Goal: Task Accomplishment & Management: Manage account settings

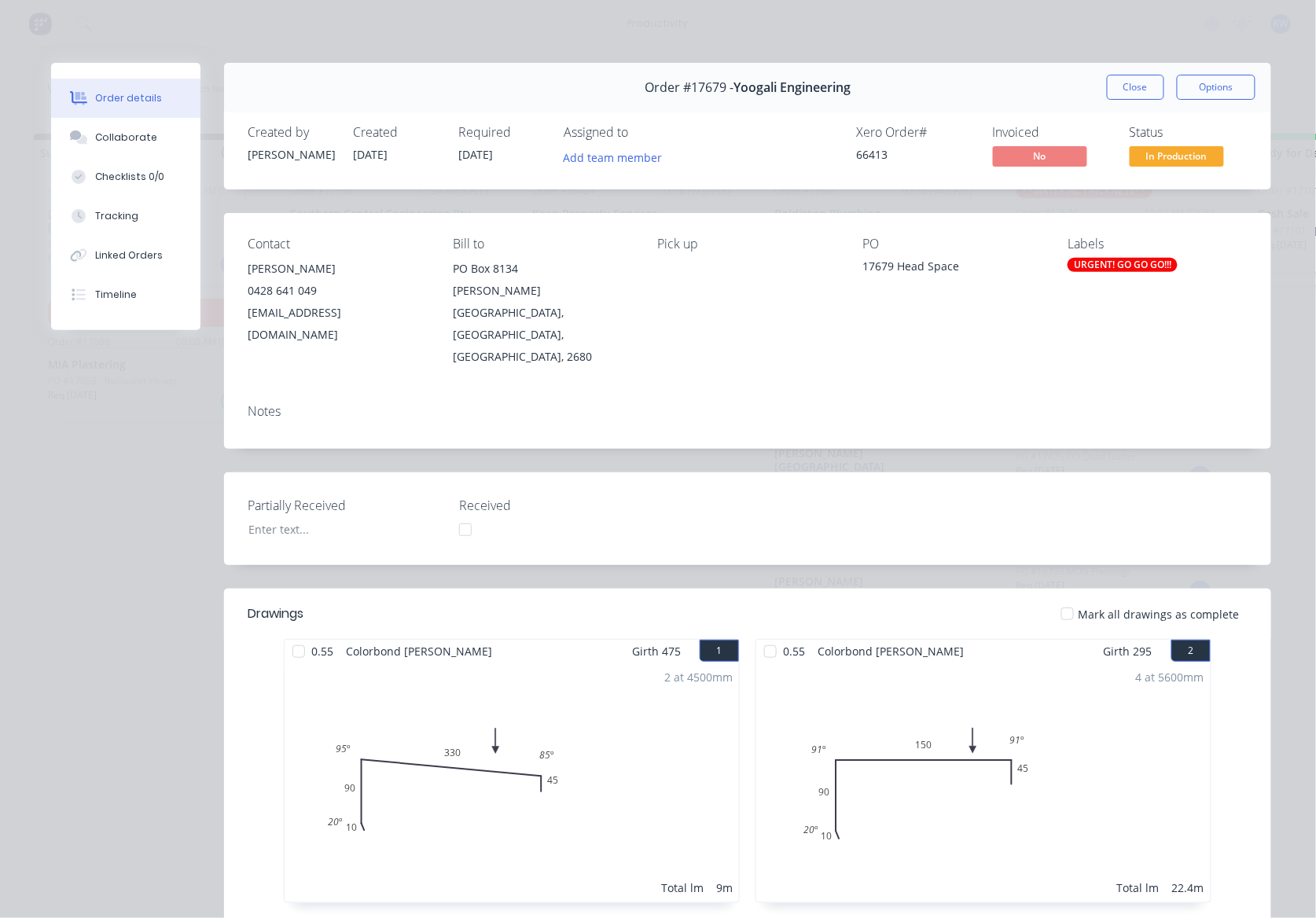
click at [1063, 598] on div at bounding box center [1067, 614] width 31 height 31
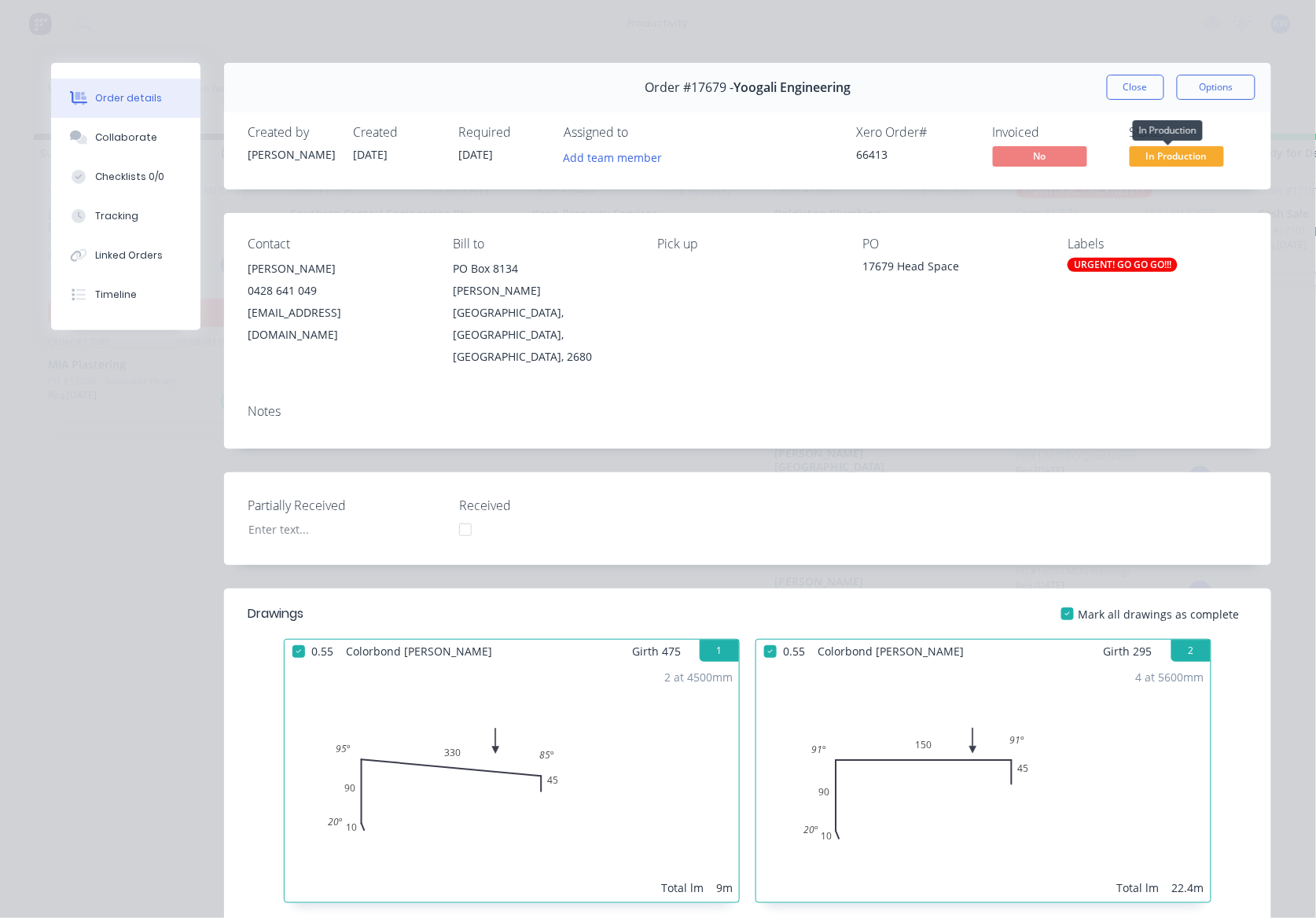
drag, startPoint x: 1170, startPoint y: 154, endPoint x: 1161, endPoint y: 168, distance: 16.6
click at [1170, 150] on span "In Production" at bounding box center [1176, 156] width 94 height 20
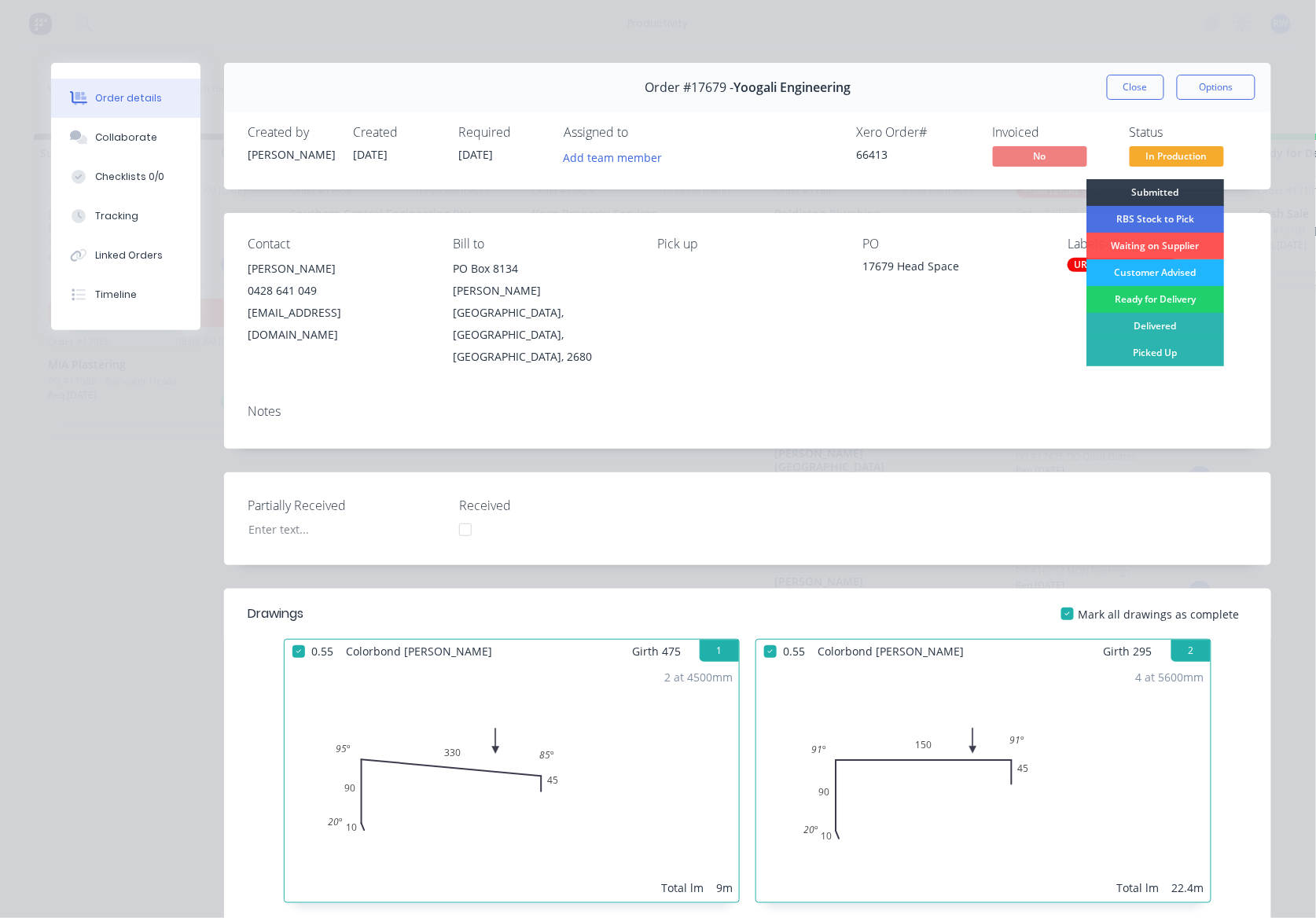
click at [1164, 274] on div "Customer Advised" at bounding box center [1155, 272] width 138 height 26
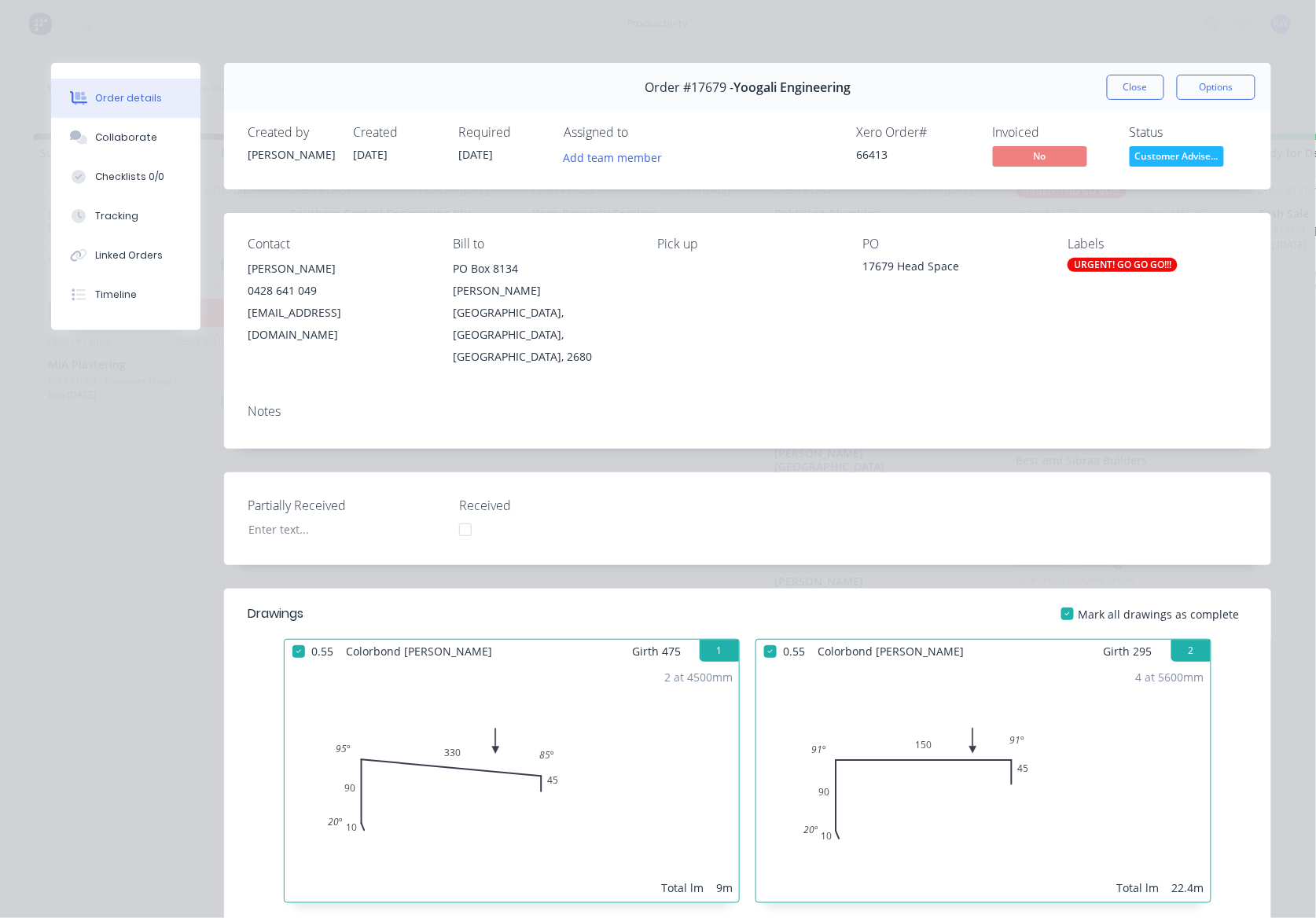
click at [1120, 89] on button "Close" at bounding box center [1135, 87] width 58 height 25
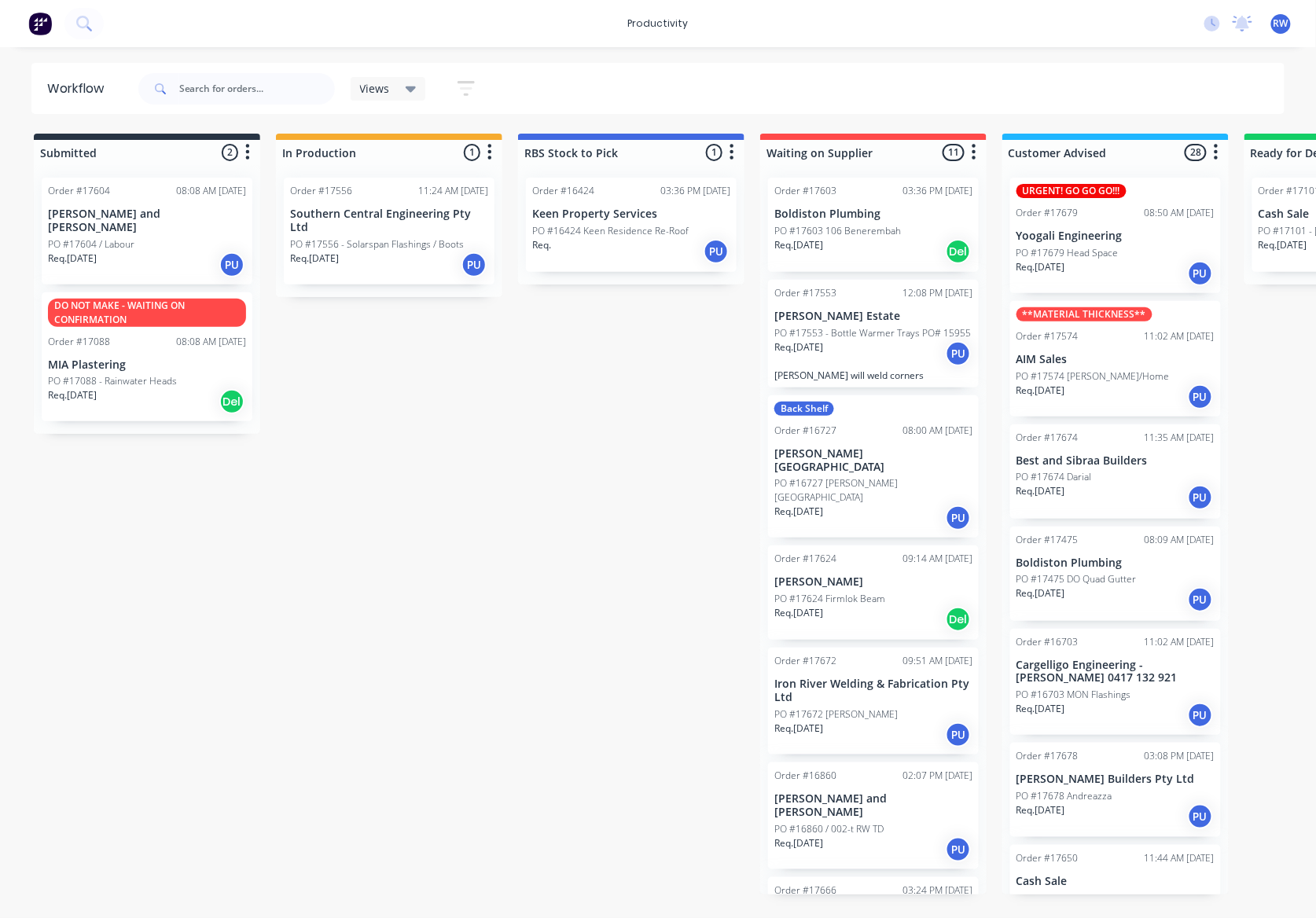
click at [220, 261] on div "Req. [DATE] PU" at bounding box center [147, 264] width 198 height 26
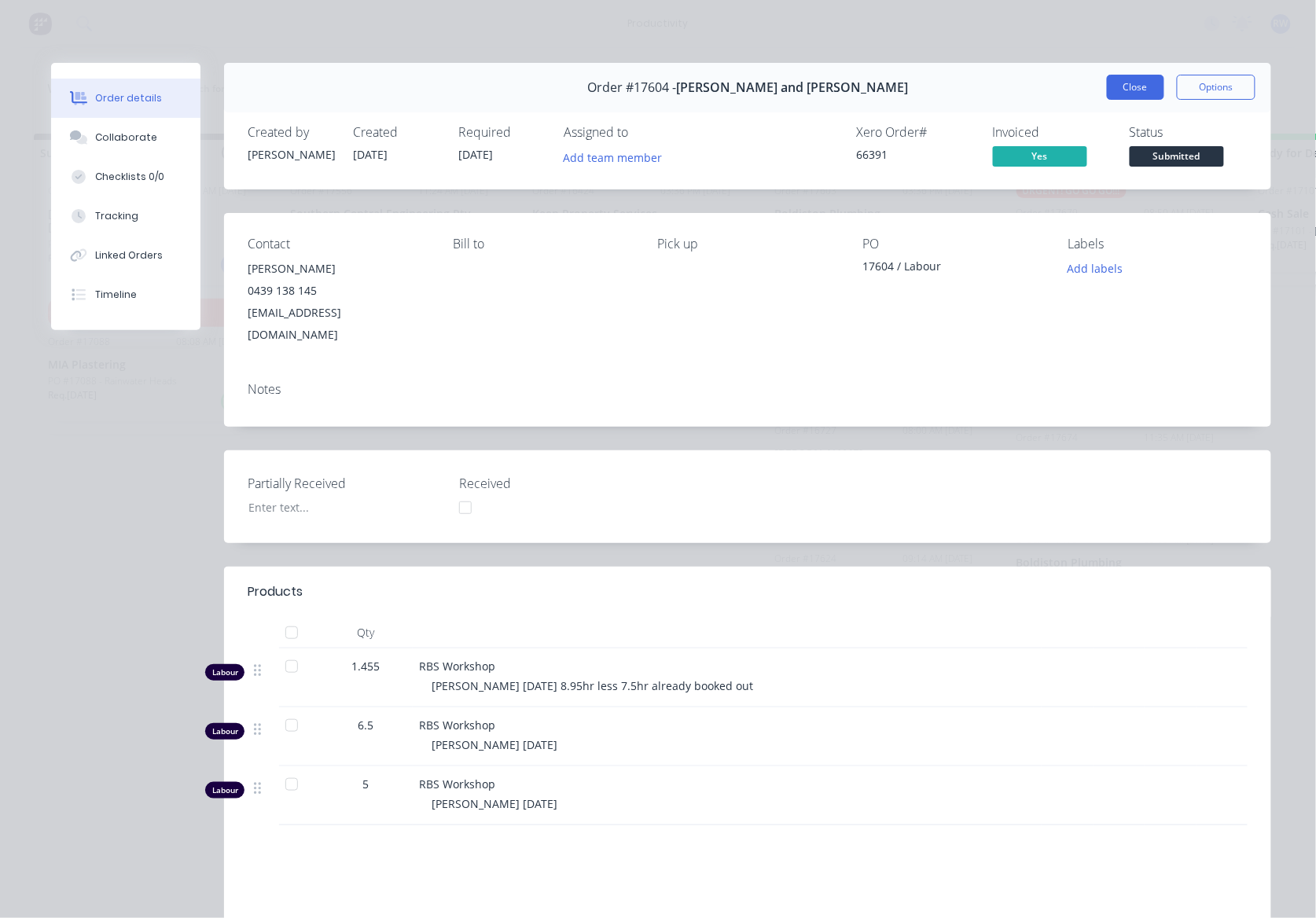
click at [1128, 94] on button "Close" at bounding box center [1135, 87] width 58 height 25
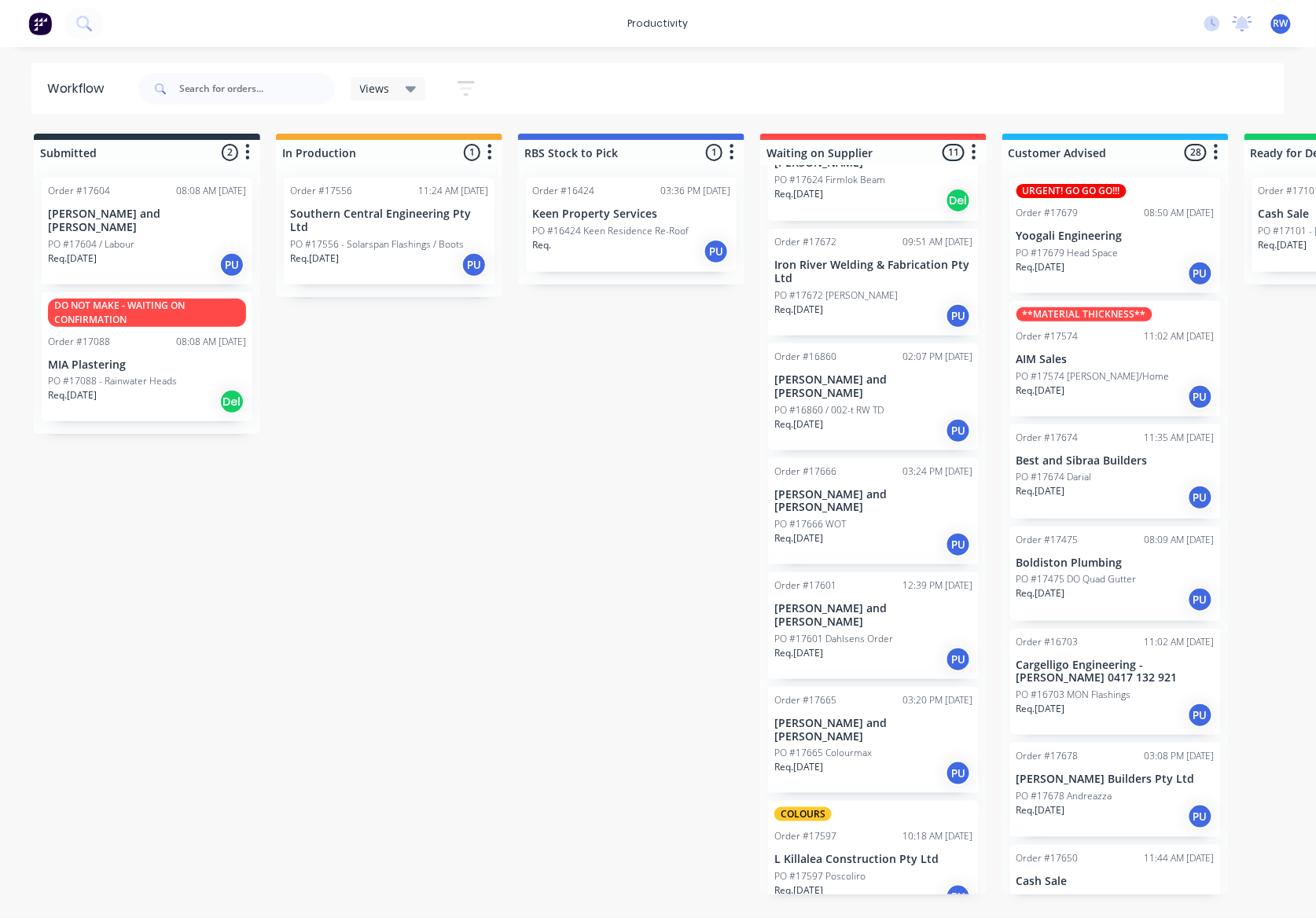
scroll to position [489, 0]
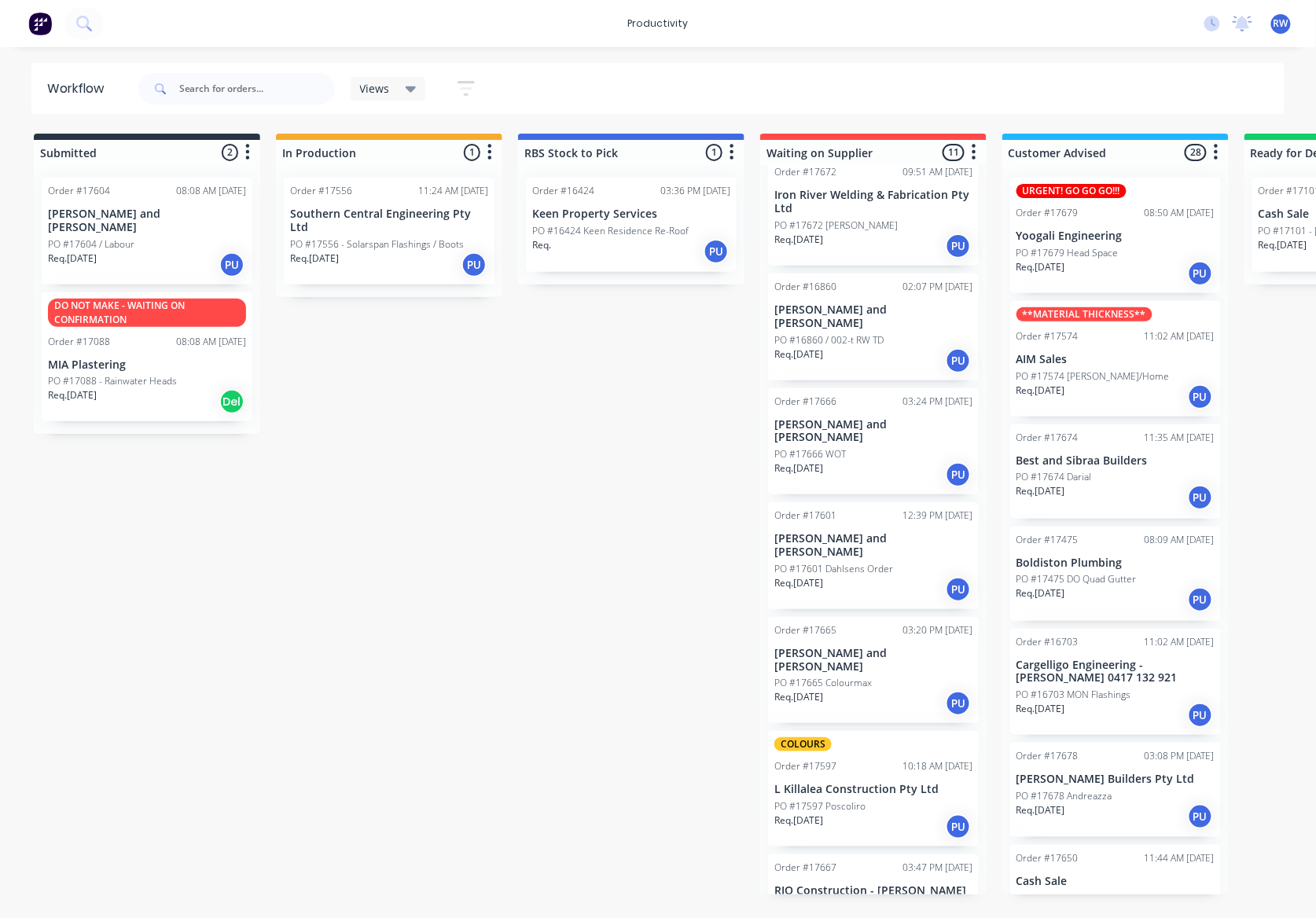
click at [861, 783] on p "L Killalea Construction Pty Ltd" at bounding box center [873, 790] width 198 height 14
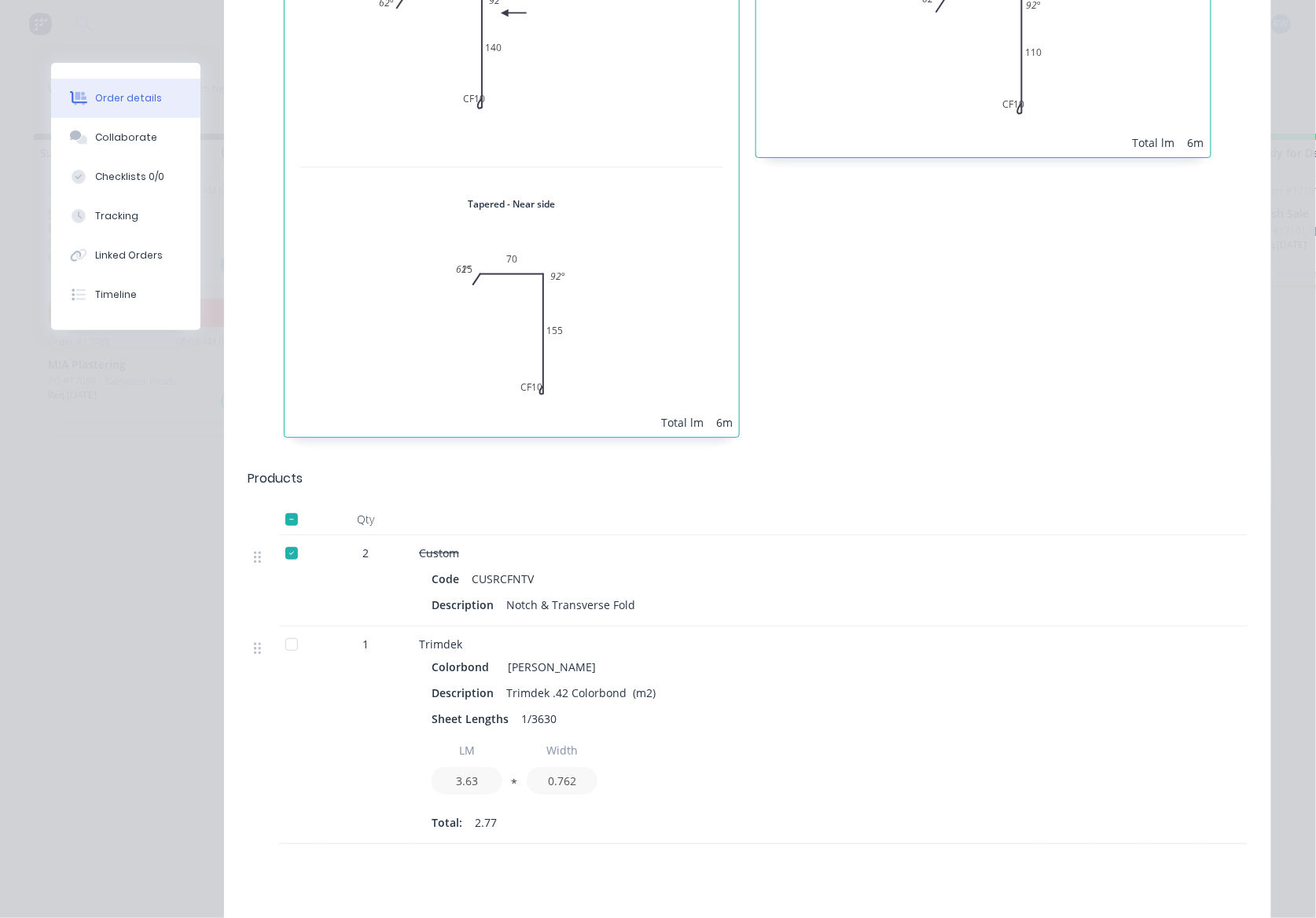
scroll to position [1887, 0]
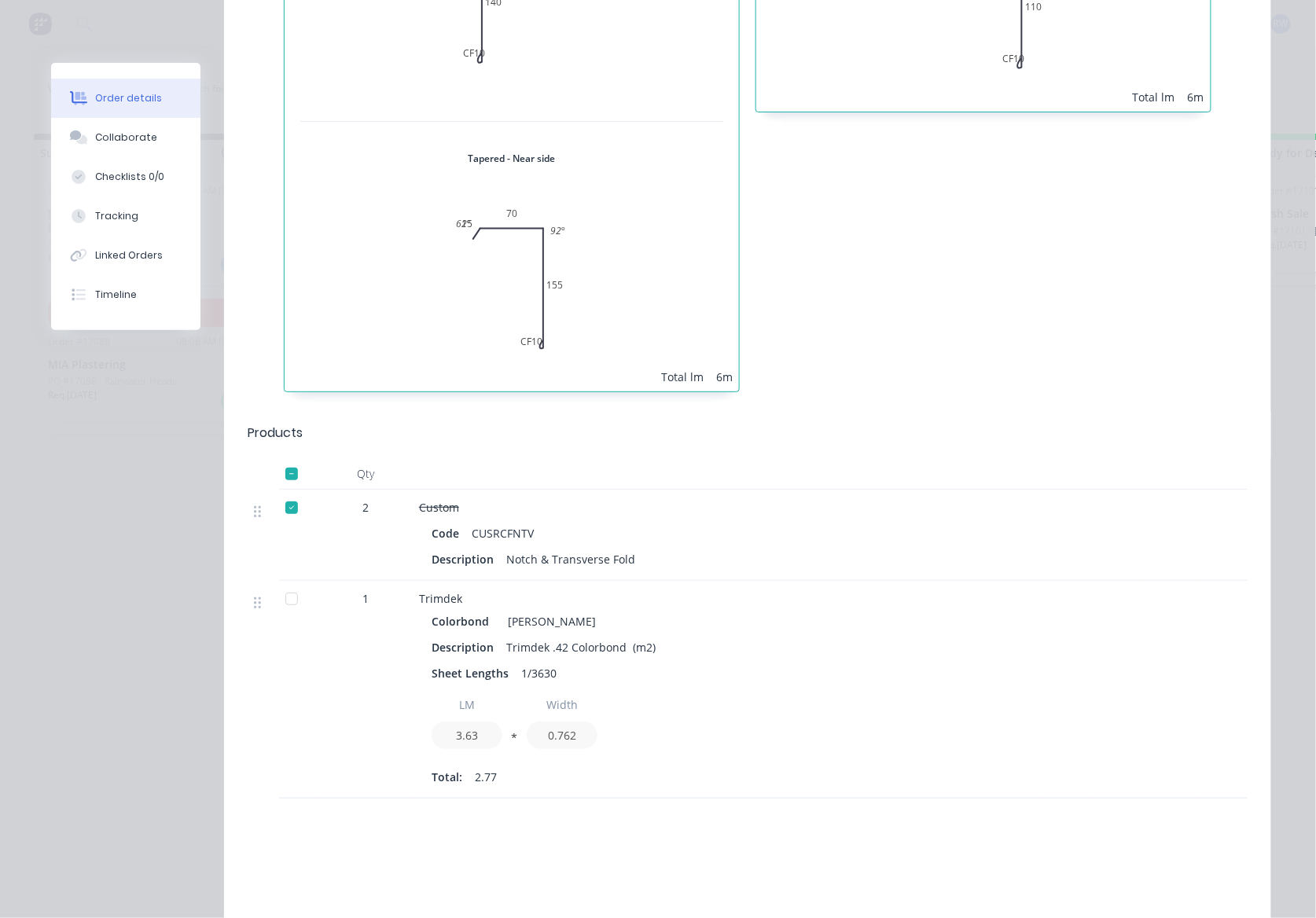
click at [293, 583] on div at bounding box center [292, 599] width 31 height 31
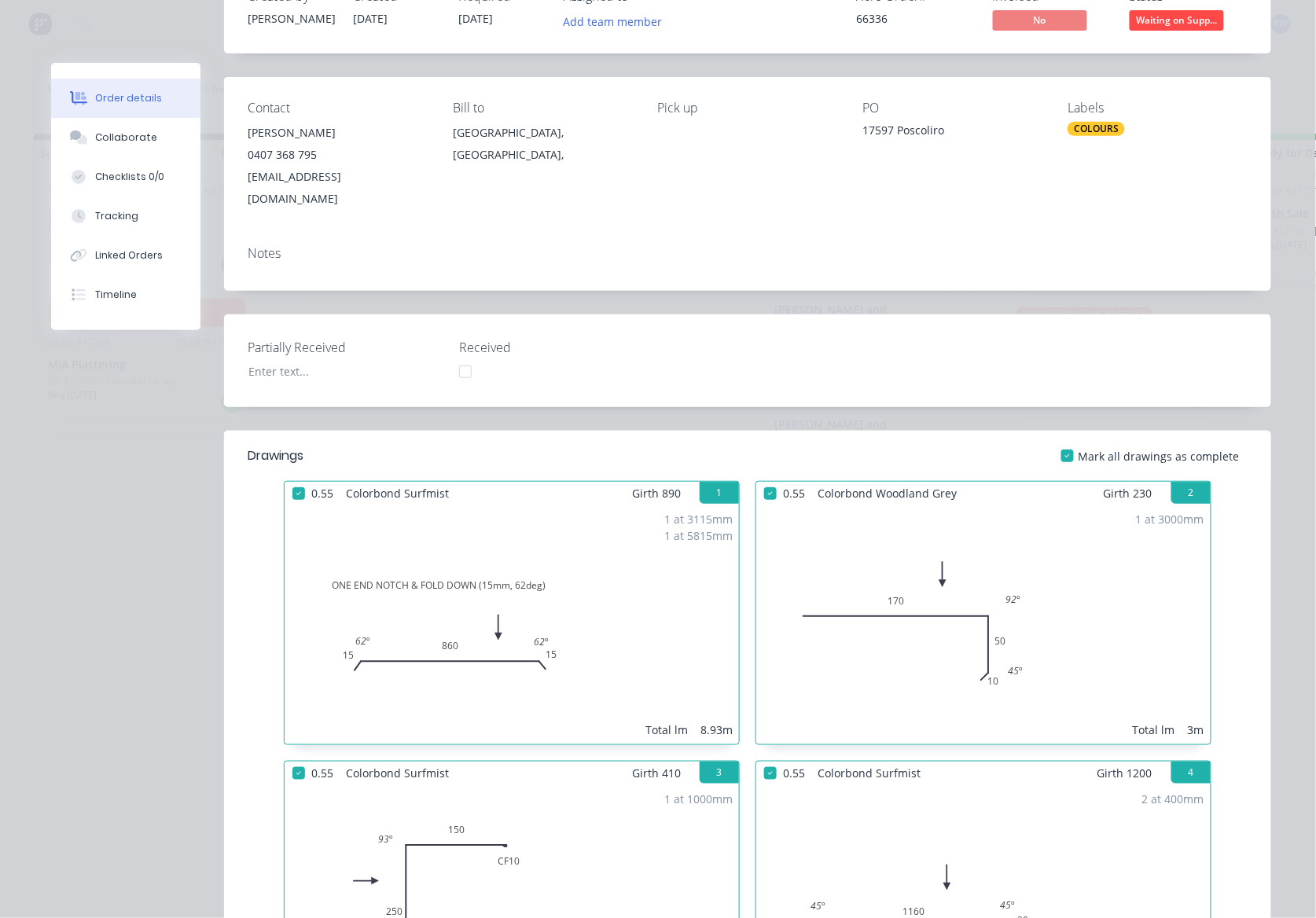
scroll to position [0, 0]
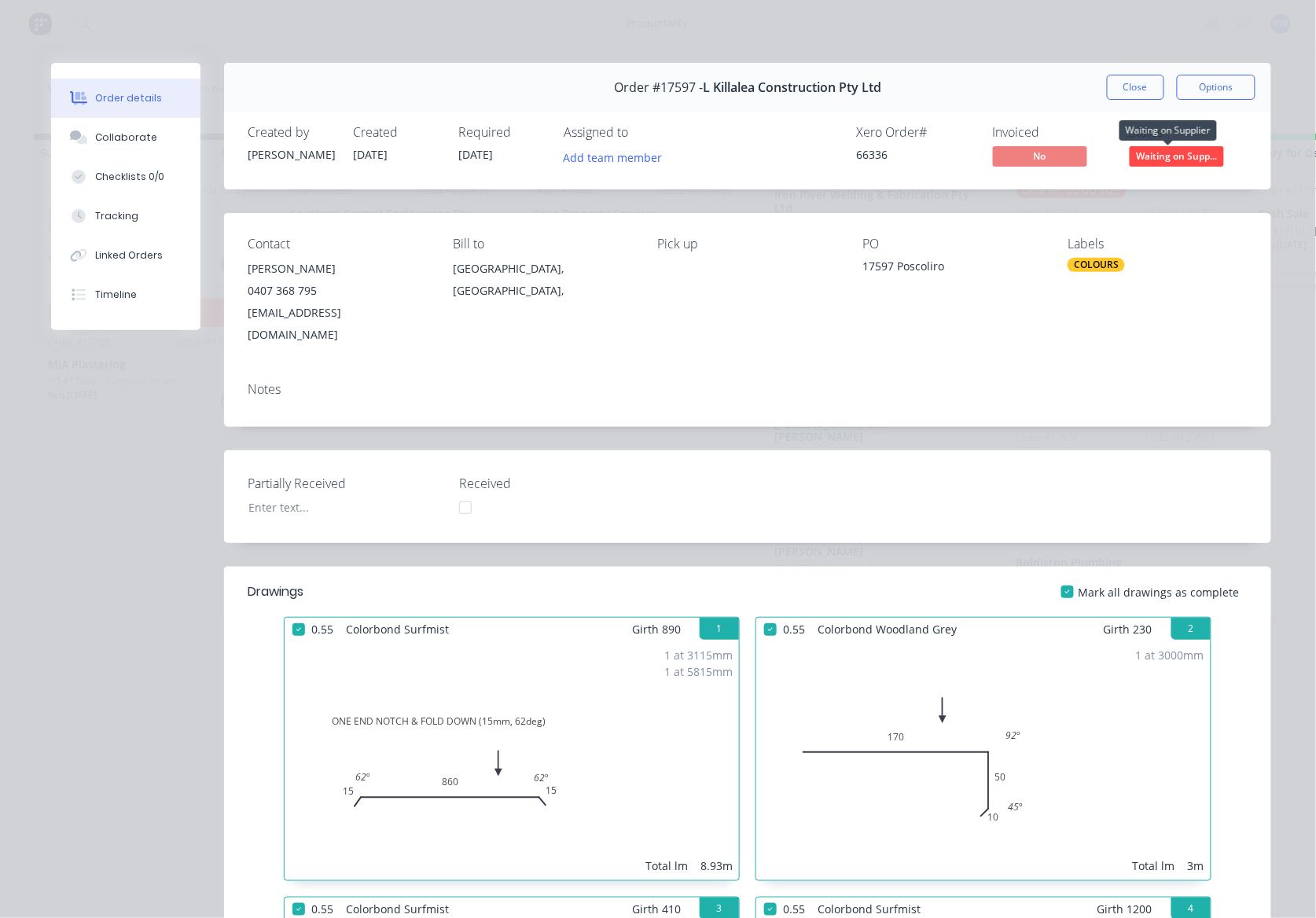
click at [1173, 149] on span "Waiting on Supp..." at bounding box center [1176, 156] width 94 height 20
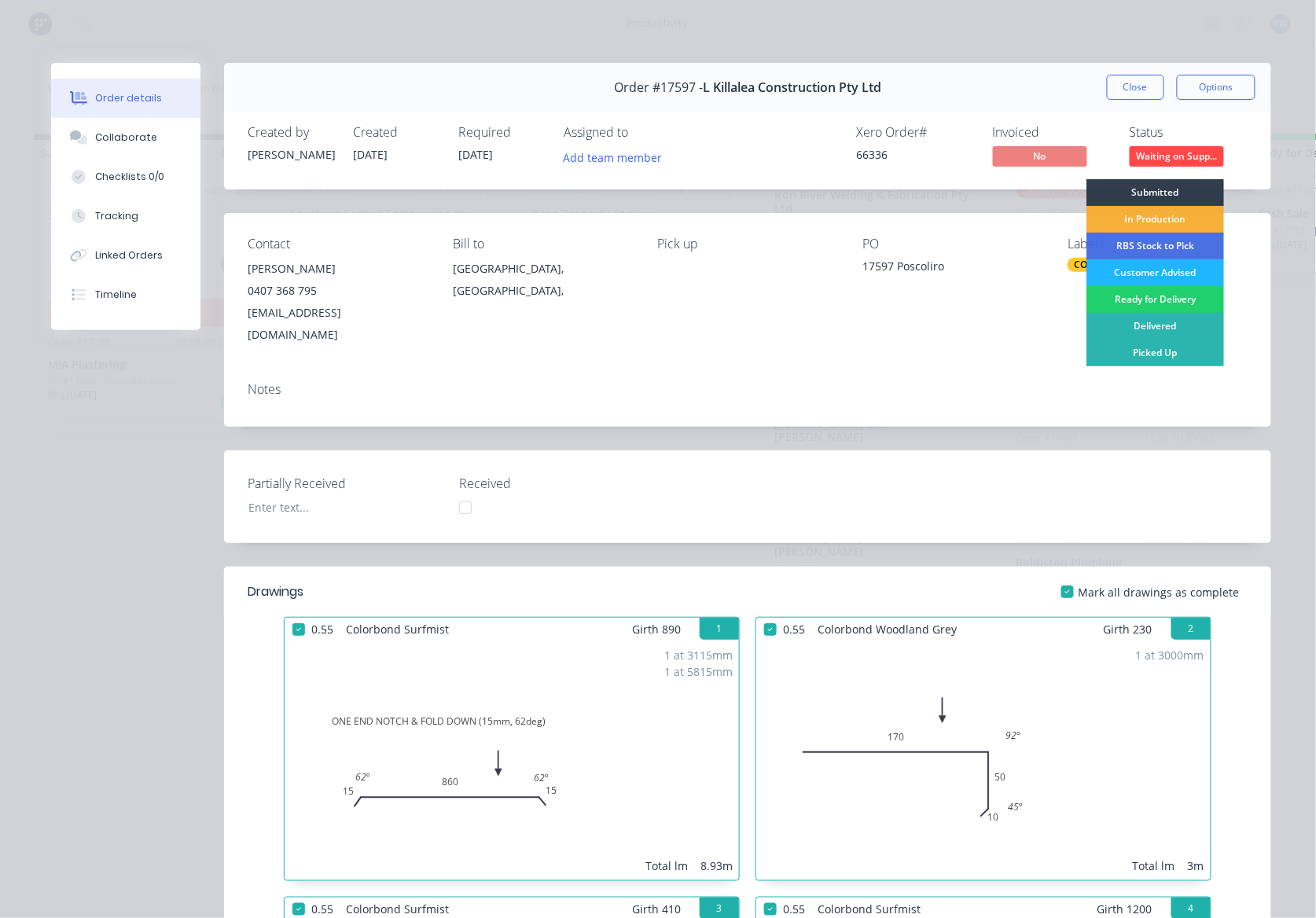
click at [1149, 275] on div "Customer Advised" at bounding box center [1155, 272] width 138 height 26
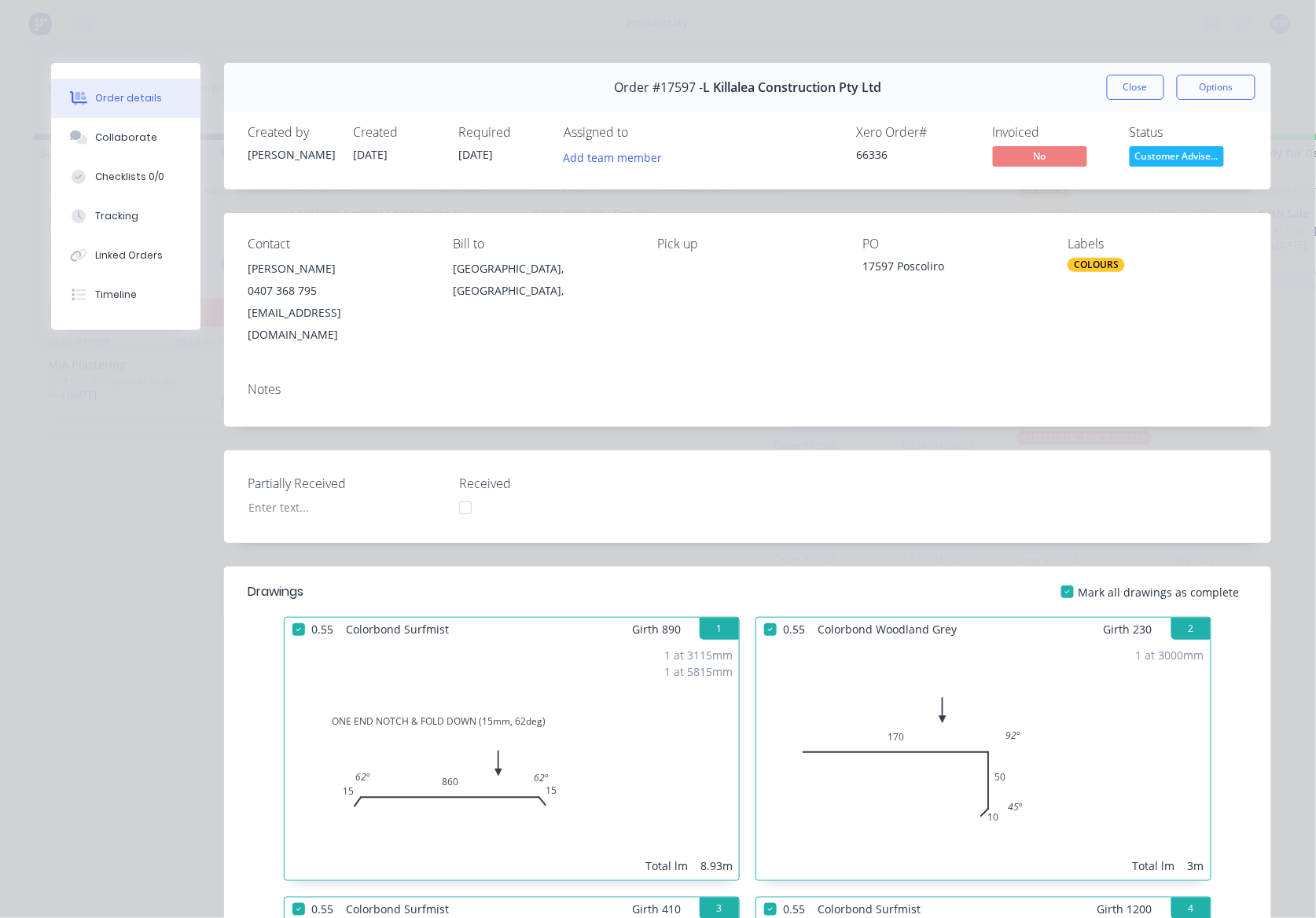
scroll to position [366, 0]
click at [1136, 86] on button "Close" at bounding box center [1135, 87] width 58 height 25
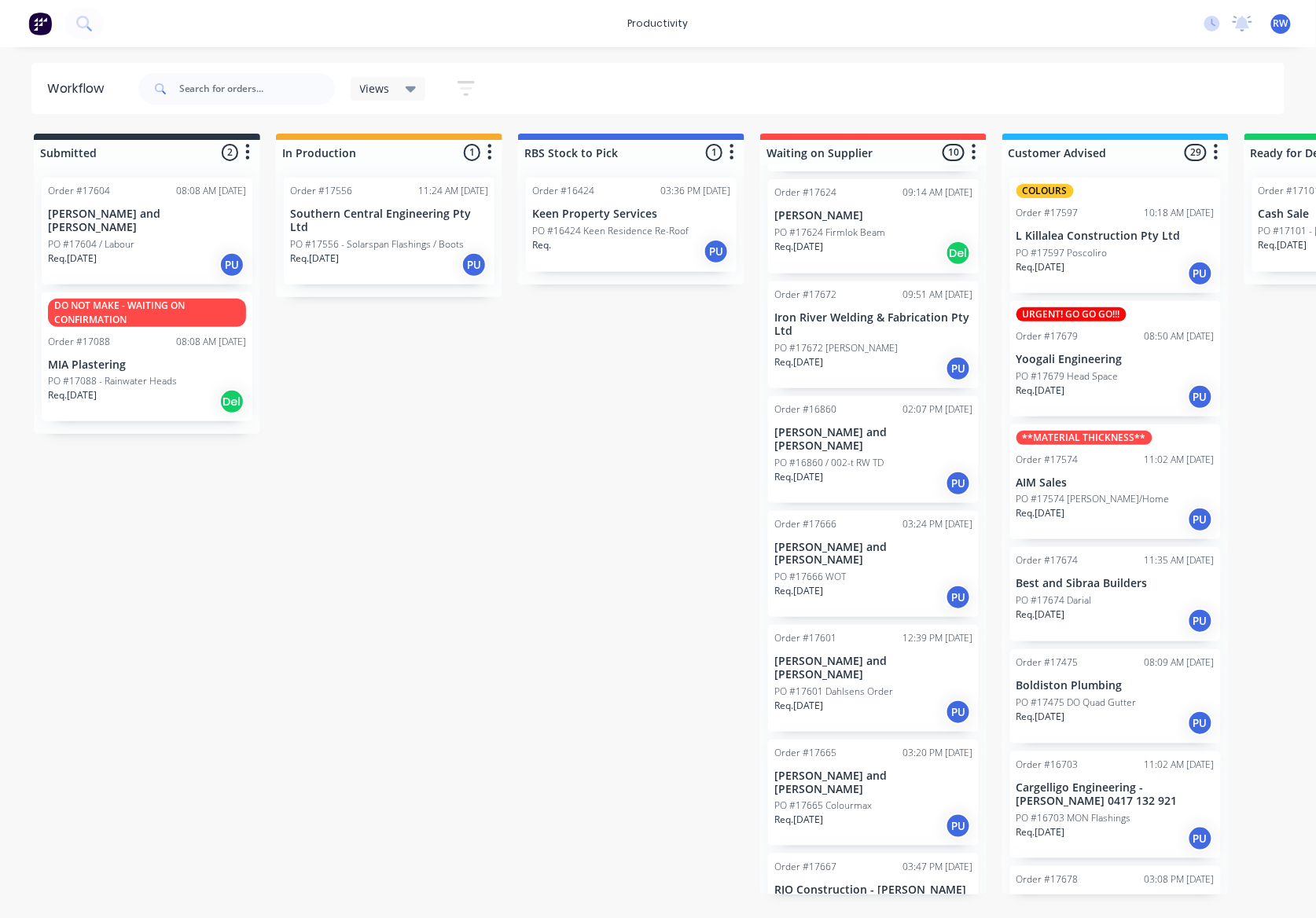
click at [891, 456] on div "PO #16860 / 002-t RW TD" at bounding box center [873, 463] width 198 height 14
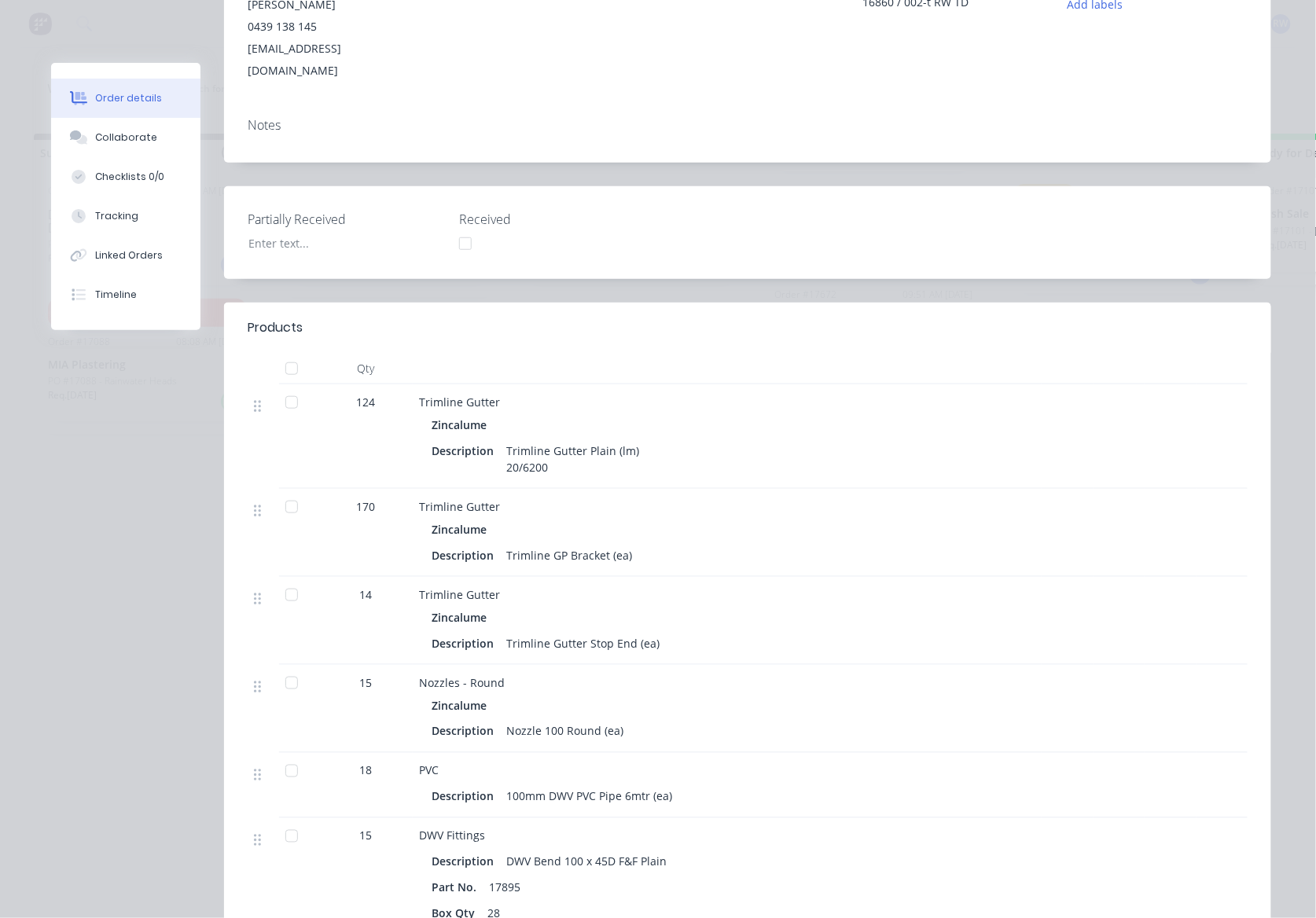
scroll to position [314, 0]
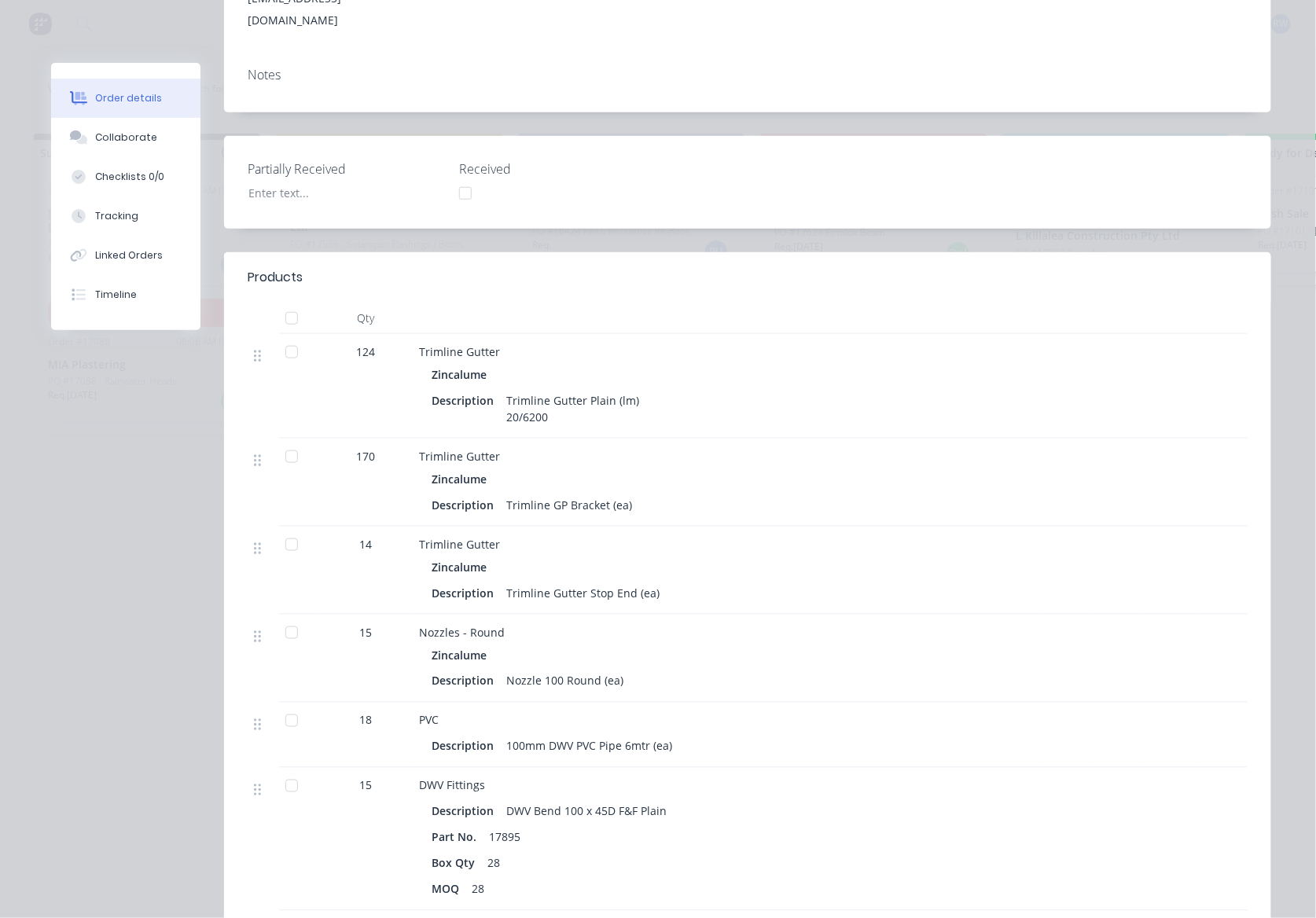
click at [290, 529] on div at bounding box center [292, 545] width 31 height 31
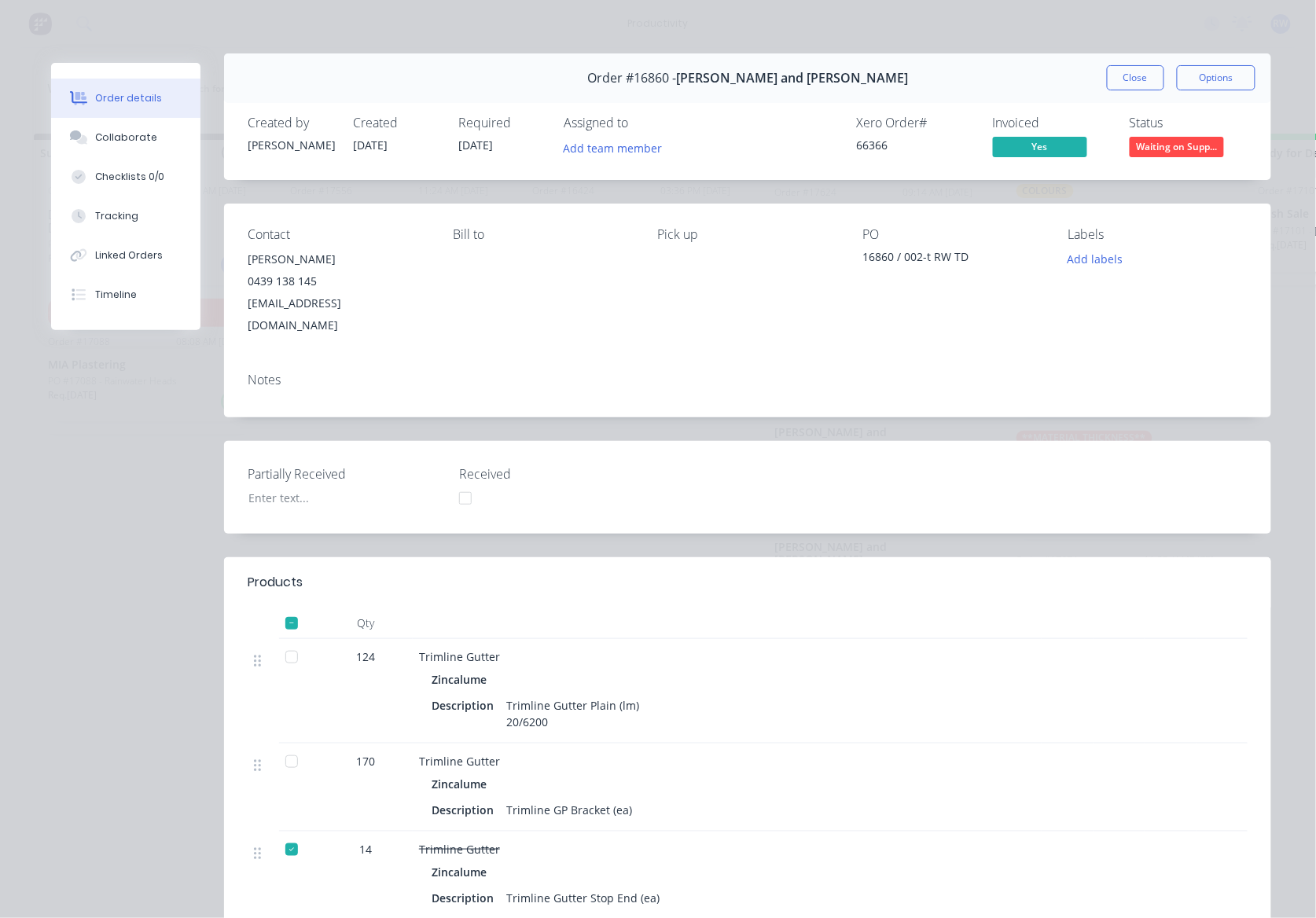
scroll to position [0, 0]
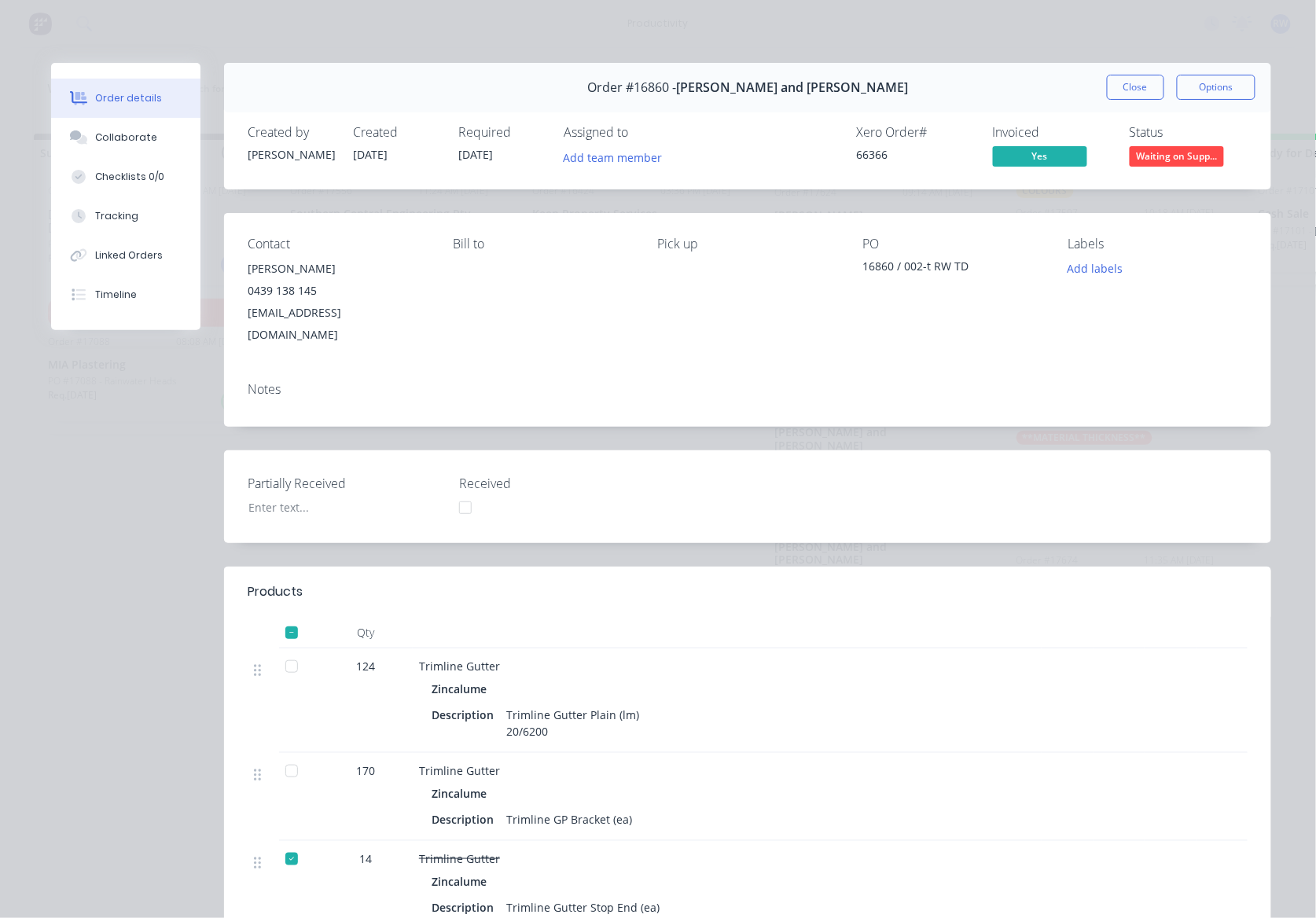
click at [286, 756] on div at bounding box center [292, 771] width 31 height 31
click at [1127, 83] on button "Close" at bounding box center [1135, 87] width 58 height 25
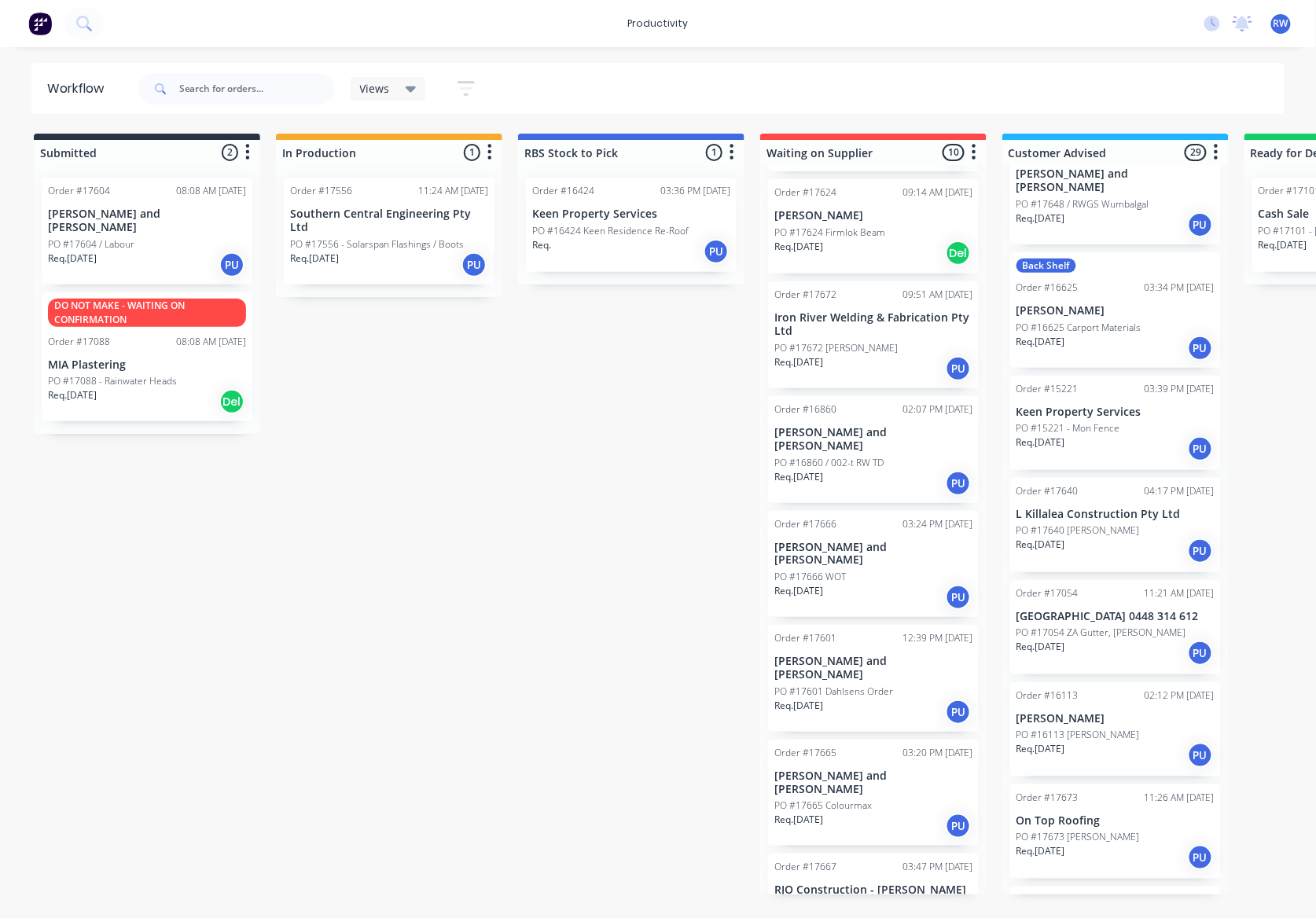
scroll to position [2095, 0]
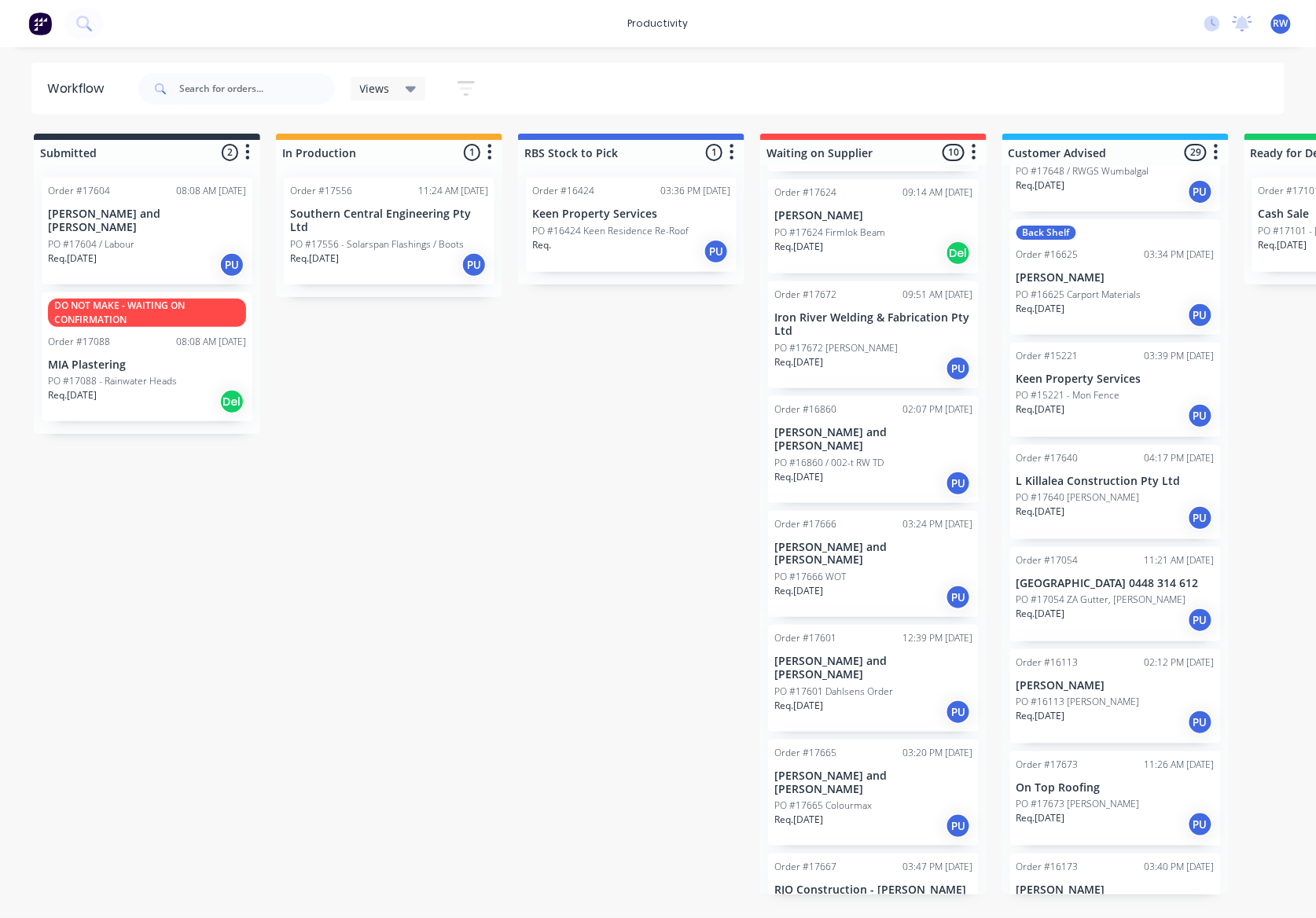
click at [1109, 490] on p "PO #17640 Josh Posco" at bounding box center [1078, 497] width 123 height 14
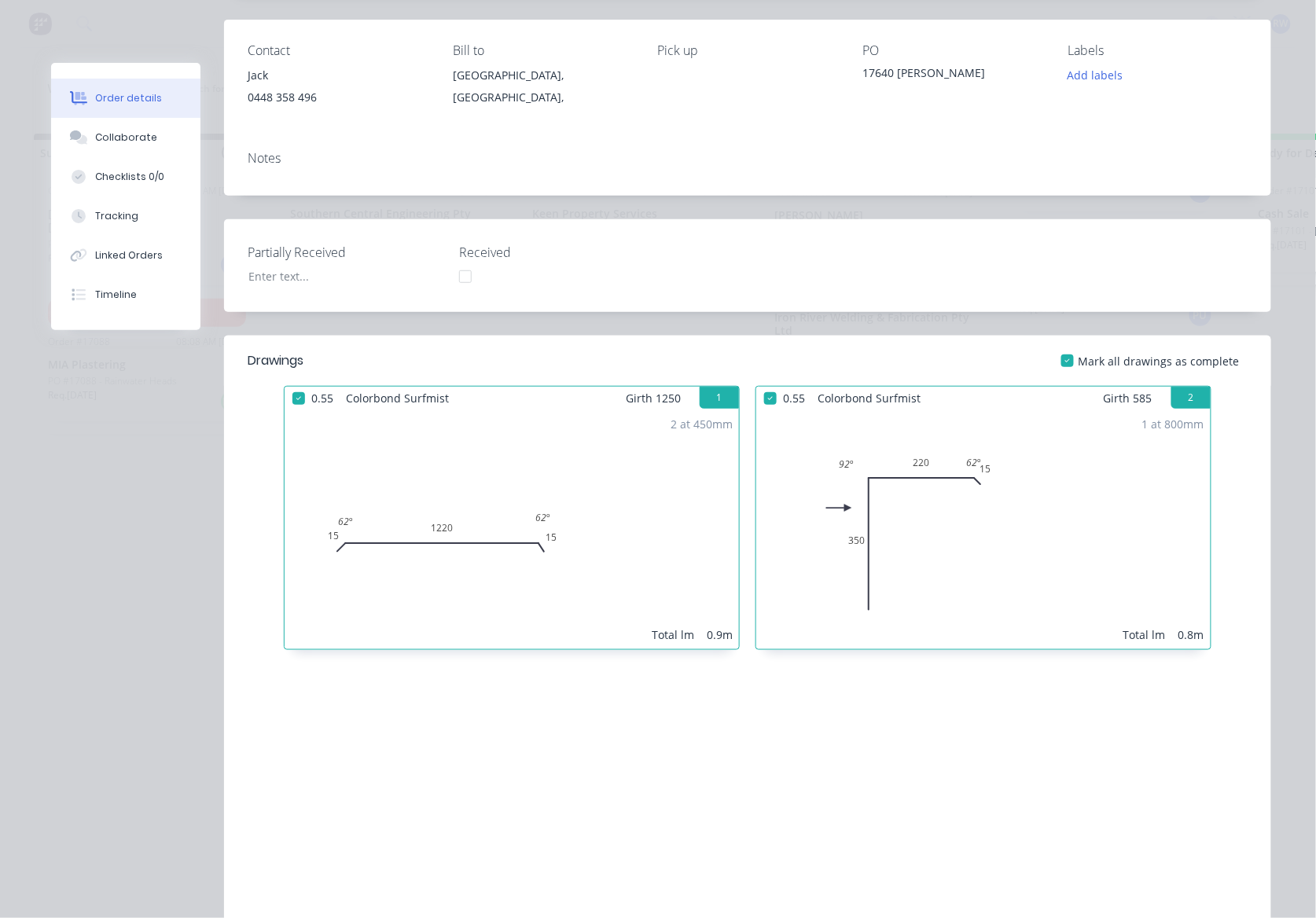
scroll to position [0, 0]
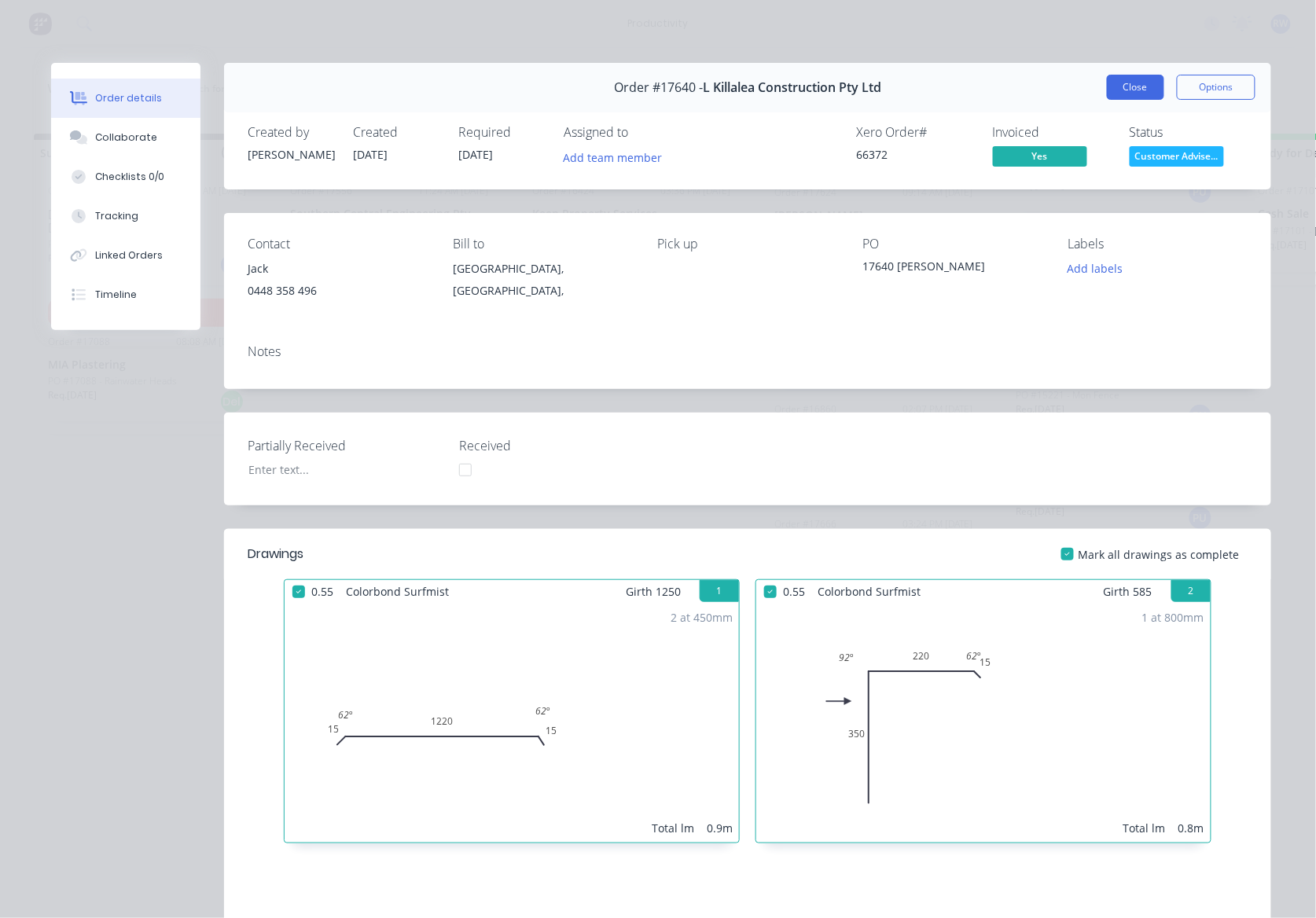
click at [1107, 78] on button "Close" at bounding box center [1135, 87] width 58 height 25
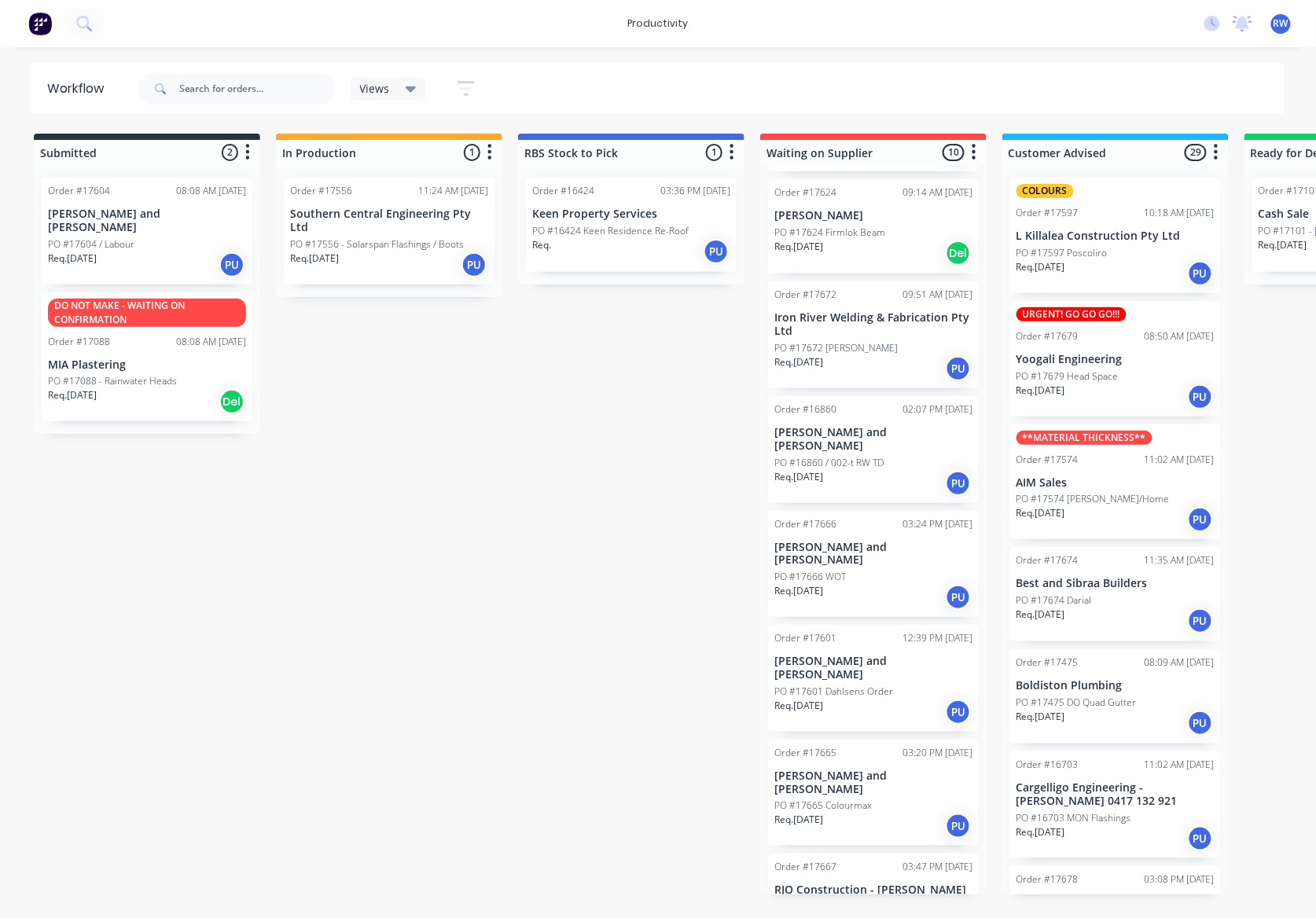
click at [1088, 275] on div "Req. 18/09/25 PU" at bounding box center [1115, 273] width 198 height 26
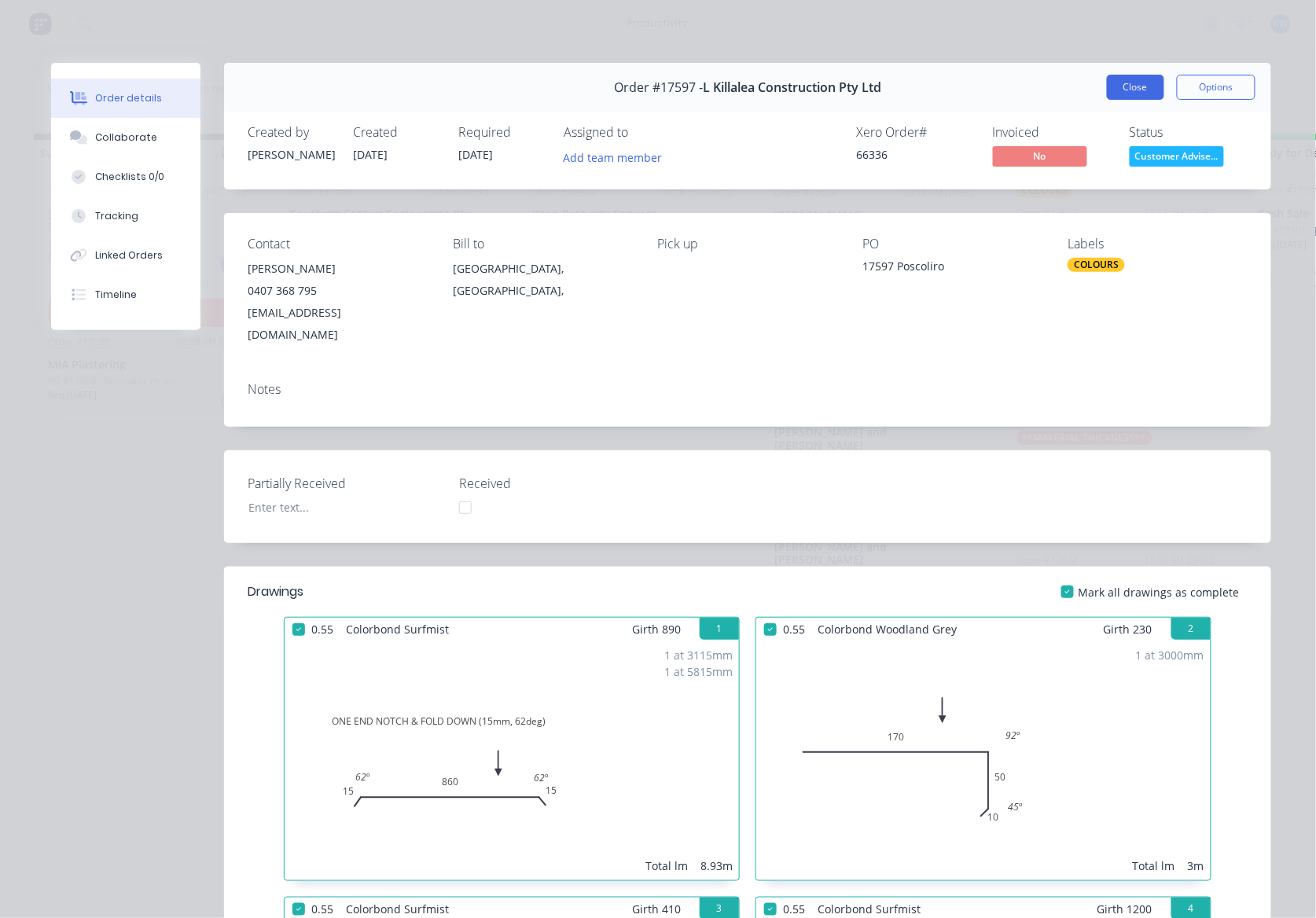
click at [1117, 89] on button "Close" at bounding box center [1135, 87] width 58 height 25
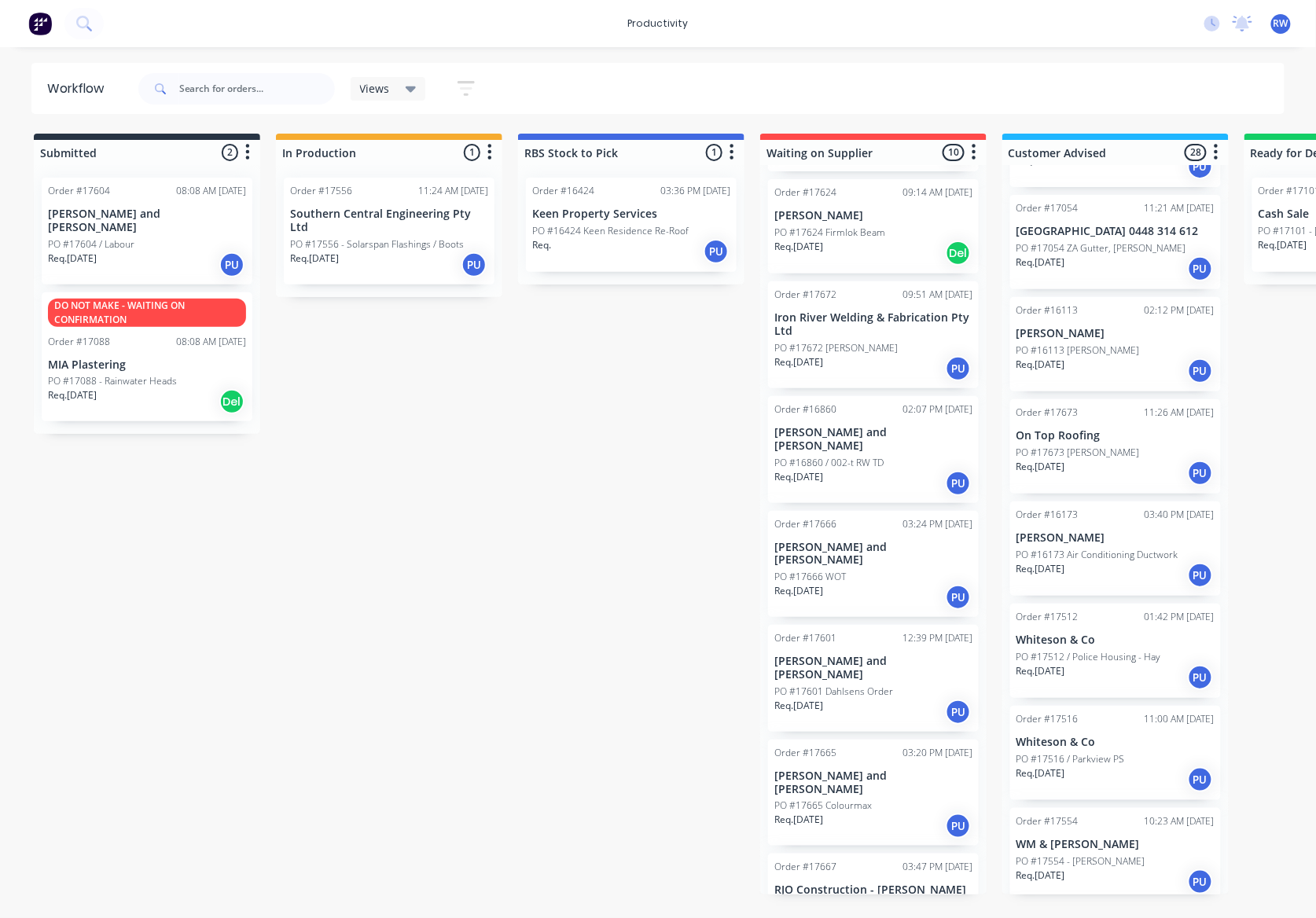
scroll to position [2253, 0]
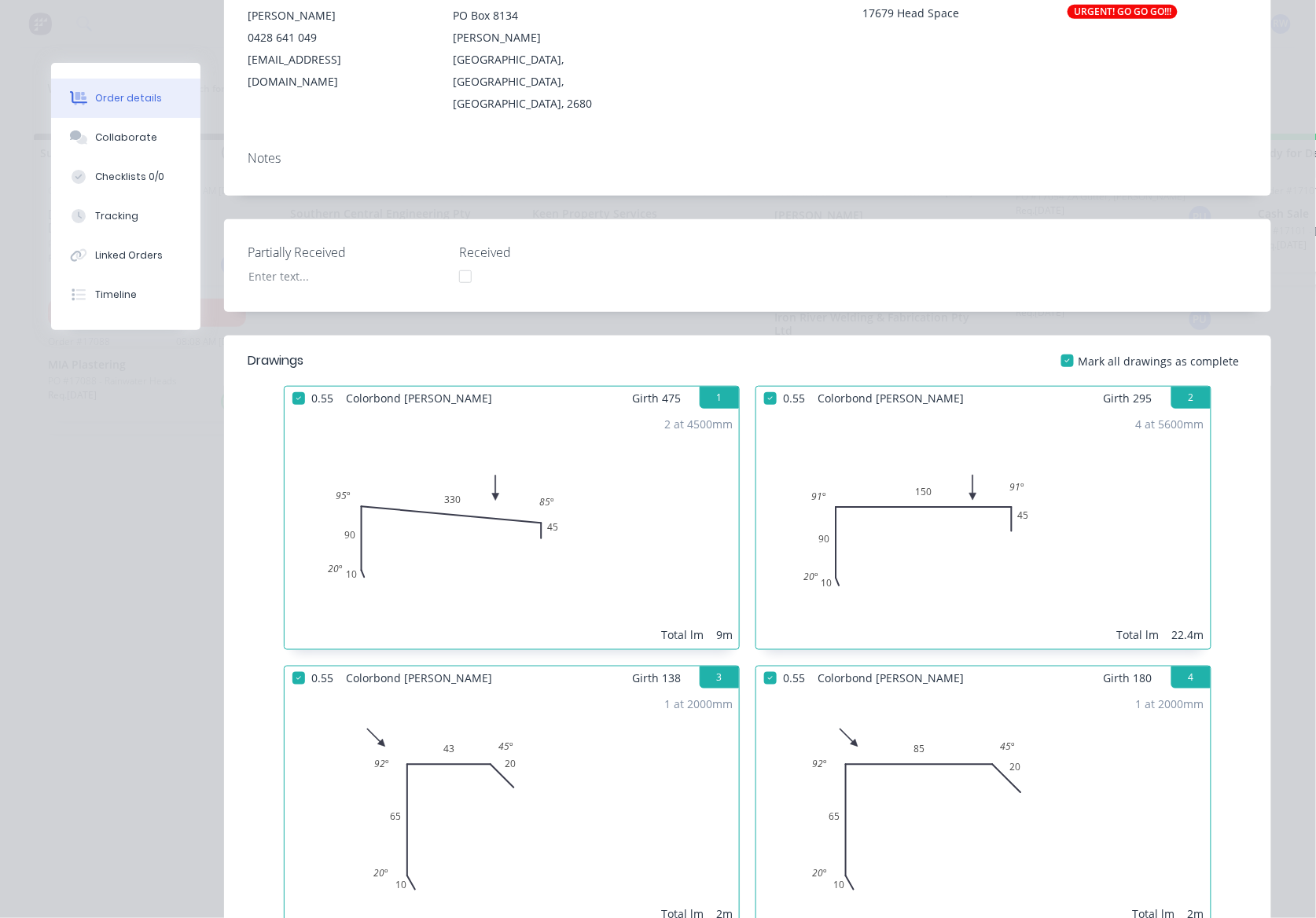
scroll to position [0, 0]
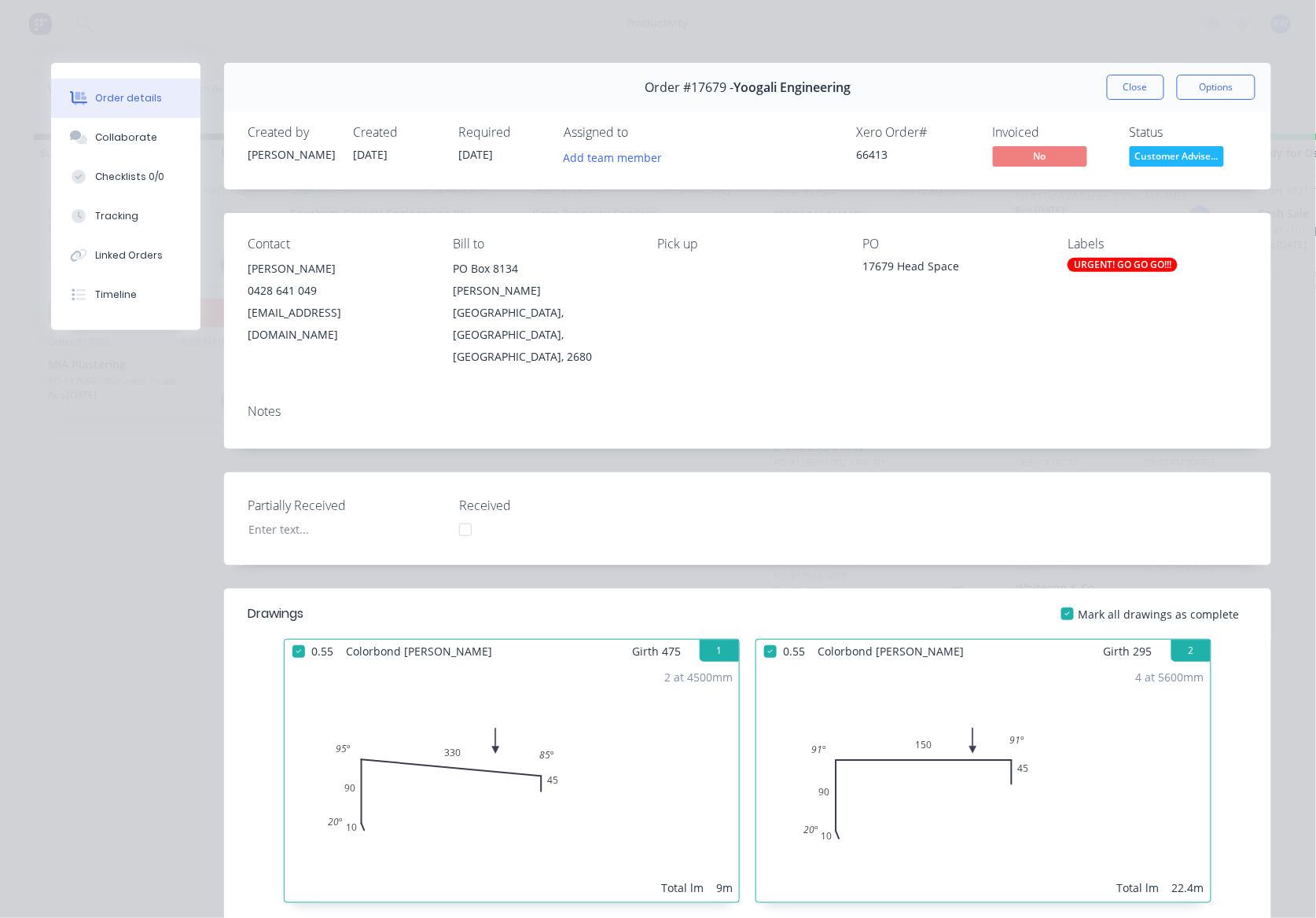
click at [1174, 158] on span "Customer Advise..." at bounding box center [1176, 156] width 94 height 20
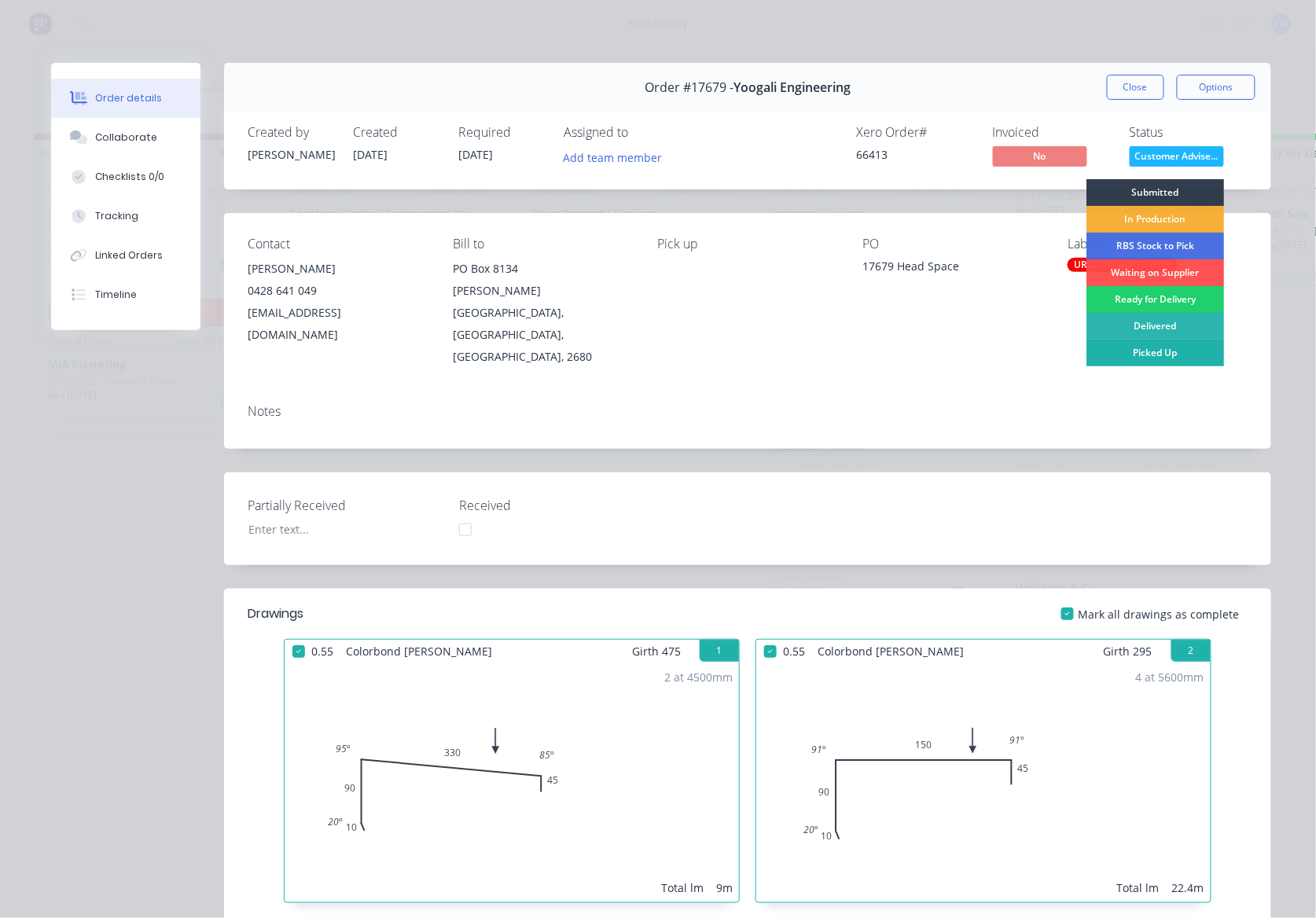
click at [1184, 356] on div "Picked Up" at bounding box center [1155, 352] width 138 height 26
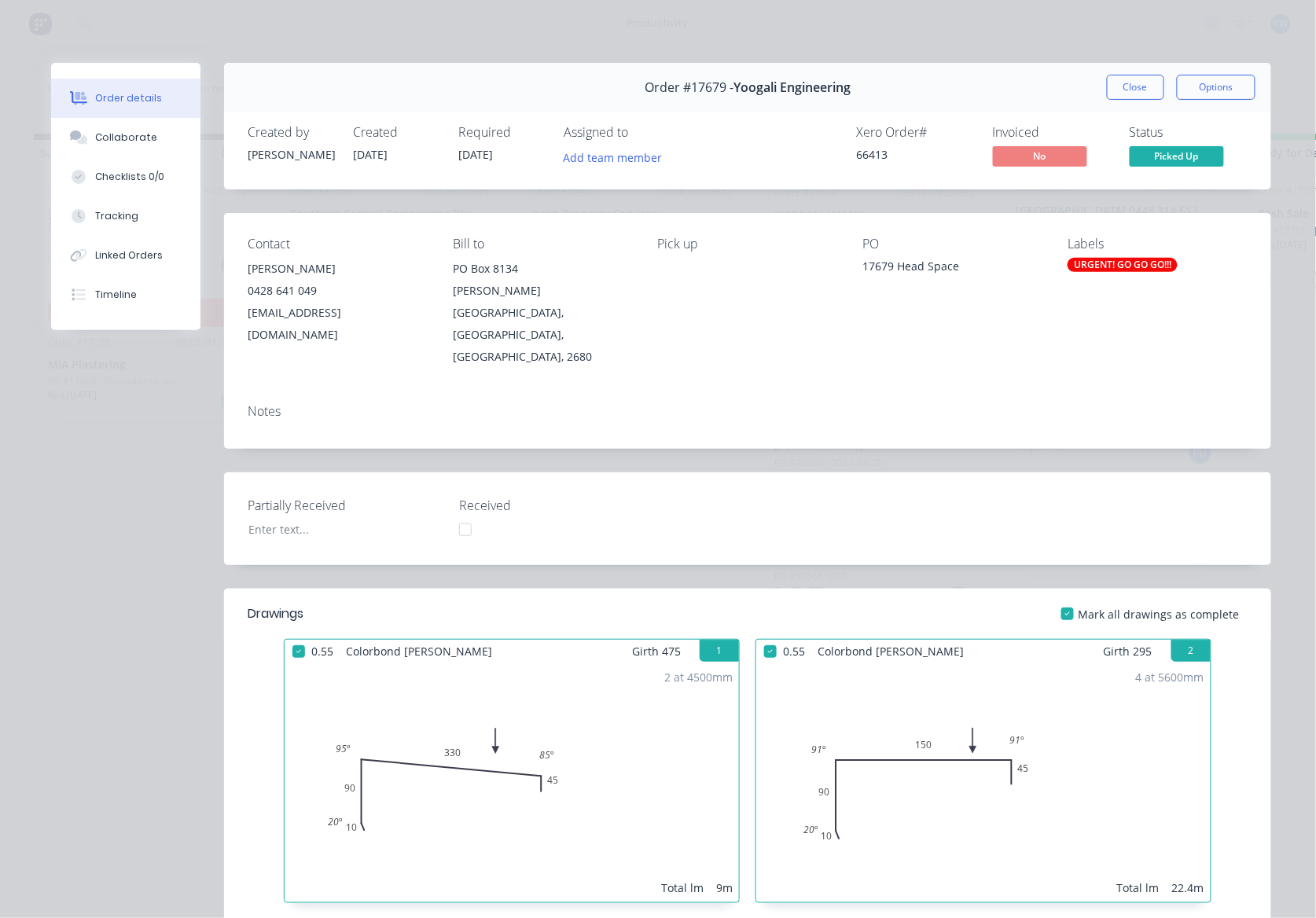
scroll to position [2131, 0]
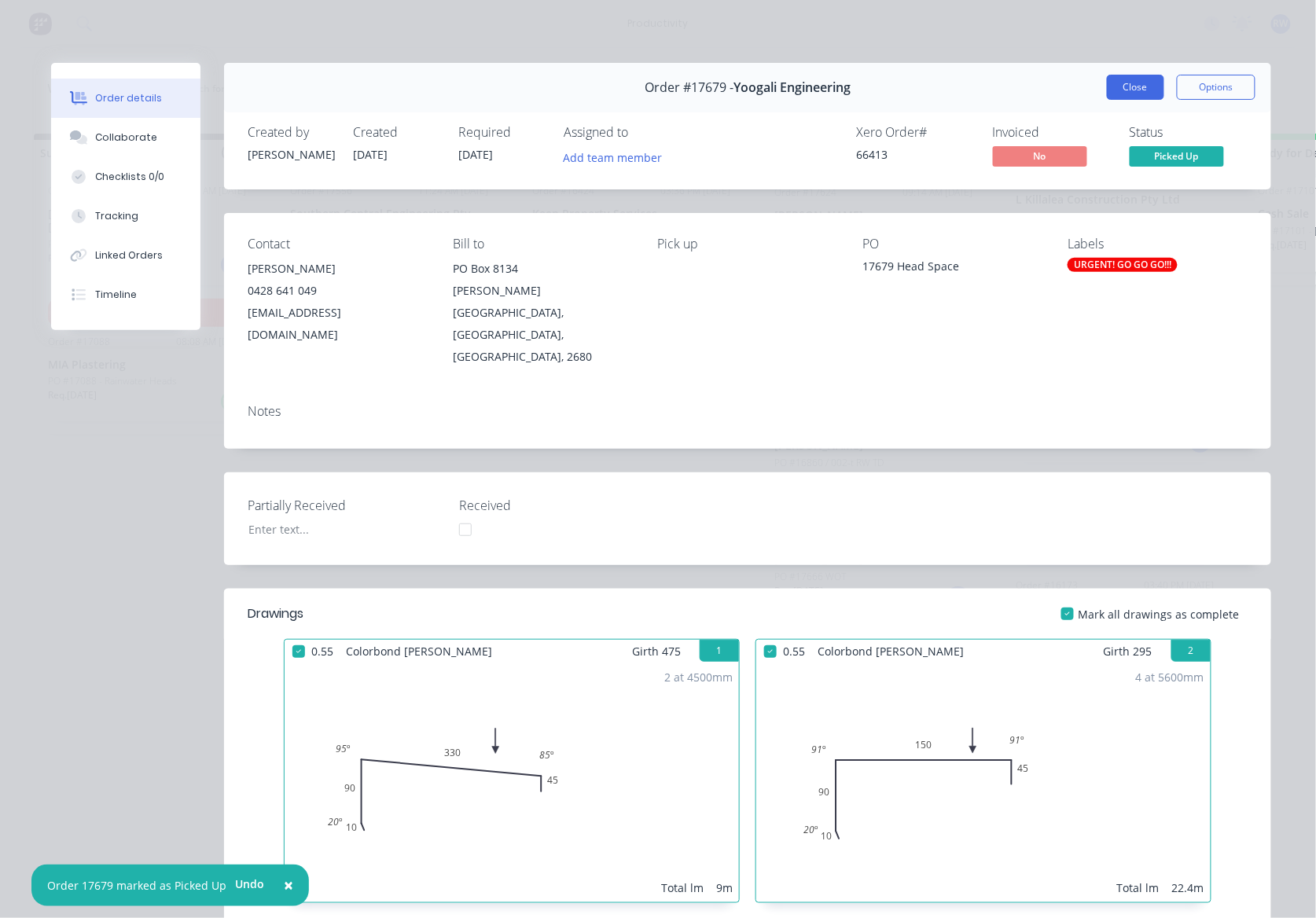
click at [1107, 85] on button "Close" at bounding box center [1135, 87] width 58 height 25
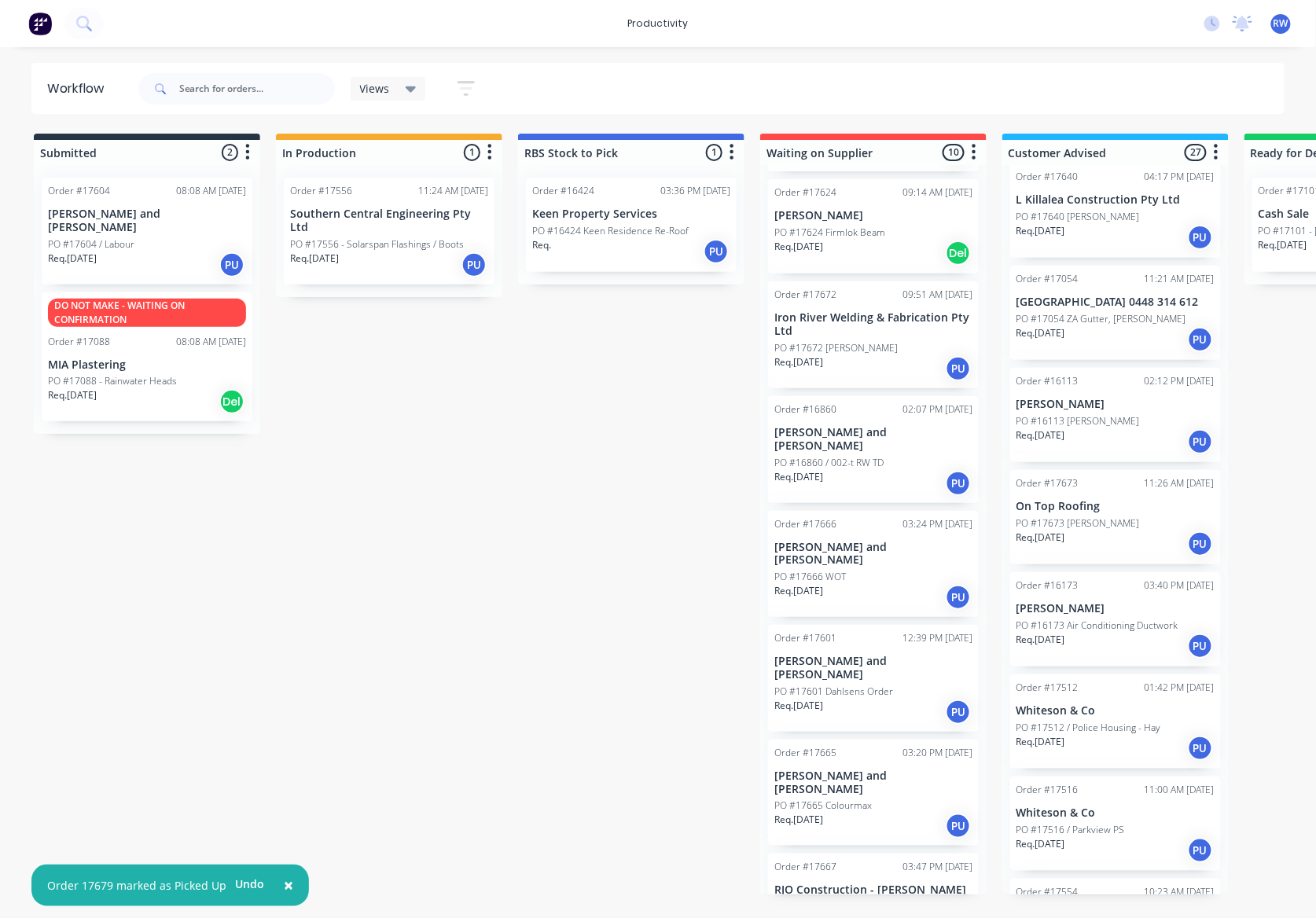
drag, startPoint x: 337, startPoint y: 729, endPoint x: 343, endPoint y: 712, distance: 18.0
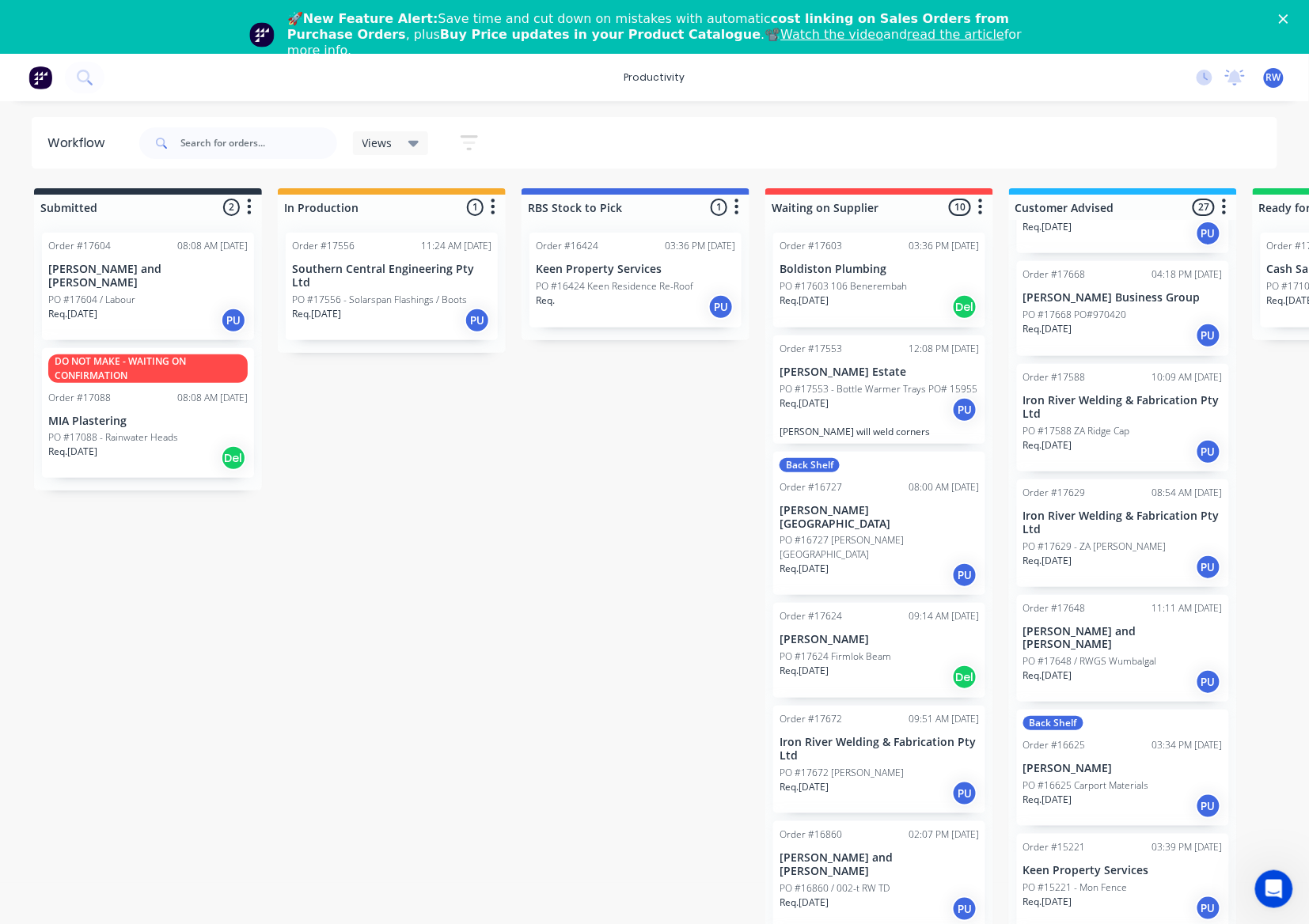
scroll to position [1477, 0]
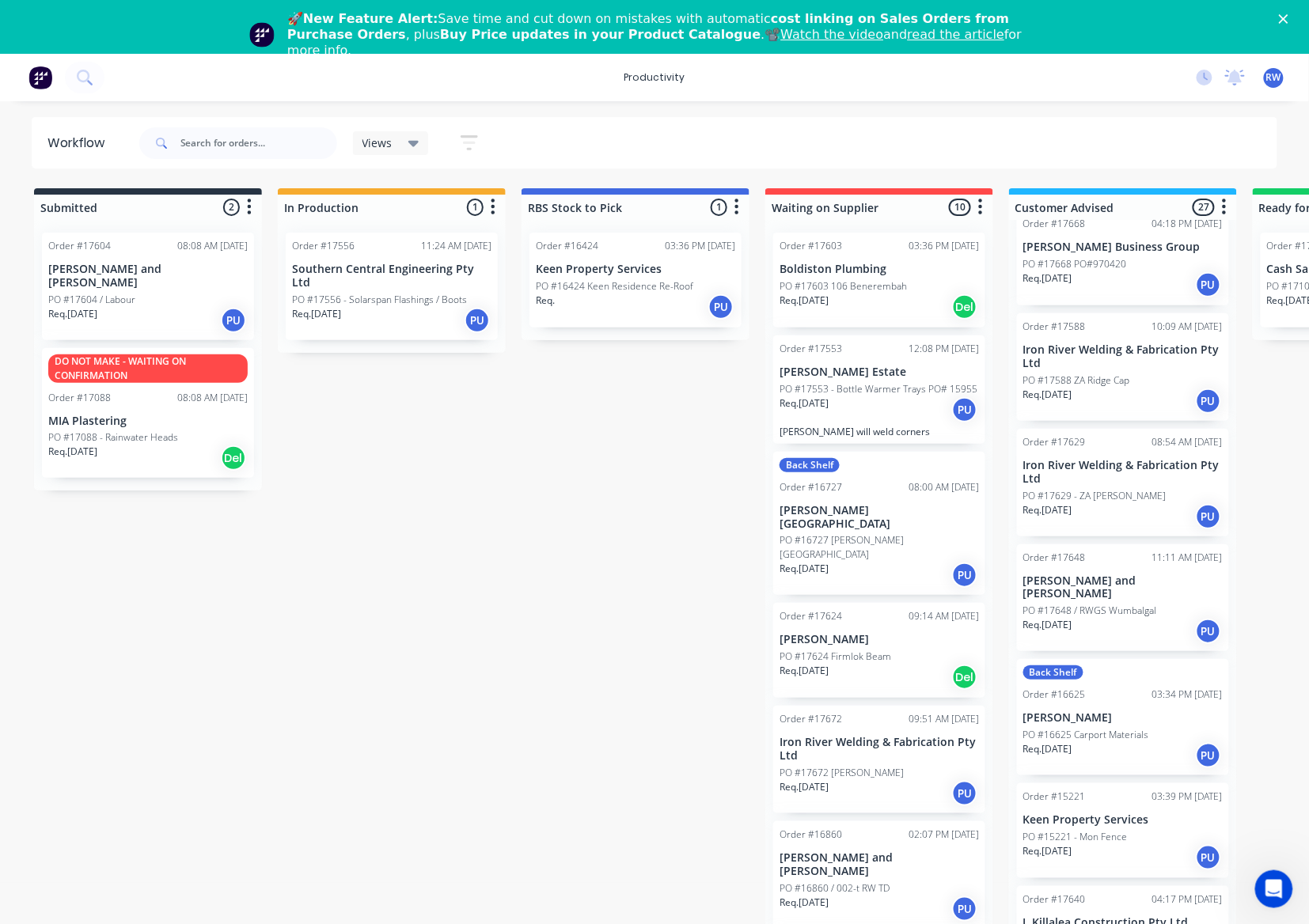
click at [1086, 728] on p "PO #16625 Carport Materials" at bounding box center [1086, 735] width 126 height 14
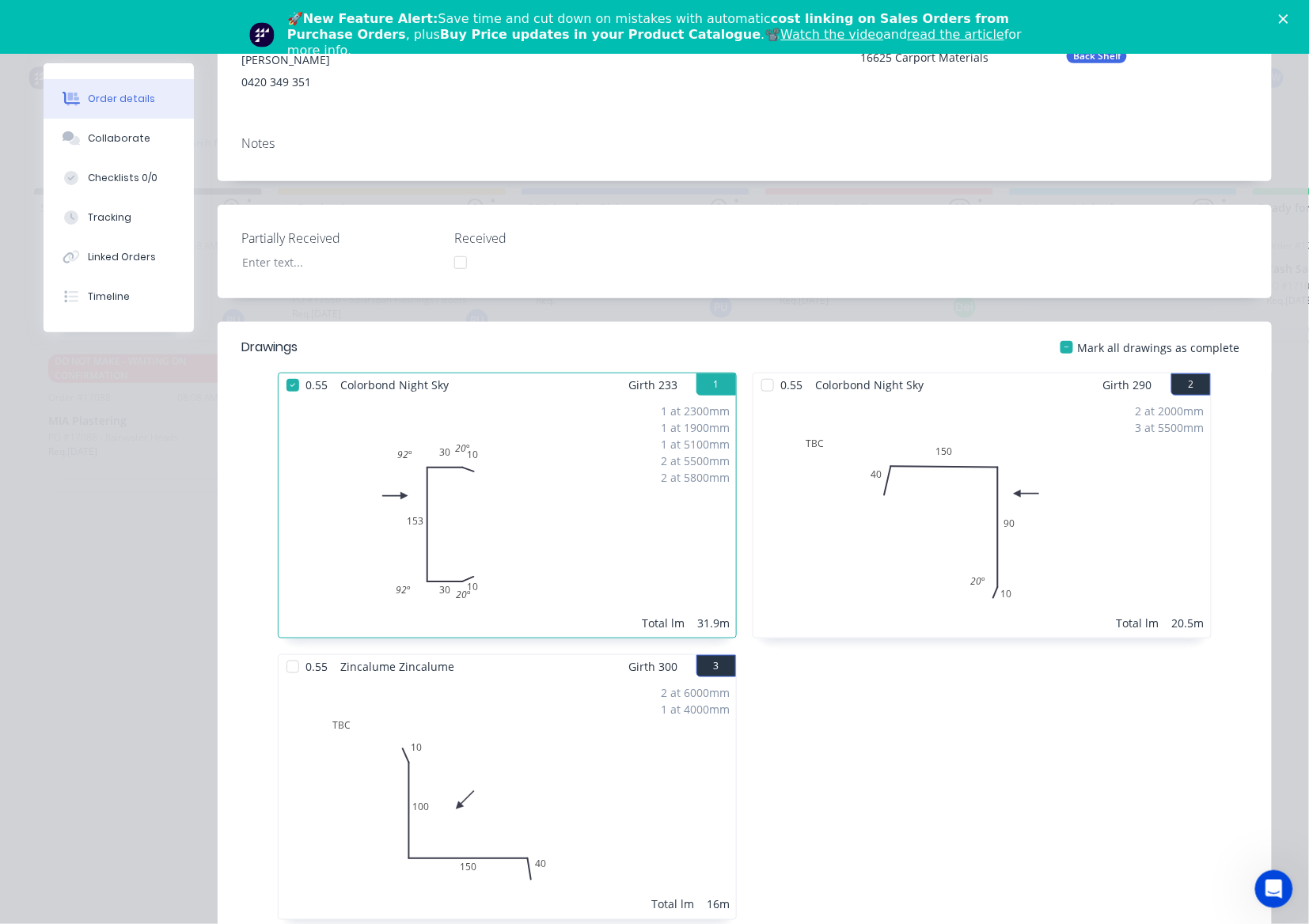
scroll to position [0, 0]
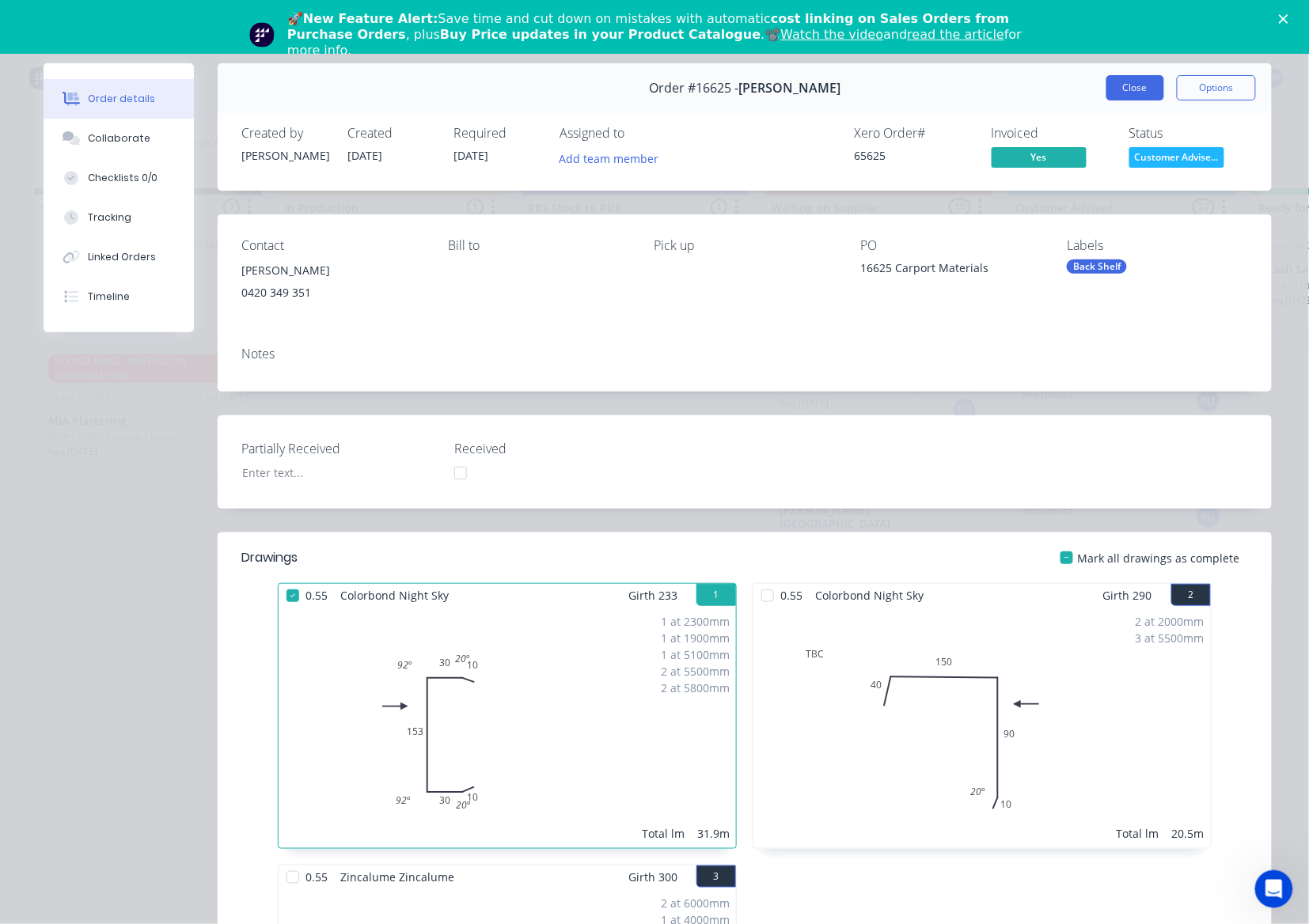
click at [1112, 89] on button "Close" at bounding box center [1135, 88] width 58 height 26
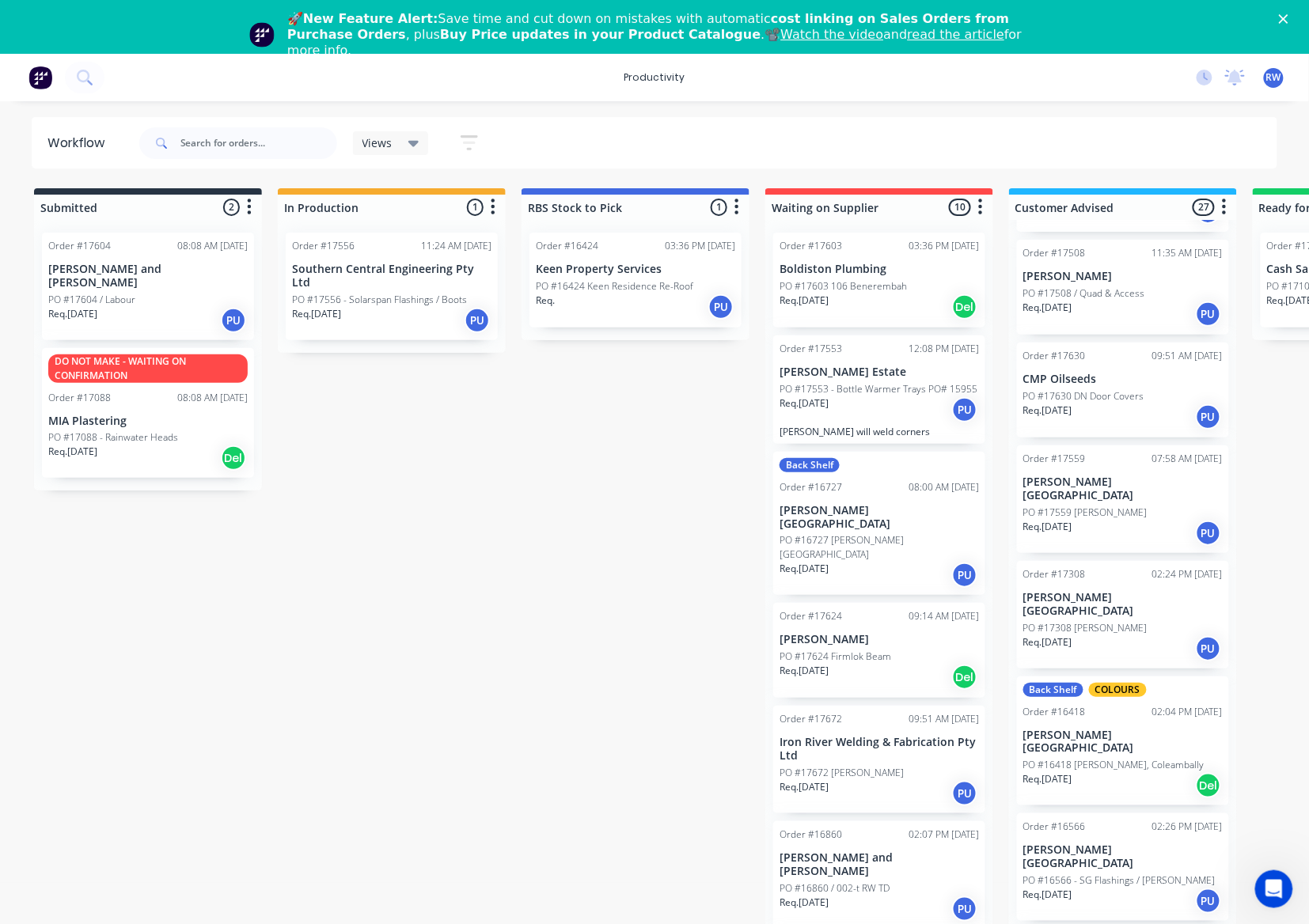
scroll to position [633, 0]
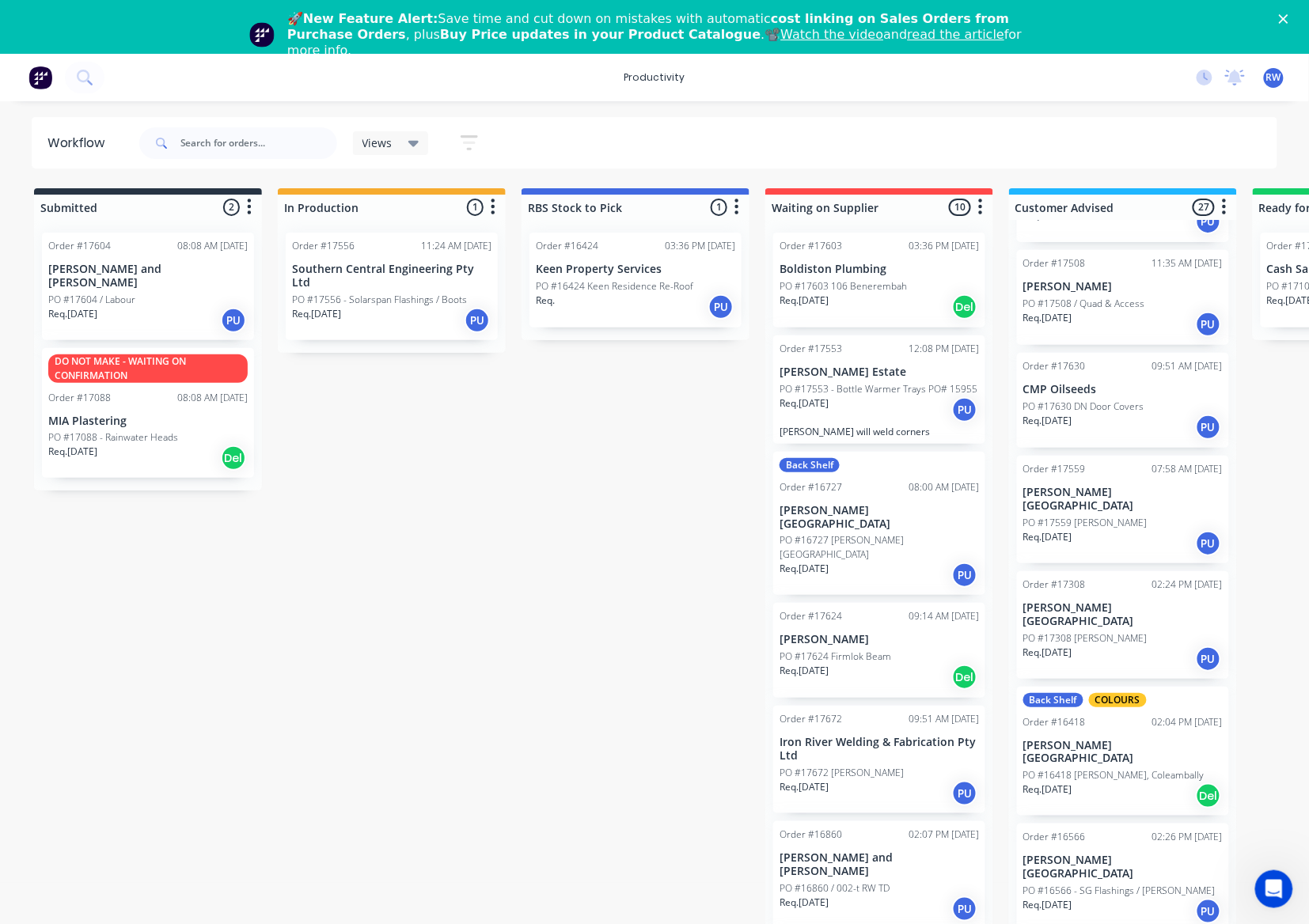
click at [388, 307] on div "Req. 12/09/25 PU" at bounding box center [391, 320] width 199 height 27
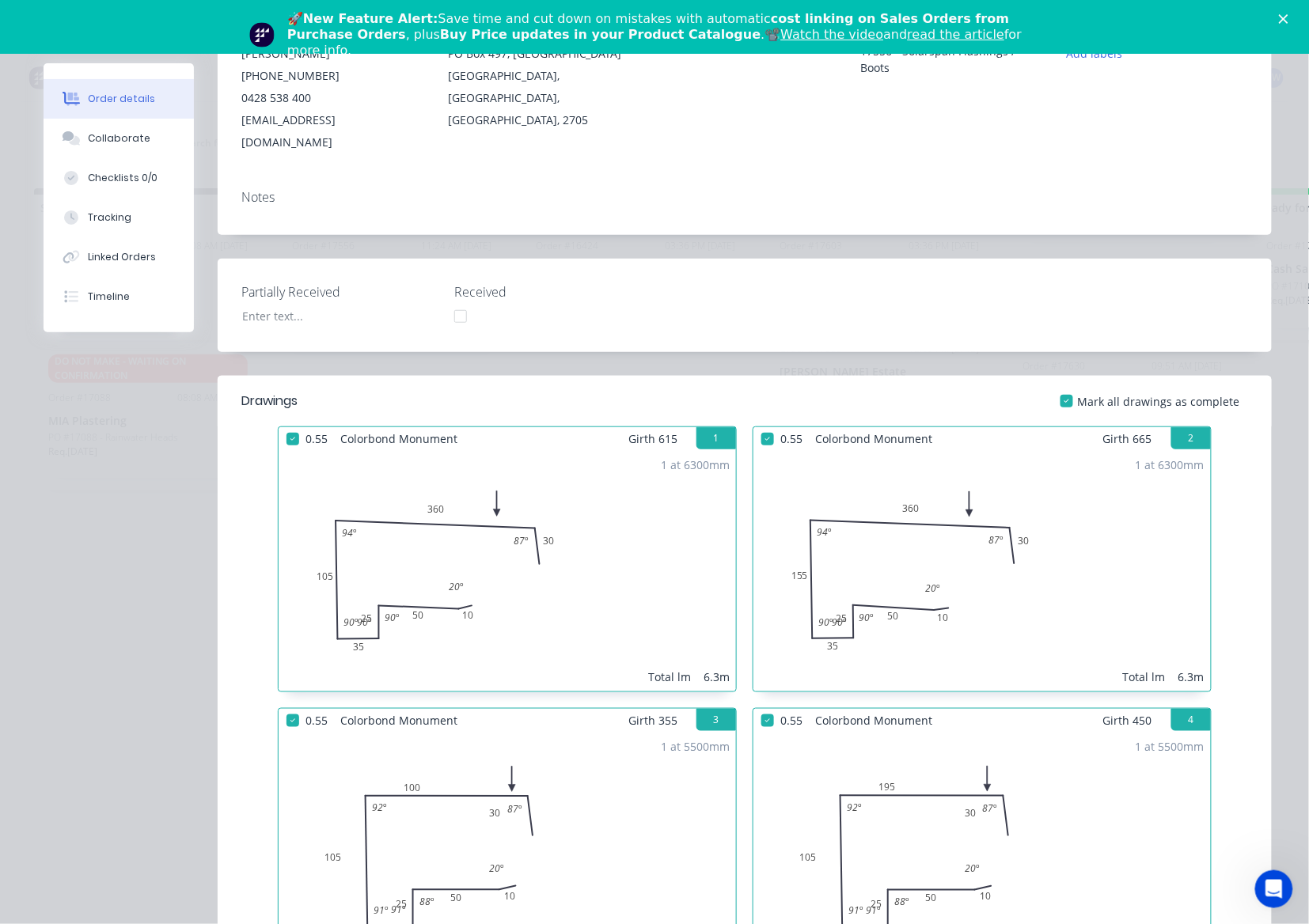
scroll to position [0, 0]
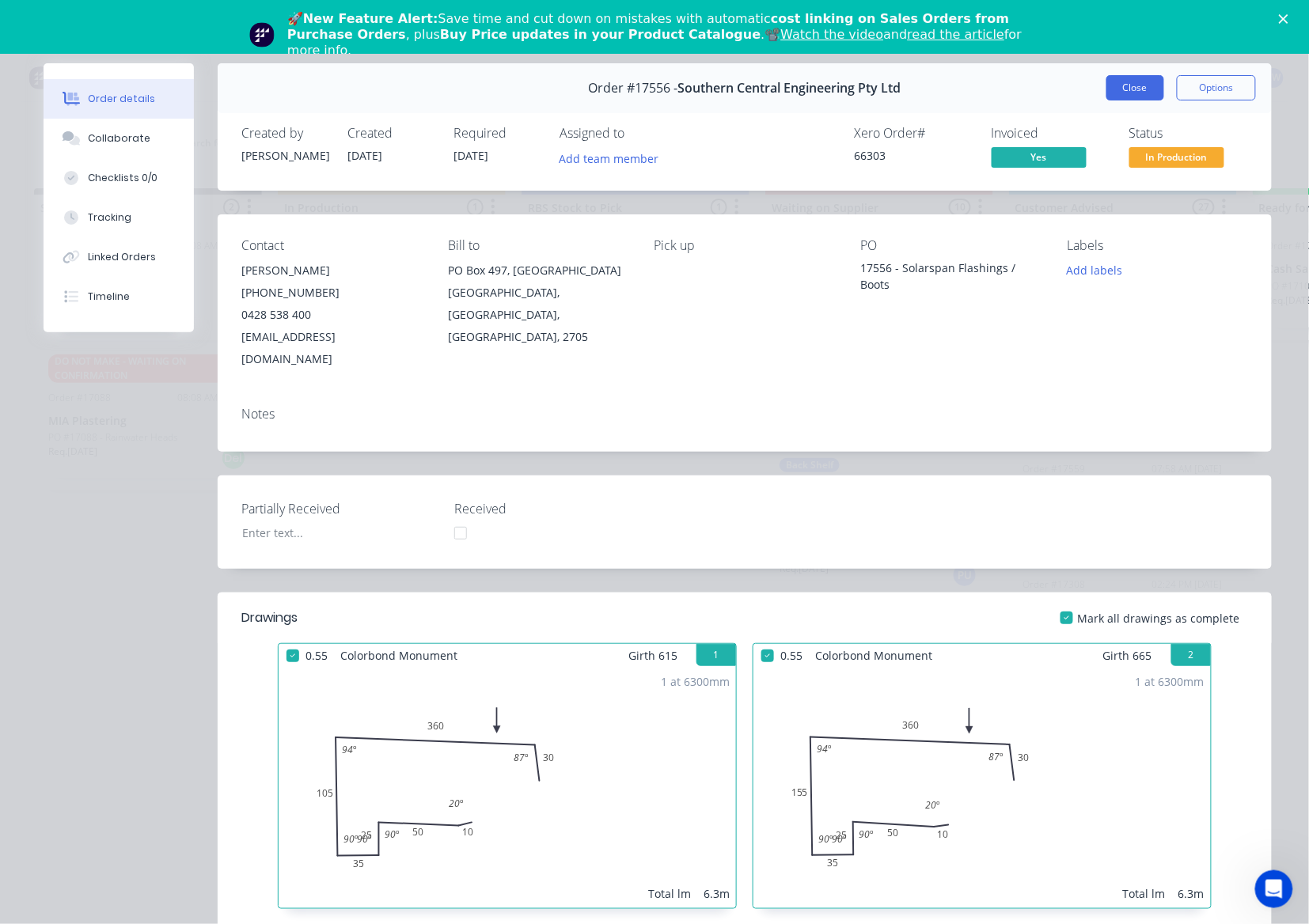
click at [1121, 96] on button "Close" at bounding box center [1135, 88] width 58 height 26
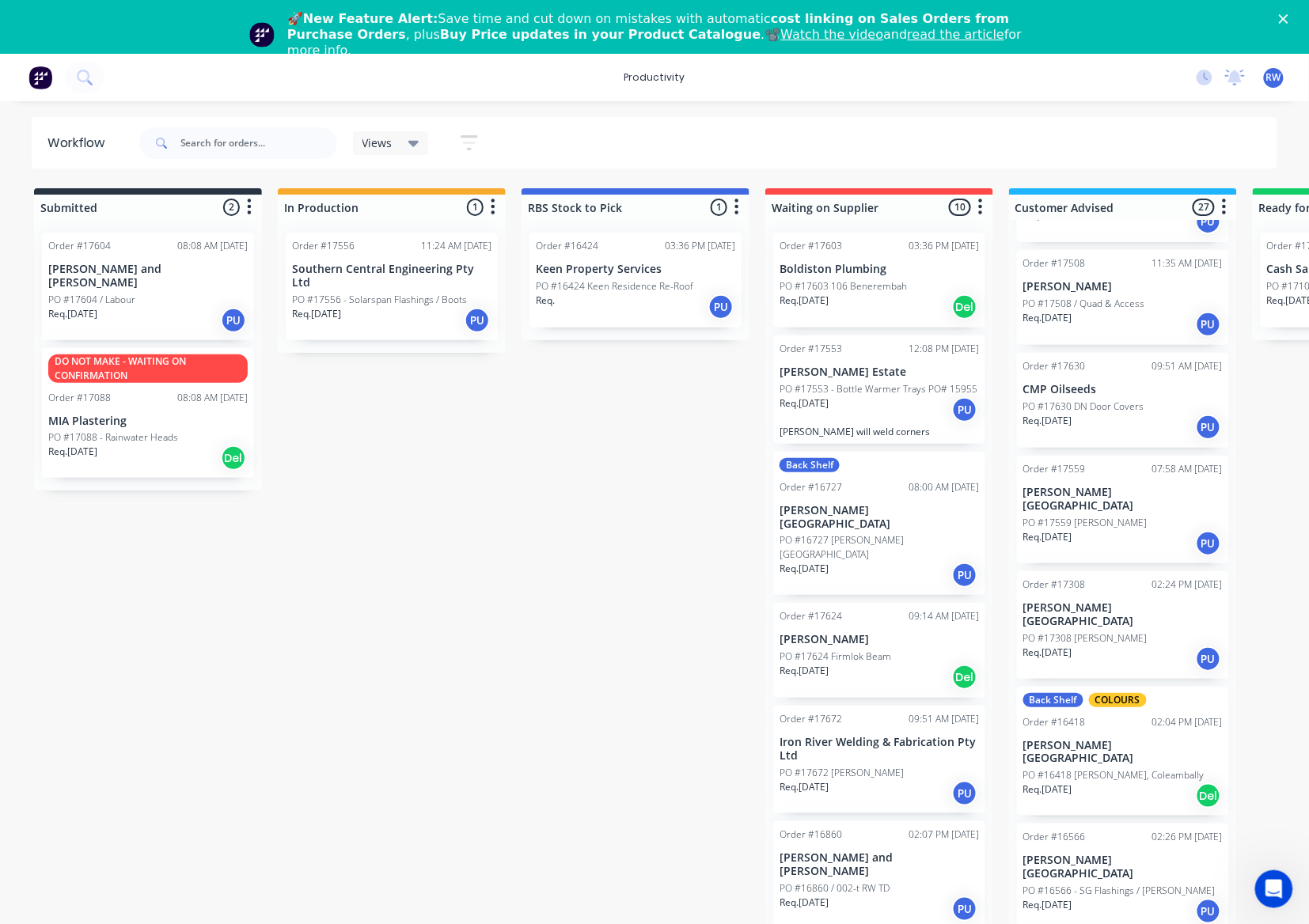
click at [420, 310] on div "Req. 12/09/25 PU" at bounding box center [391, 320] width 199 height 27
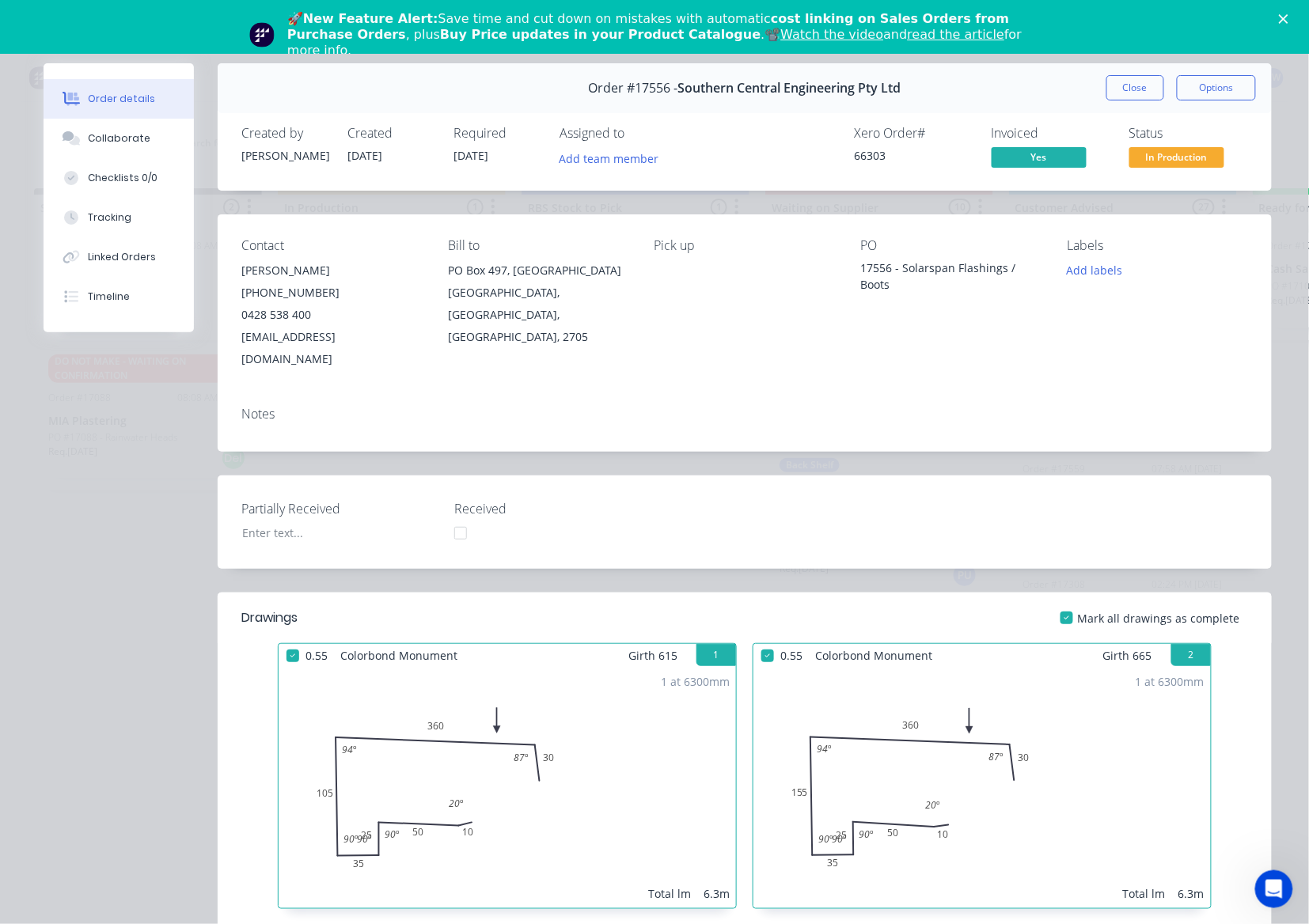
click at [1164, 163] on span "In Production" at bounding box center [1176, 157] width 95 height 20
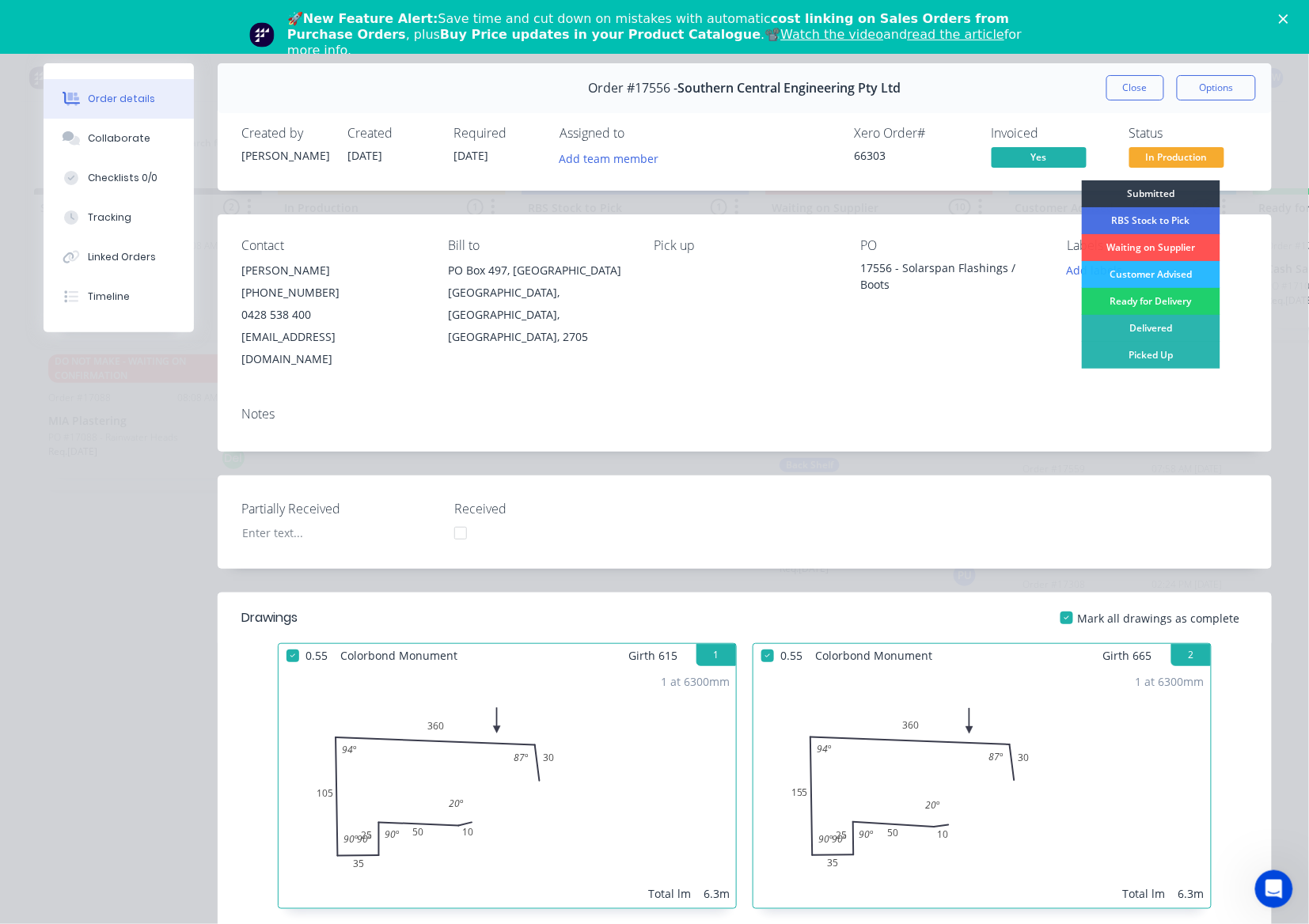
click at [886, 513] on div "Partially Received Received" at bounding box center [745, 522] width 1054 height 94
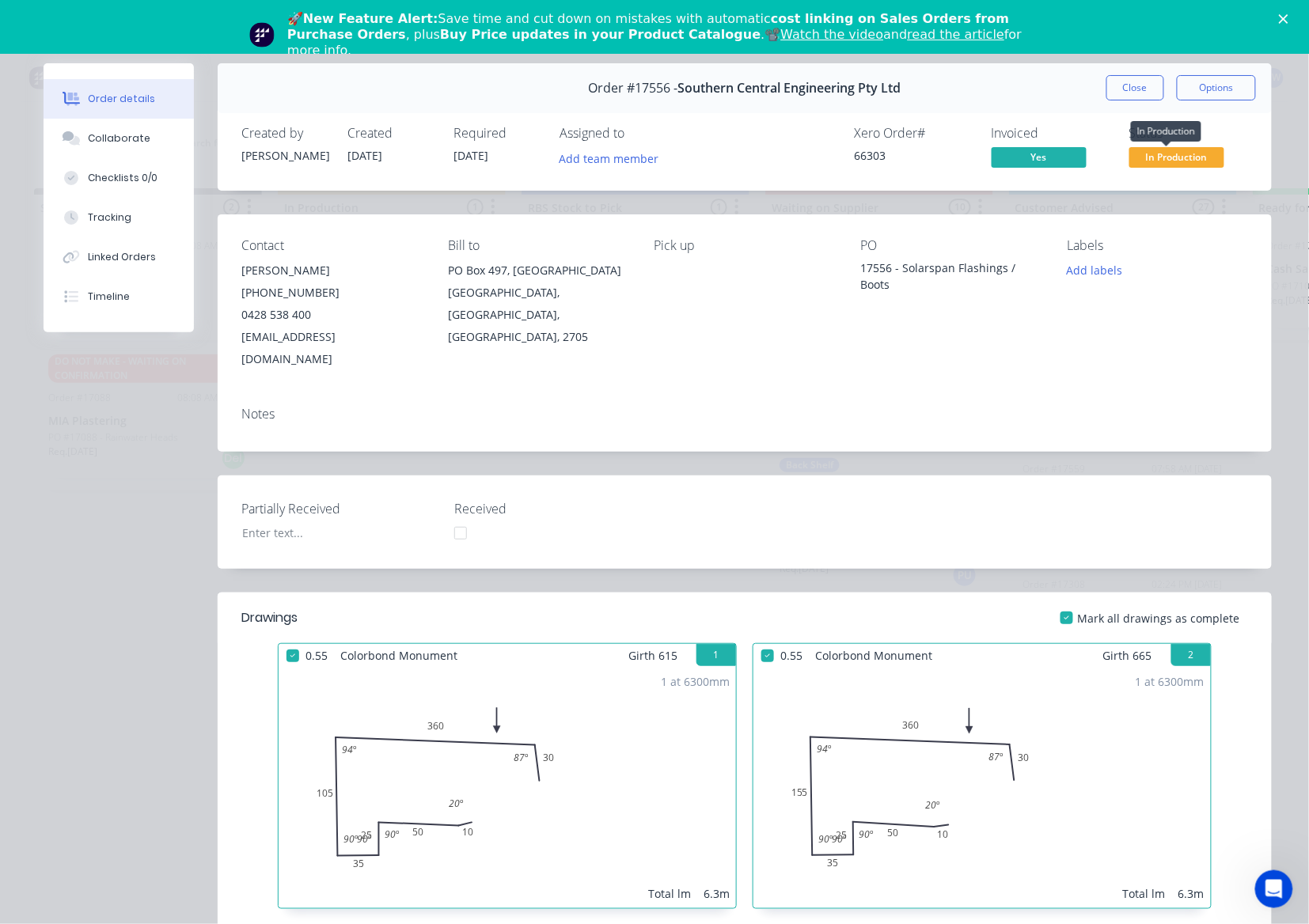
click at [1177, 163] on span "In Production" at bounding box center [1176, 157] width 95 height 20
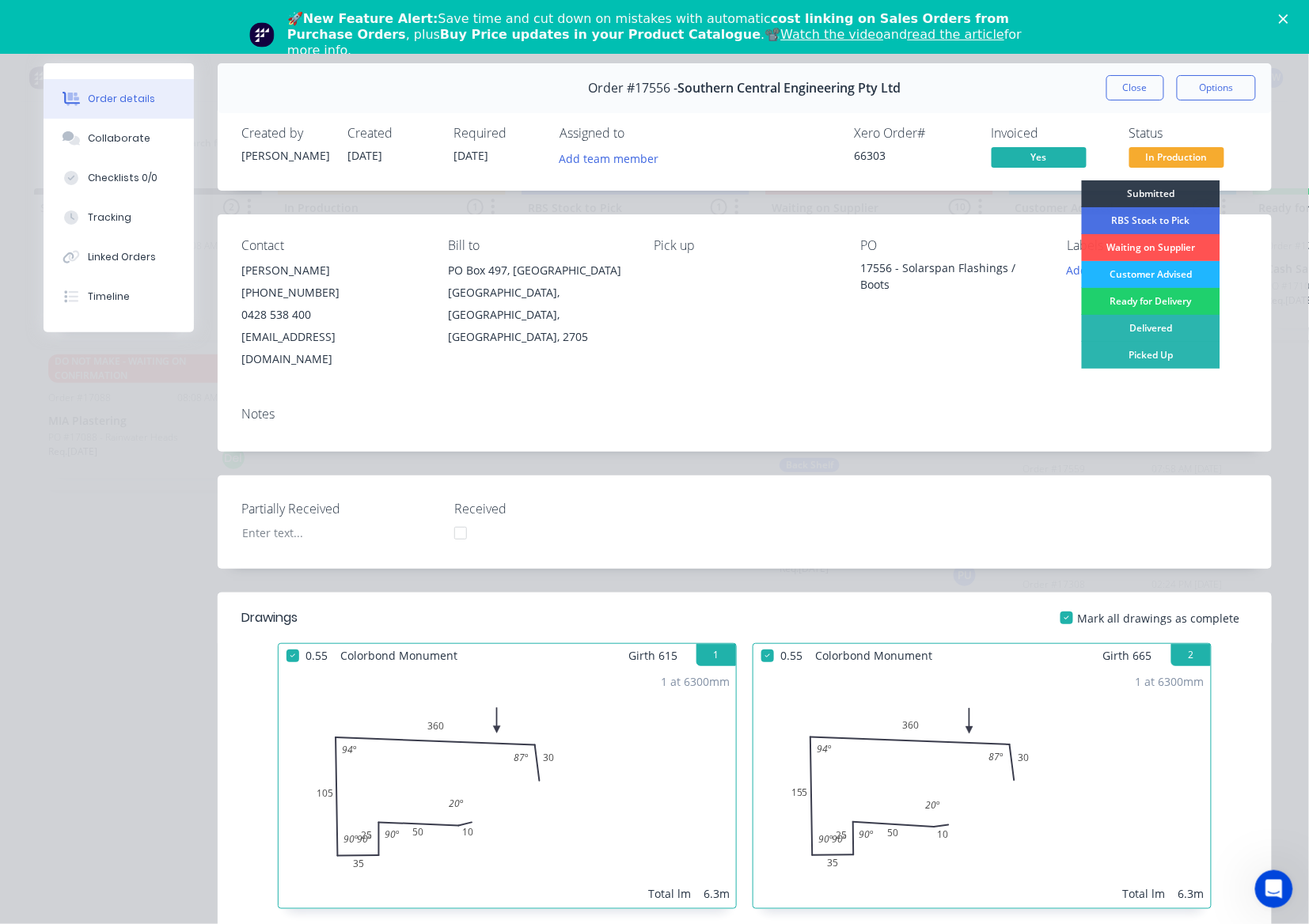
click at [1164, 271] on div "Customer Advised" at bounding box center [1150, 274] width 139 height 27
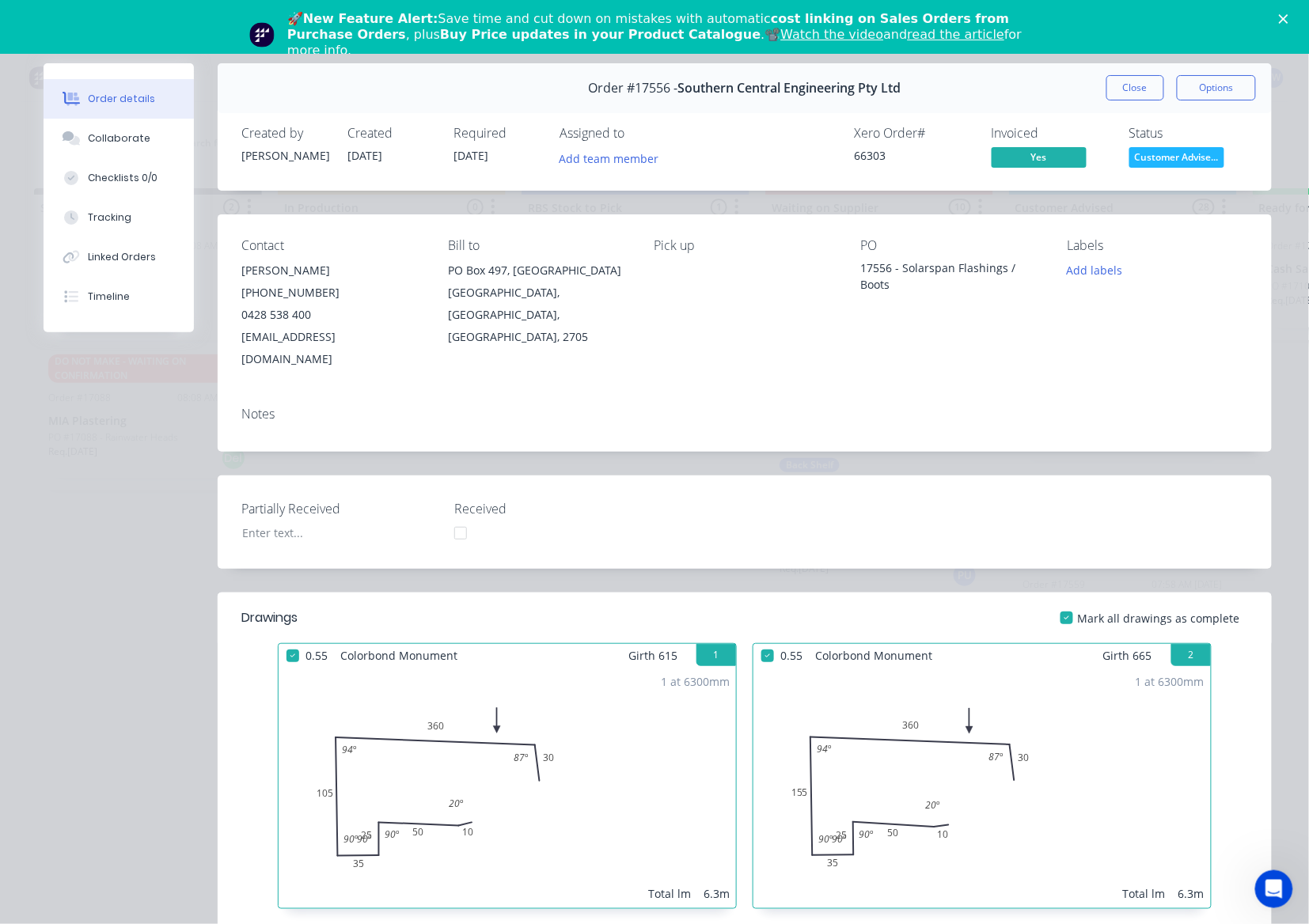
click at [1121, 95] on button "Close" at bounding box center [1135, 88] width 58 height 26
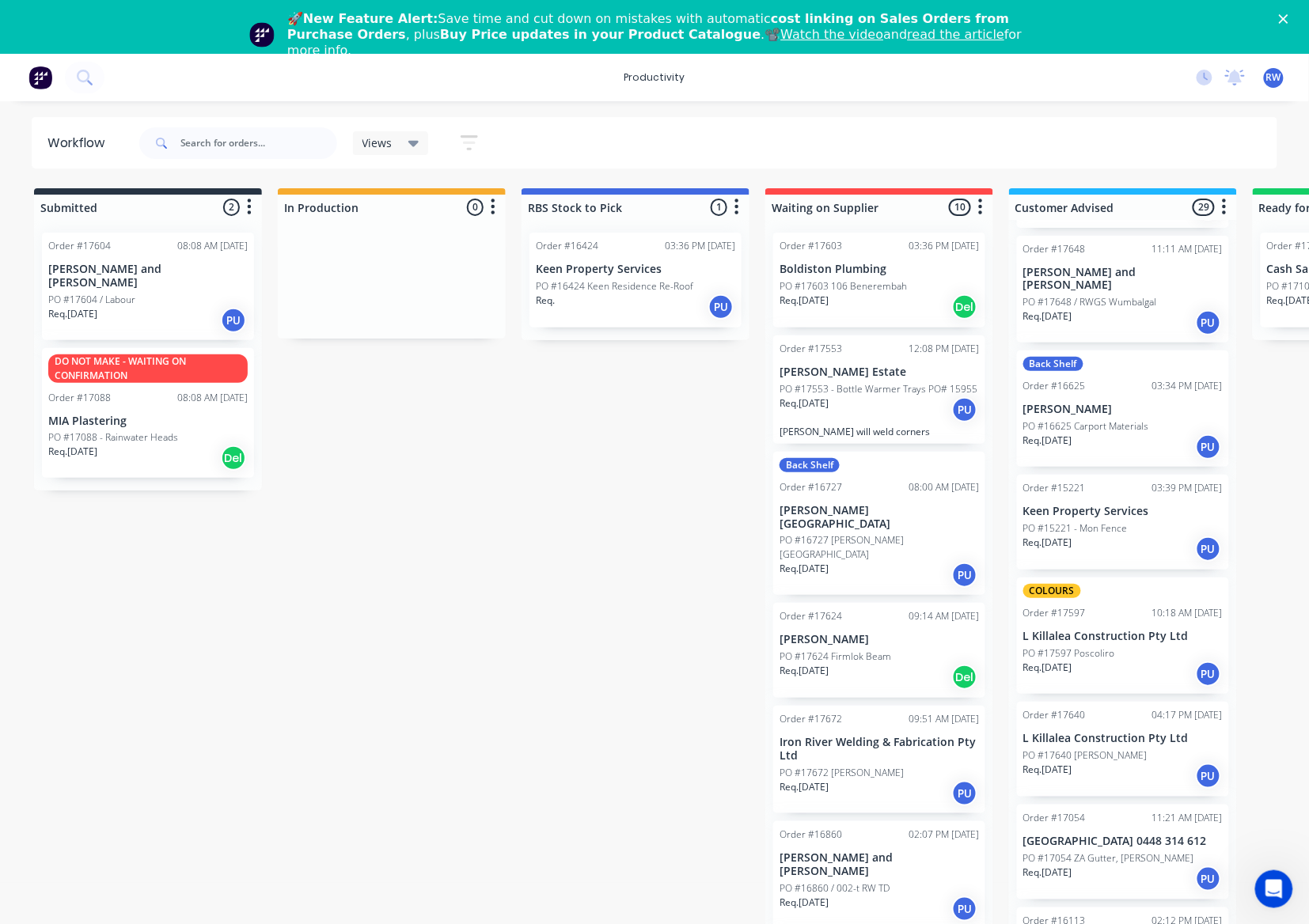
scroll to position [1899, 0]
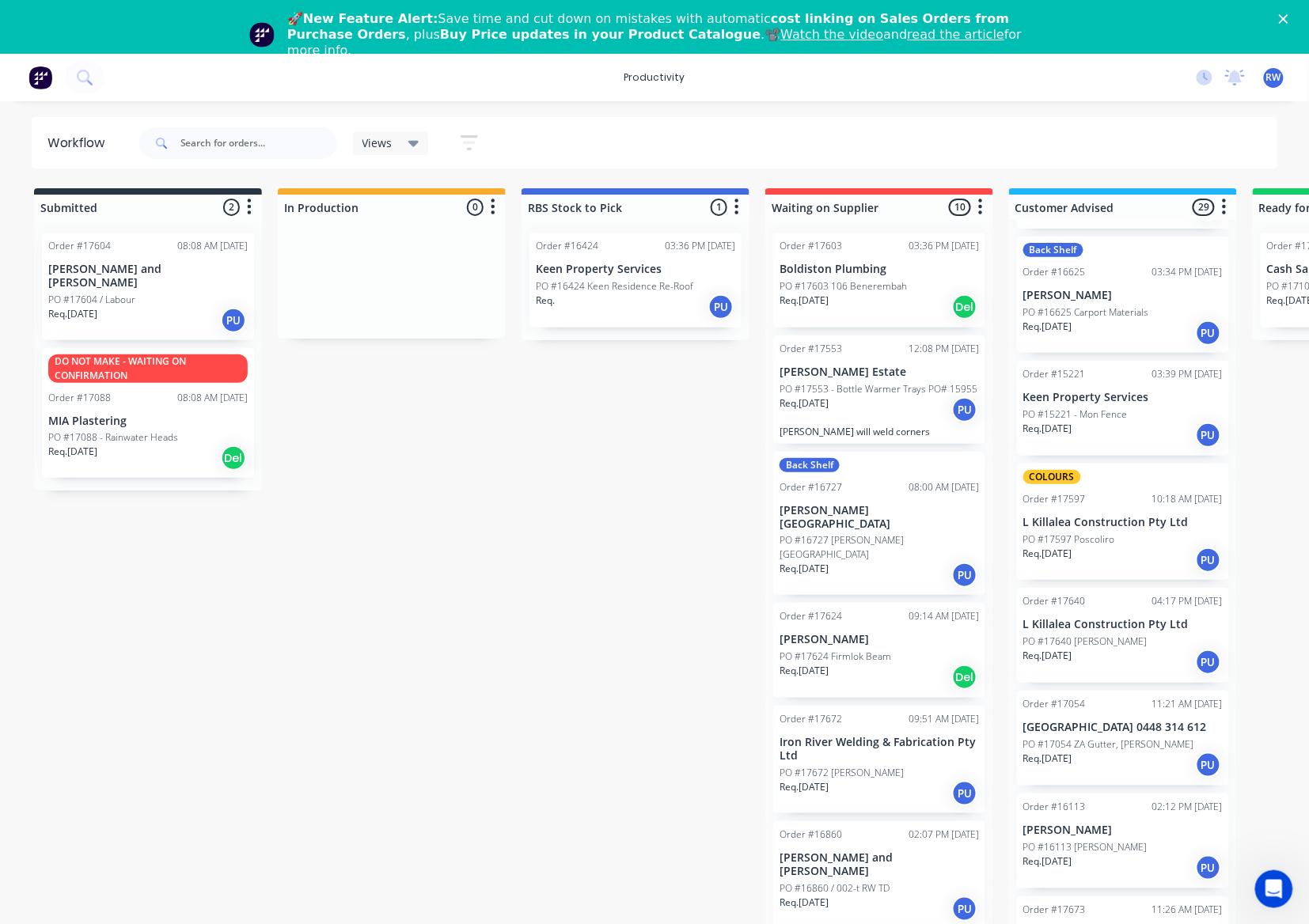
click at [1112, 649] on div "Req. 23/09/25 PU" at bounding box center [1123, 662] width 199 height 27
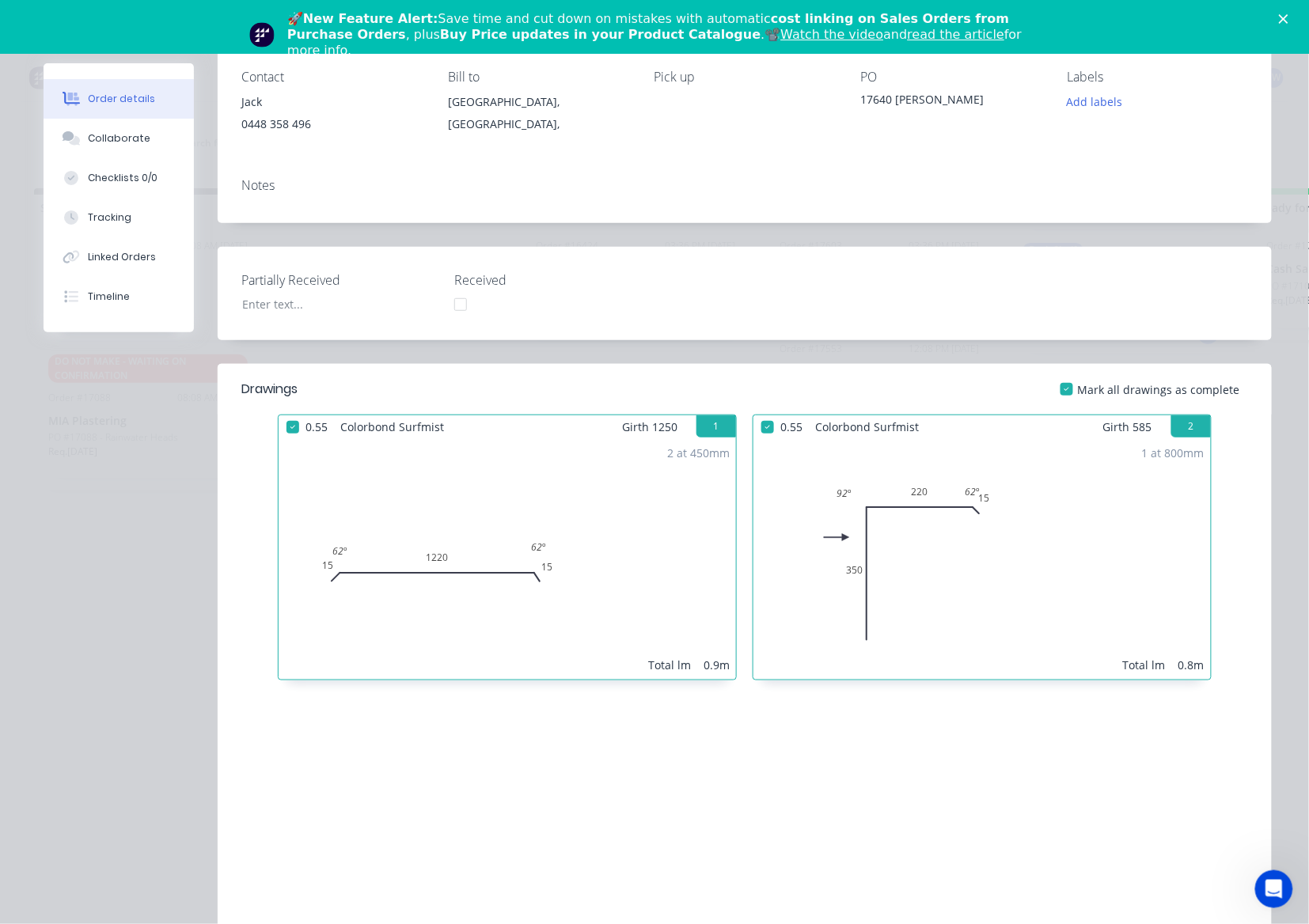
scroll to position [0, 0]
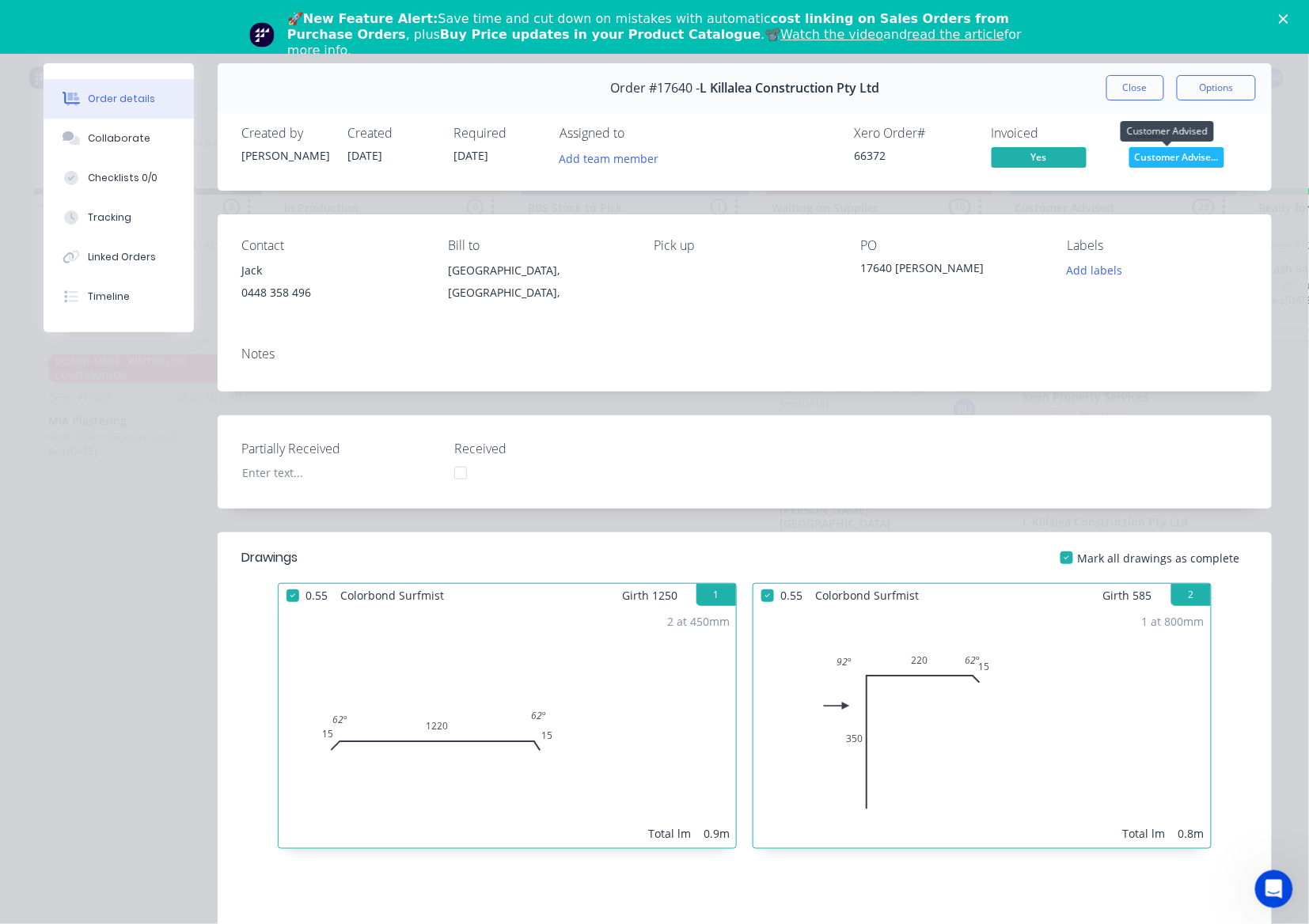
click at [1156, 154] on span "Customer Advise..." at bounding box center [1176, 157] width 95 height 20
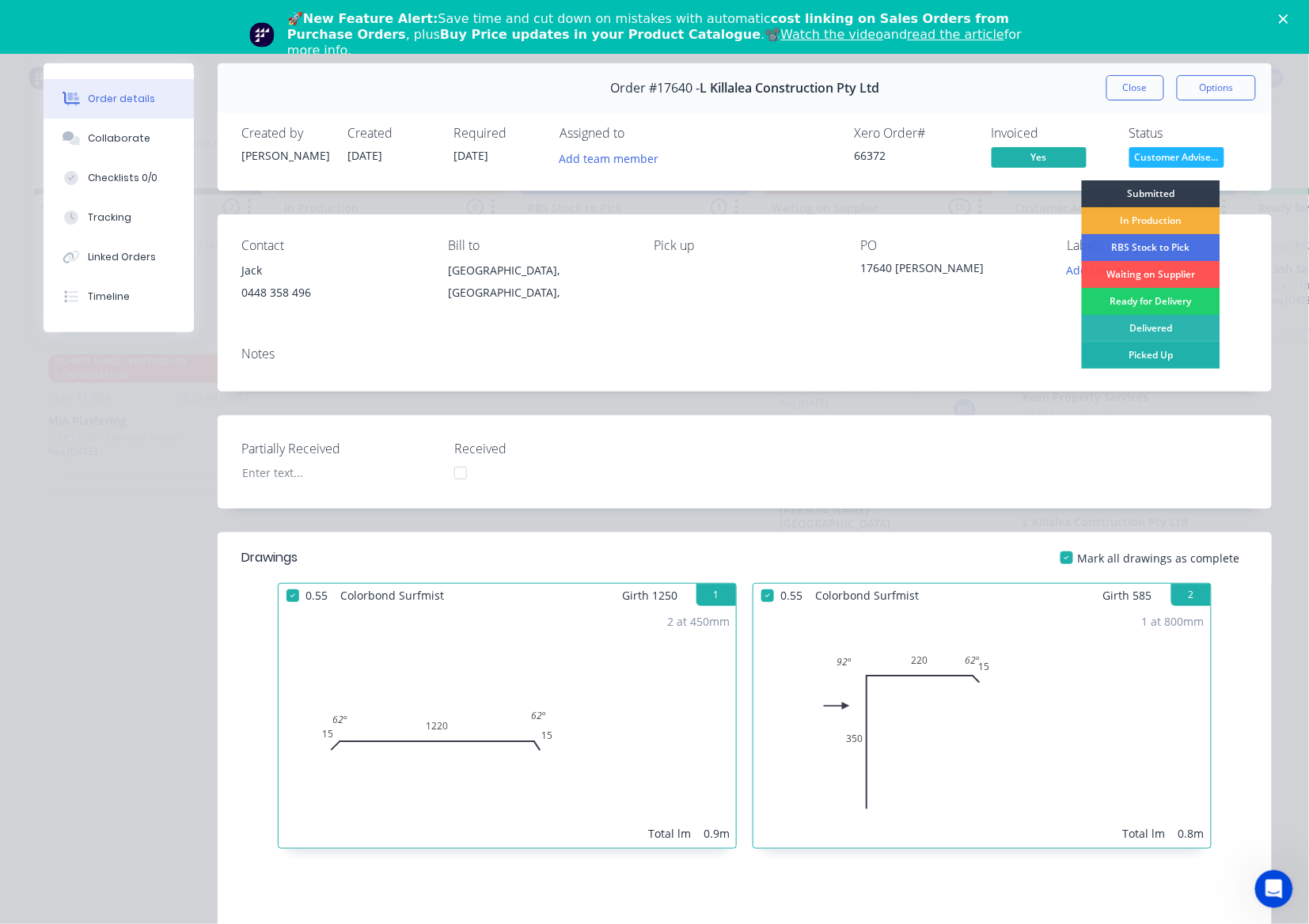
click at [1178, 355] on div "Picked Up" at bounding box center [1150, 355] width 139 height 27
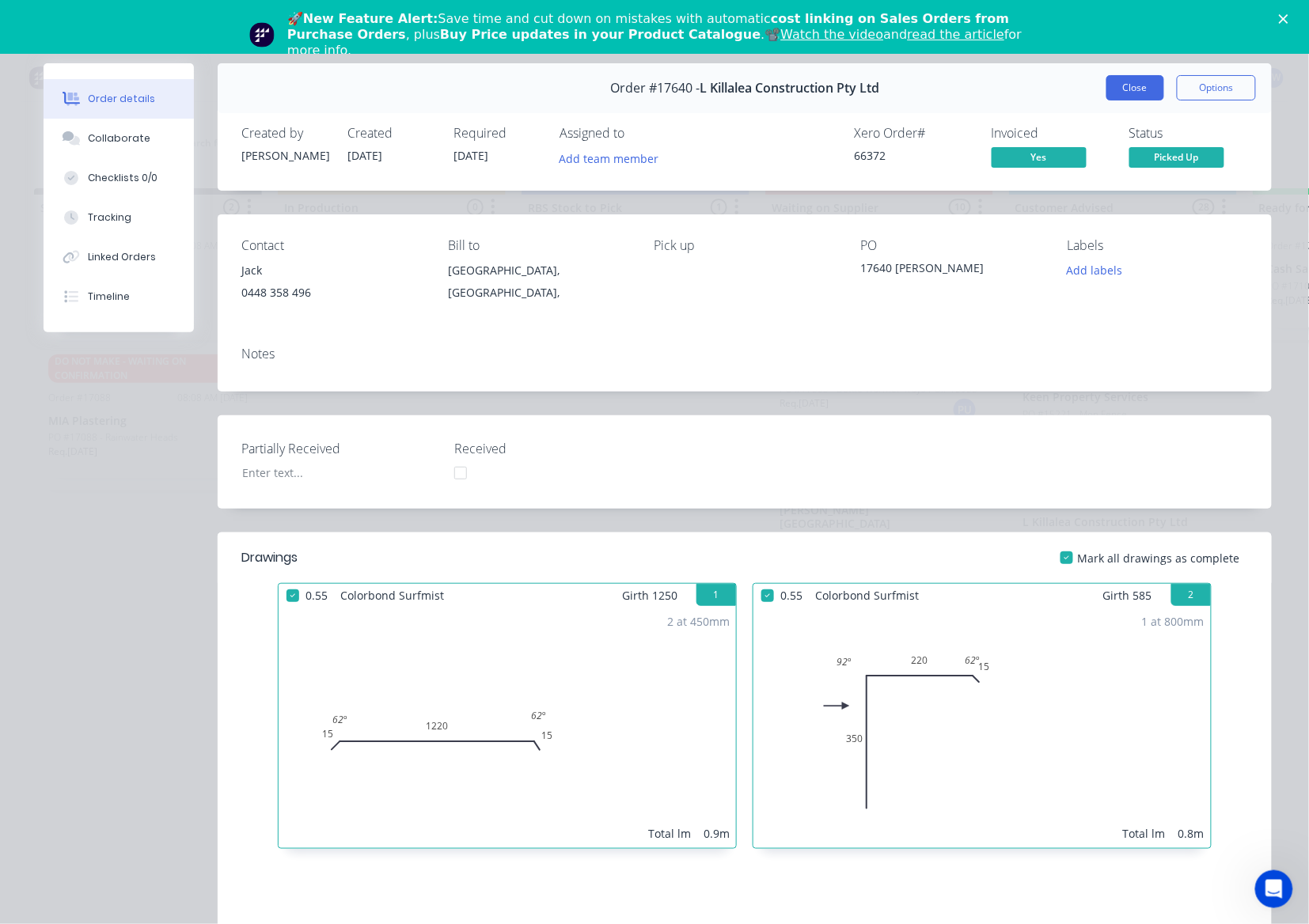
click at [1135, 93] on button "Close" at bounding box center [1135, 88] width 58 height 26
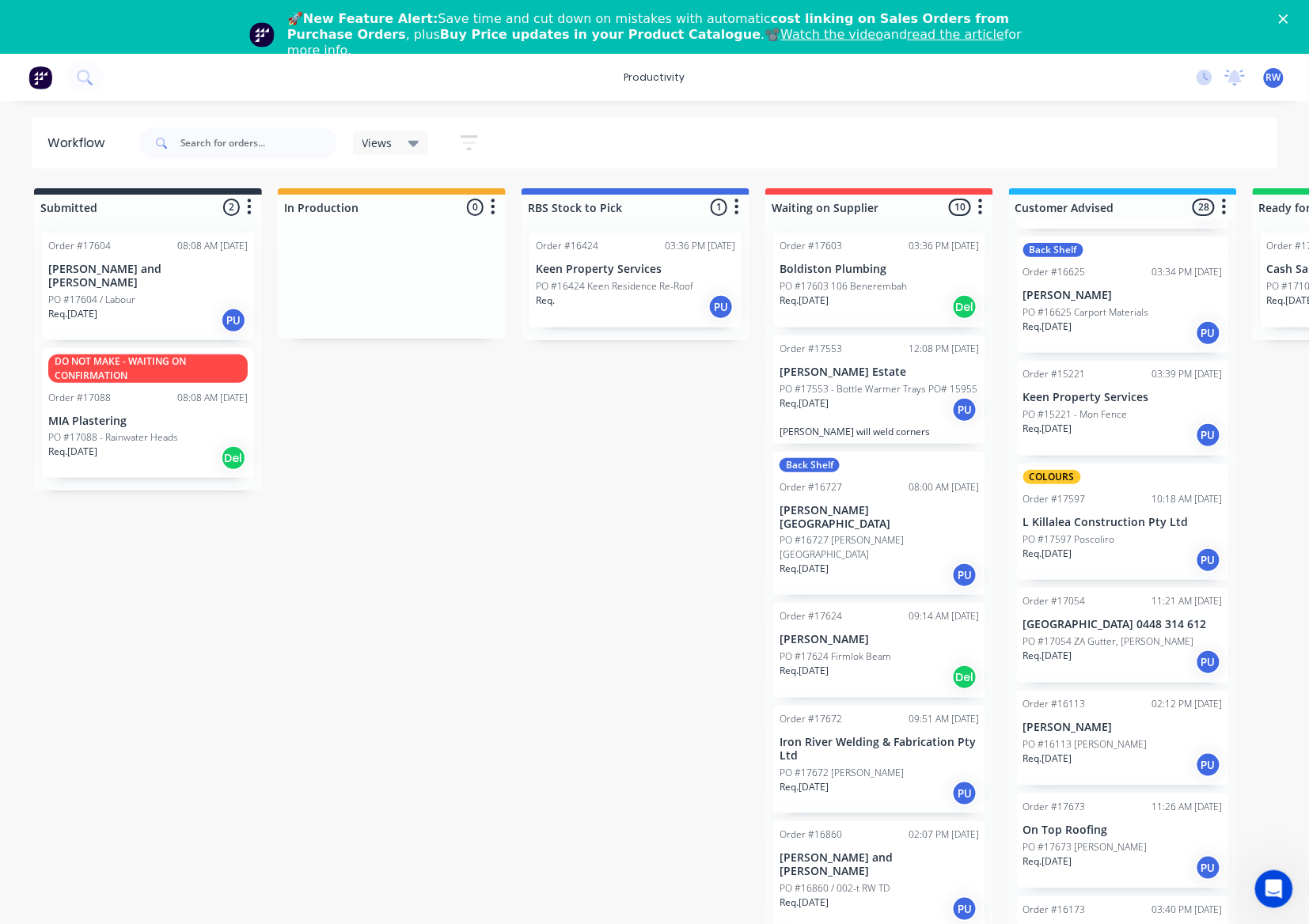
click at [1108, 547] on div "Req. 18/09/25 PU" at bounding box center [1123, 560] width 199 height 27
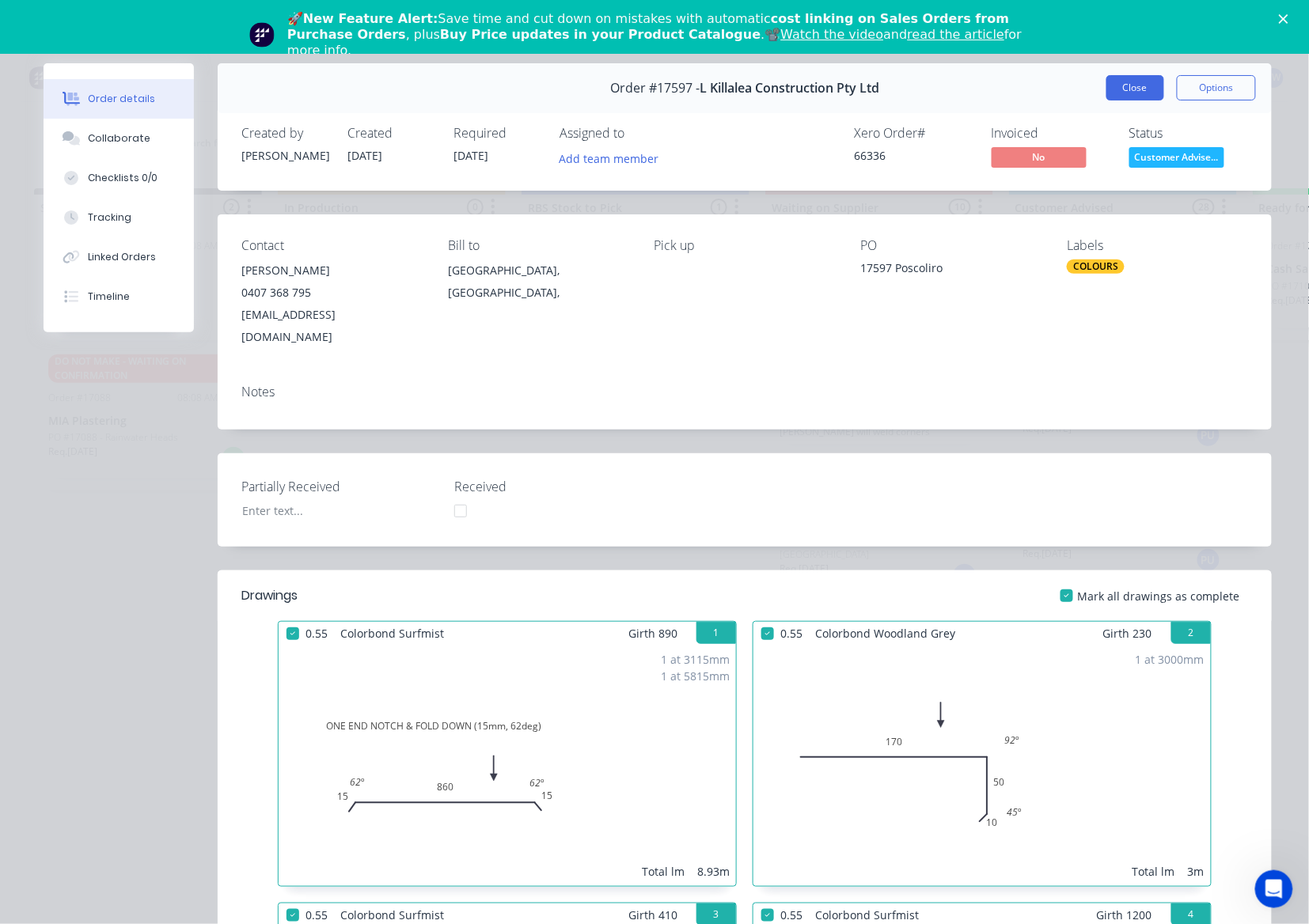
click at [1106, 84] on button "Close" at bounding box center [1135, 88] width 58 height 26
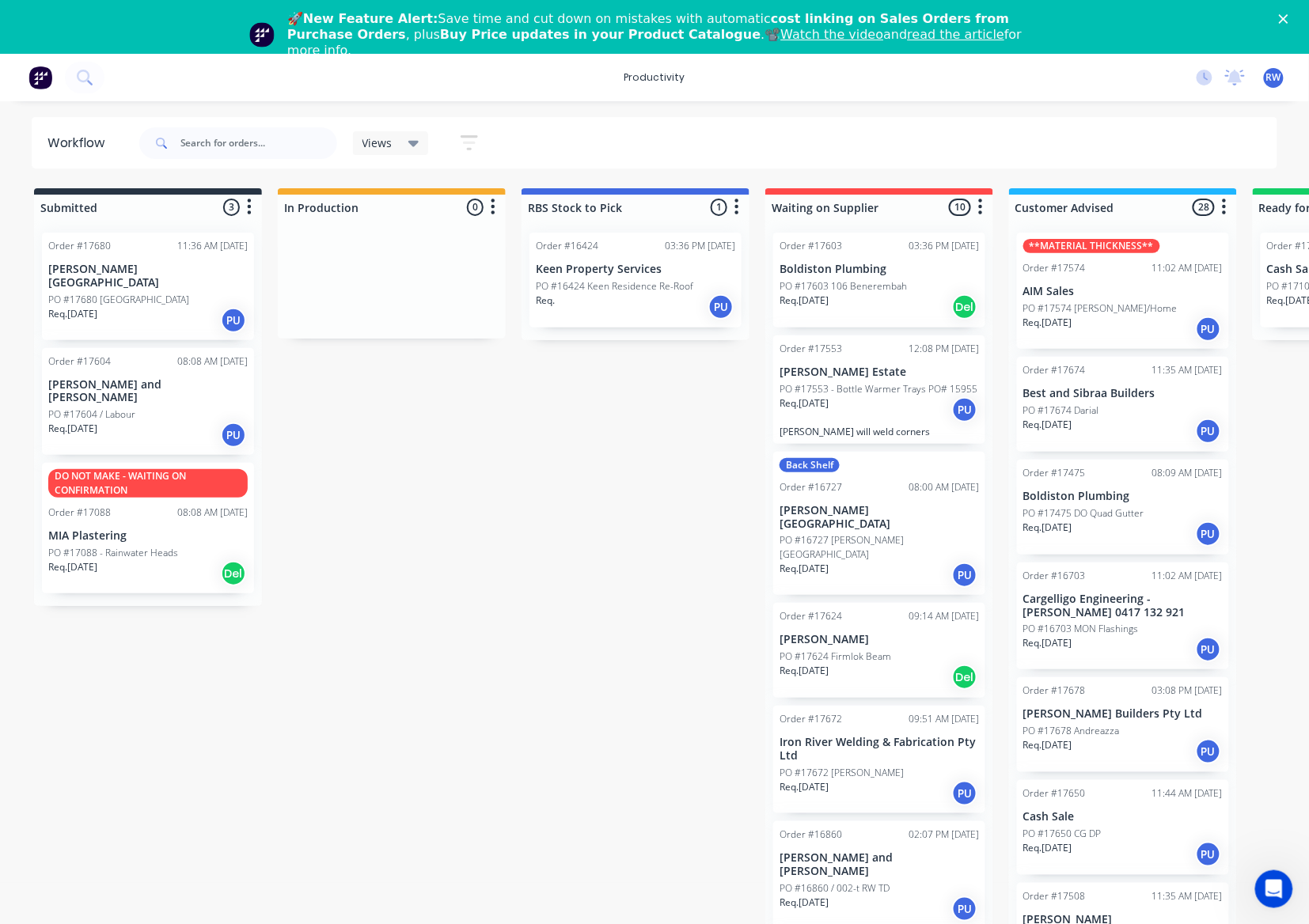
click at [164, 307] on div "Req. [DATE] PU" at bounding box center [148, 320] width 199 height 27
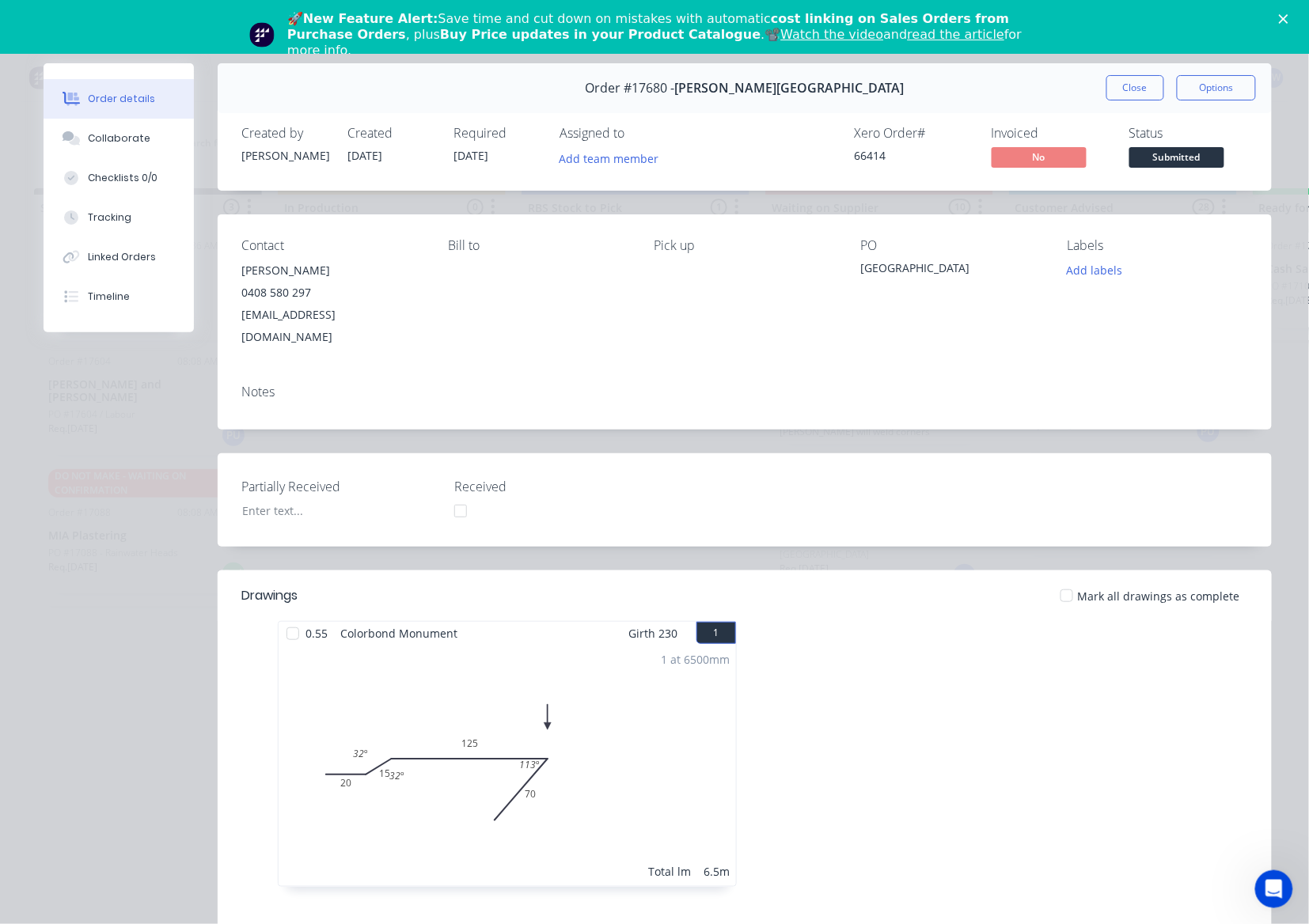
click at [286, 618] on div at bounding box center [293, 633] width 32 height 32
click at [1118, 96] on button "Close" at bounding box center [1135, 88] width 58 height 26
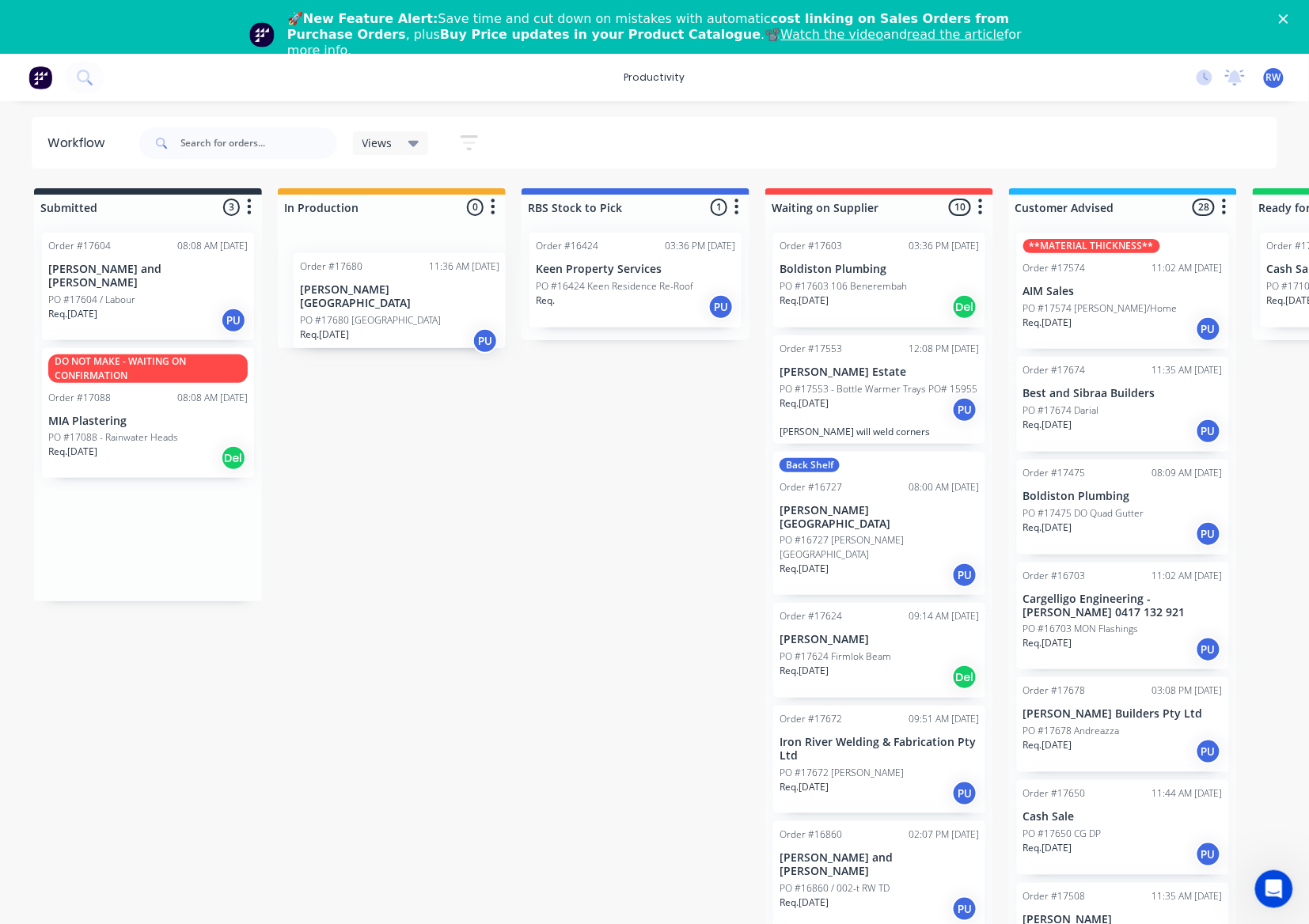
drag, startPoint x: 118, startPoint y: 302, endPoint x: 408, endPoint y: 339, distance: 292.4
click at [408, 339] on div "Submitted 3 Sort By Created date Required date Order number Customer name Most …" at bounding box center [963, 571] width 1950 height 766
click at [394, 293] on p "PO #17680 [GEOGRAPHIC_DATA]" at bounding box center [361, 299] width 141 height 14
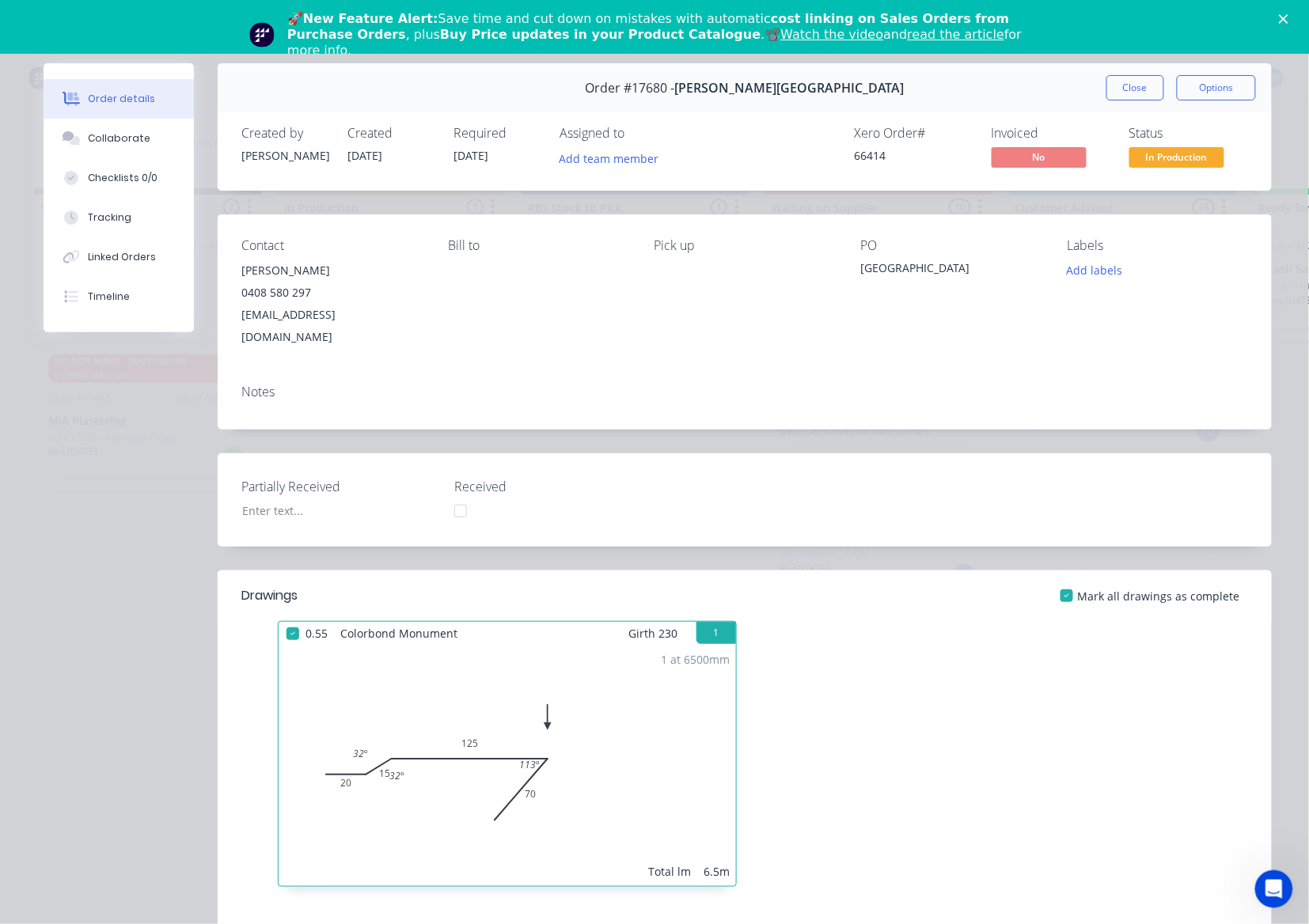
click at [1175, 159] on span "In Production" at bounding box center [1176, 157] width 95 height 20
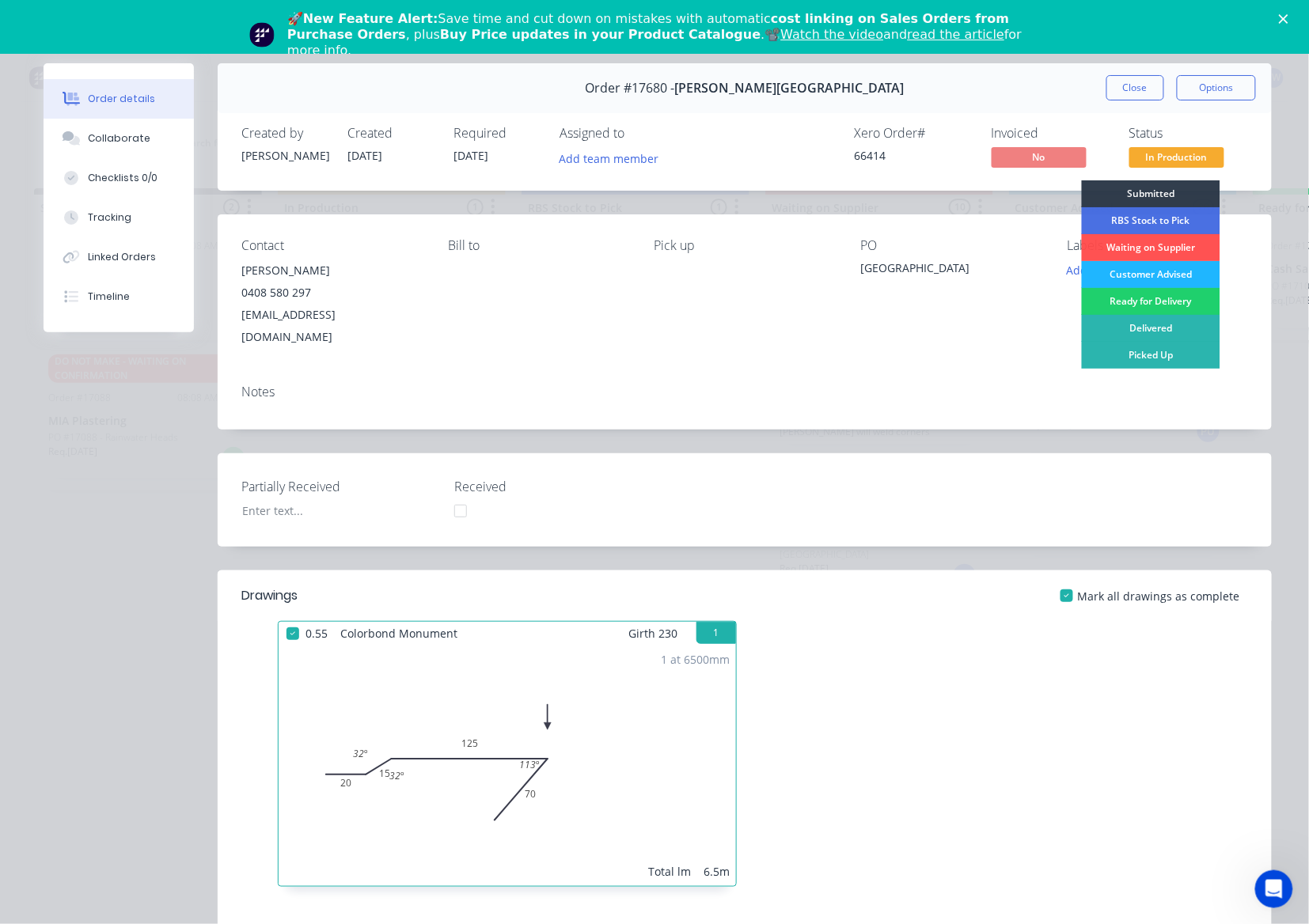
click at [1138, 270] on div "Customer Advised" at bounding box center [1150, 274] width 139 height 27
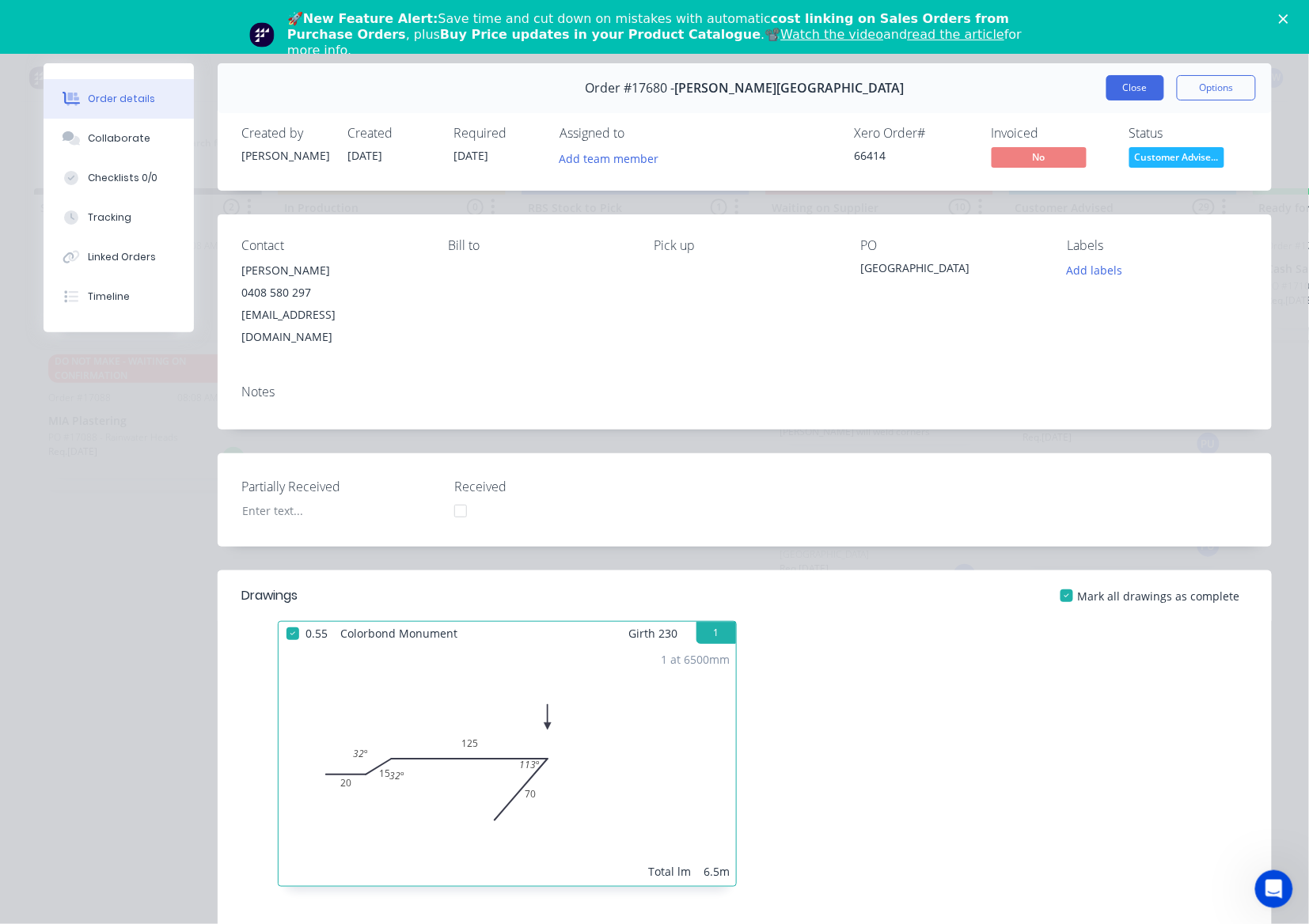
click at [1124, 90] on button "Close" at bounding box center [1135, 88] width 58 height 26
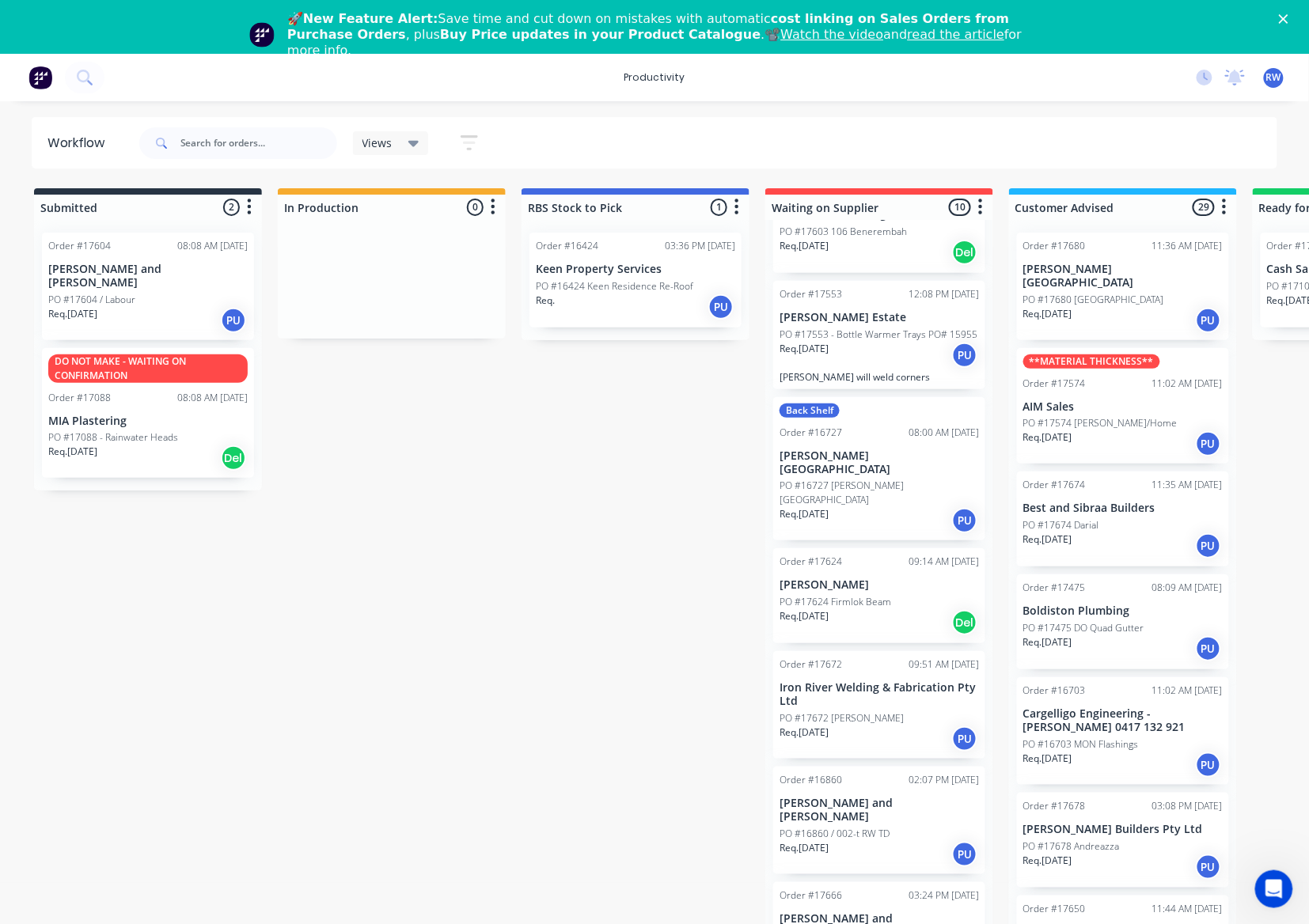
scroll to position [105, 0]
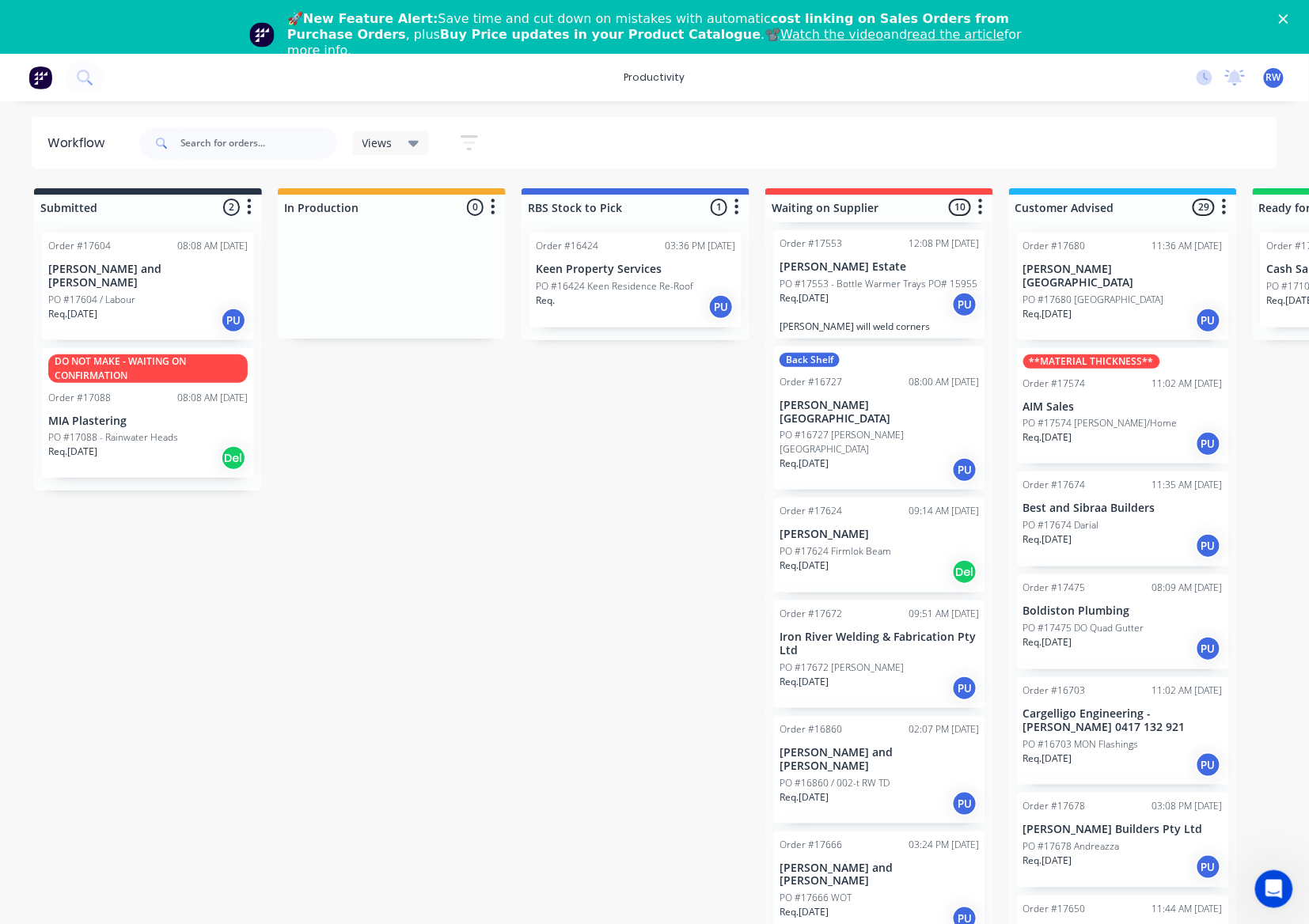
click at [877, 456] on div "Req. [DATE] PU" at bounding box center [879, 469] width 199 height 27
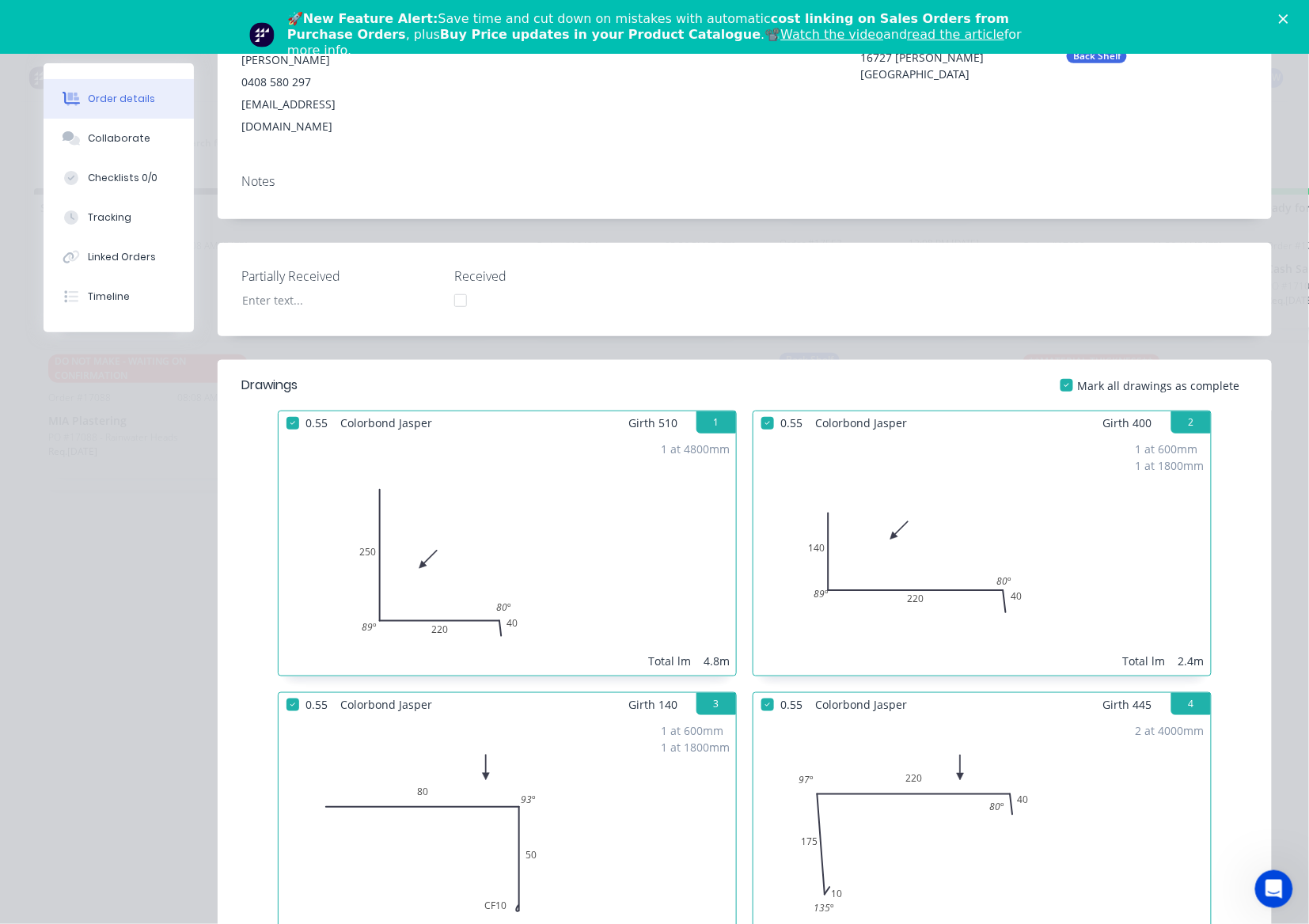
scroll to position [0, 0]
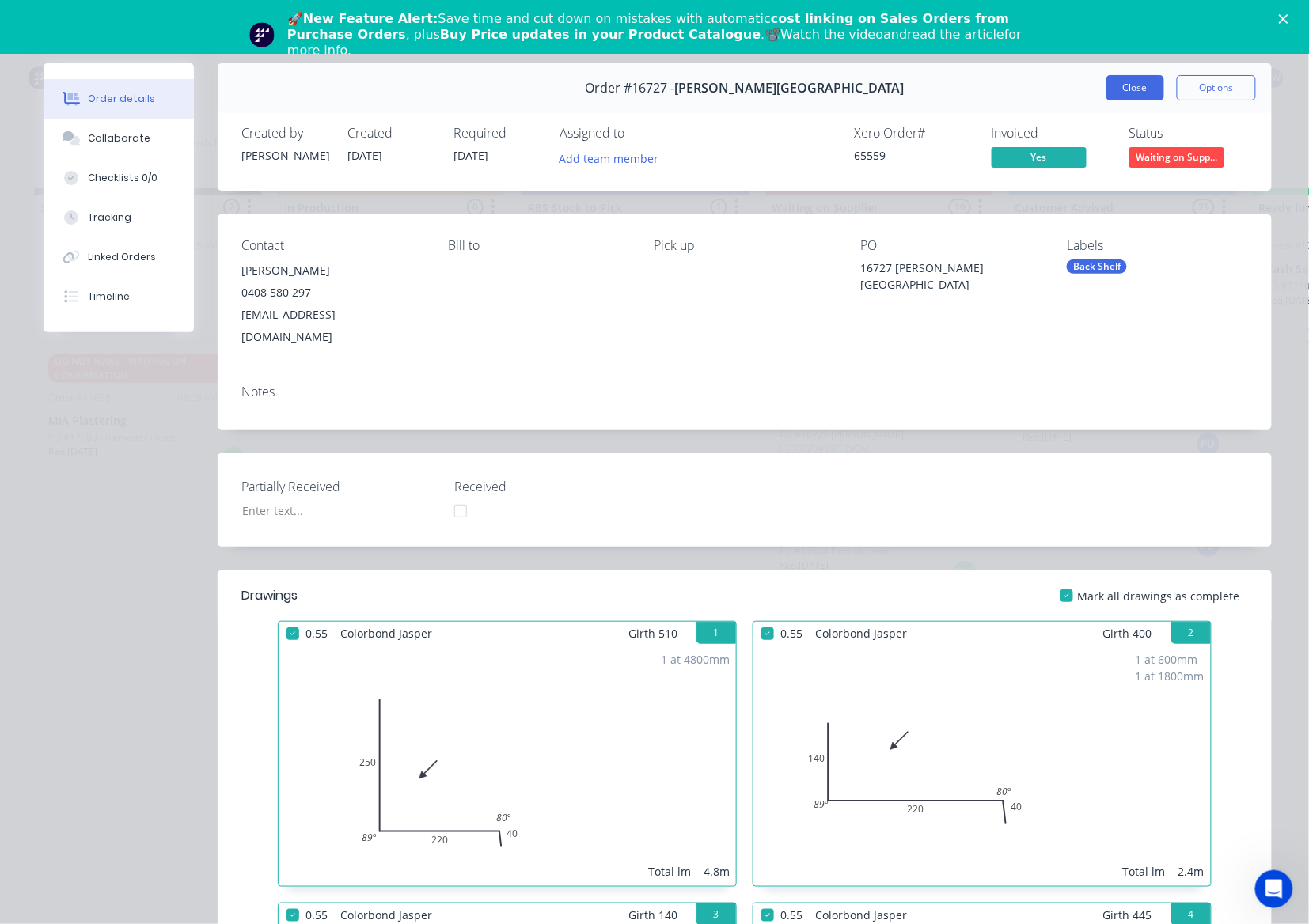
click at [1117, 93] on button "Close" at bounding box center [1135, 88] width 58 height 26
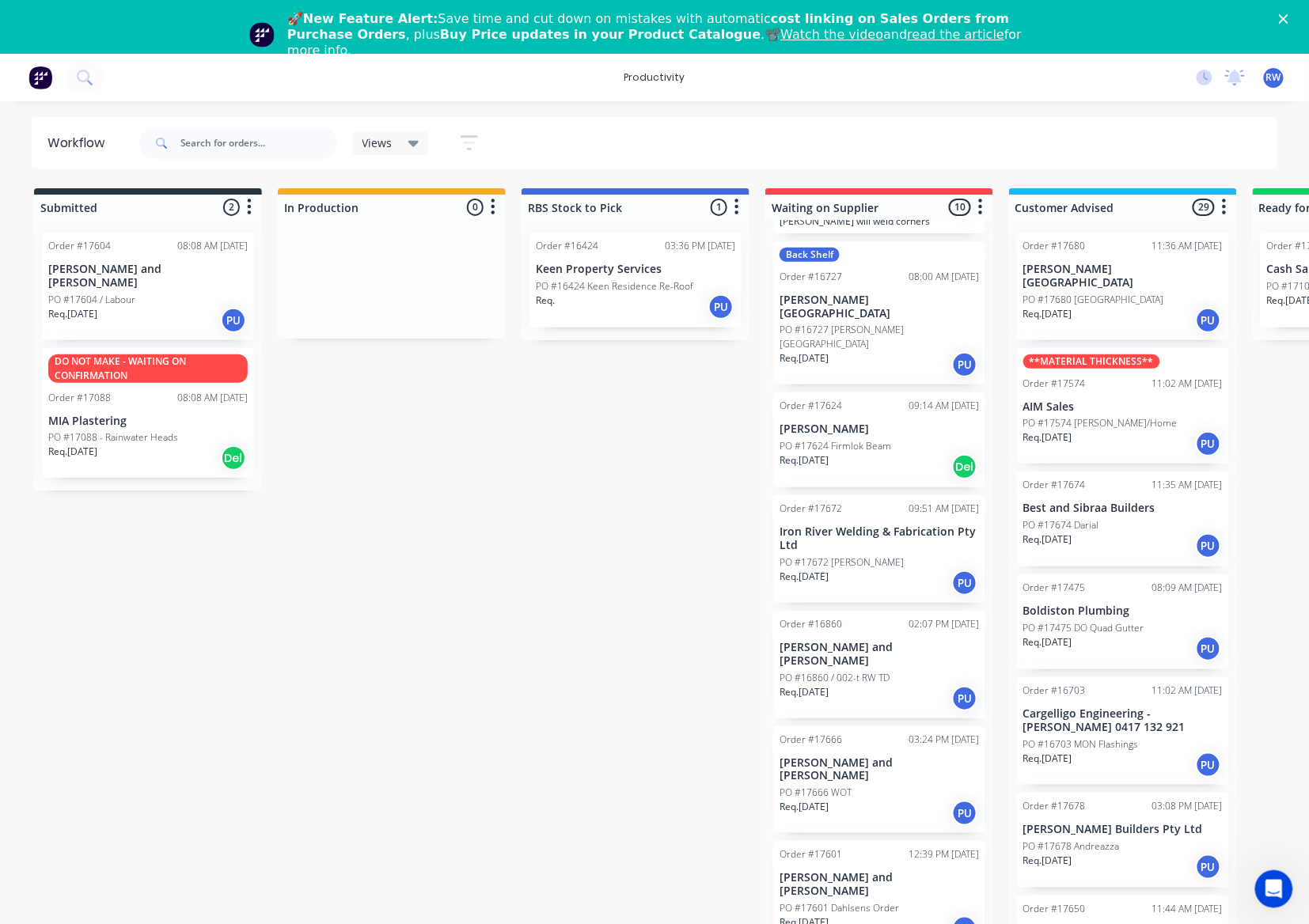
scroll to position [316, 0]
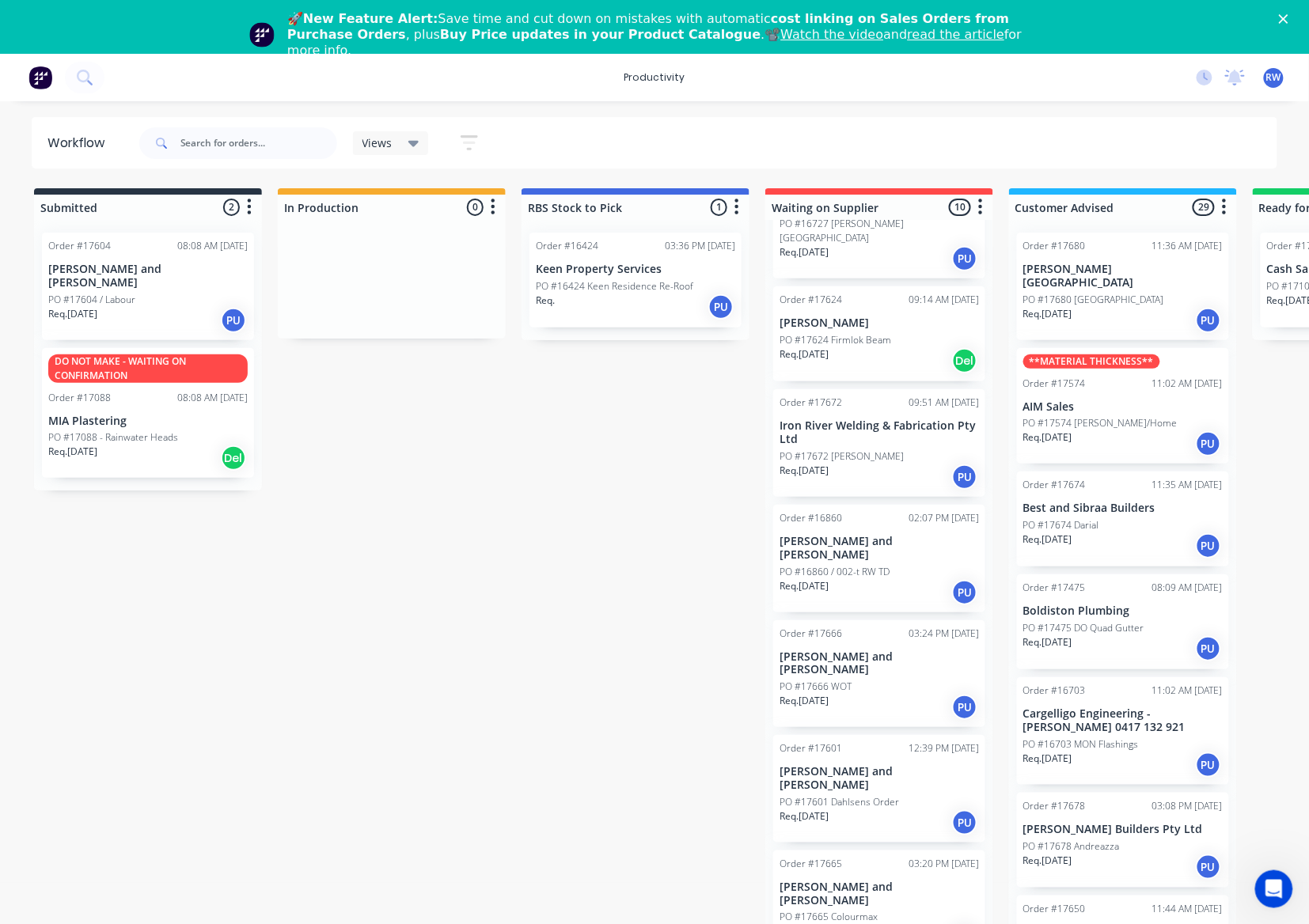
click at [894, 449] on div "PO #17672 [PERSON_NAME]" at bounding box center [879, 456] width 199 height 14
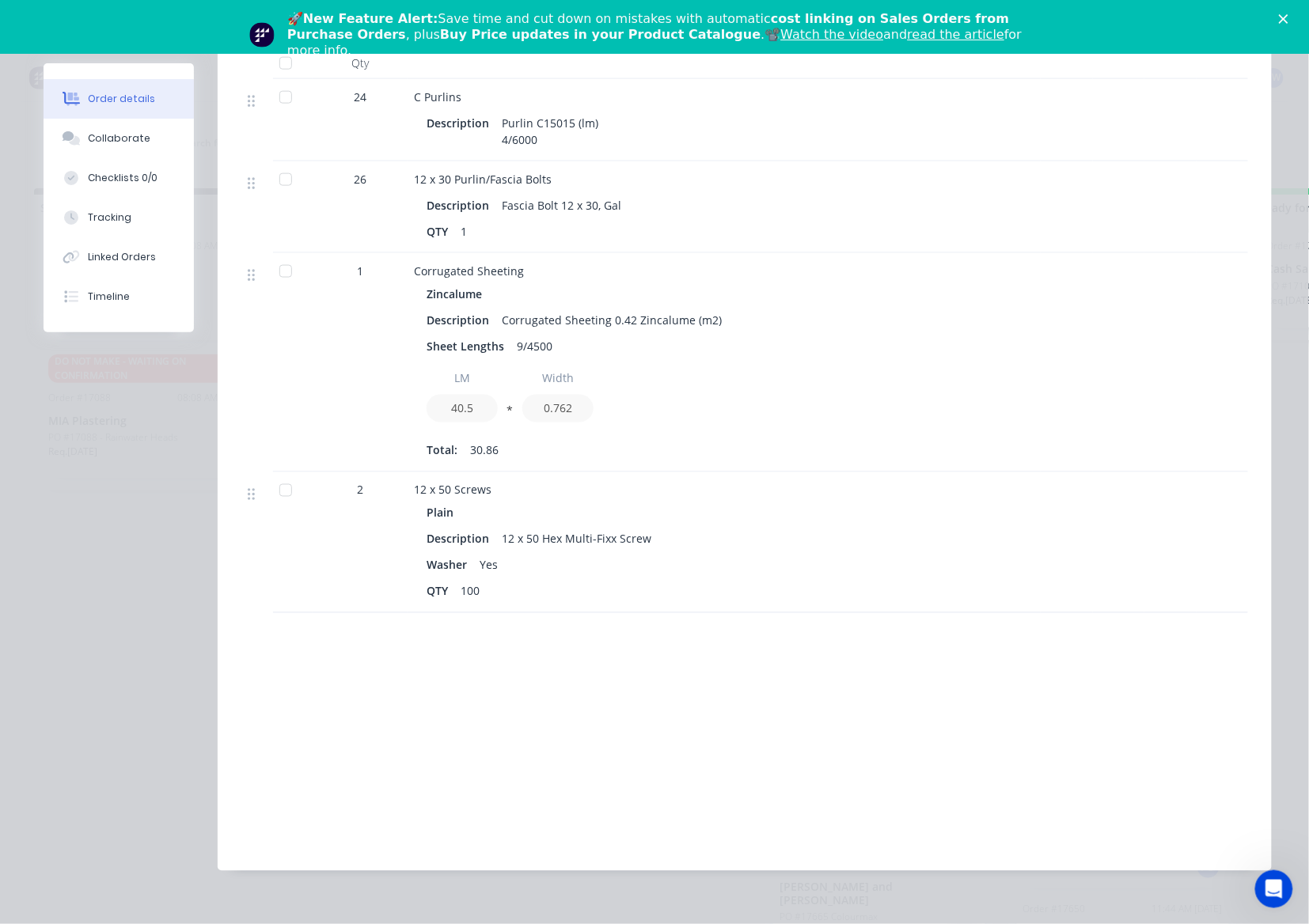
scroll to position [0, 0]
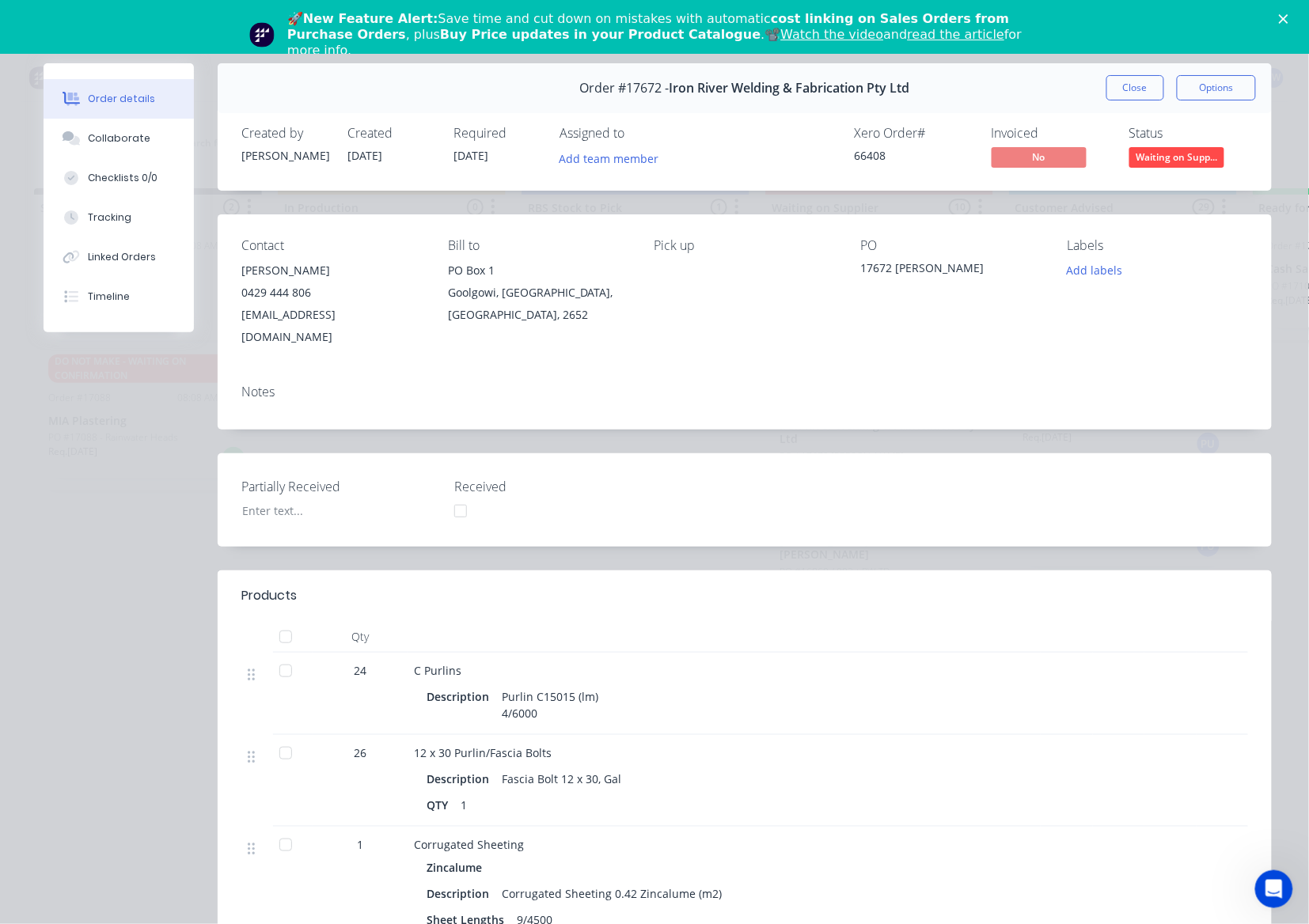
click at [1124, 93] on button "Close" at bounding box center [1135, 88] width 58 height 26
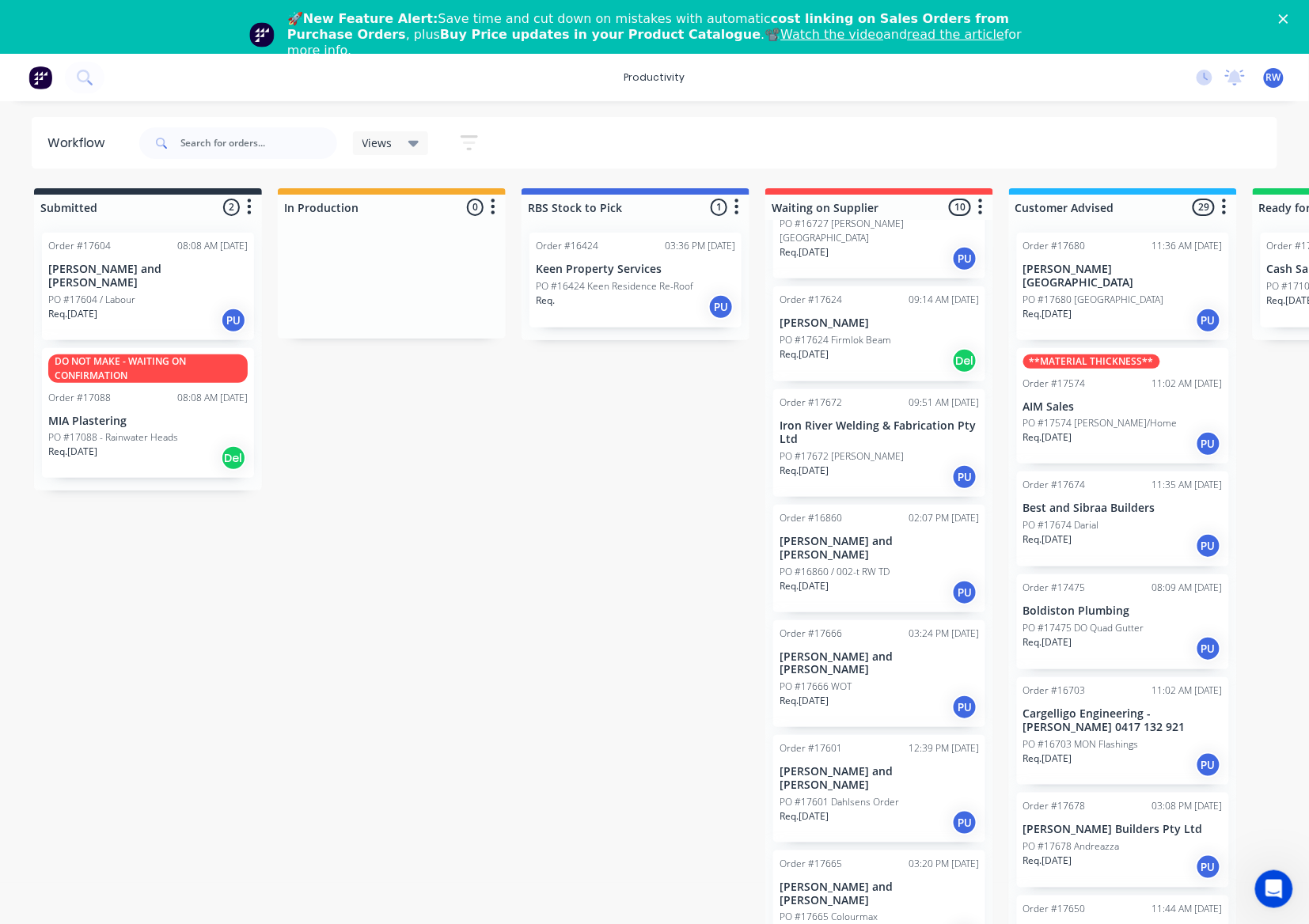
click at [877, 579] on div "Req. 30/09/25 PU" at bounding box center [879, 592] width 199 height 27
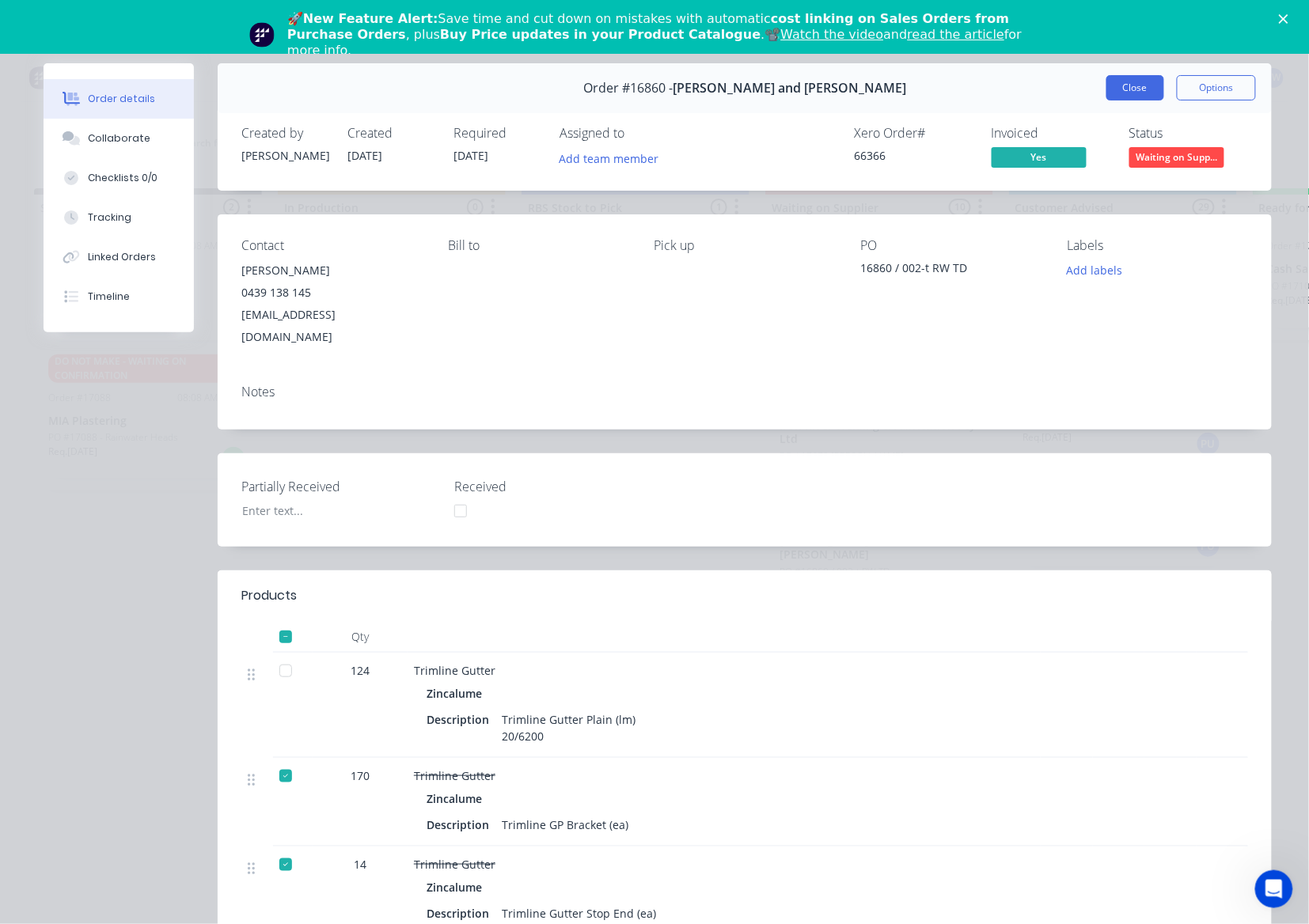
click at [1124, 99] on button "Close" at bounding box center [1135, 88] width 58 height 26
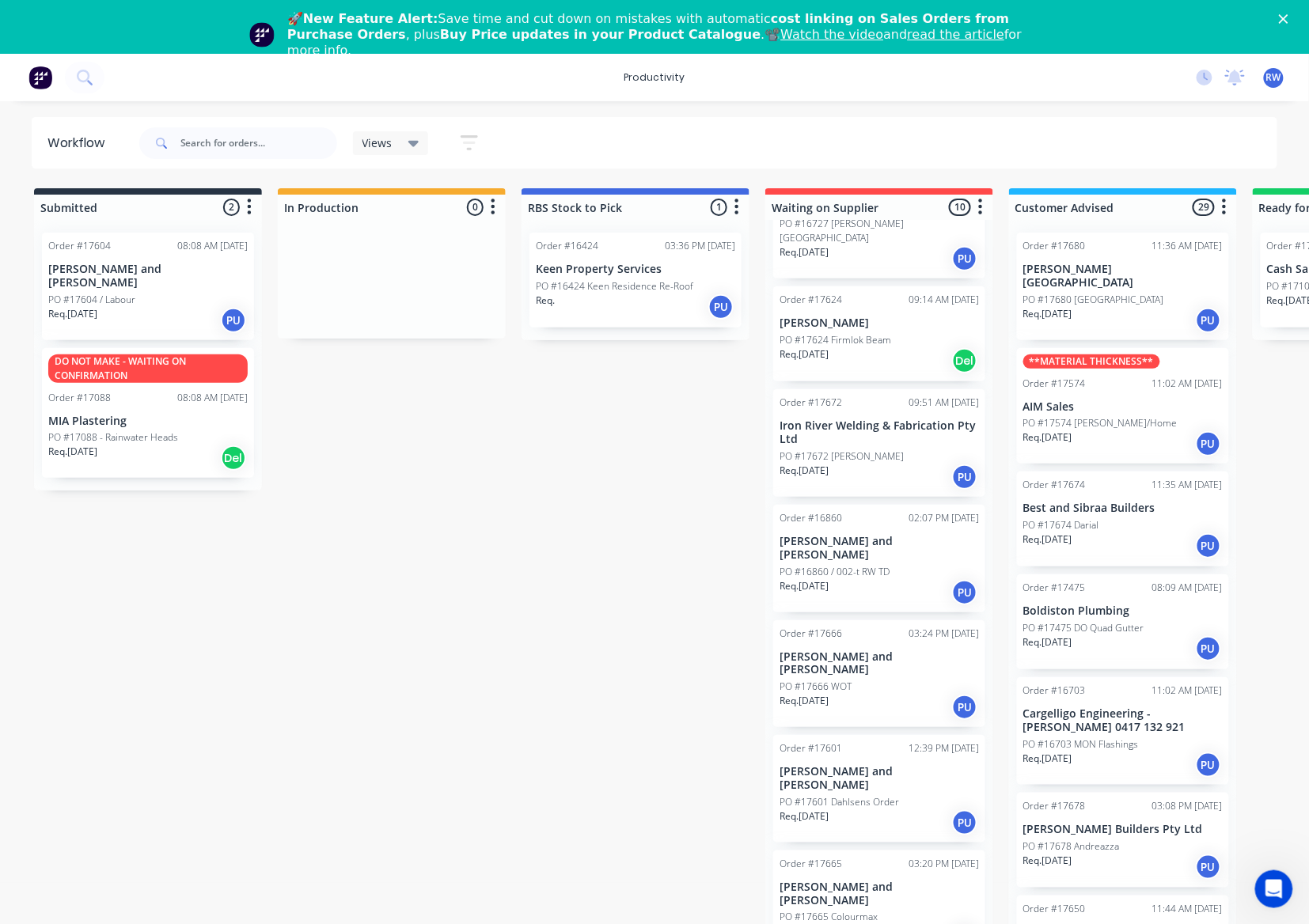
click at [902, 680] on div "PO #17666 WOT" at bounding box center [879, 687] width 199 height 14
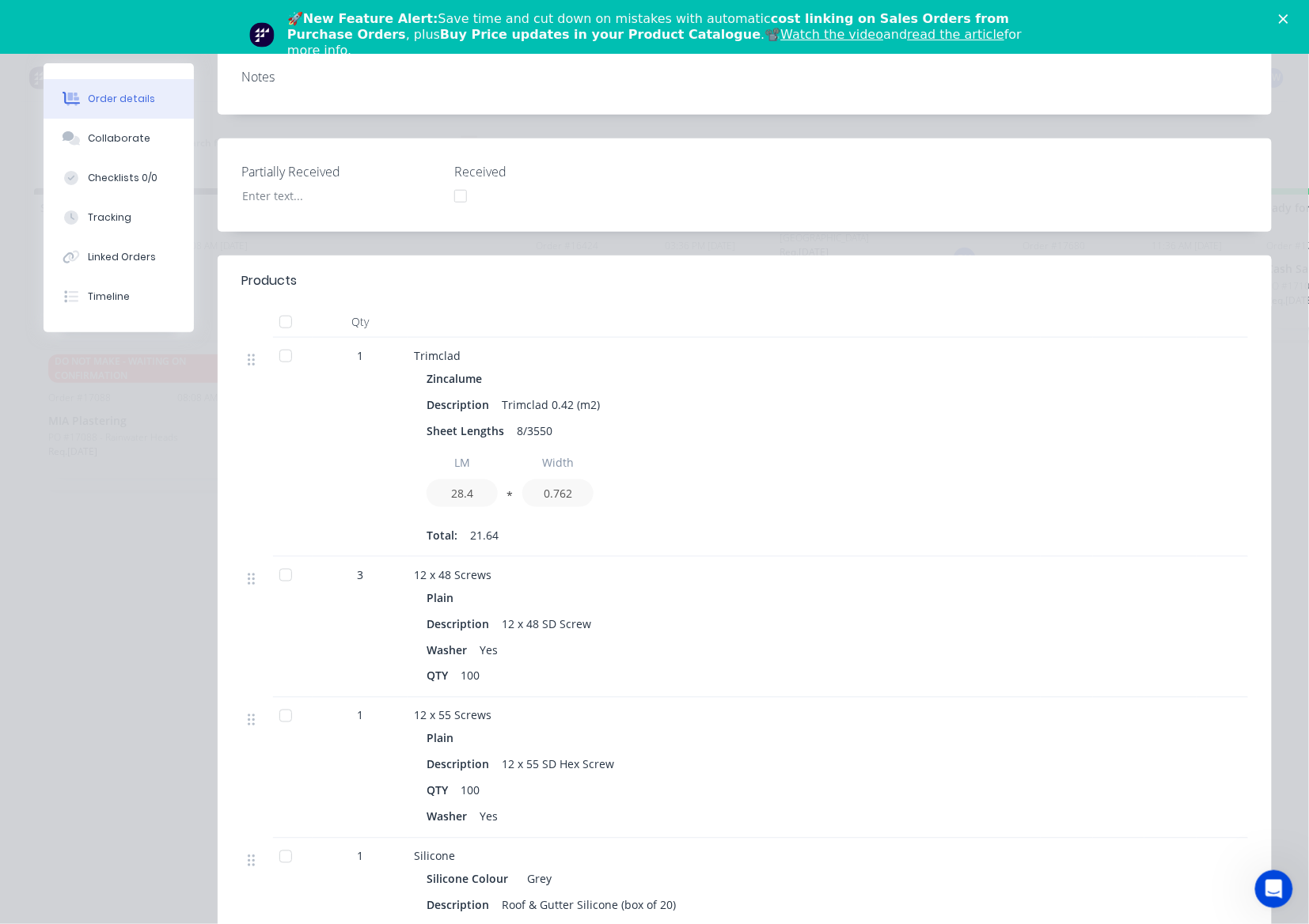
scroll to position [316, 0]
click at [279, 339] on div at bounding box center [286, 355] width 32 height 32
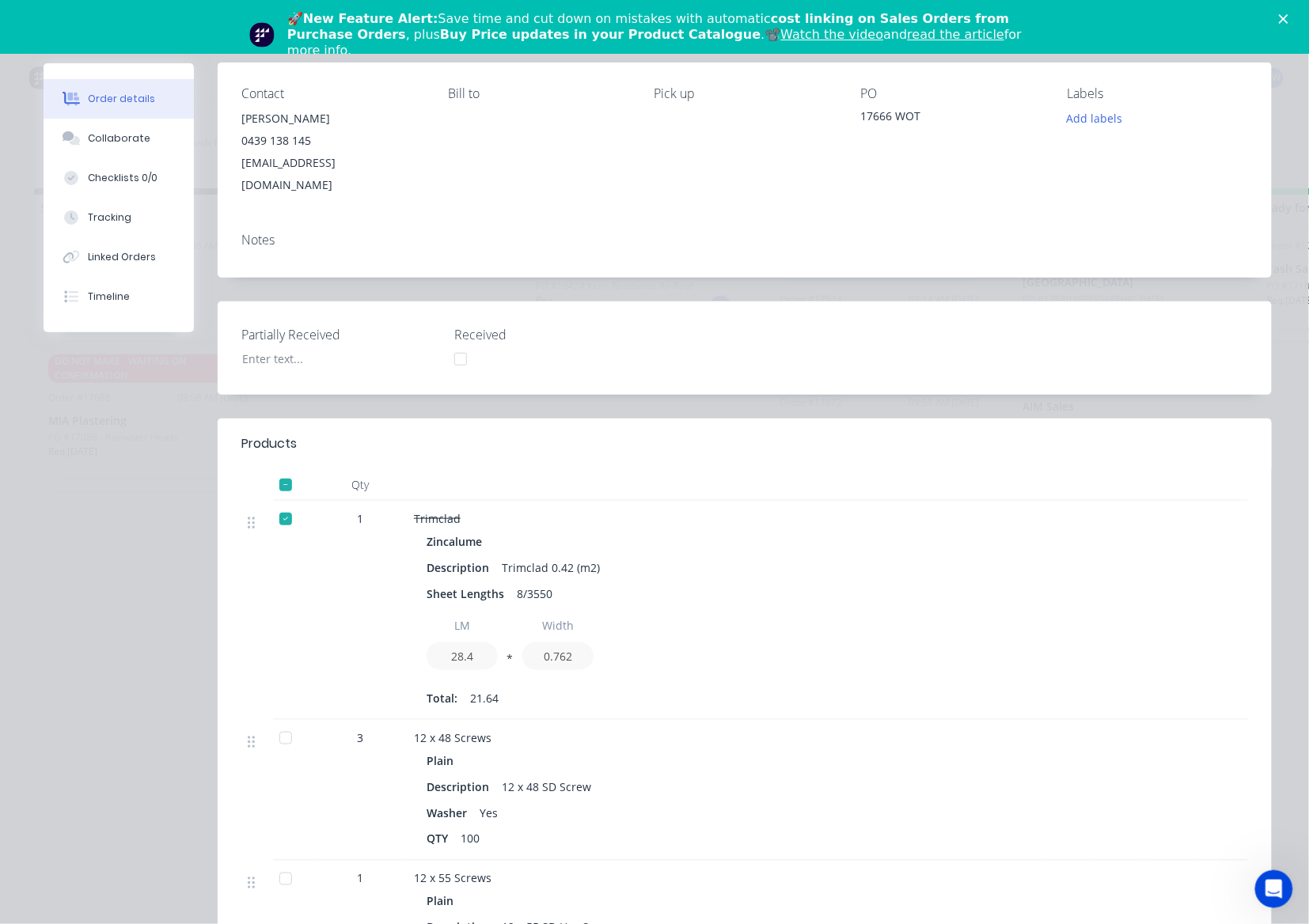
scroll to position [0, 0]
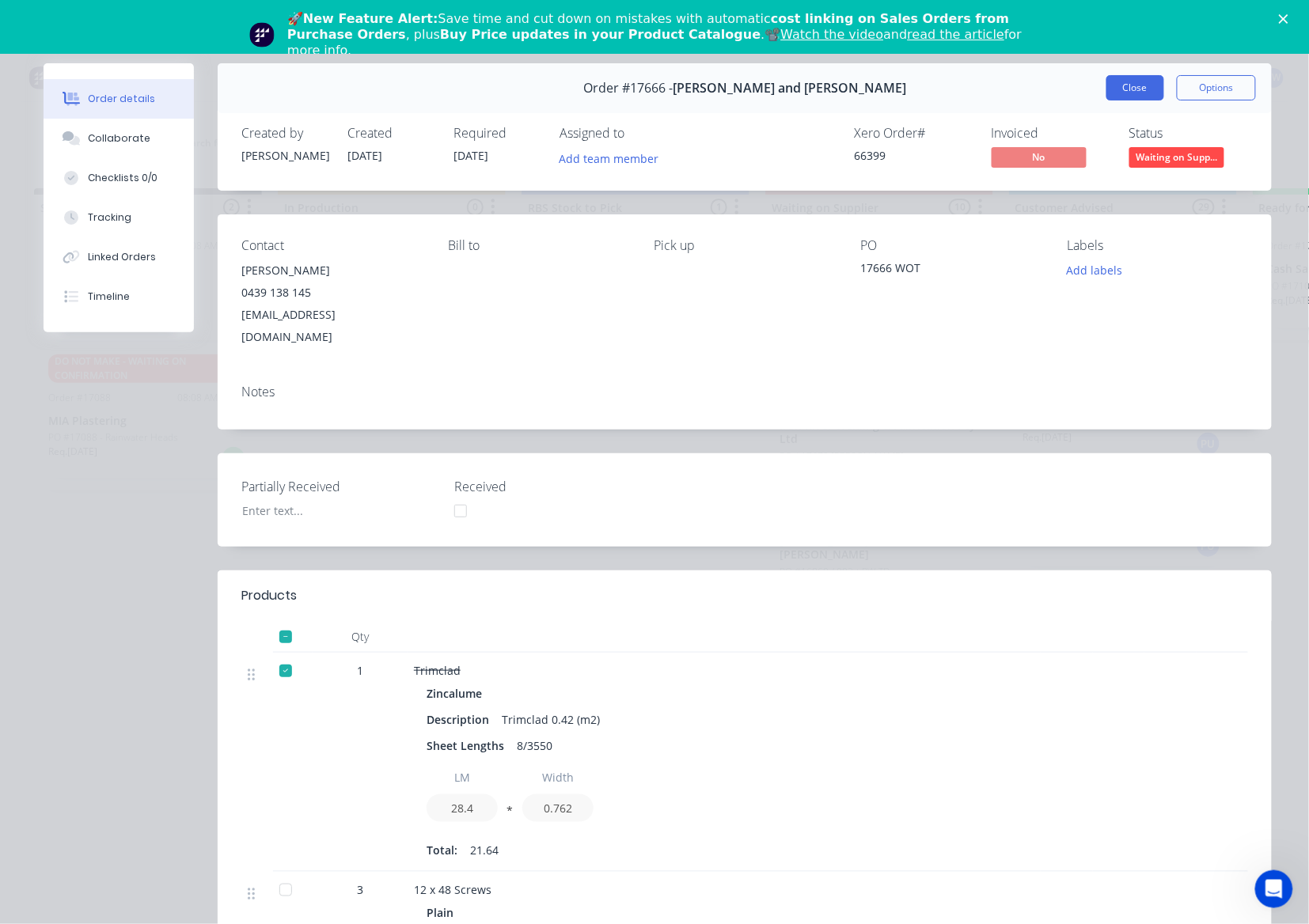
click at [1127, 92] on button "Close" at bounding box center [1135, 88] width 58 height 26
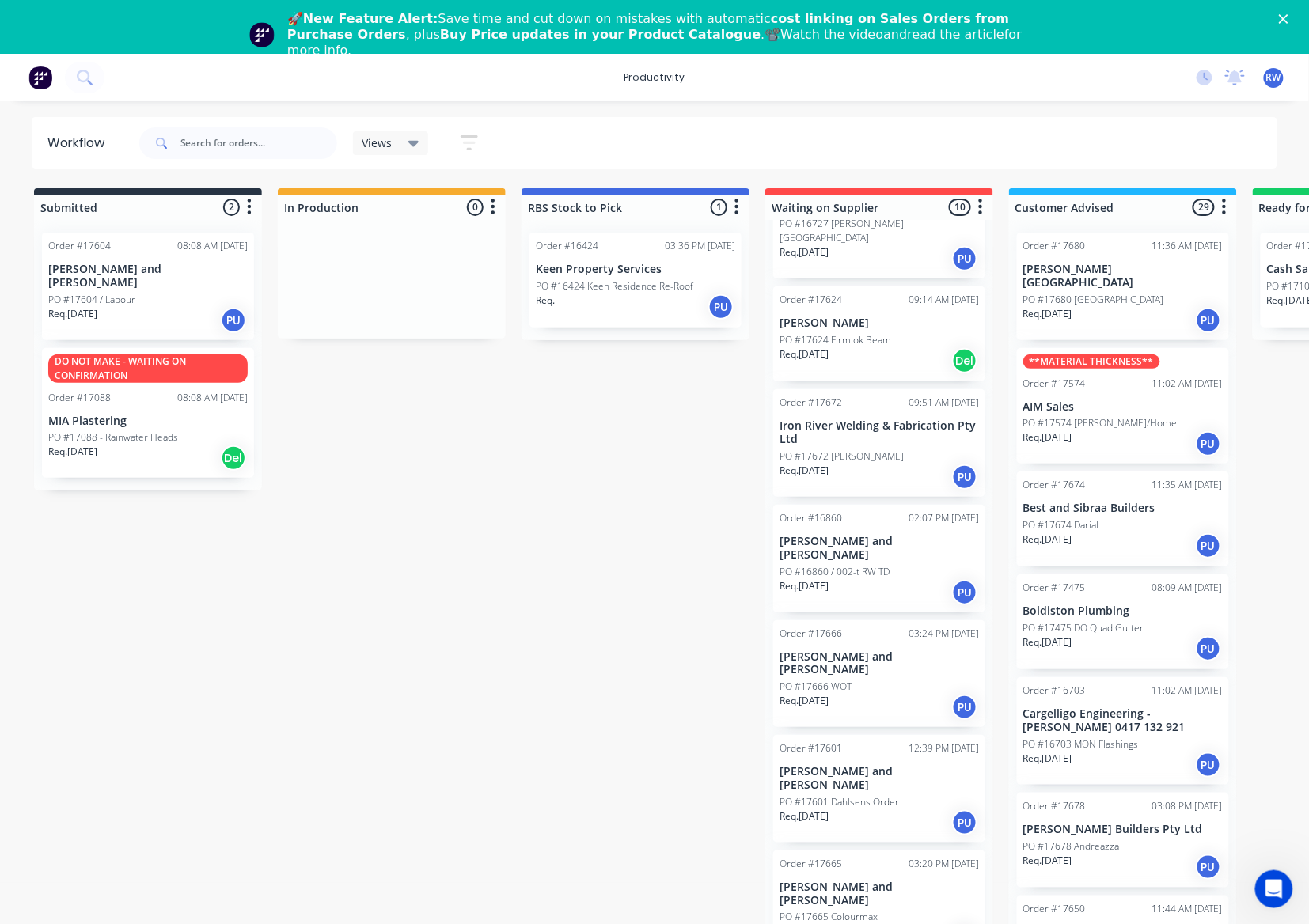
click at [874, 810] on div "Req. 18/09/25 PU" at bounding box center [879, 823] width 199 height 27
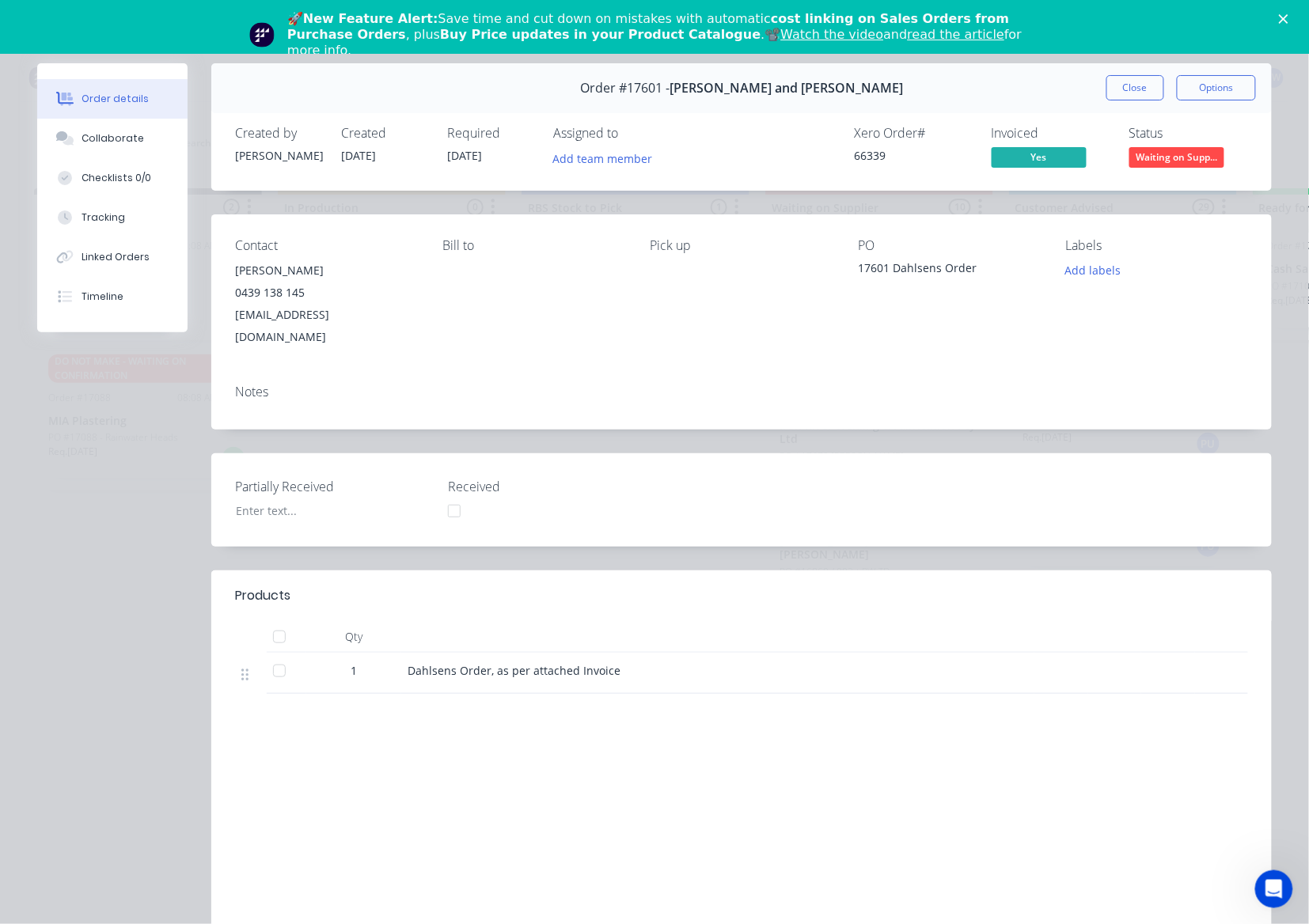
click at [1145, 74] on div "Order #17601 - Jay and Penny Sargeant Close Options" at bounding box center [741, 88] width 1060 height 50
click at [1108, 102] on div "Order #17601 - Jay and Penny Sargeant Close Options" at bounding box center [741, 88] width 1060 height 50
click at [1116, 83] on button "Close" at bounding box center [1135, 88] width 58 height 26
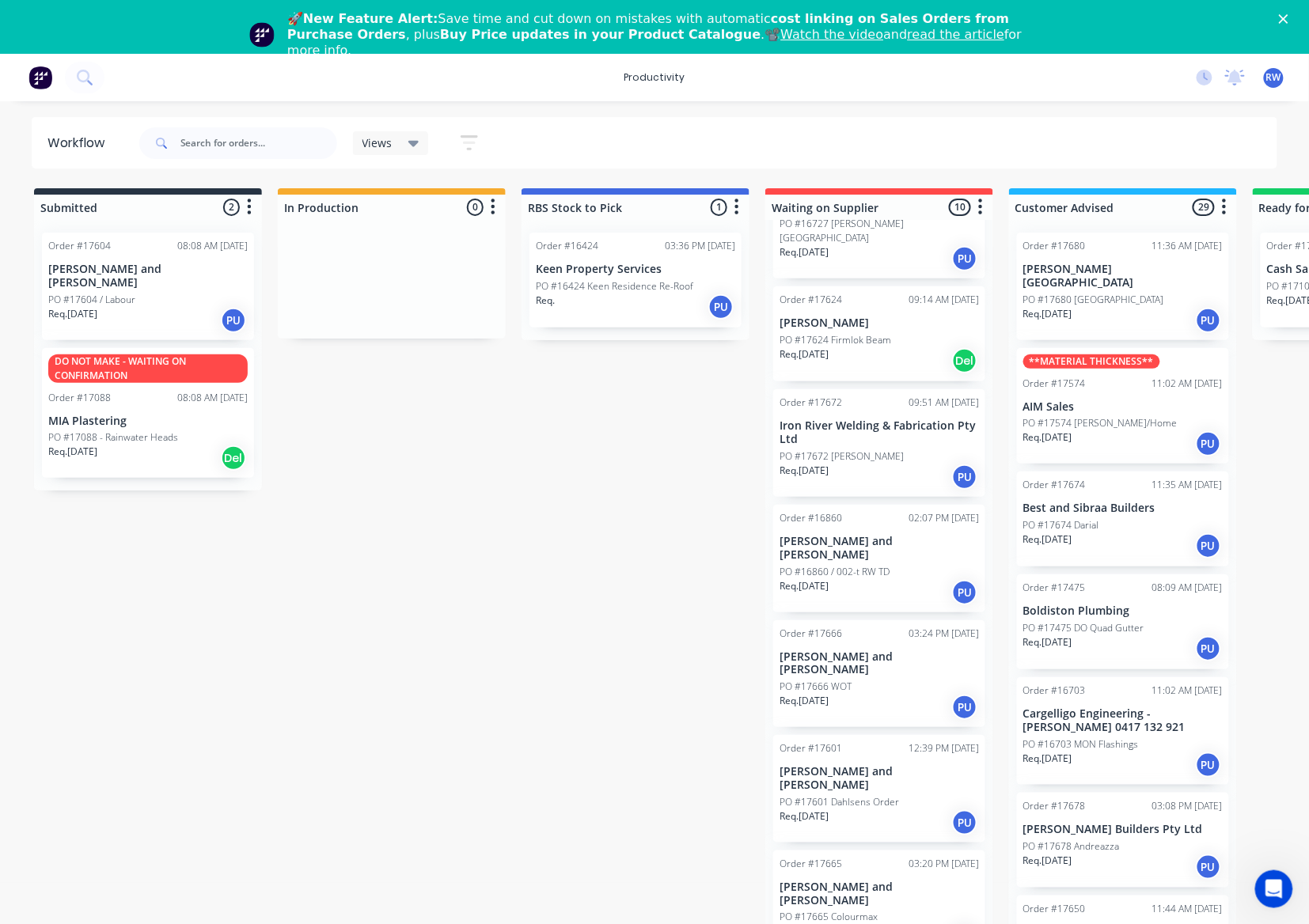
scroll to position [368, 0]
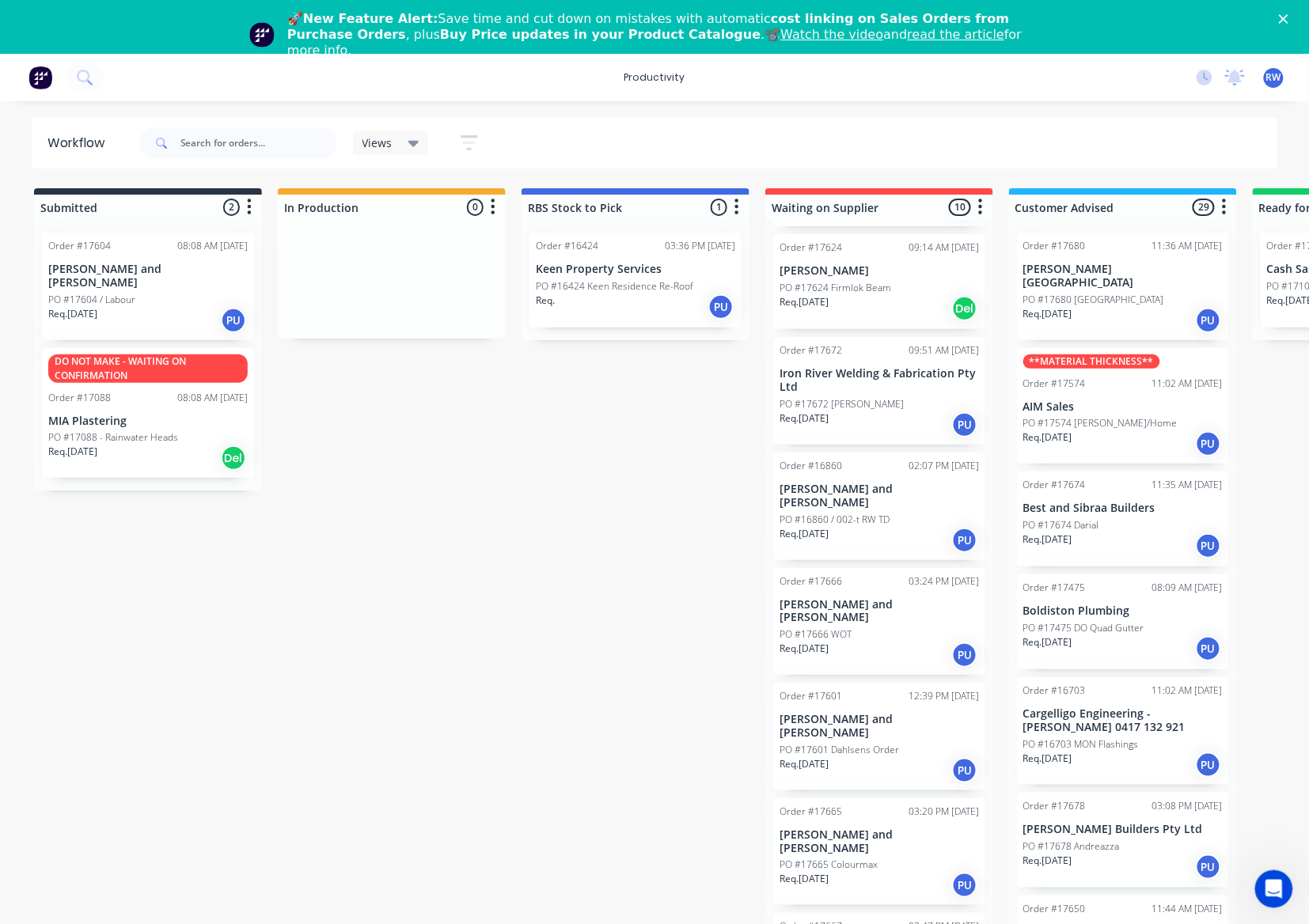
click at [850, 858] on p "PO #17665 Colourmax" at bounding box center [828, 865] width 98 height 14
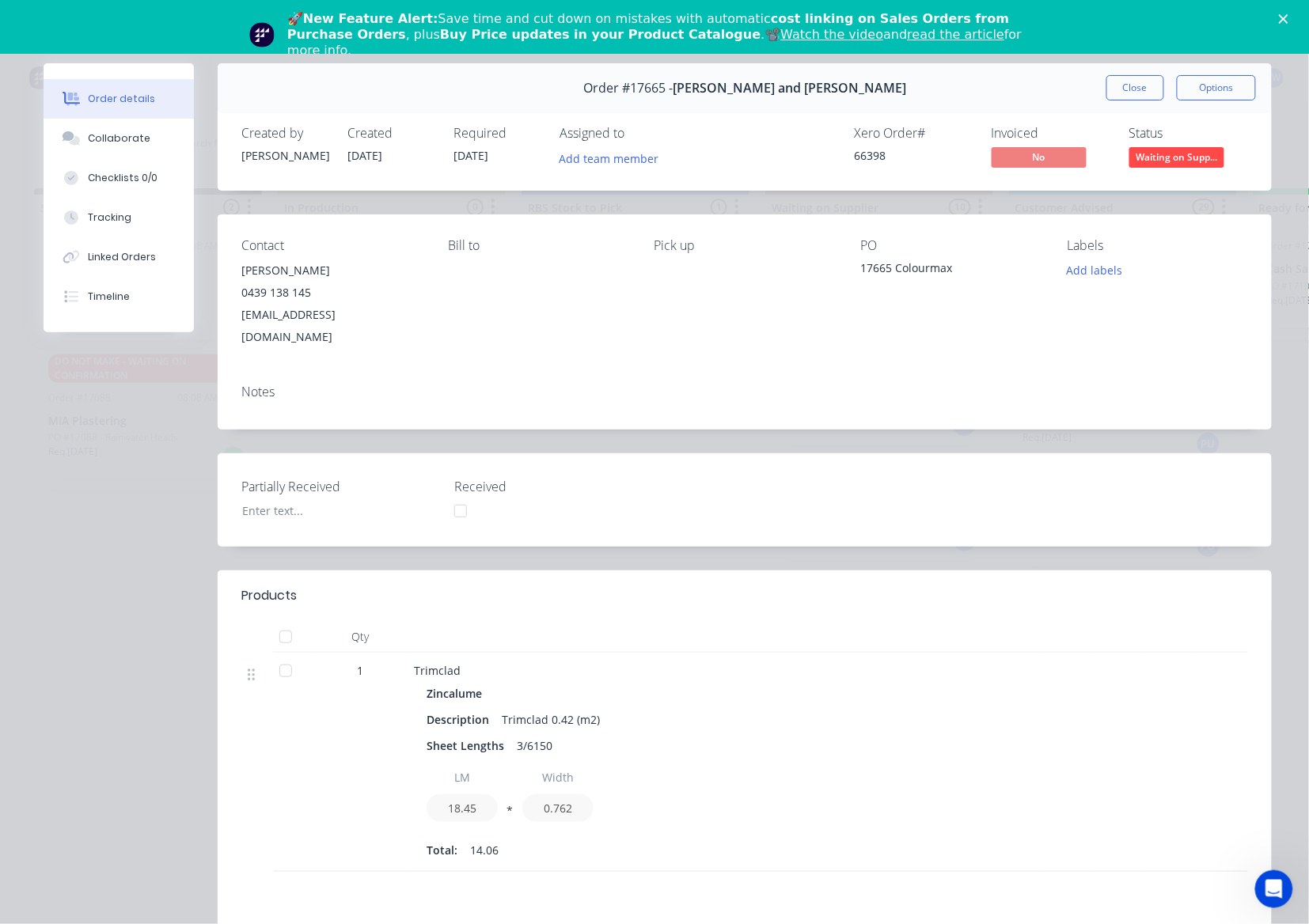
click at [274, 655] on div at bounding box center [286, 671] width 32 height 32
click at [1200, 152] on span "Waiting on Supp..." at bounding box center [1176, 157] width 95 height 20
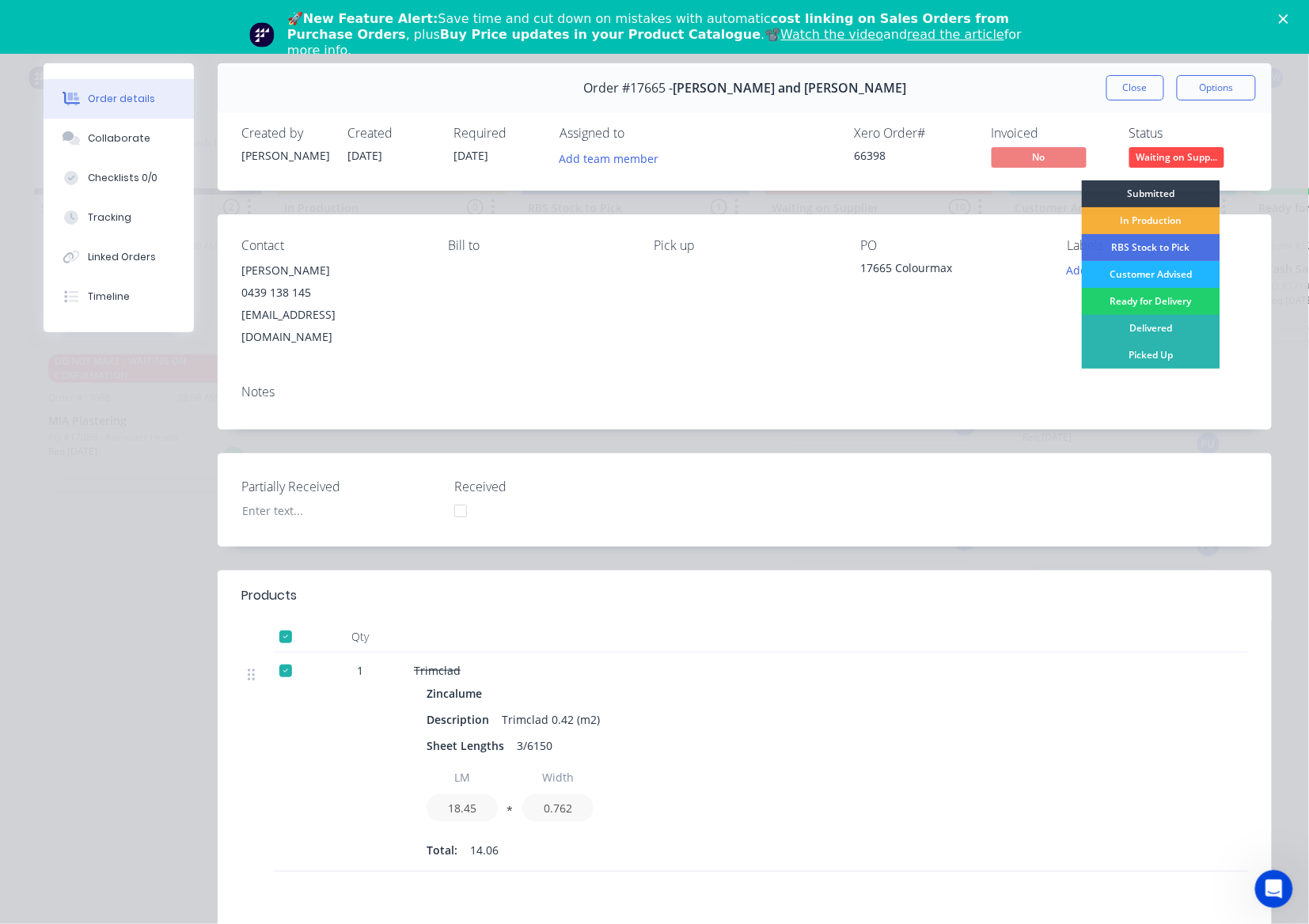
click at [1132, 276] on div "Customer Advised" at bounding box center [1150, 274] width 139 height 27
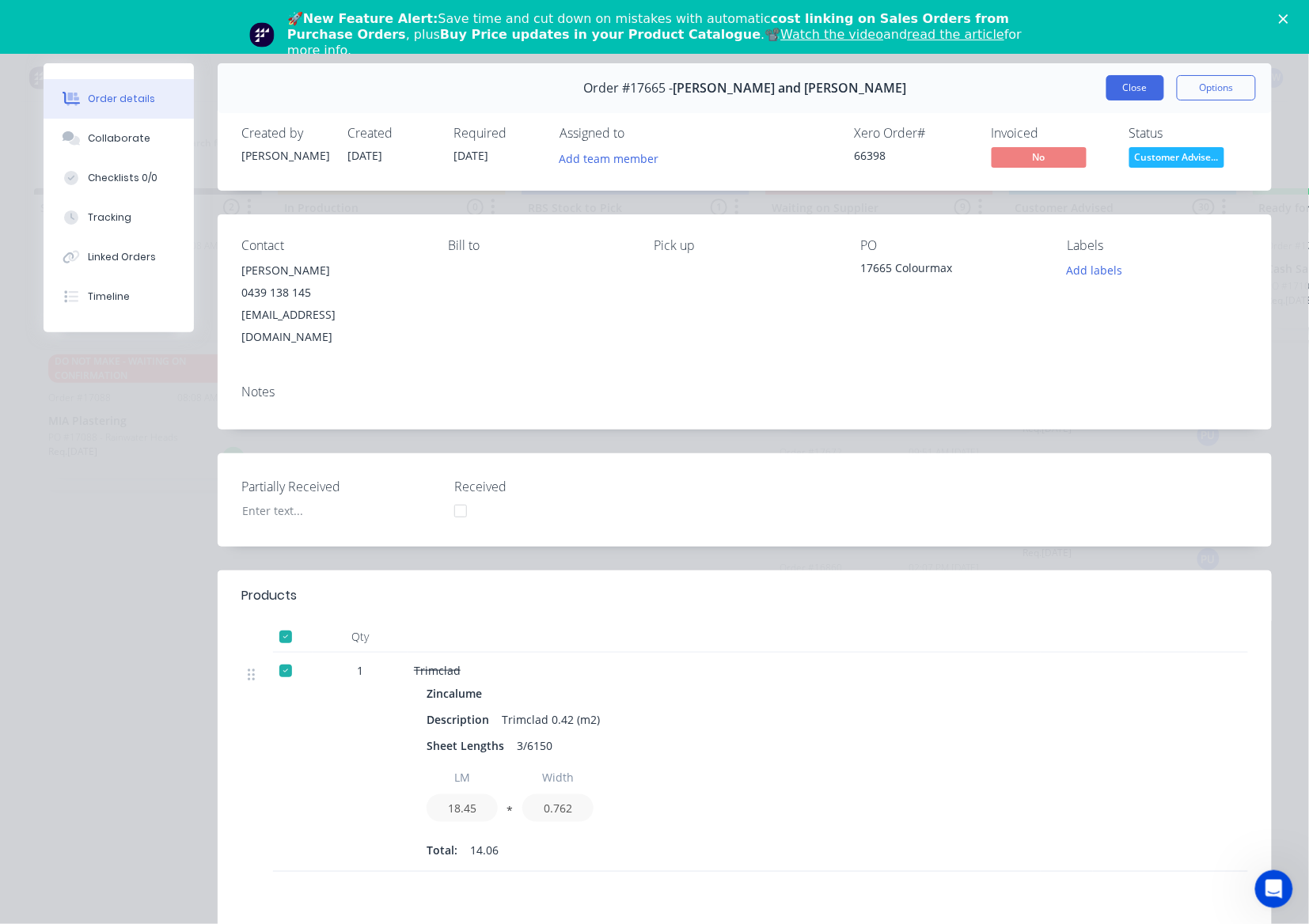
click at [1127, 89] on button "Close" at bounding box center [1135, 88] width 58 height 26
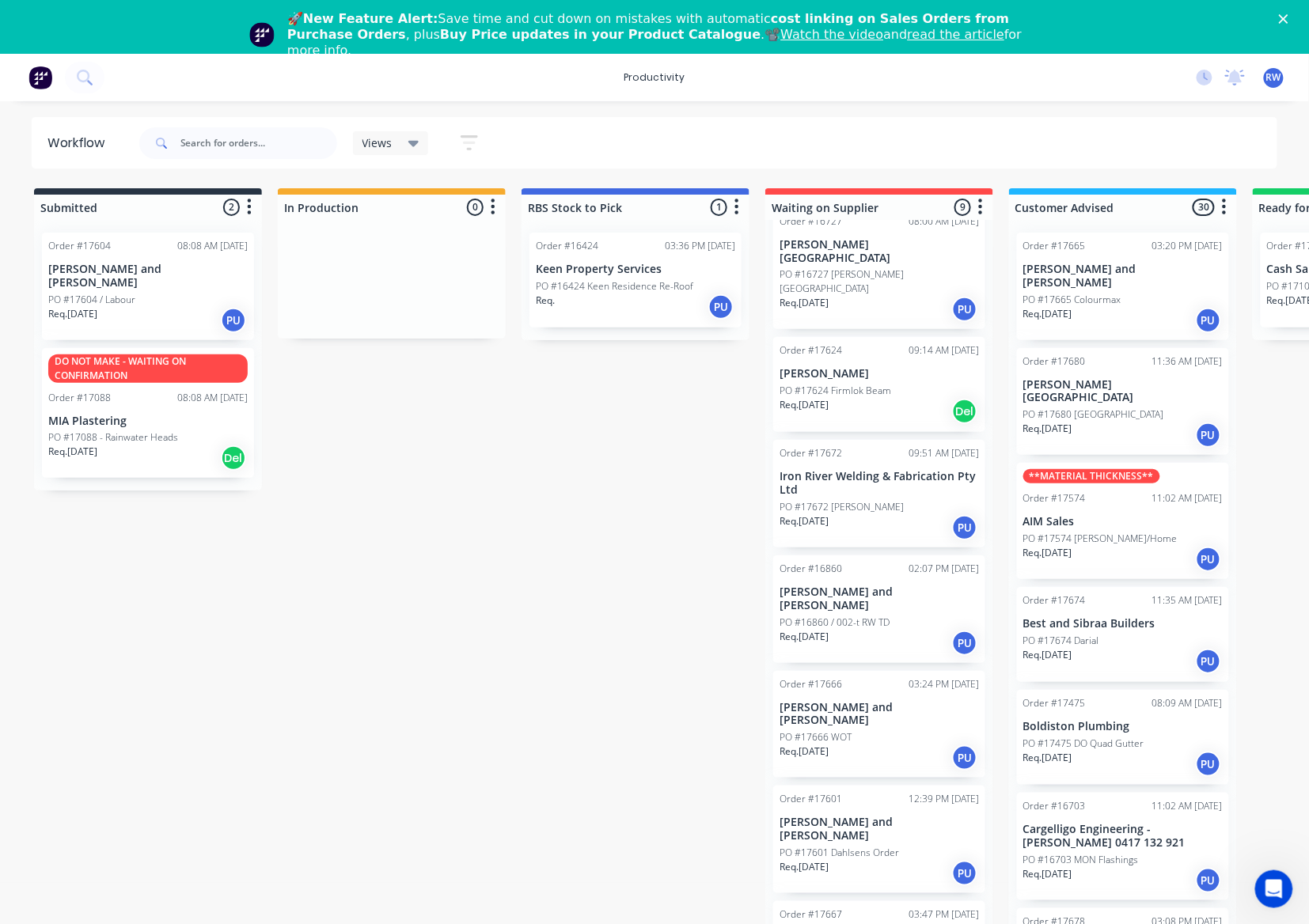
scroll to position [46, 0]
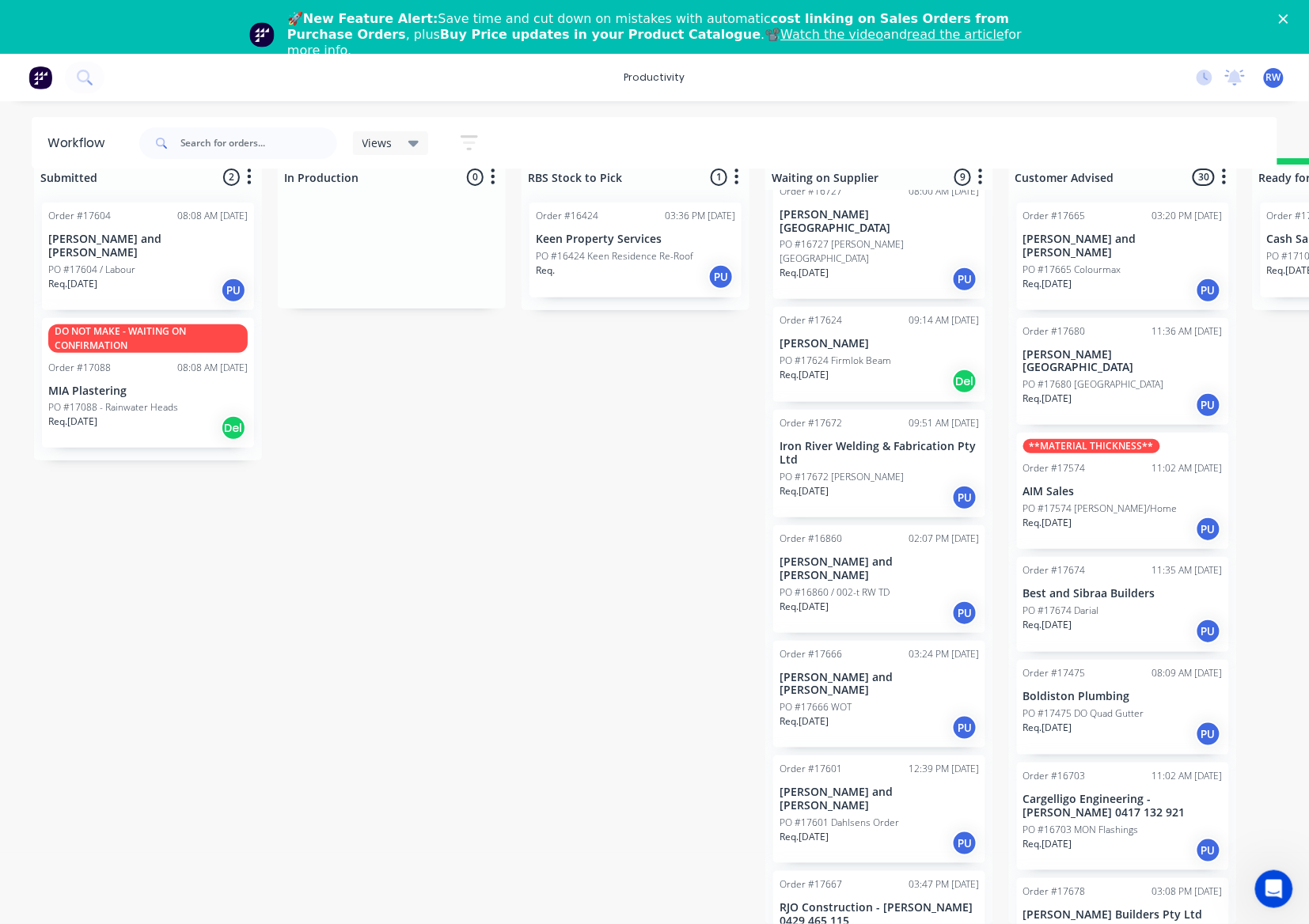
click at [893, 931] on div "PO #17667 NS Quad" at bounding box center [879, 938] width 199 height 14
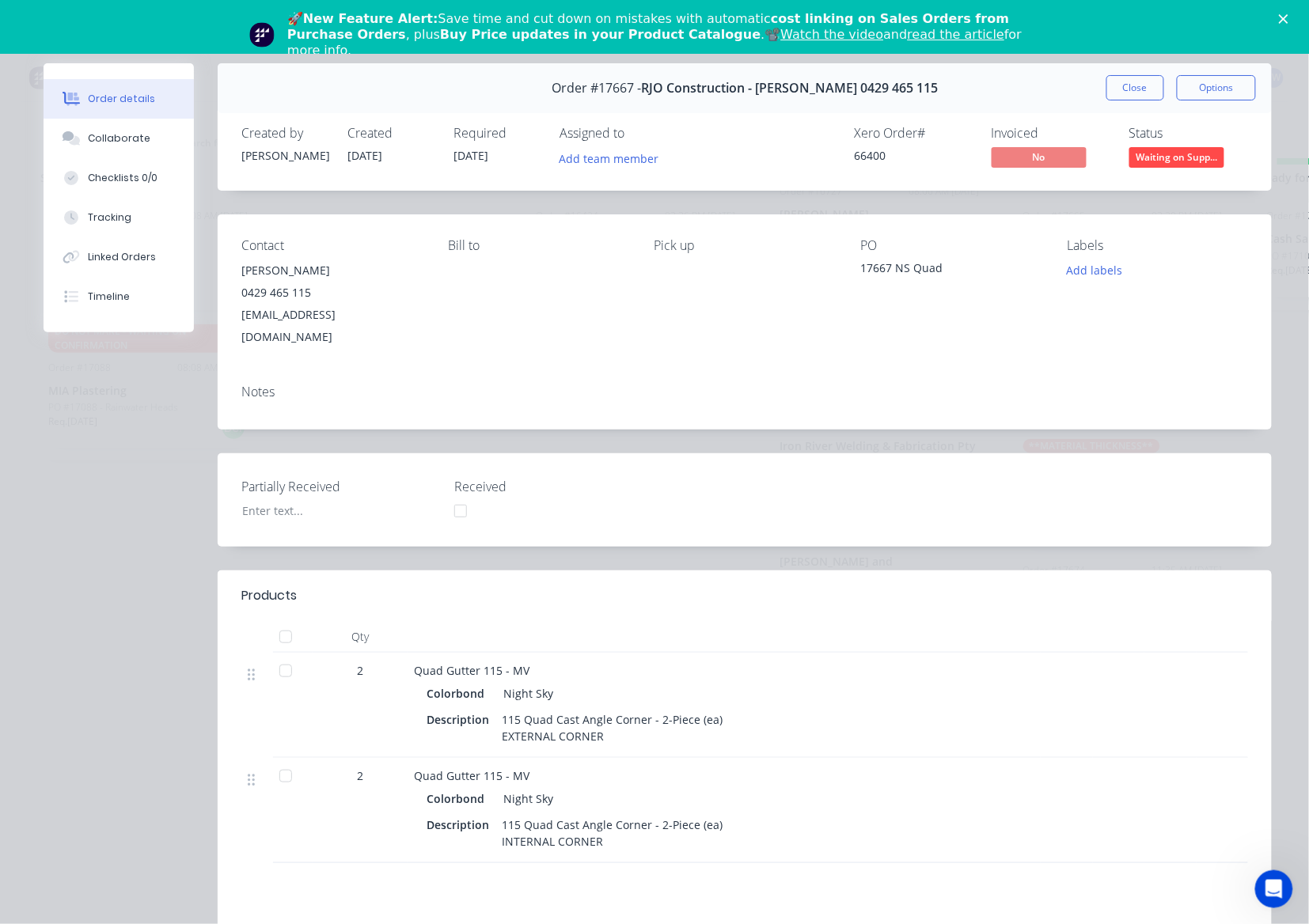
click at [288, 655] on div at bounding box center [286, 671] width 32 height 32
click at [293, 766] on div at bounding box center [286, 776] width 32 height 32
click at [1143, 154] on span "Waiting on Supp..." at bounding box center [1176, 157] width 95 height 20
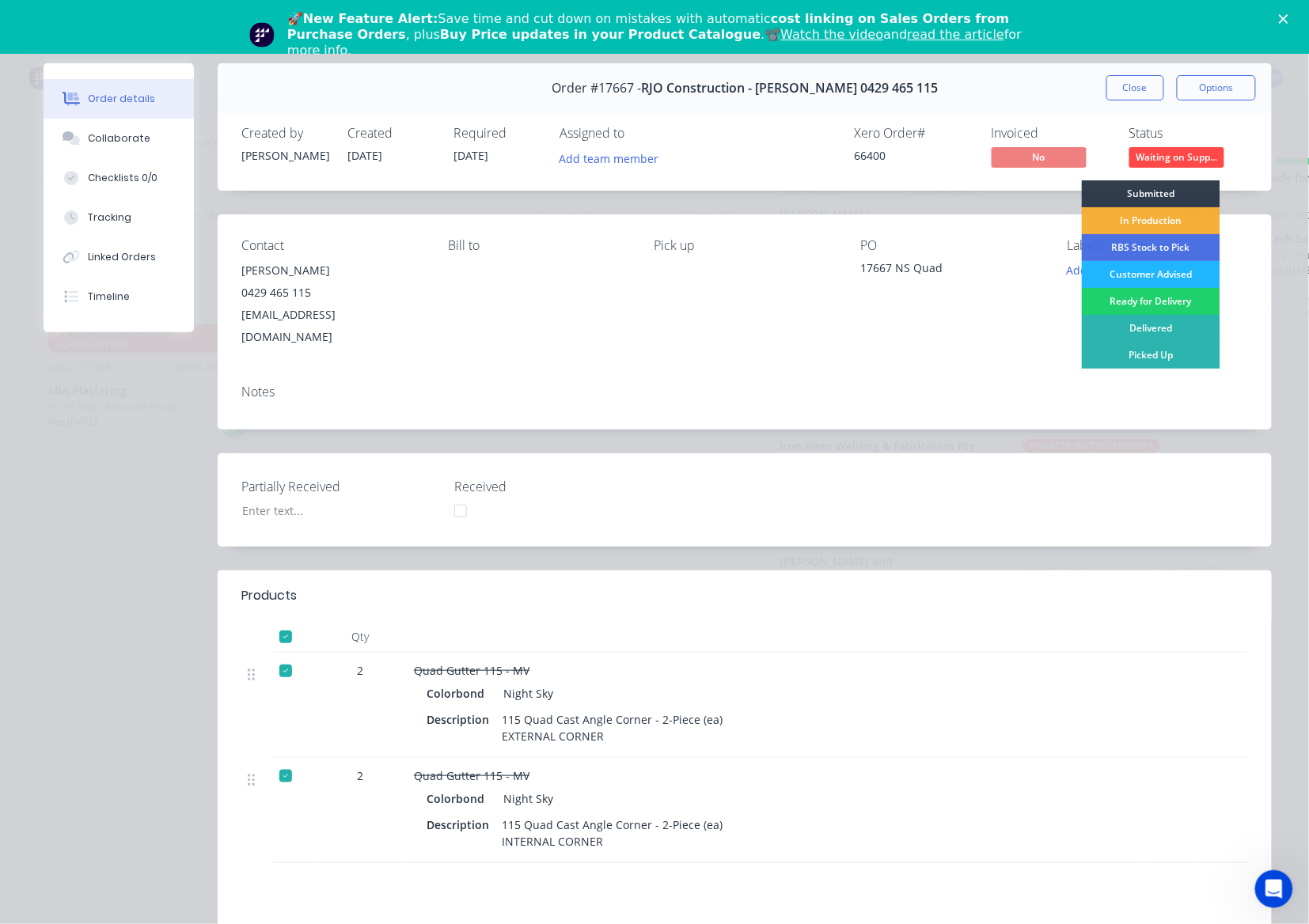
click at [1132, 272] on div "Customer Advised" at bounding box center [1150, 274] width 139 height 27
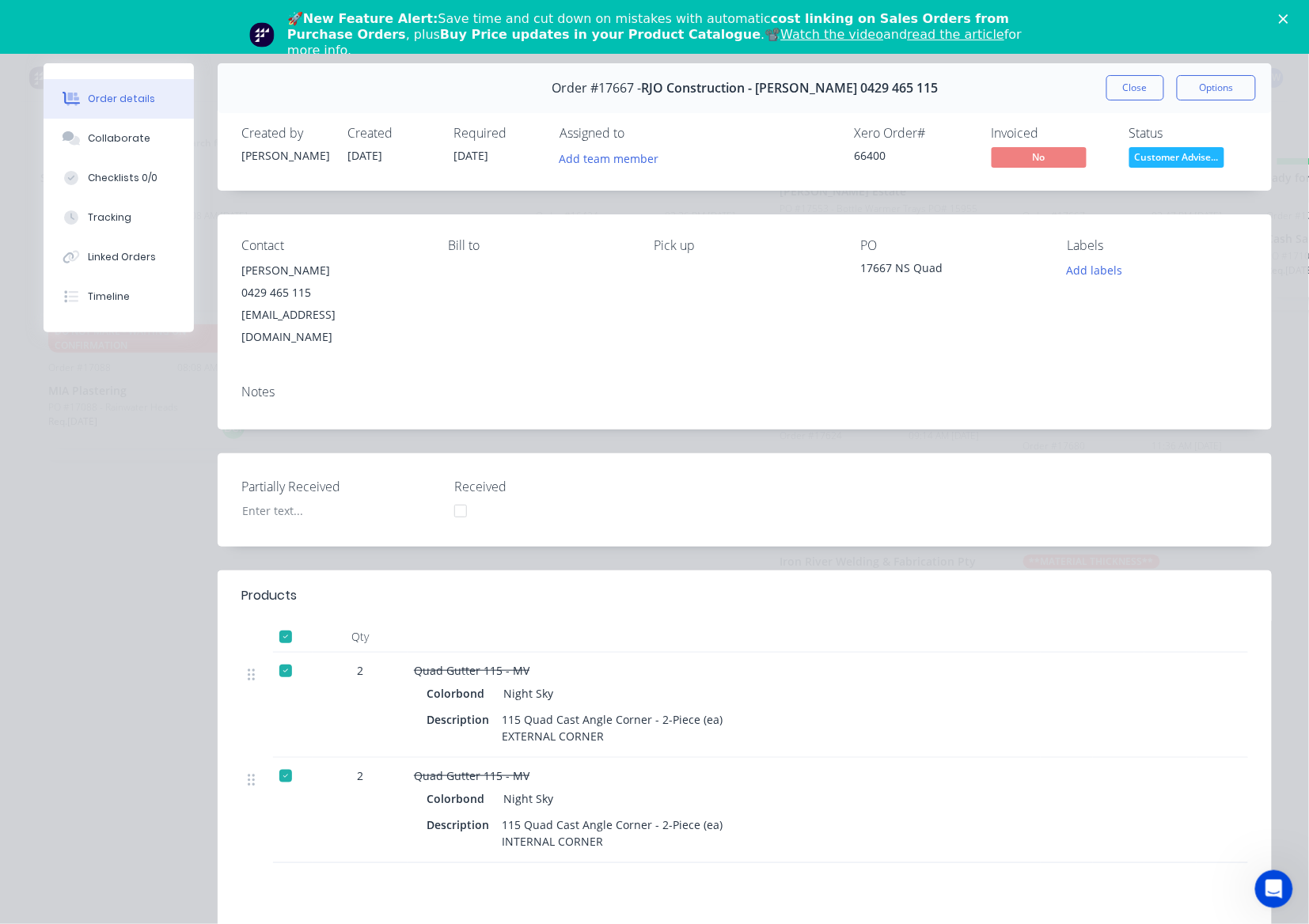
scroll to position [0, 0]
click at [1132, 92] on button "Close" at bounding box center [1135, 88] width 58 height 26
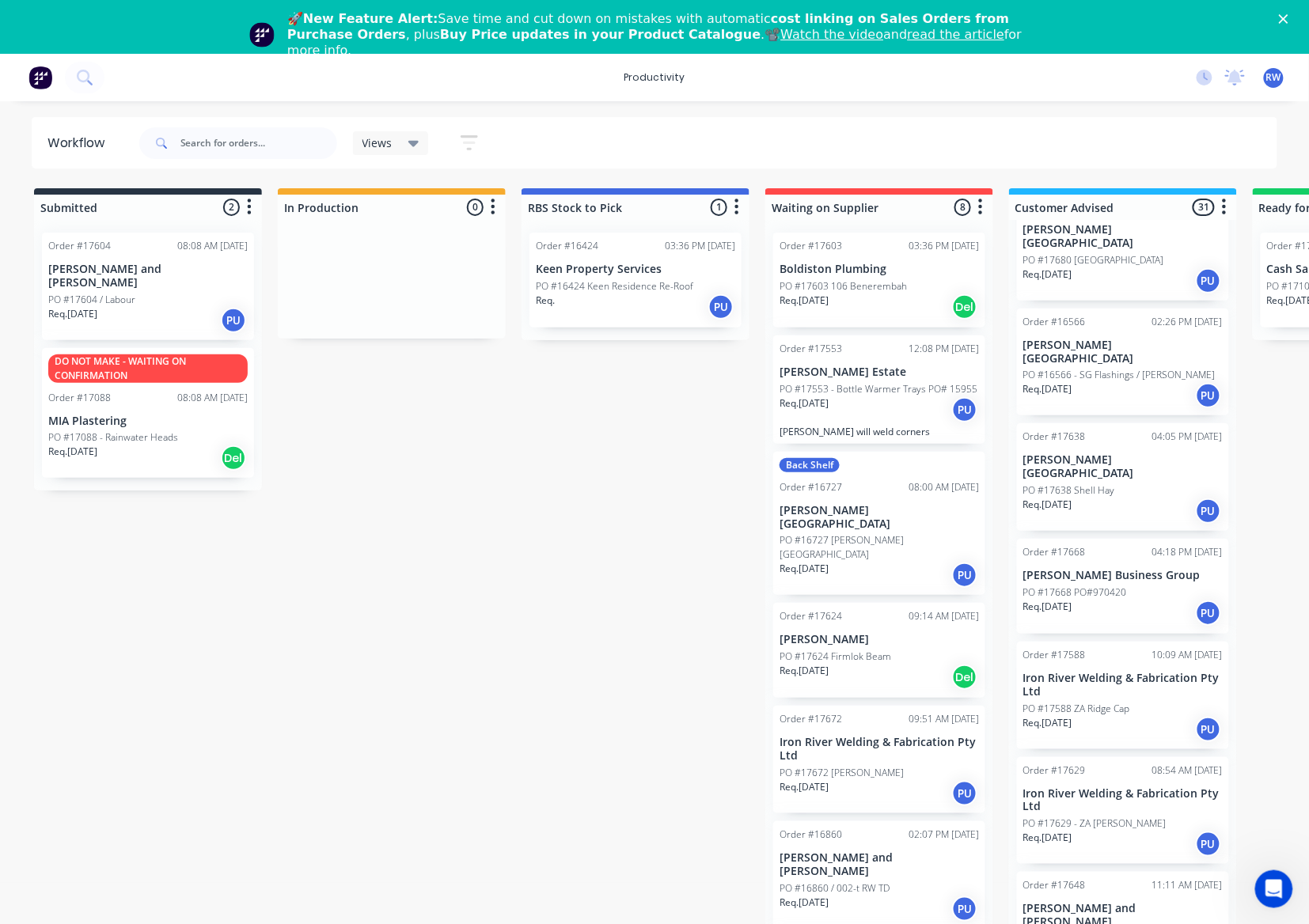
scroll to position [1266, 0]
click at [1119, 597] on div "Req. [DATE] PU" at bounding box center [1123, 610] width 199 height 27
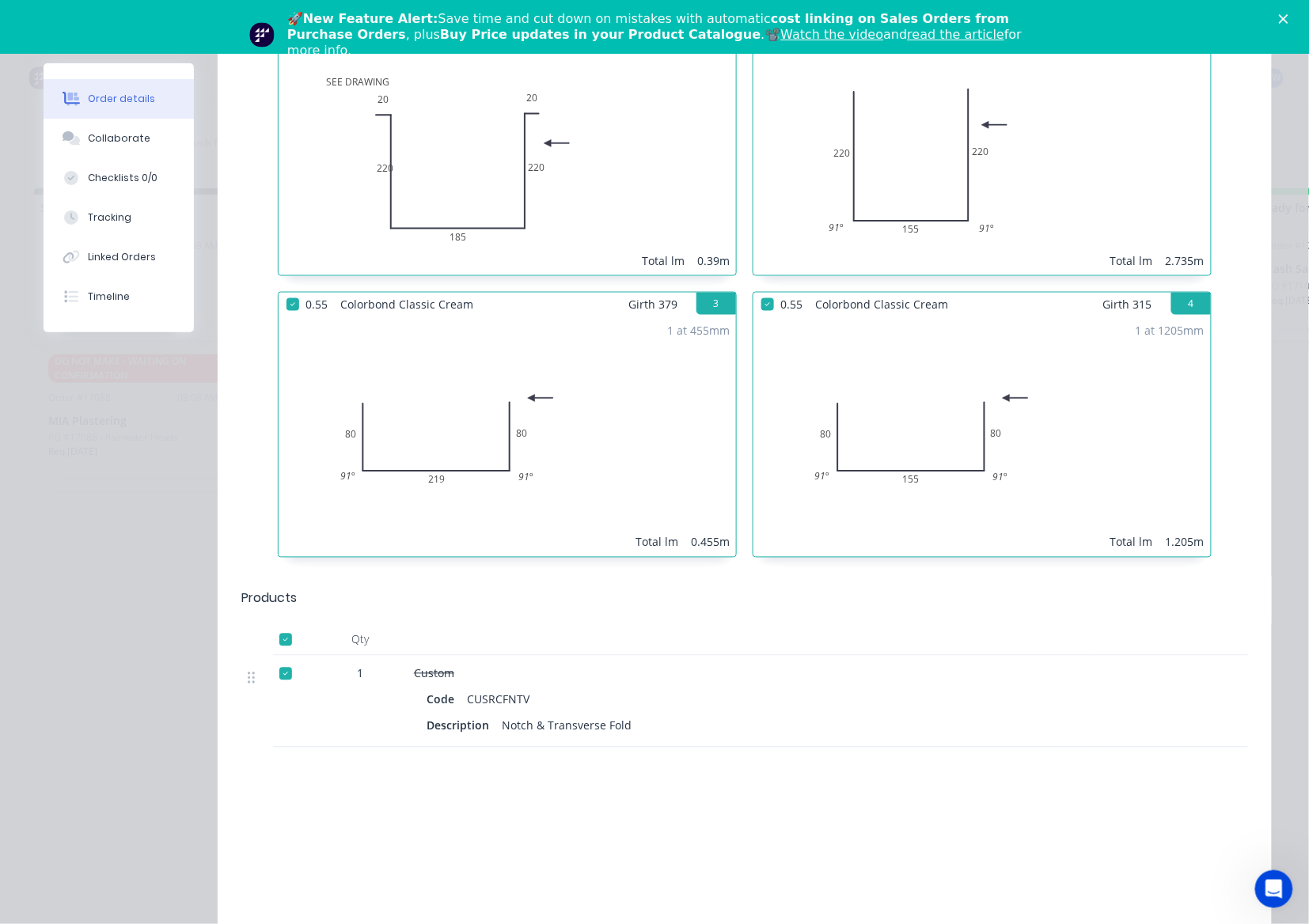
scroll to position [0, 0]
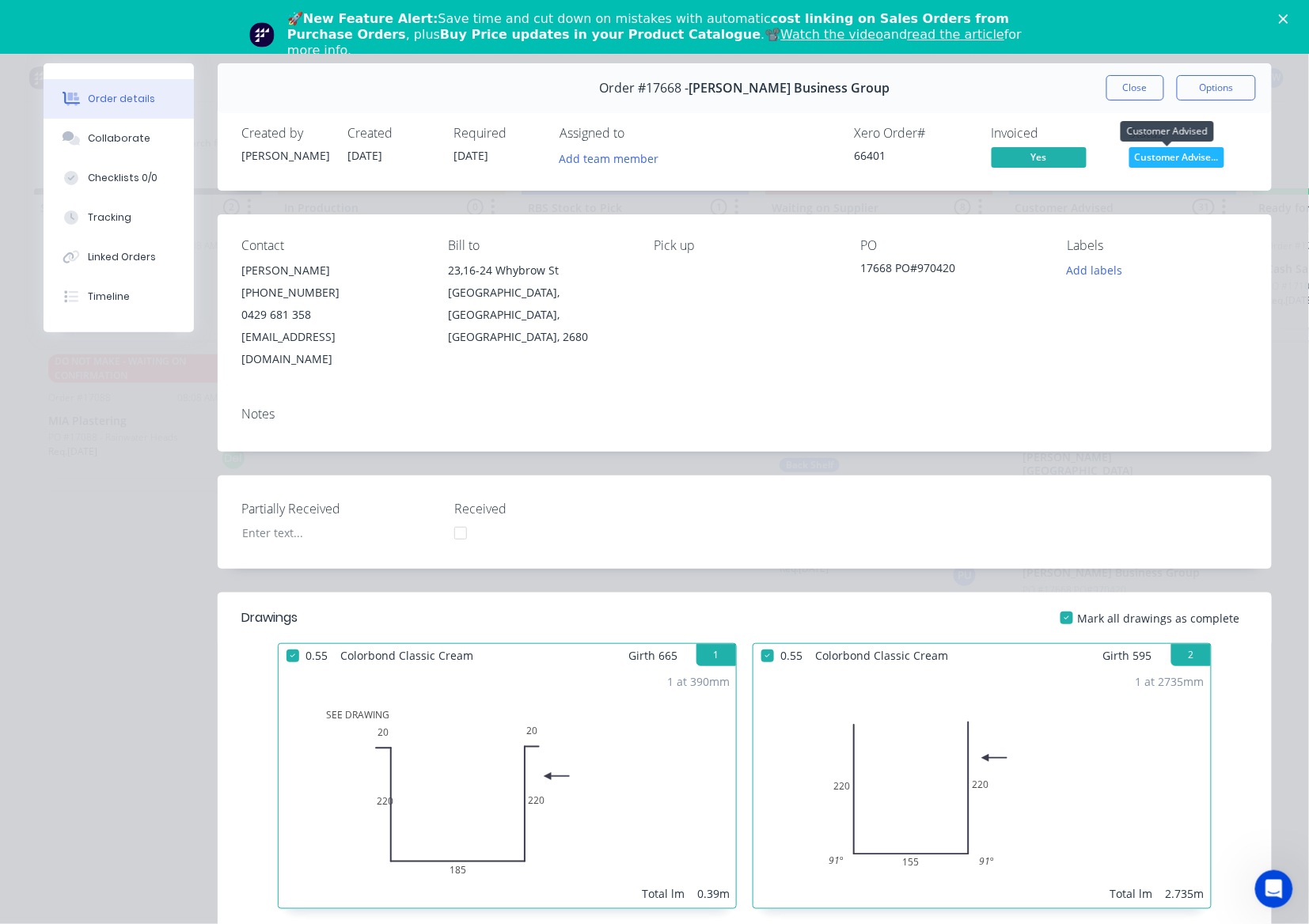
click at [1171, 155] on span "Customer Advise..." at bounding box center [1176, 157] width 95 height 20
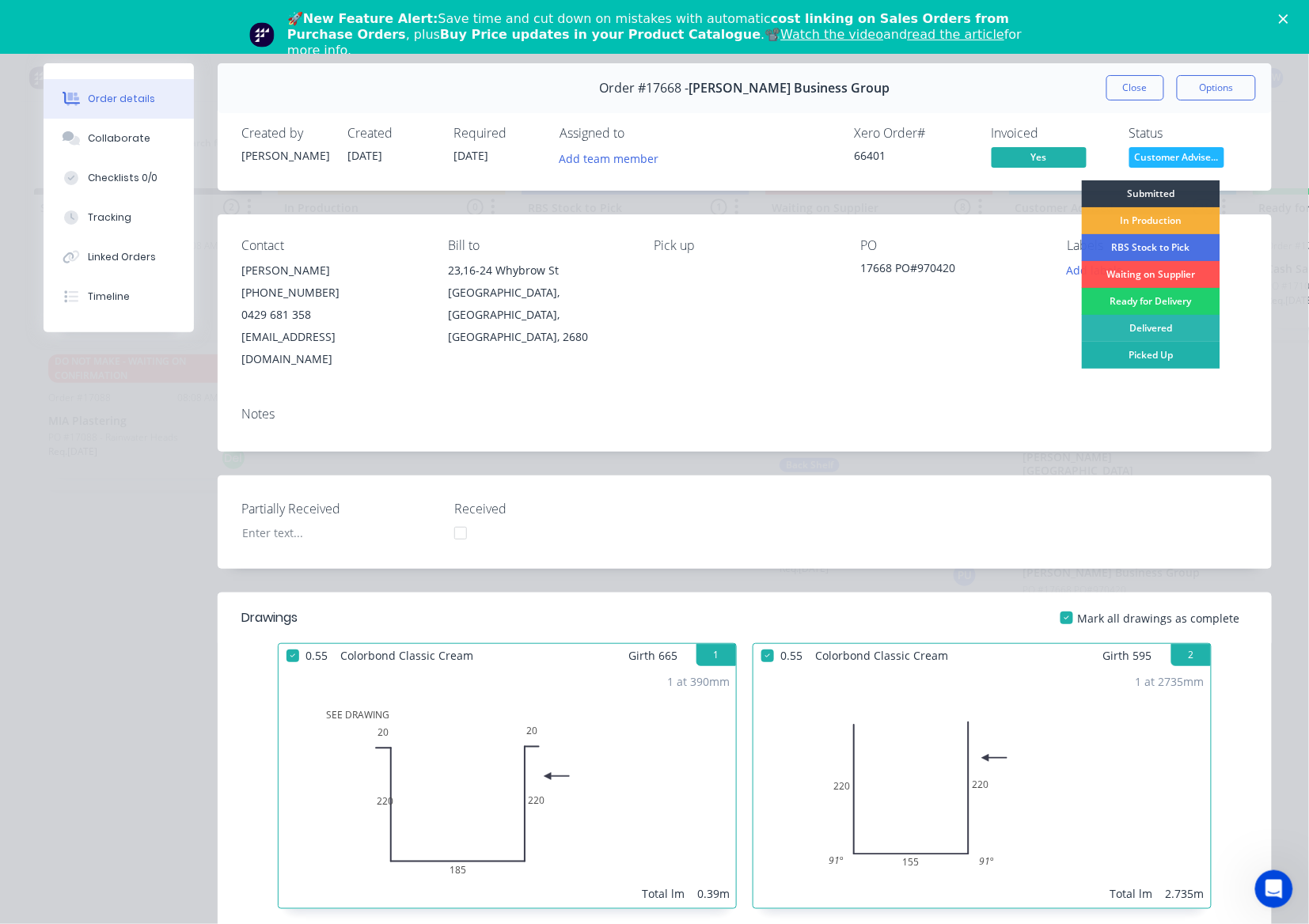
click at [1148, 355] on div "Picked Up" at bounding box center [1150, 355] width 139 height 27
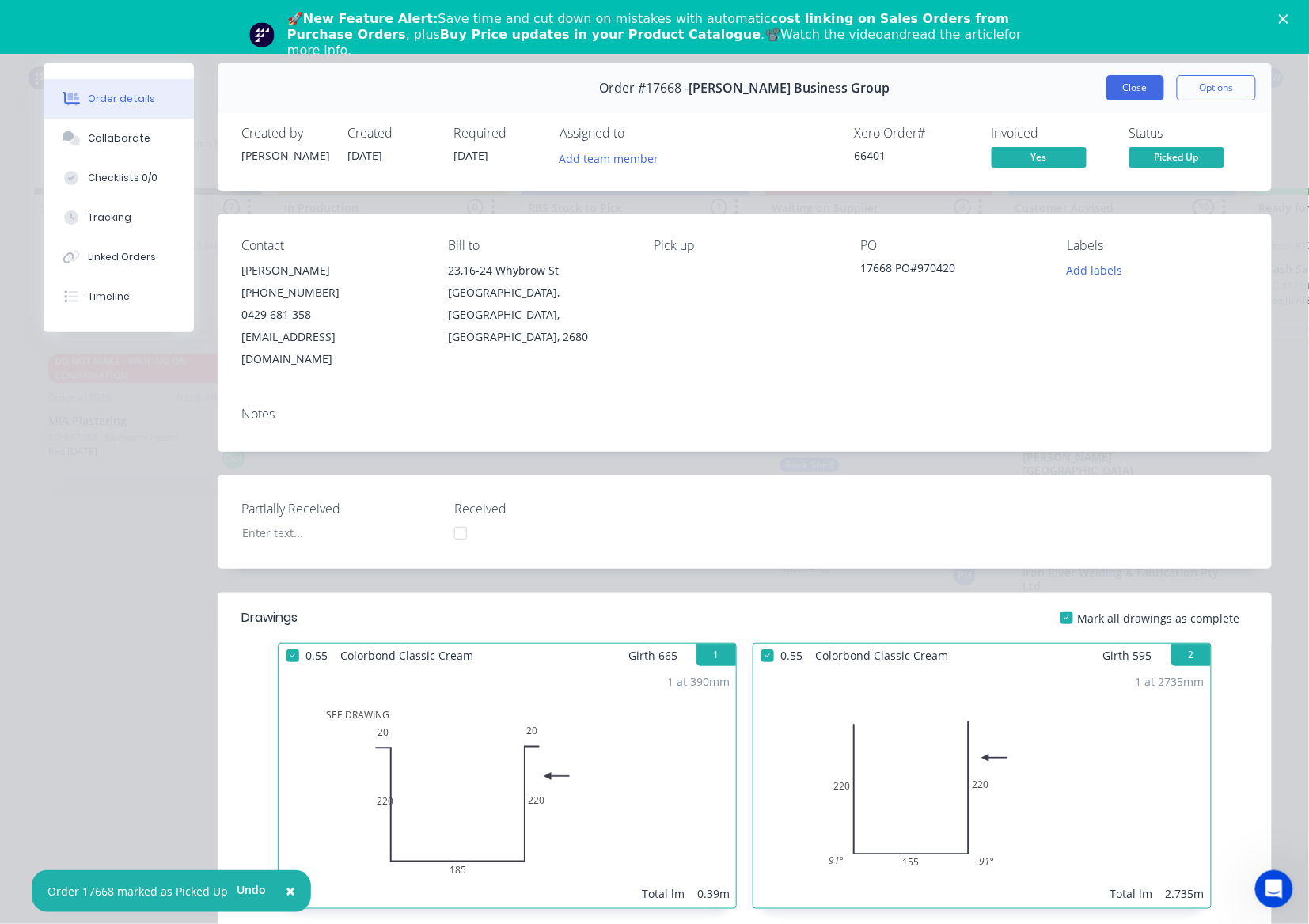
click at [1106, 83] on button "Close" at bounding box center [1135, 88] width 58 height 26
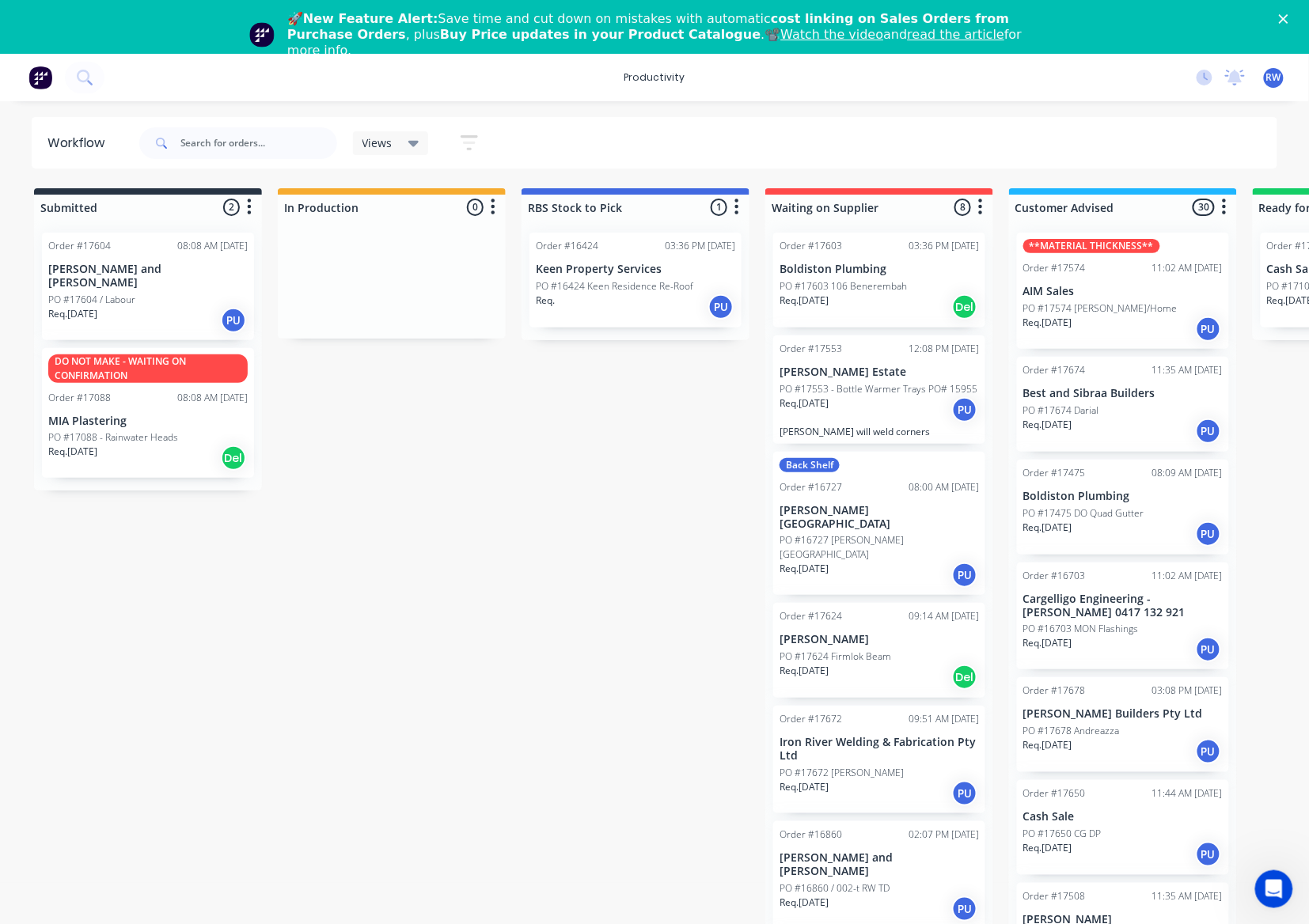
click at [1144, 759] on div "Req. 29/09/25 PU" at bounding box center [1123, 751] width 199 height 27
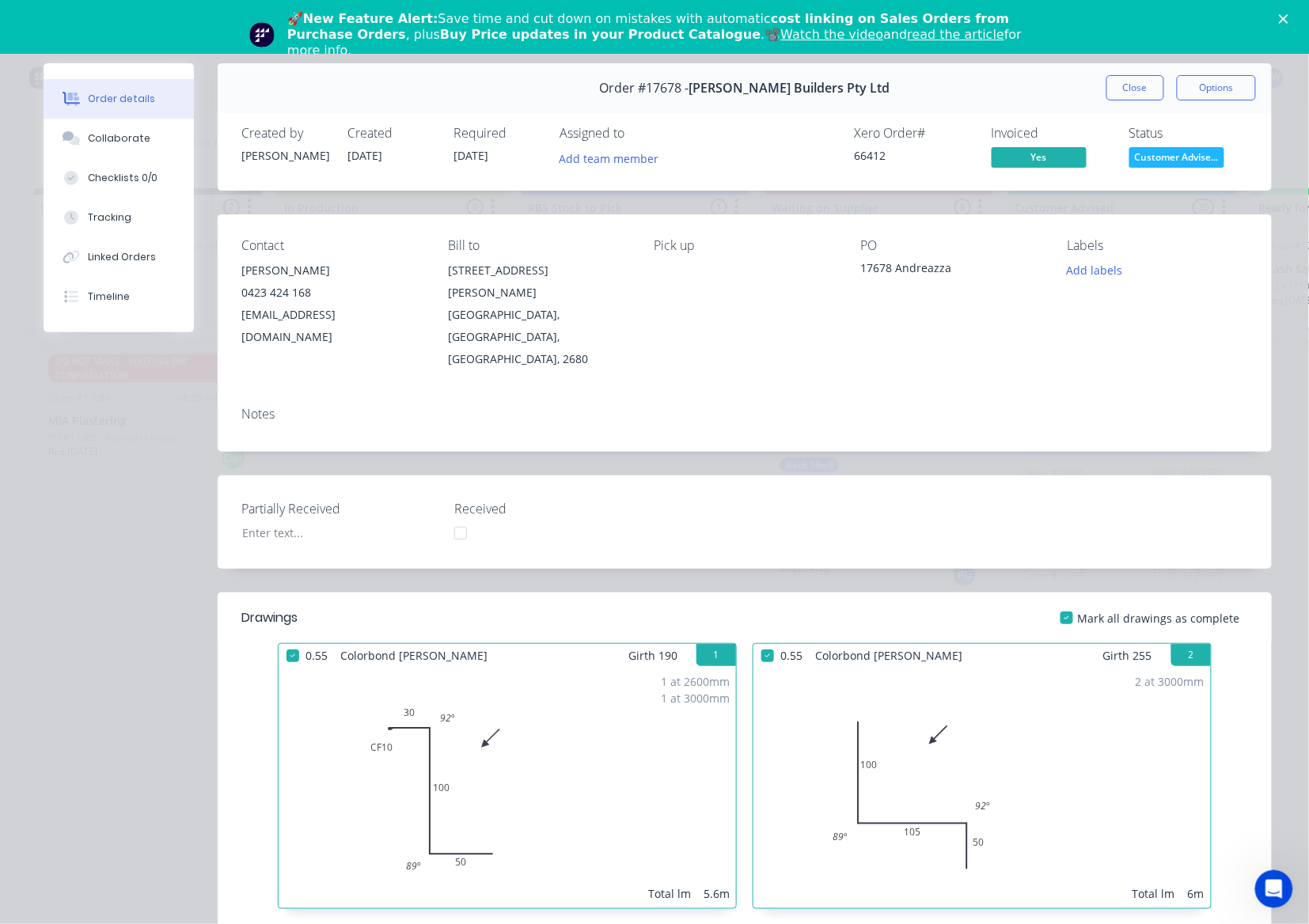
click at [1140, 155] on span "Customer Advise..." at bounding box center [1176, 157] width 95 height 20
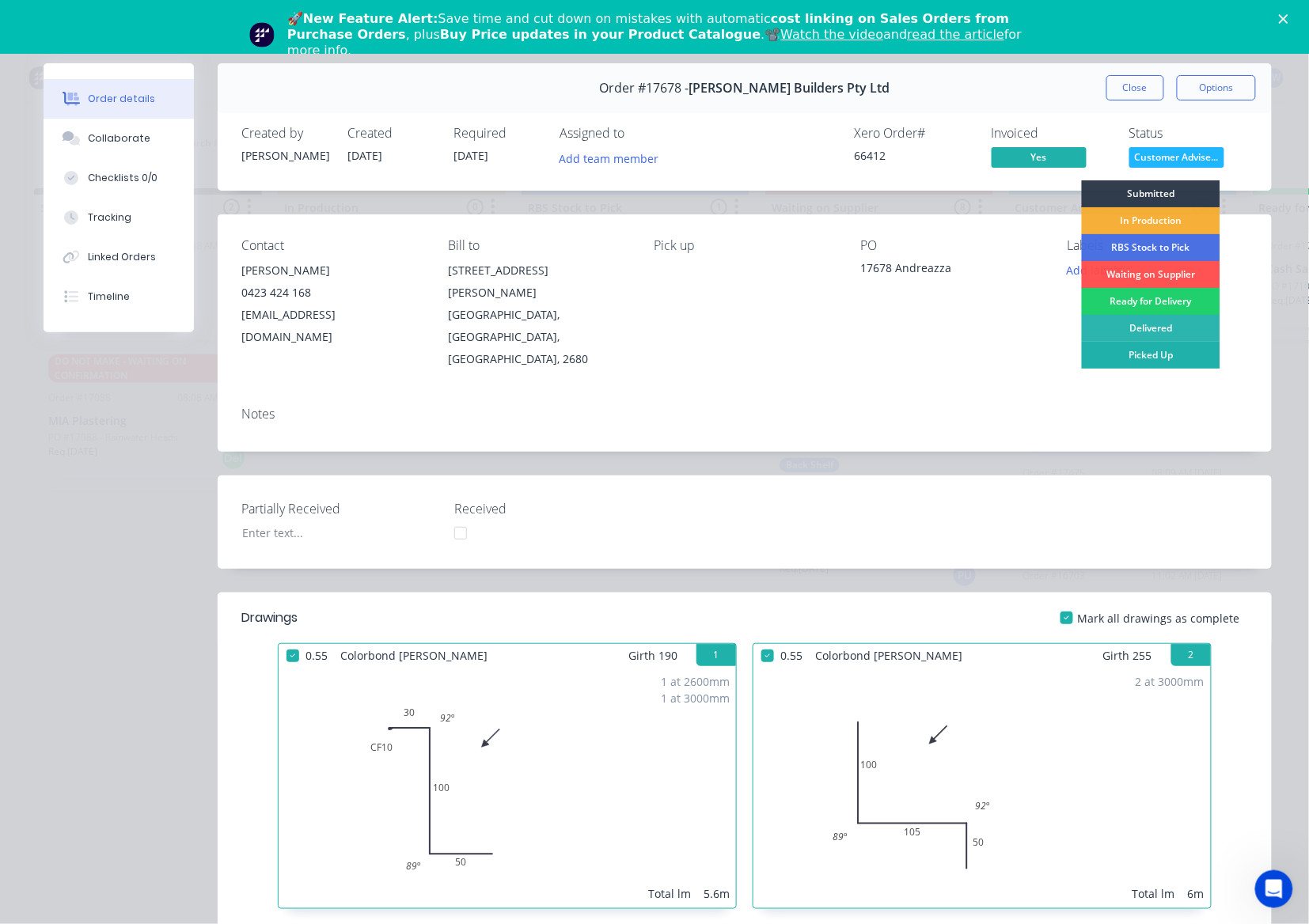
click at [1162, 363] on div "Picked Up" at bounding box center [1150, 355] width 139 height 27
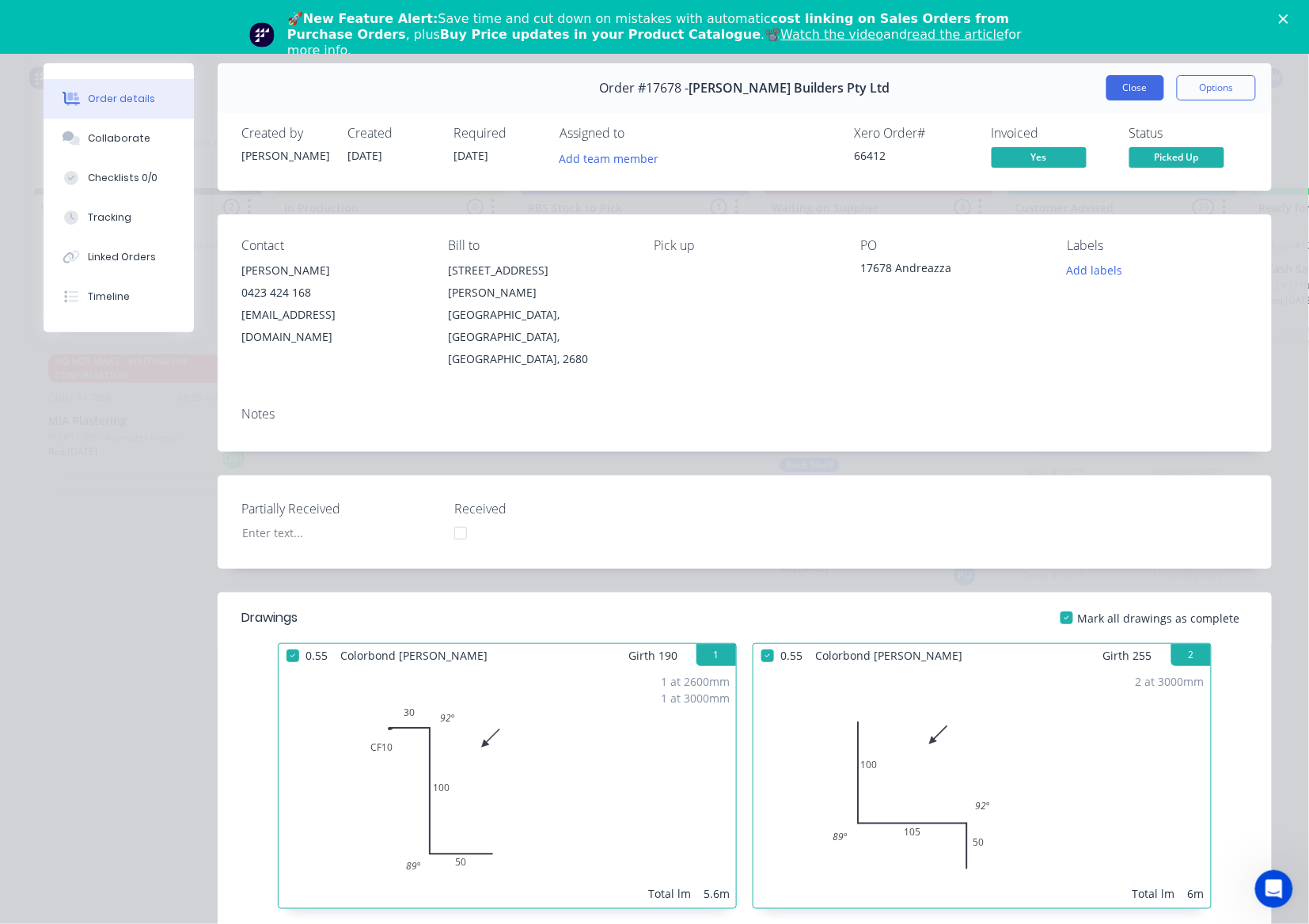
click at [1108, 96] on button "Close" at bounding box center [1135, 88] width 58 height 26
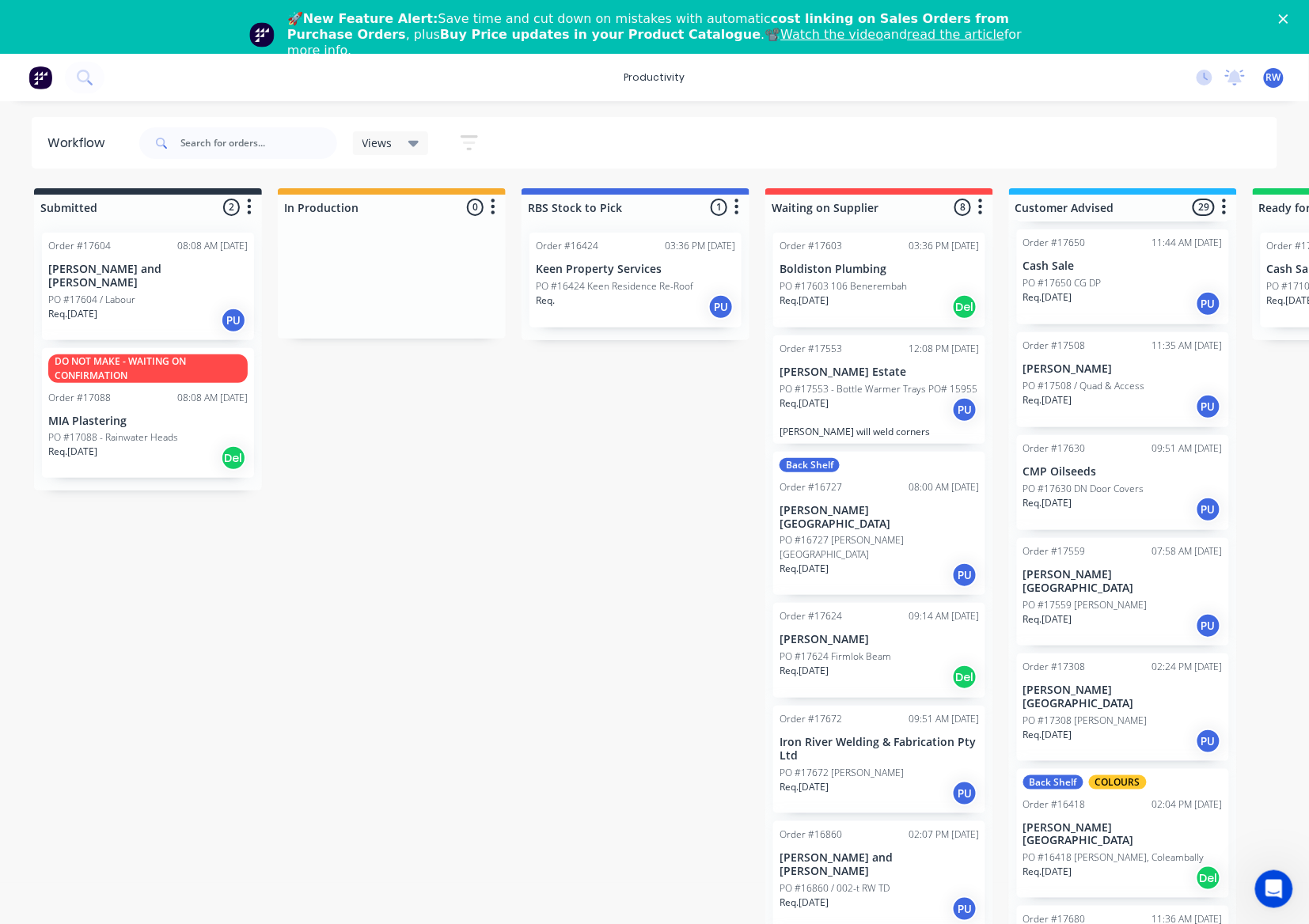
scroll to position [527, 0]
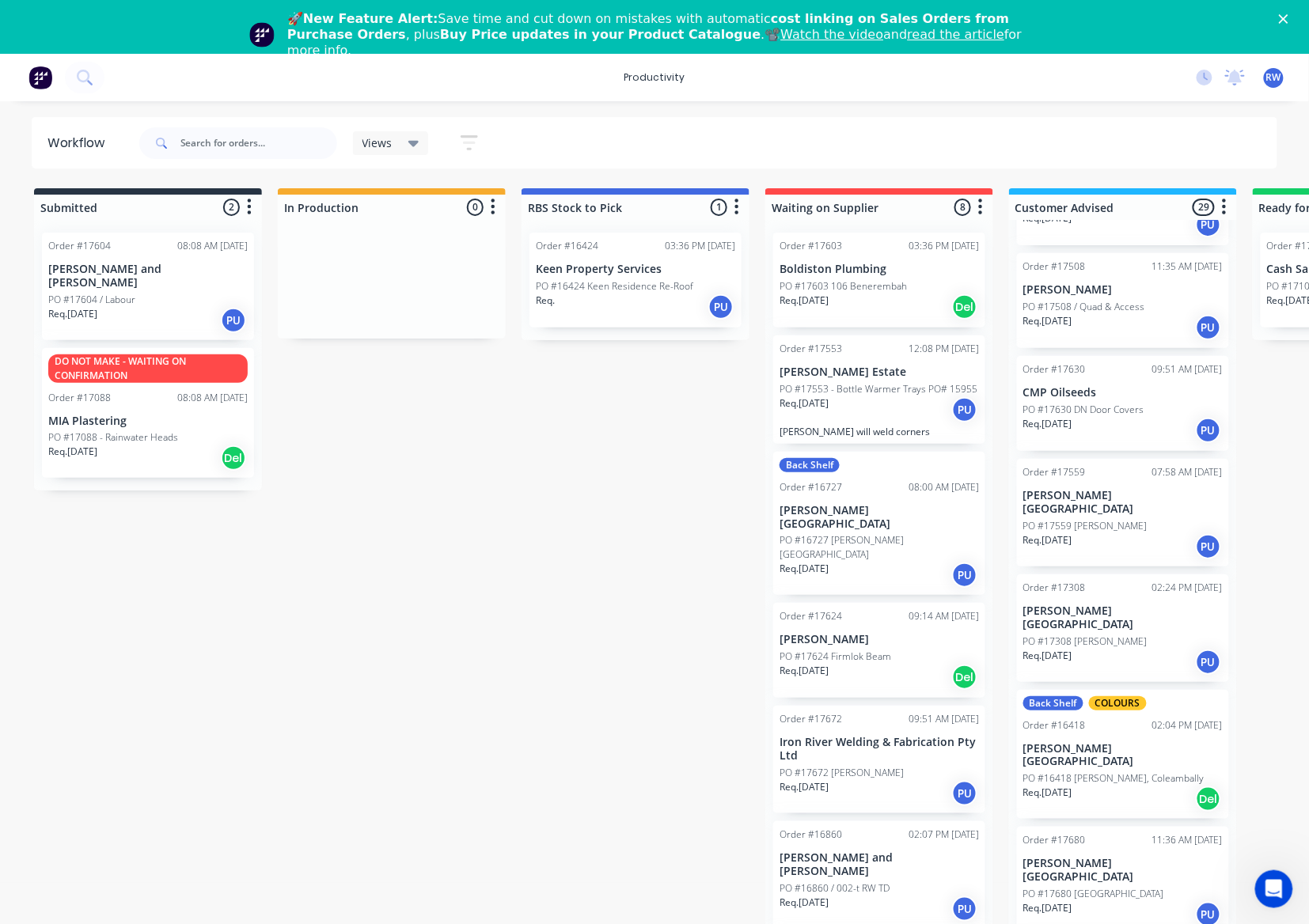
click at [1125, 887] on p "PO #17680 Wellness Centre" at bounding box center [1093, 893] width 141 height 14
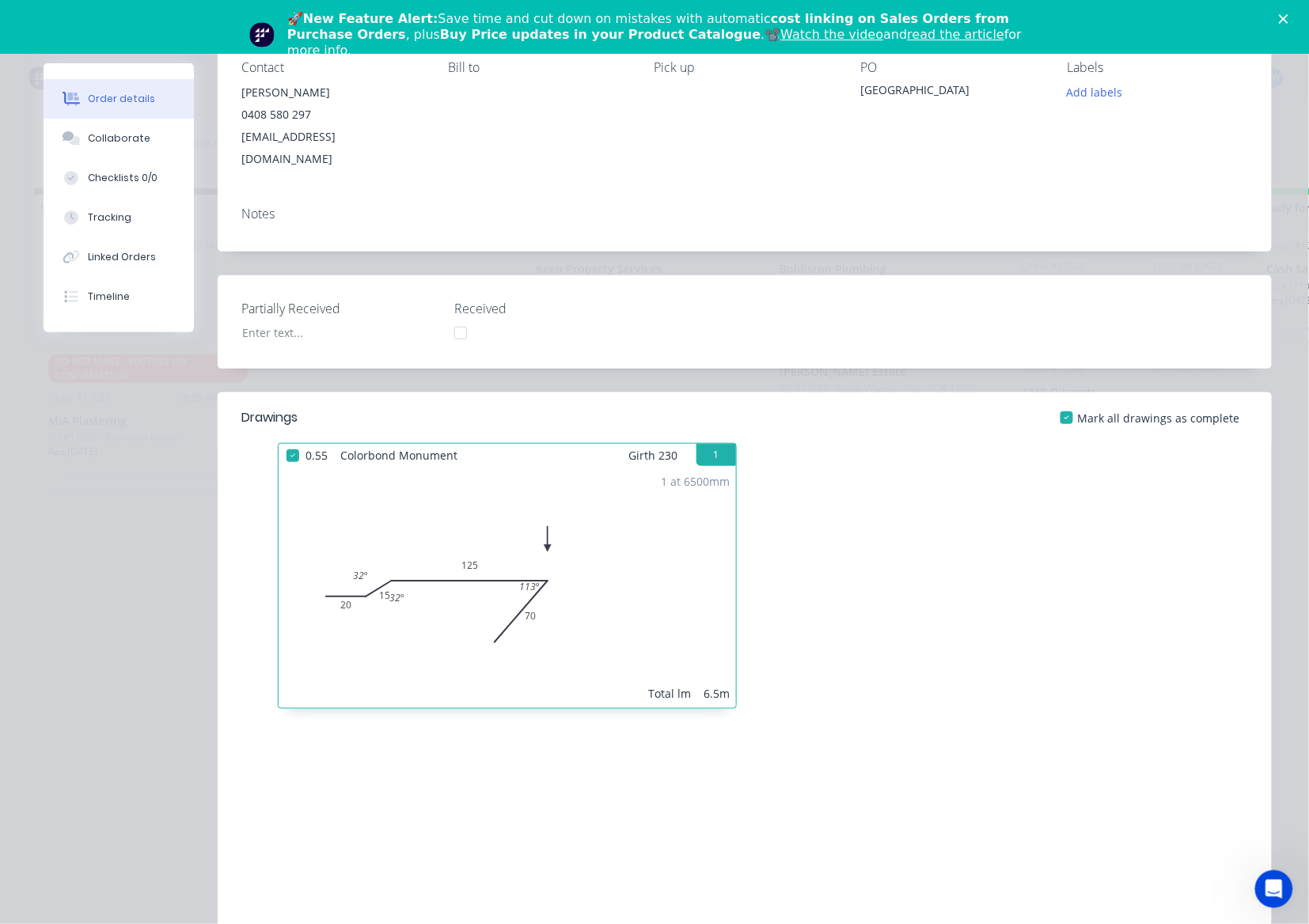
scroll to position [0, 0]
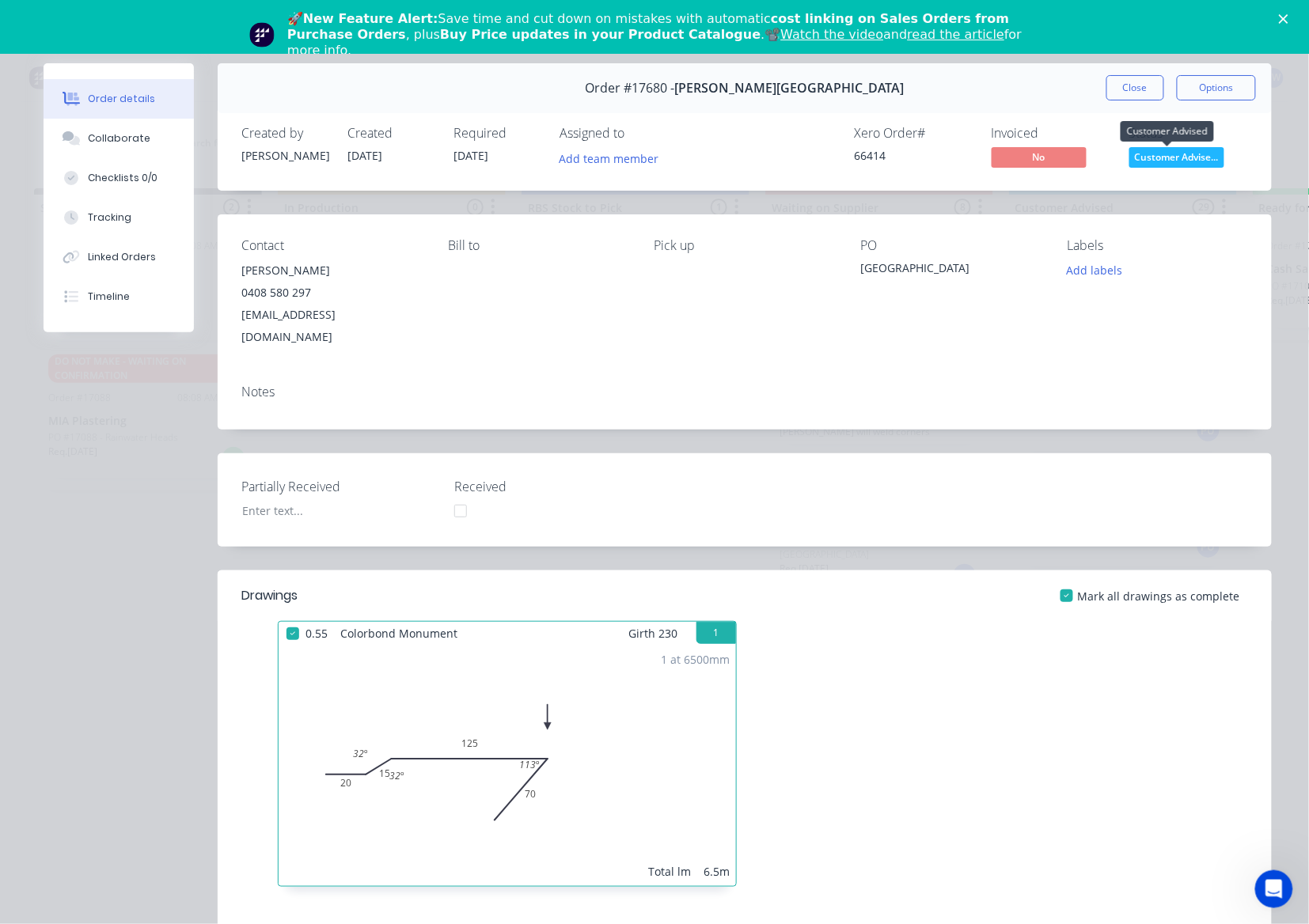
click at [1182, 159] on span "Customer Advise..." at bounding box center [1176, 157] width 95 height 20
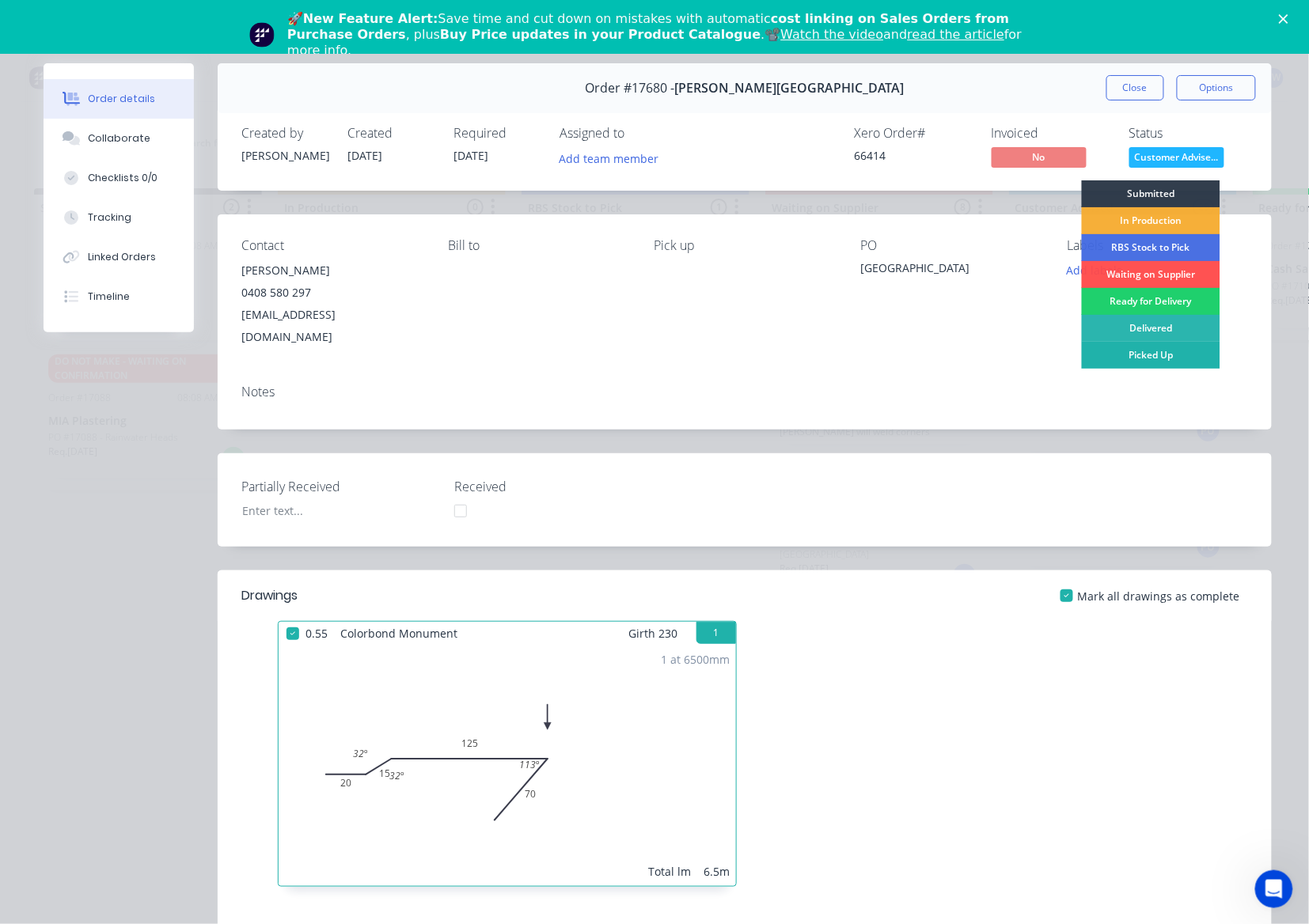
click at [1165, 363] on div "Picked Up" at bounding box center [1150, 355] width 139 height 27
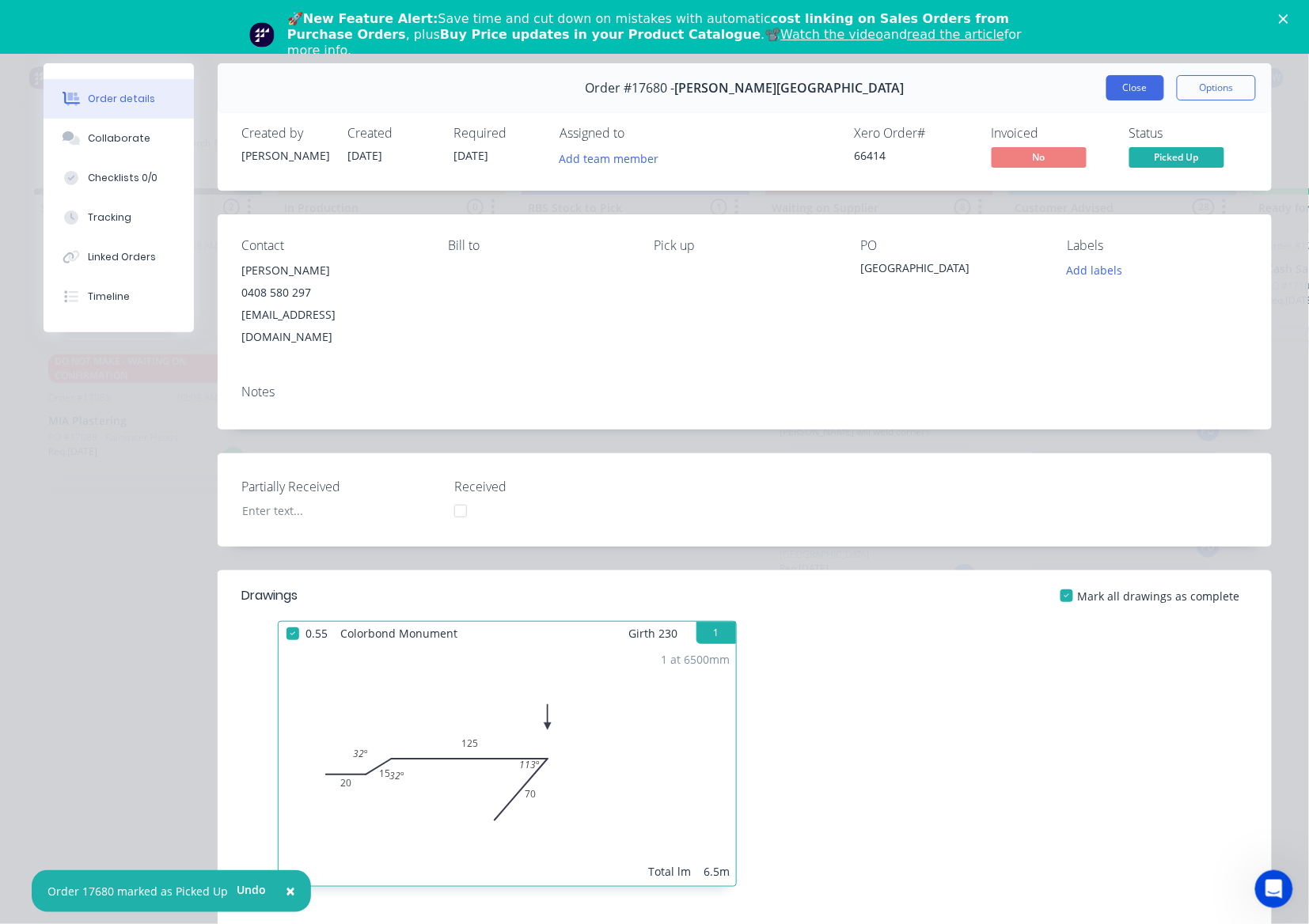
click at [1117, 80] on button "Close" at bounding box center [1135, 88] width 58 height 26
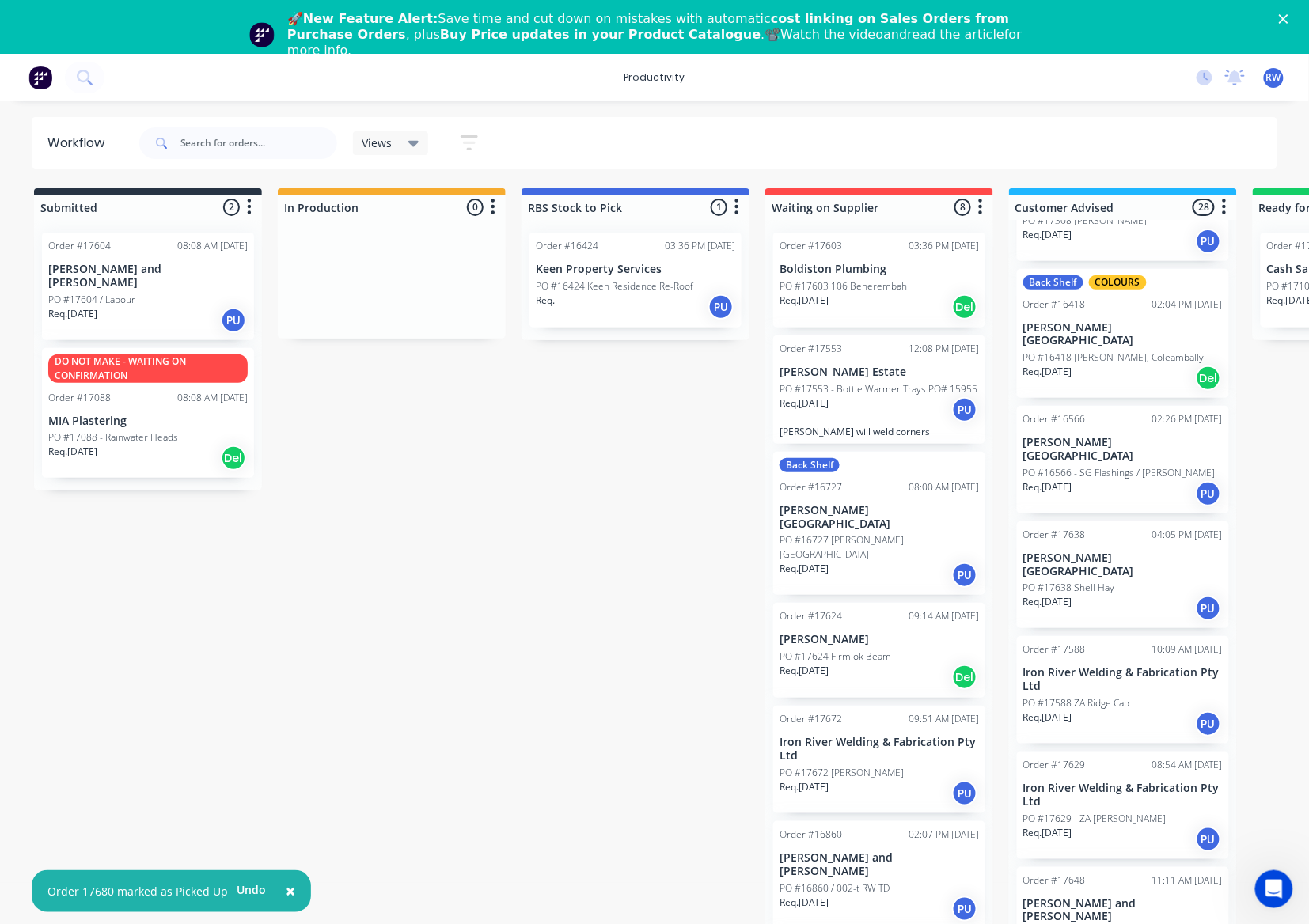
scroll to position [950, 0]
click at [1078, 665] on p "Iron River Welding & Fabrication Pty Ltd" at bounding box center [1123, 678] width 199 height 27
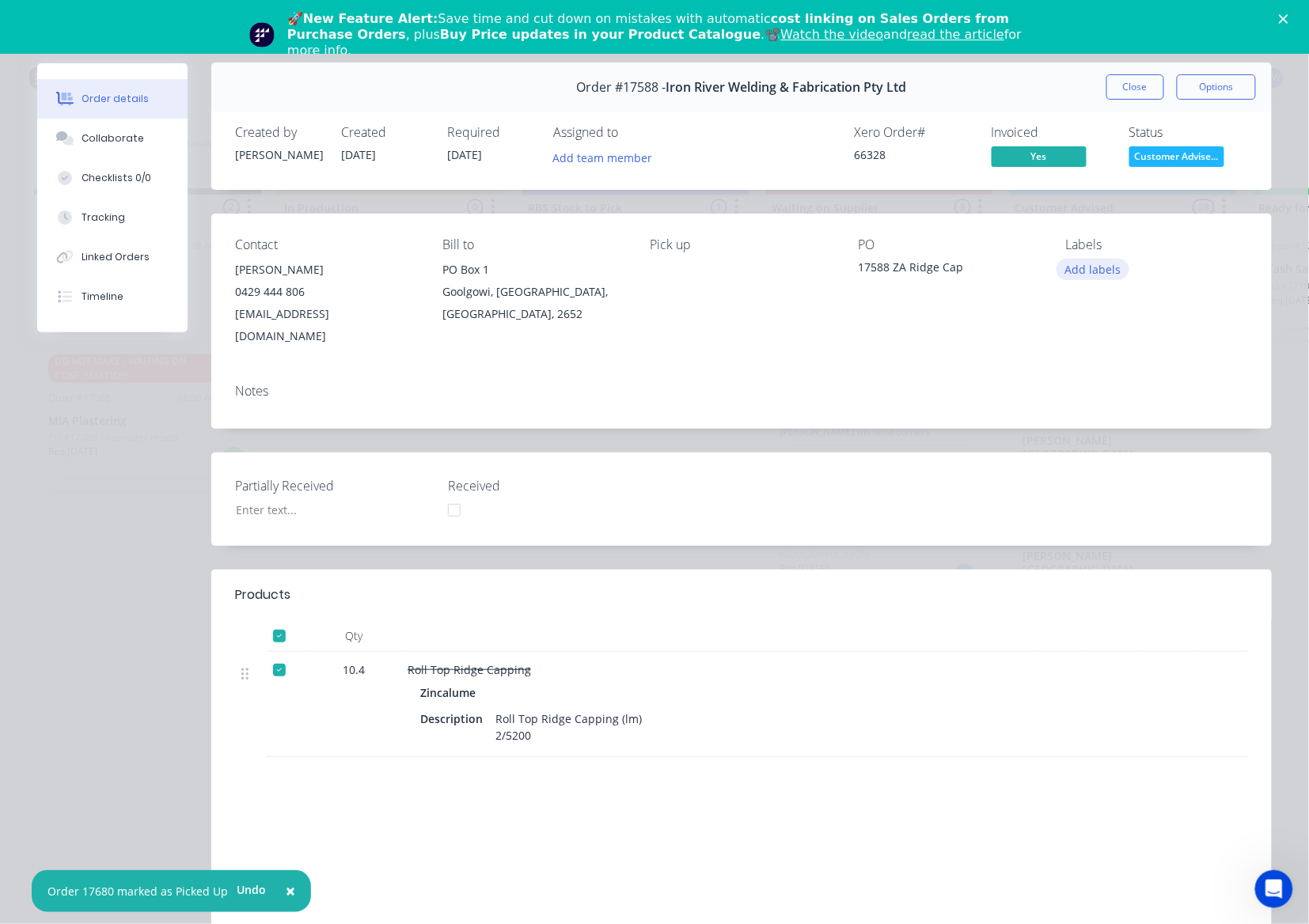
scroll to position [0, 0]
click at [1134, 80] on button "Close" at bounding box center [1135, 88] width 58 height 26
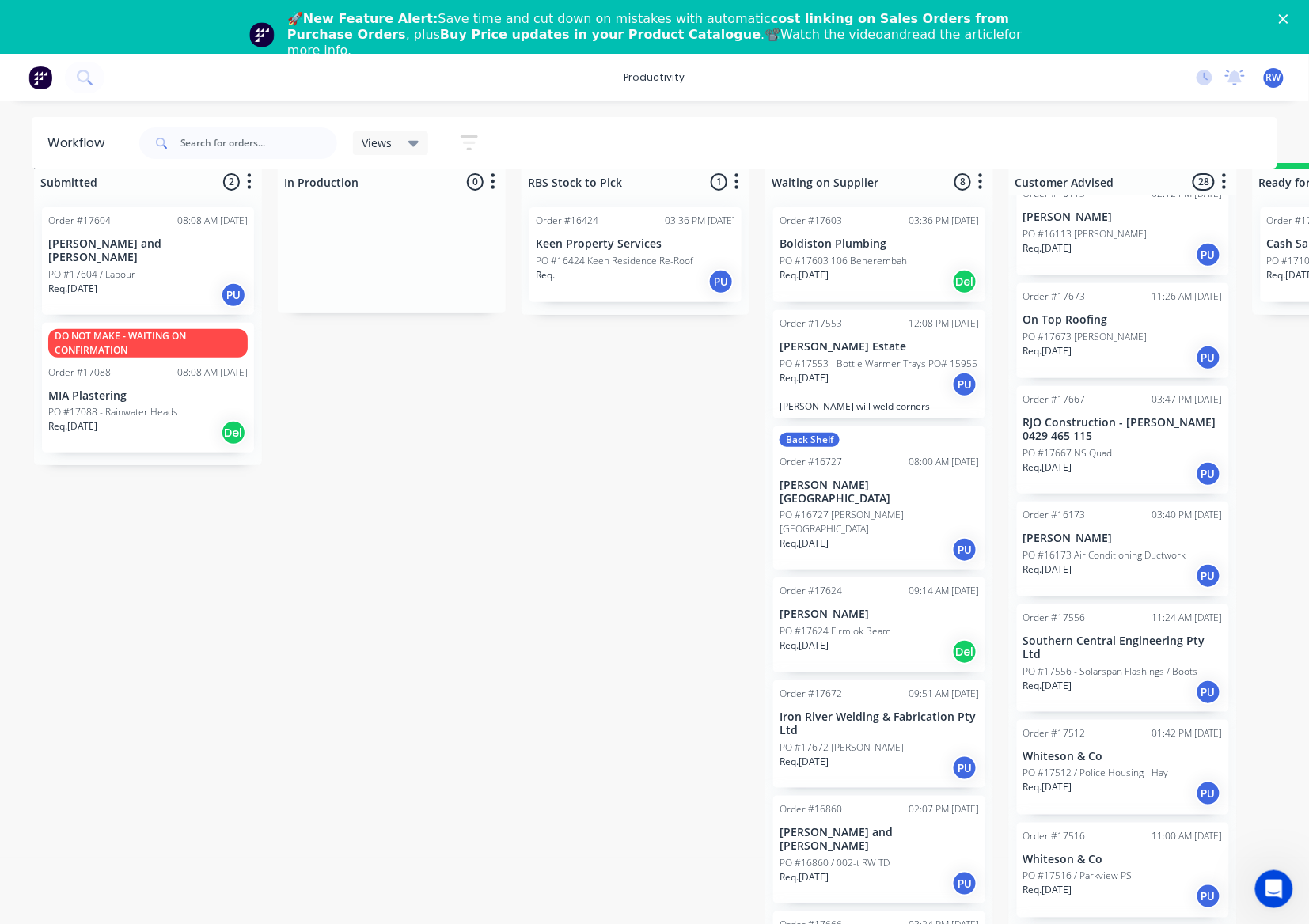
scroll to position [46, 0]
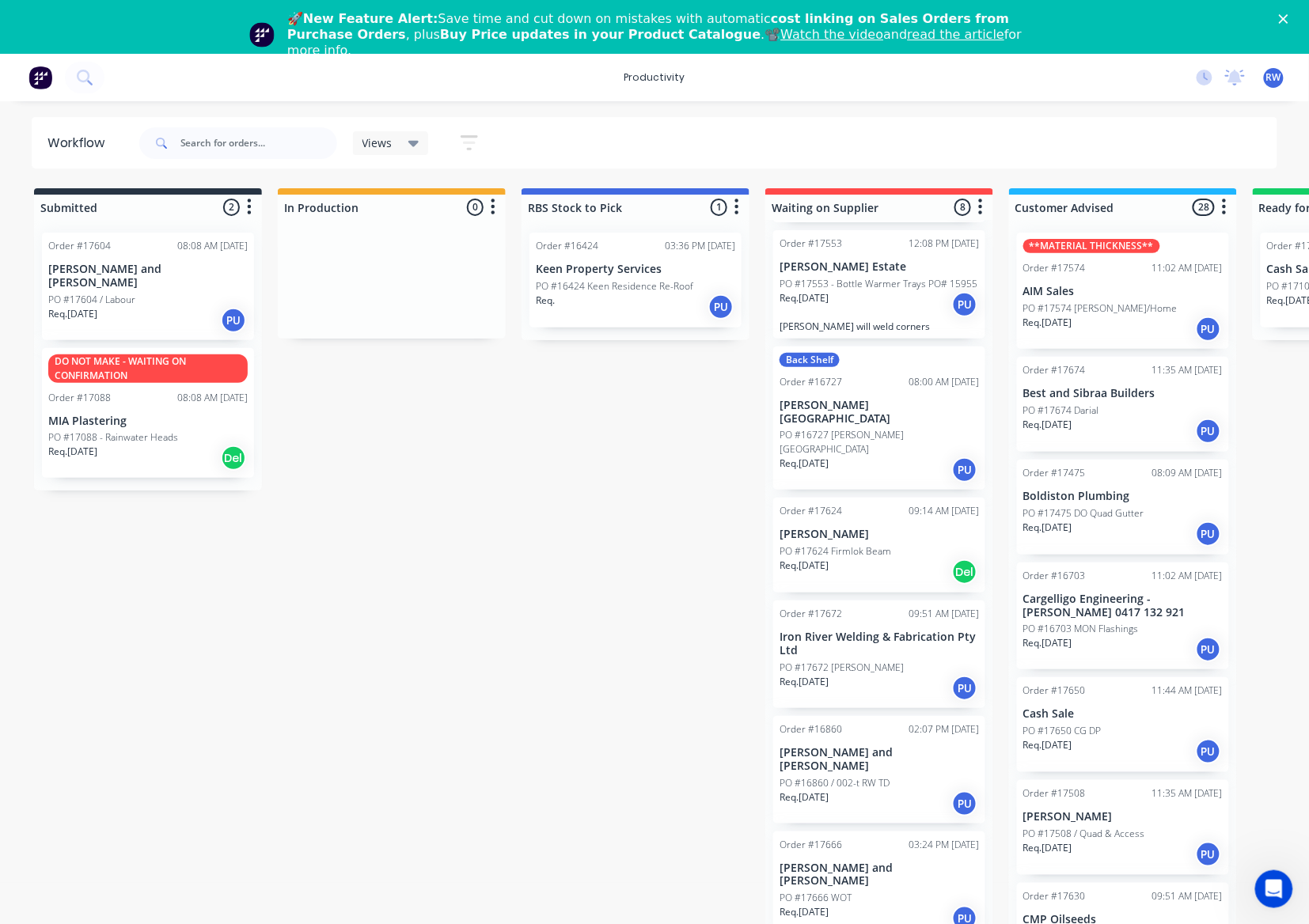
scroll to position [151, 0]
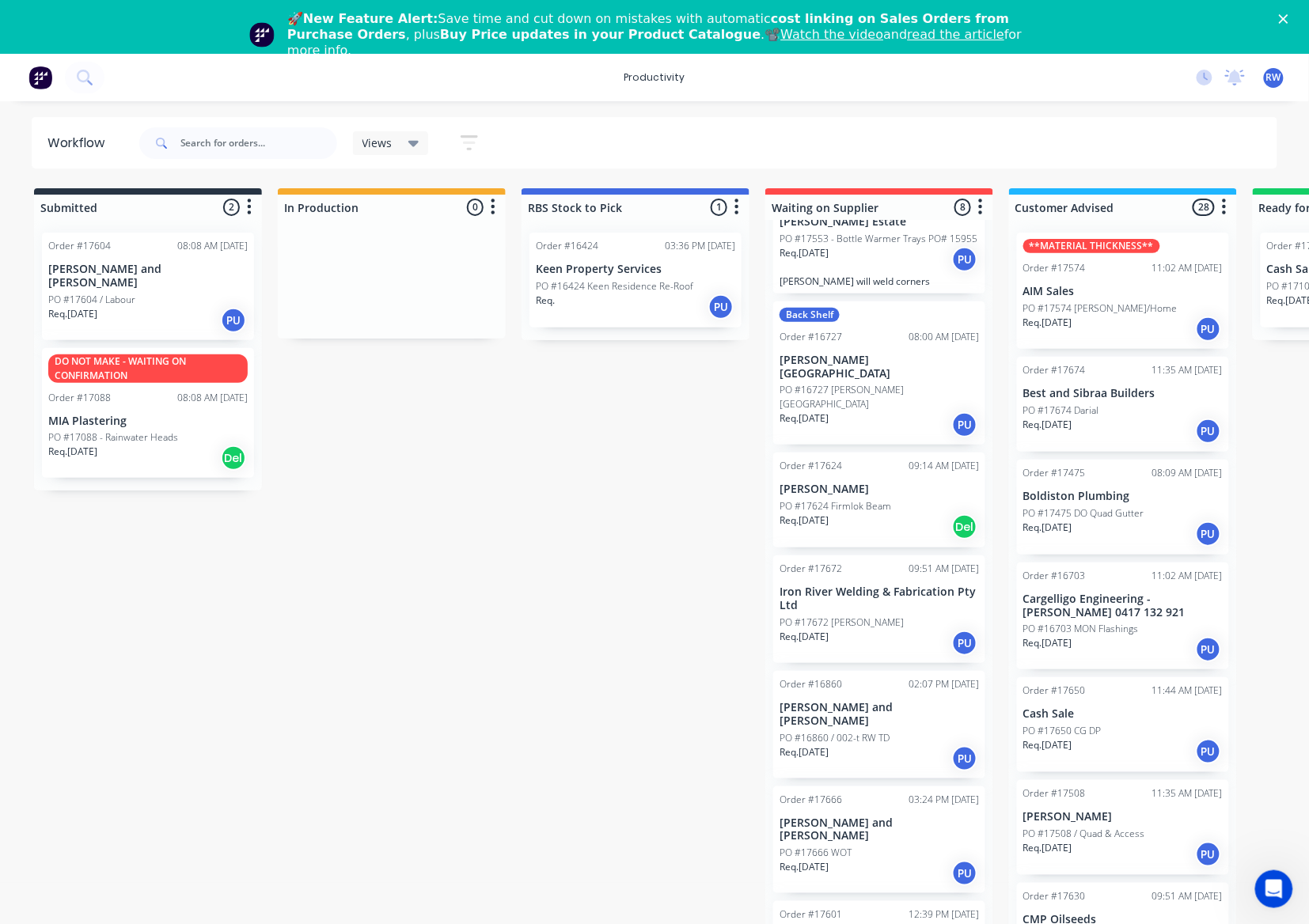
click at [922, 817] on p "[PERSON_NAME] and [PERSON_NAME]" at bounding box center [879, 829] width 199 height 27
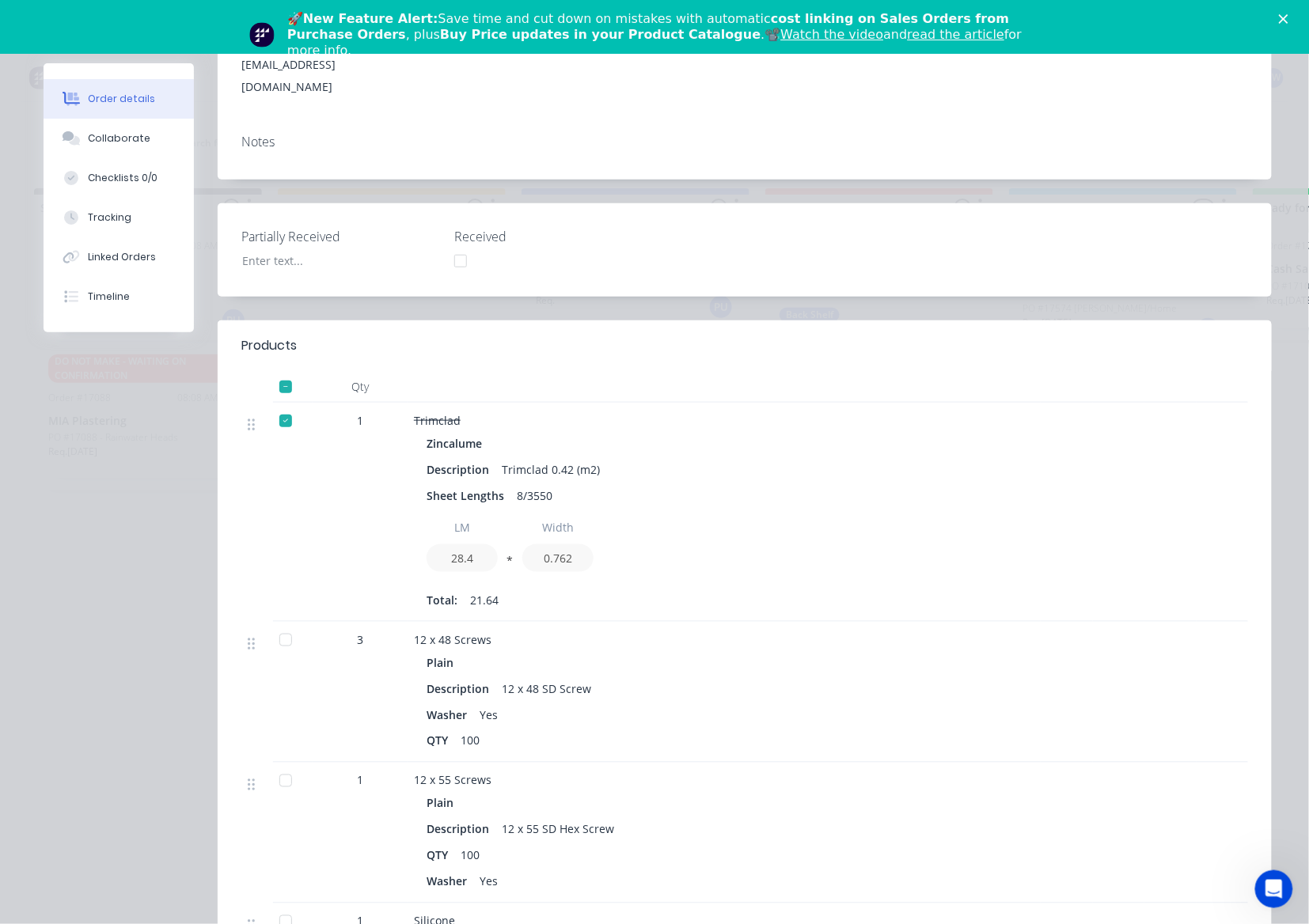
scroll to position [0, 0]
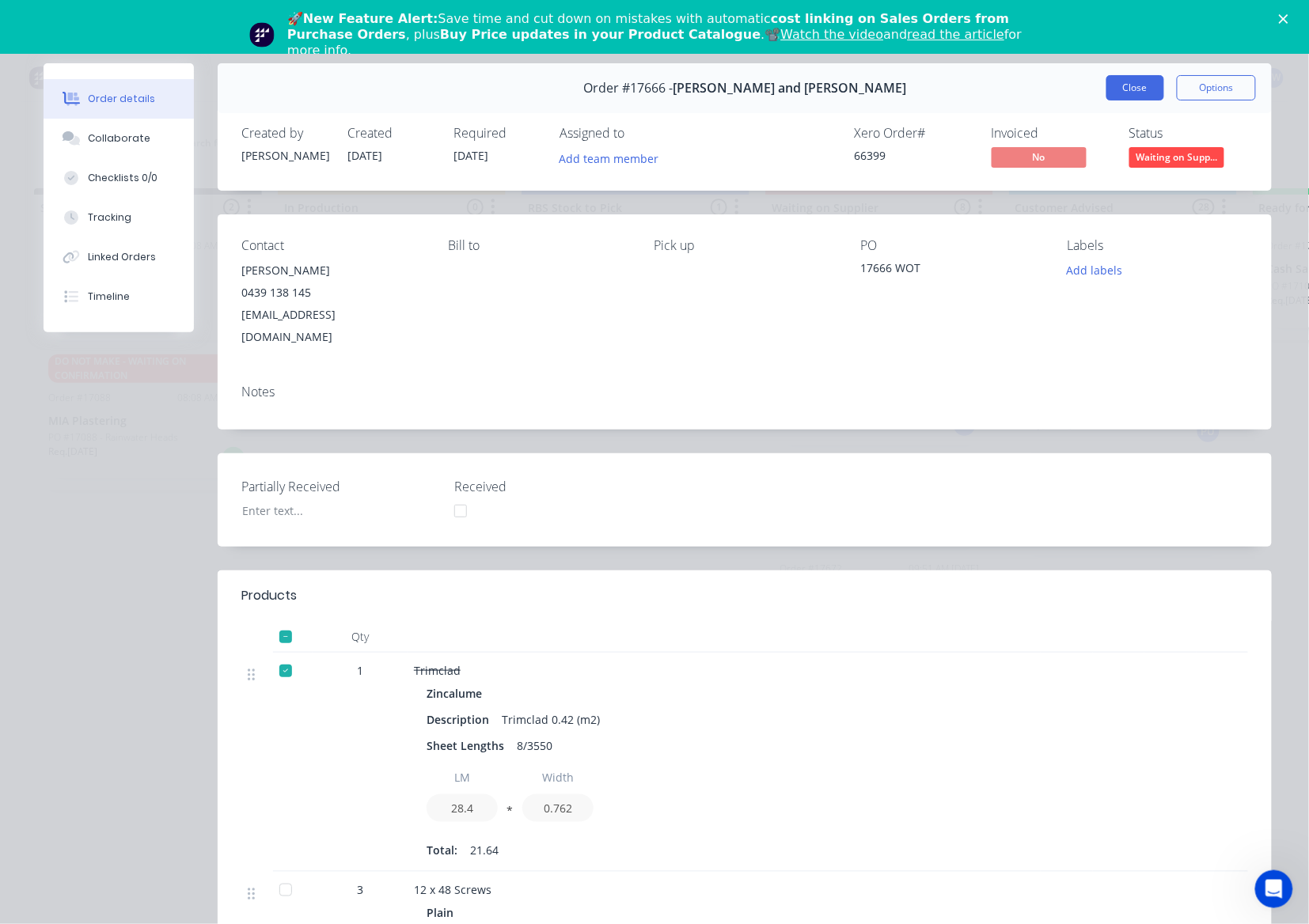
click at [1131, 95] on button "Close" at bounding box center [1135, 88] width 58 height 26
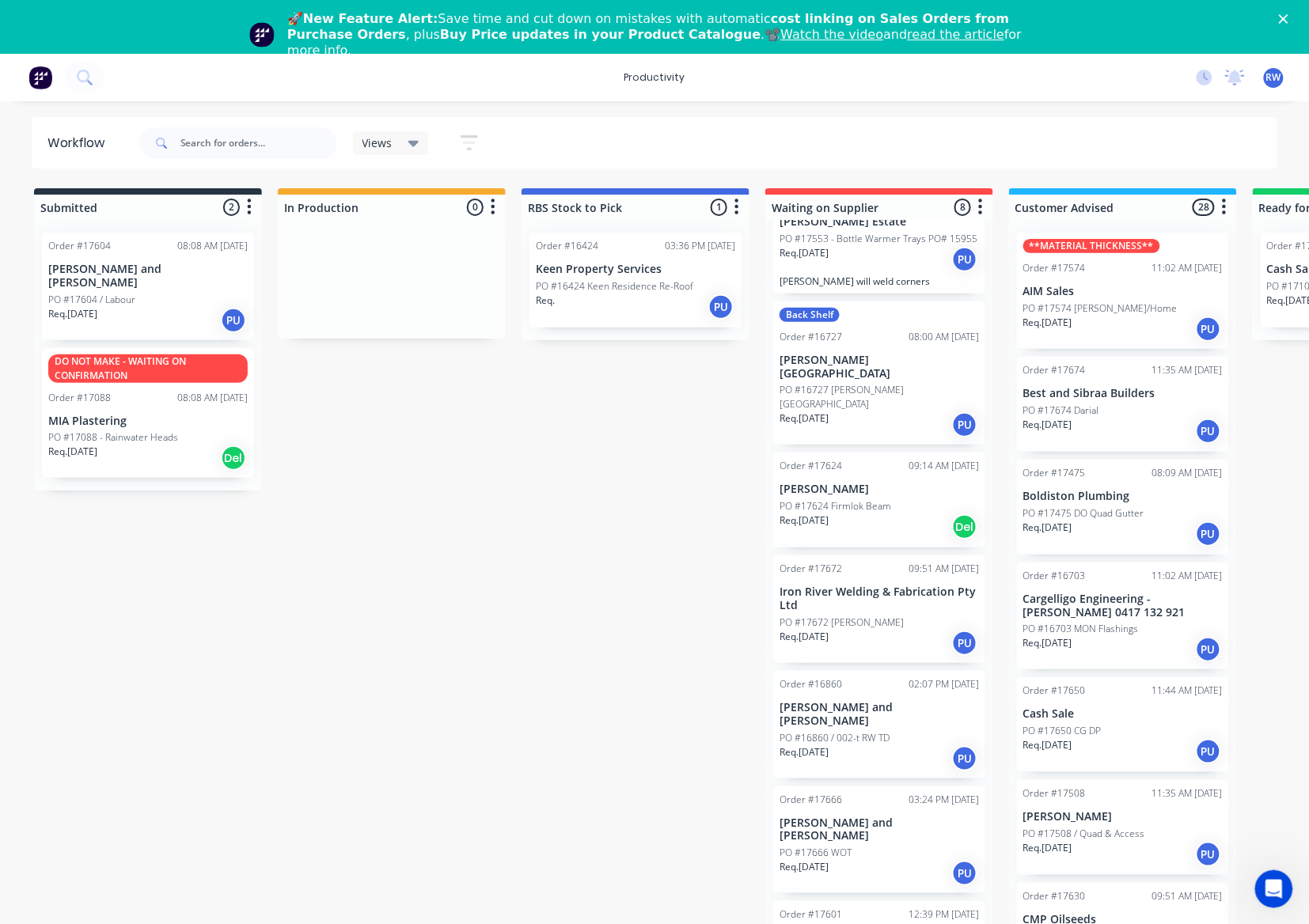
click at [894, 731] on div "PO #16860 / 002-t RW TD" at bounding box center [879, 738] width 199 height 14
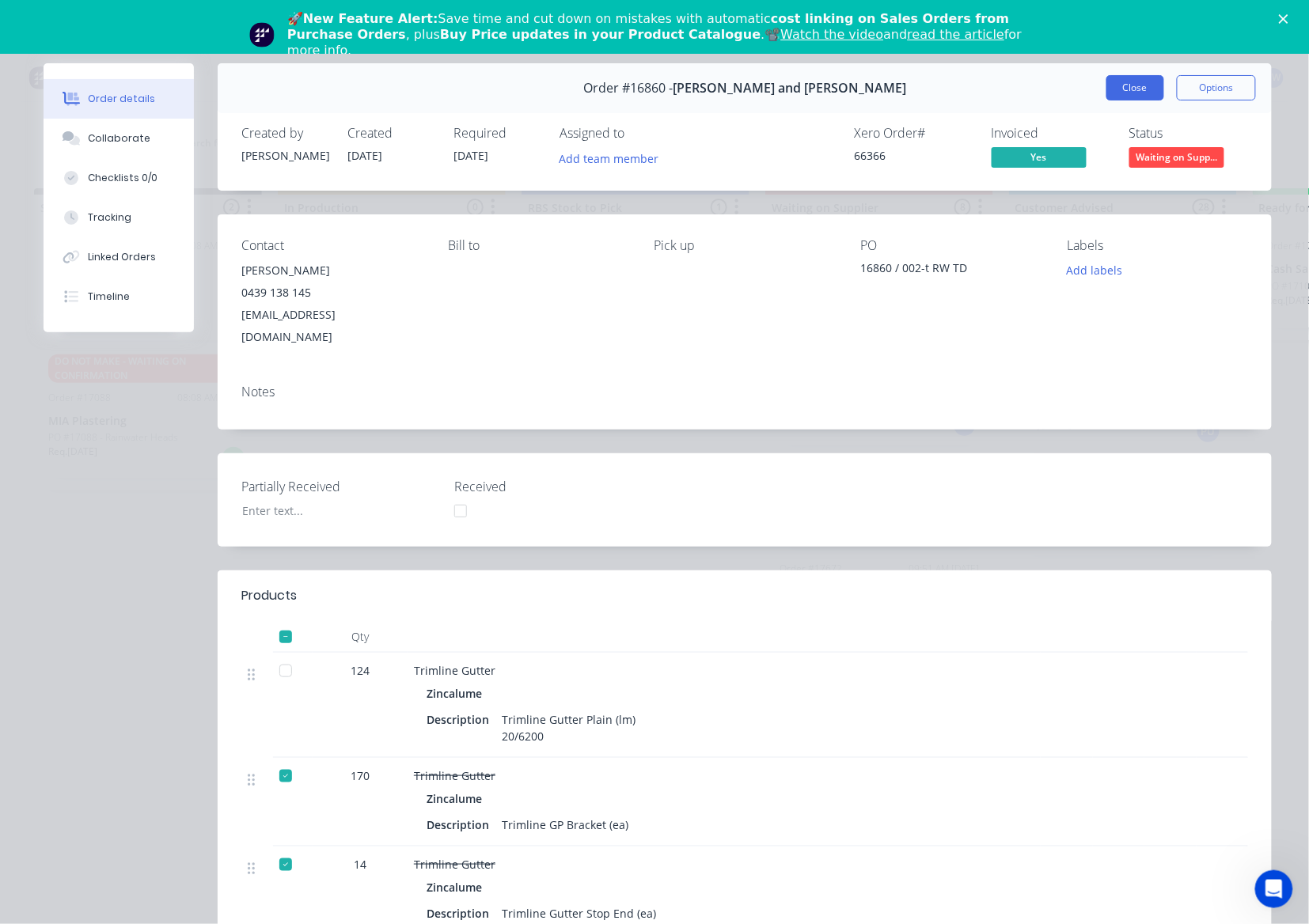
click at [1106, 97] on button "Close" at bounding box center [1135, 88] width 58 height 26
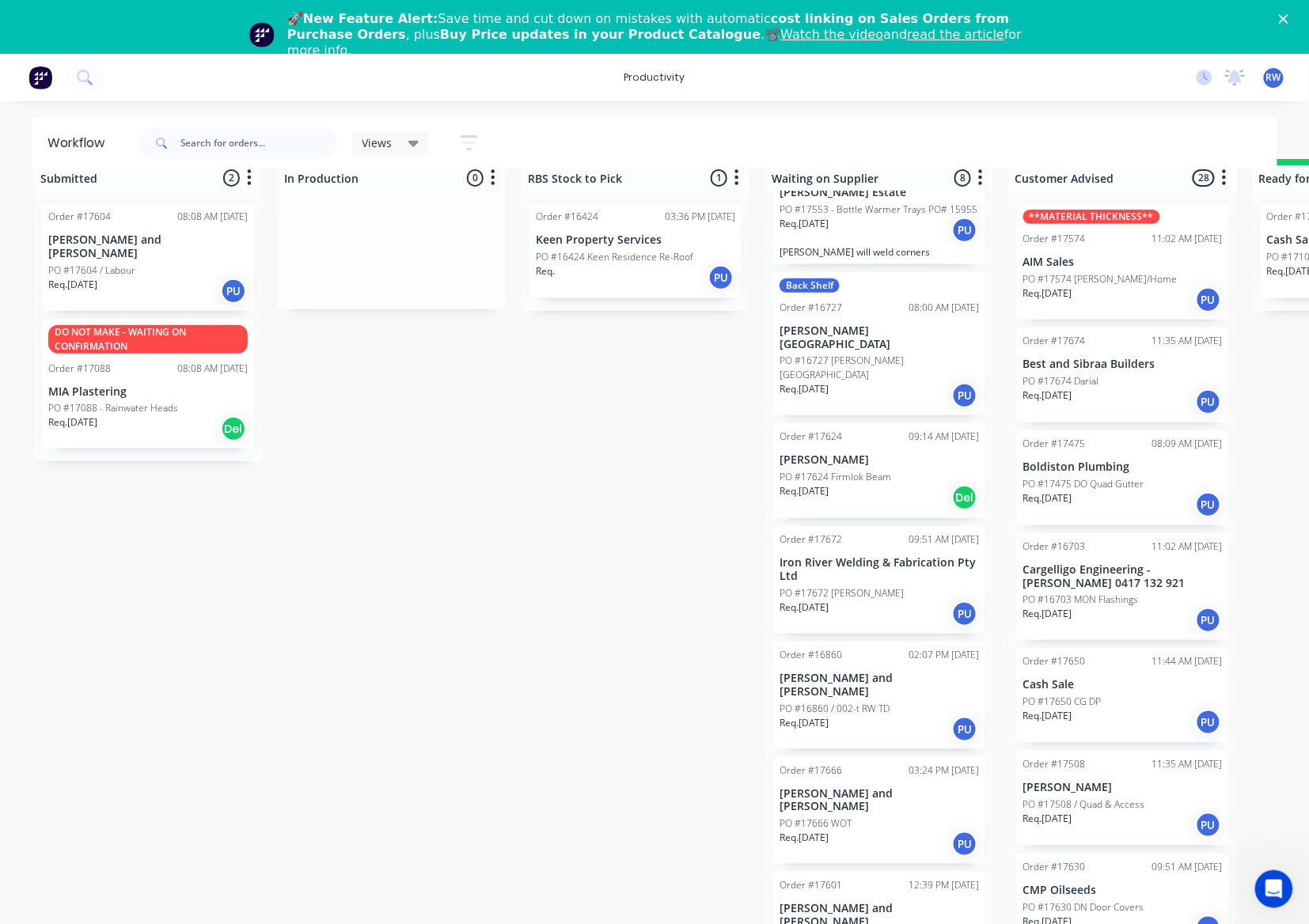
scroll to position [46, 0]
click at [855, 931] on p "PO #17601 Dahlsens Order" at bounding box center [838, 938] width 119 height 14
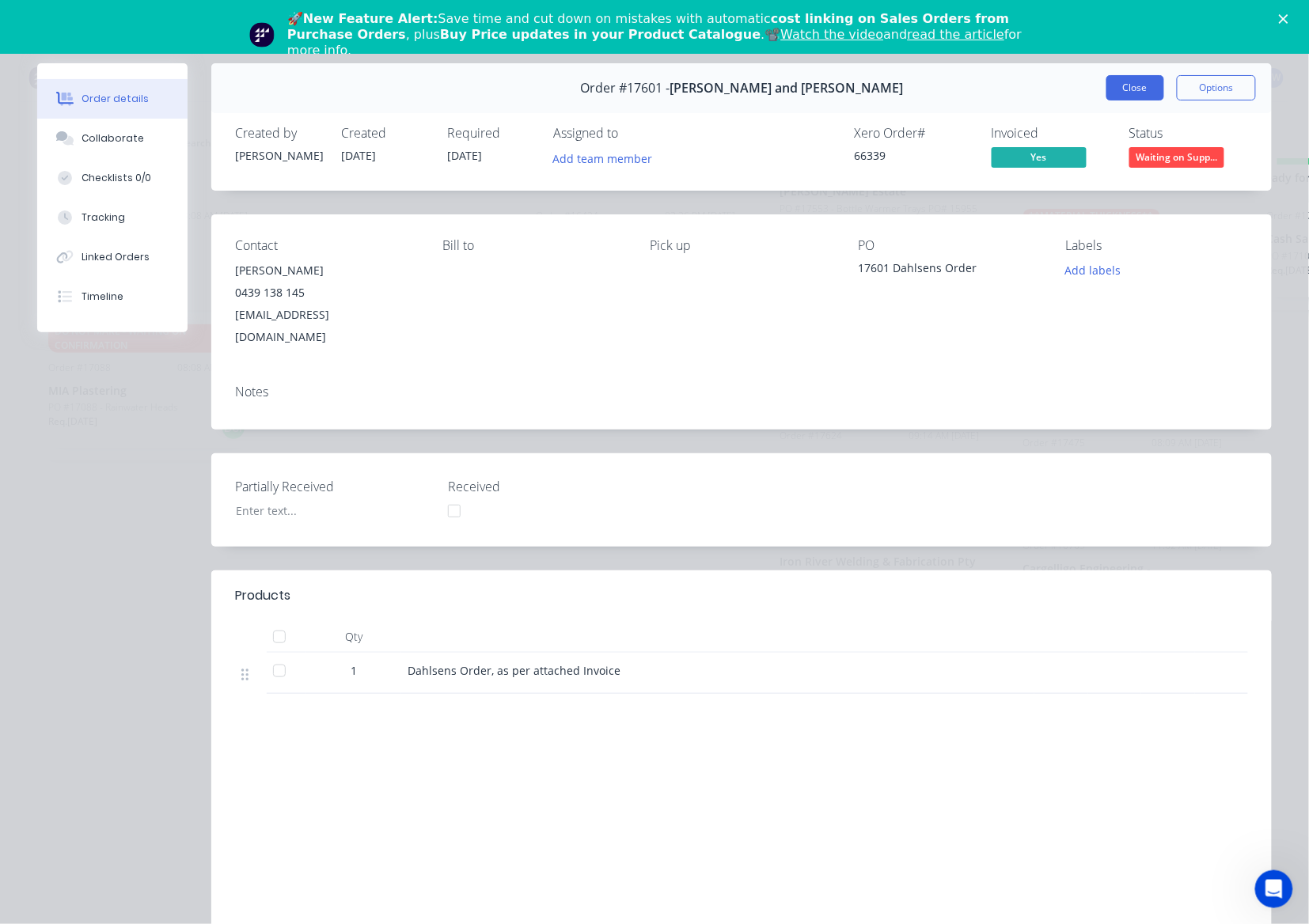
click at [1108, 92] on button "Close" at bounding box center [1135, 88] width 58 height 26
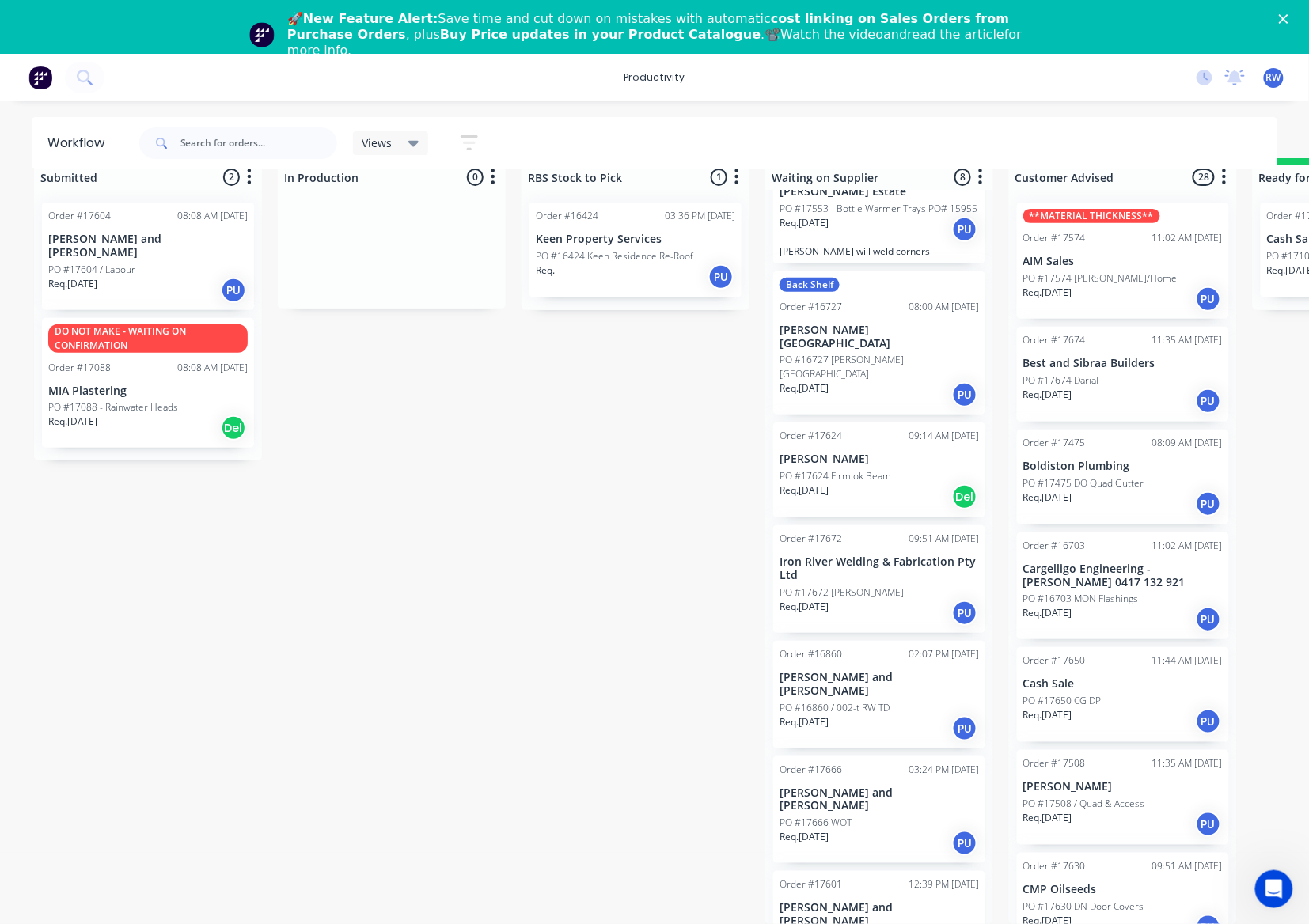
click at [869, 715] on div "Req. 30/09/25 PU" at bounding box center [879, 728] width 199 height 27
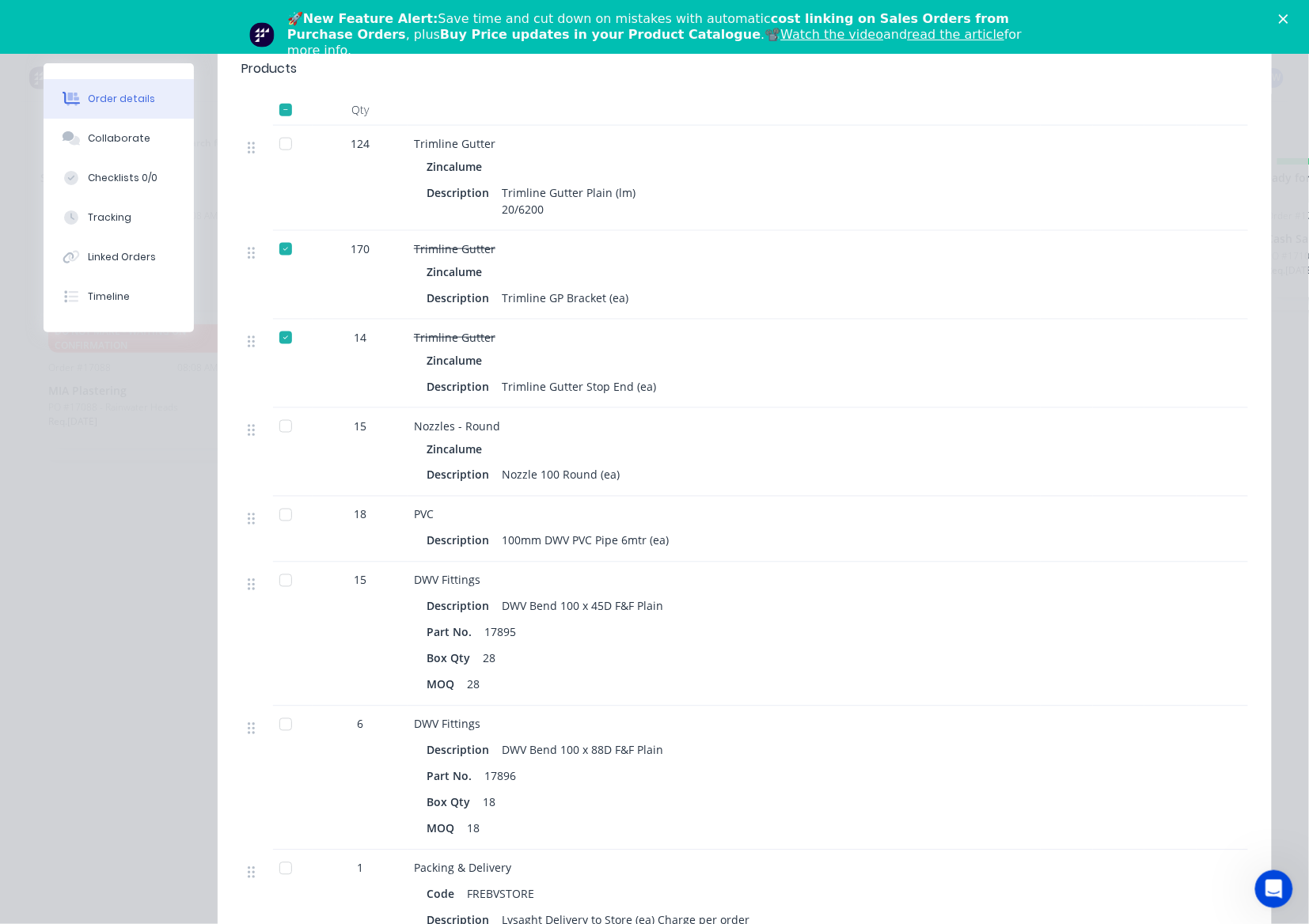
scroll to position [0, 0]
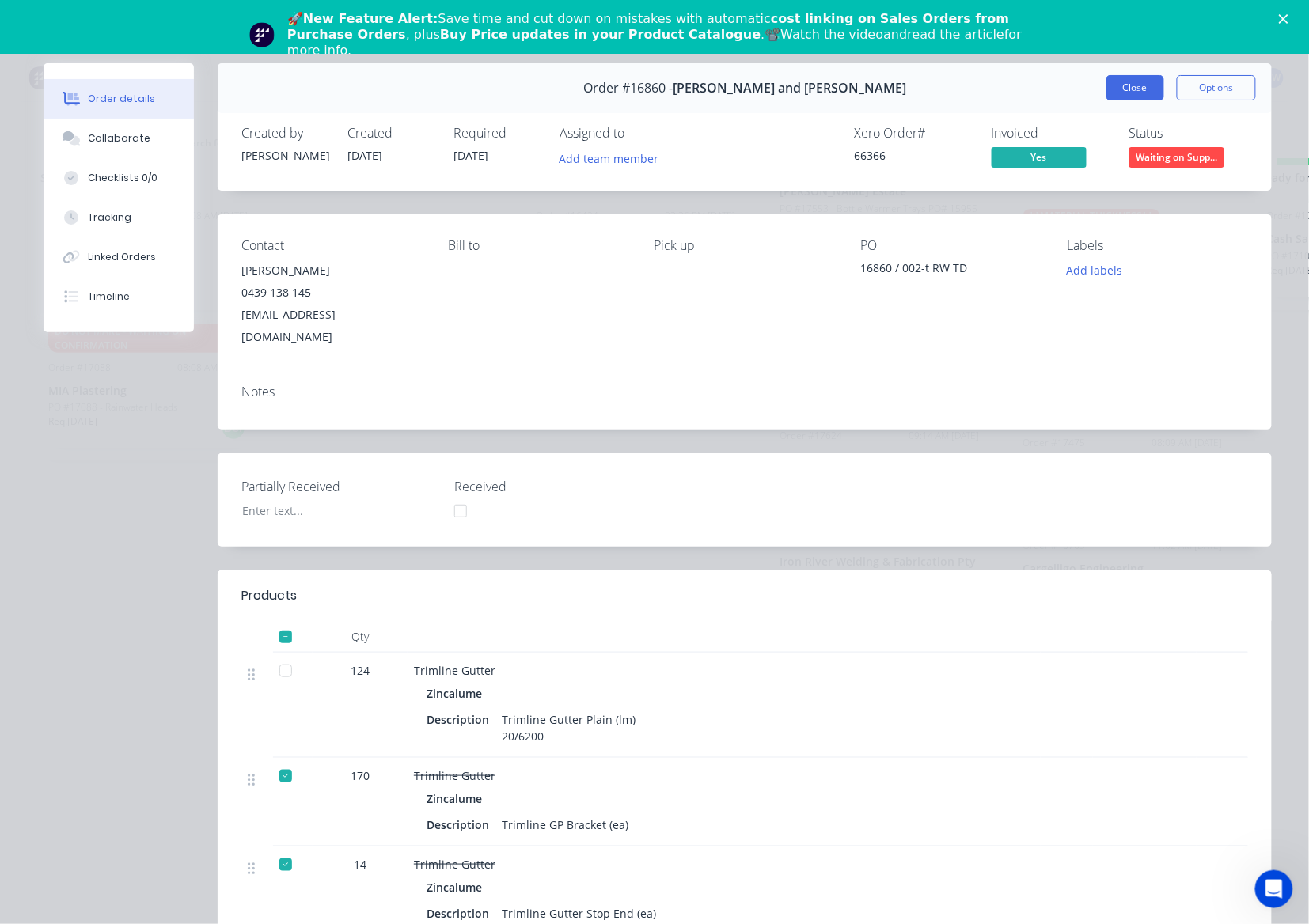
click at [1114, 83] on button "Close" at bounding box center [1135, 88] width 58 height 26
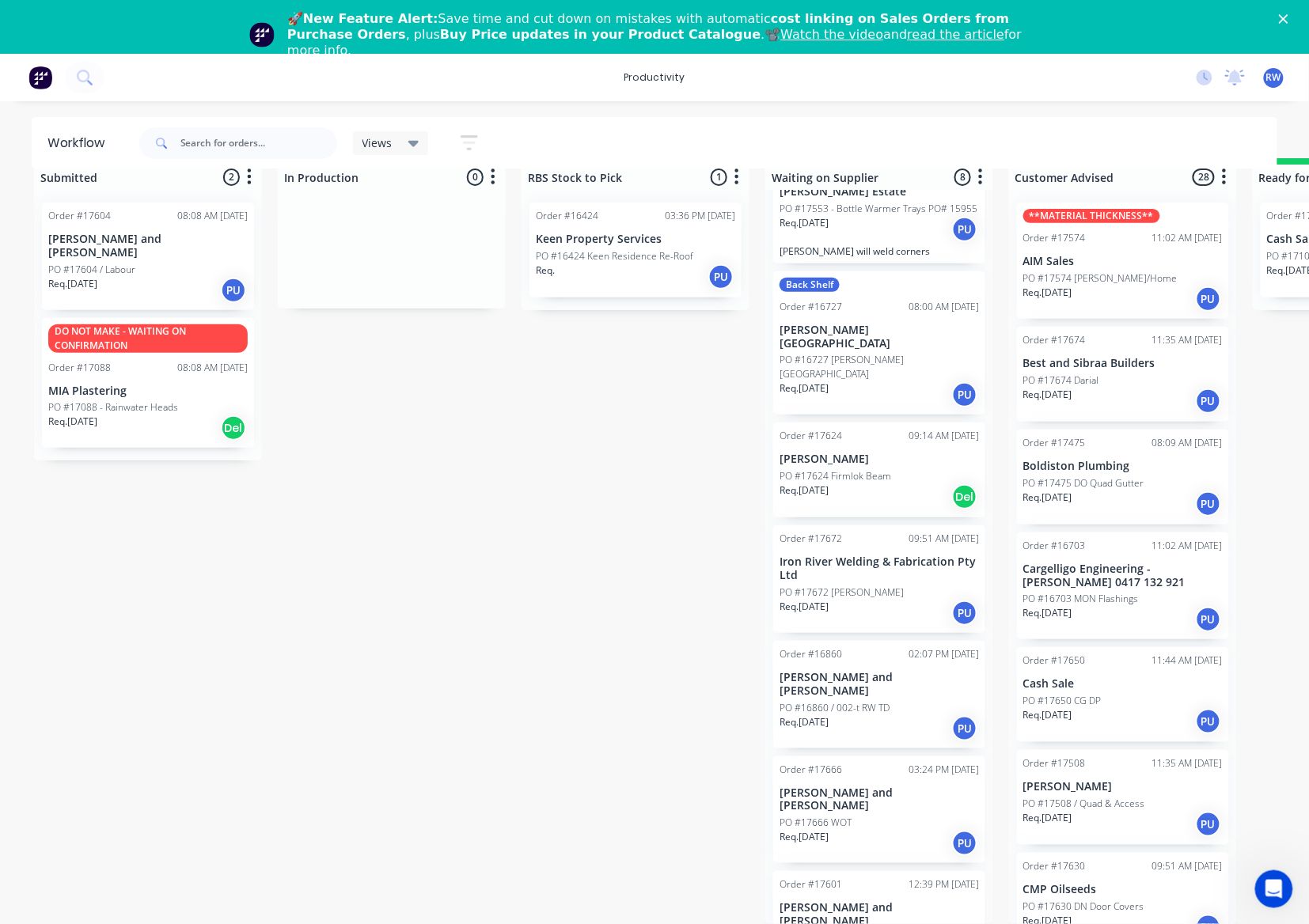
click at [849, 600] on div "Req. [DATE] PU" at bounding box center [879, 613] width 199 height 27
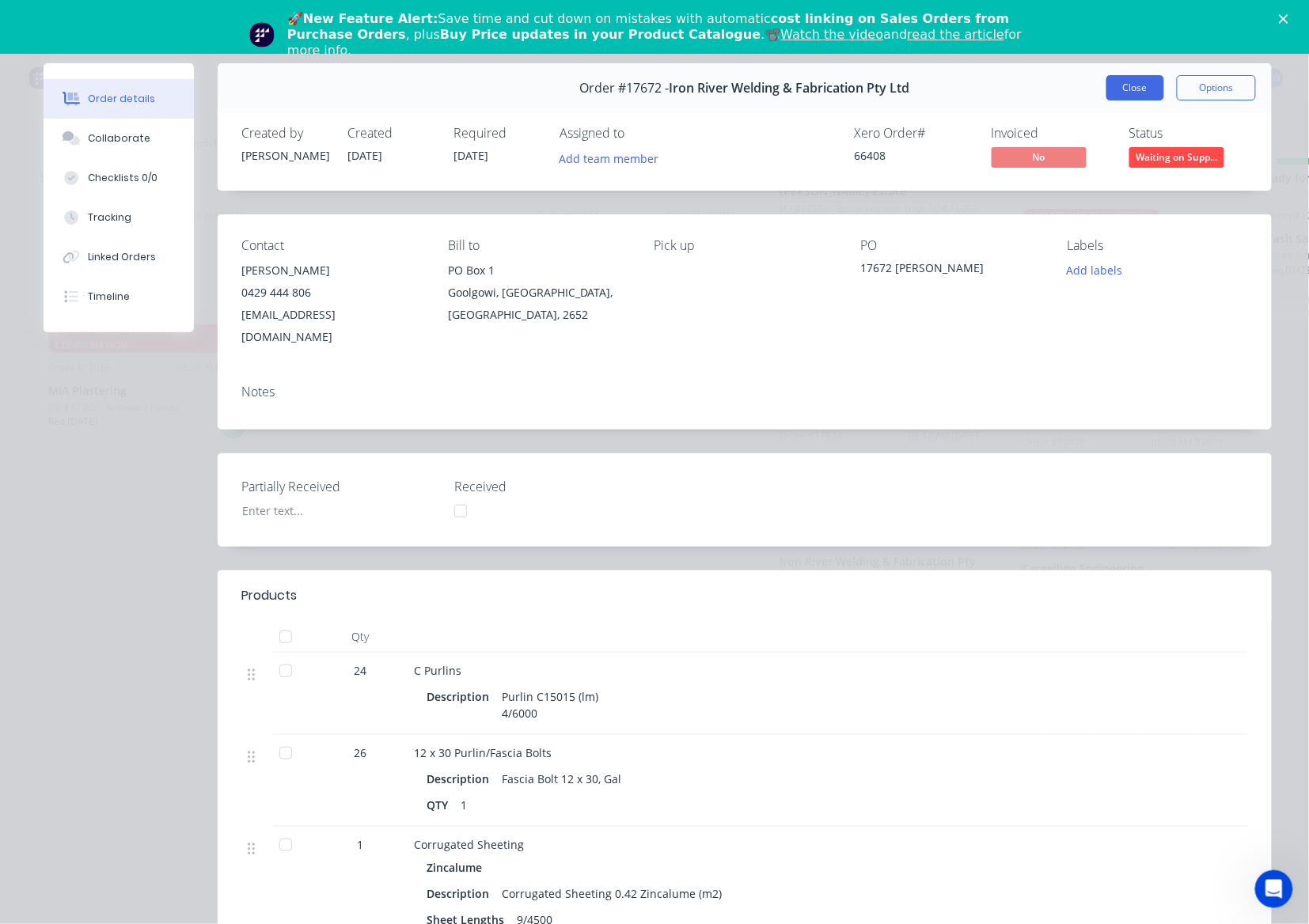
click at [1112, 99] on button "Close" at bounding box center [1135, 88] width 58 height 26
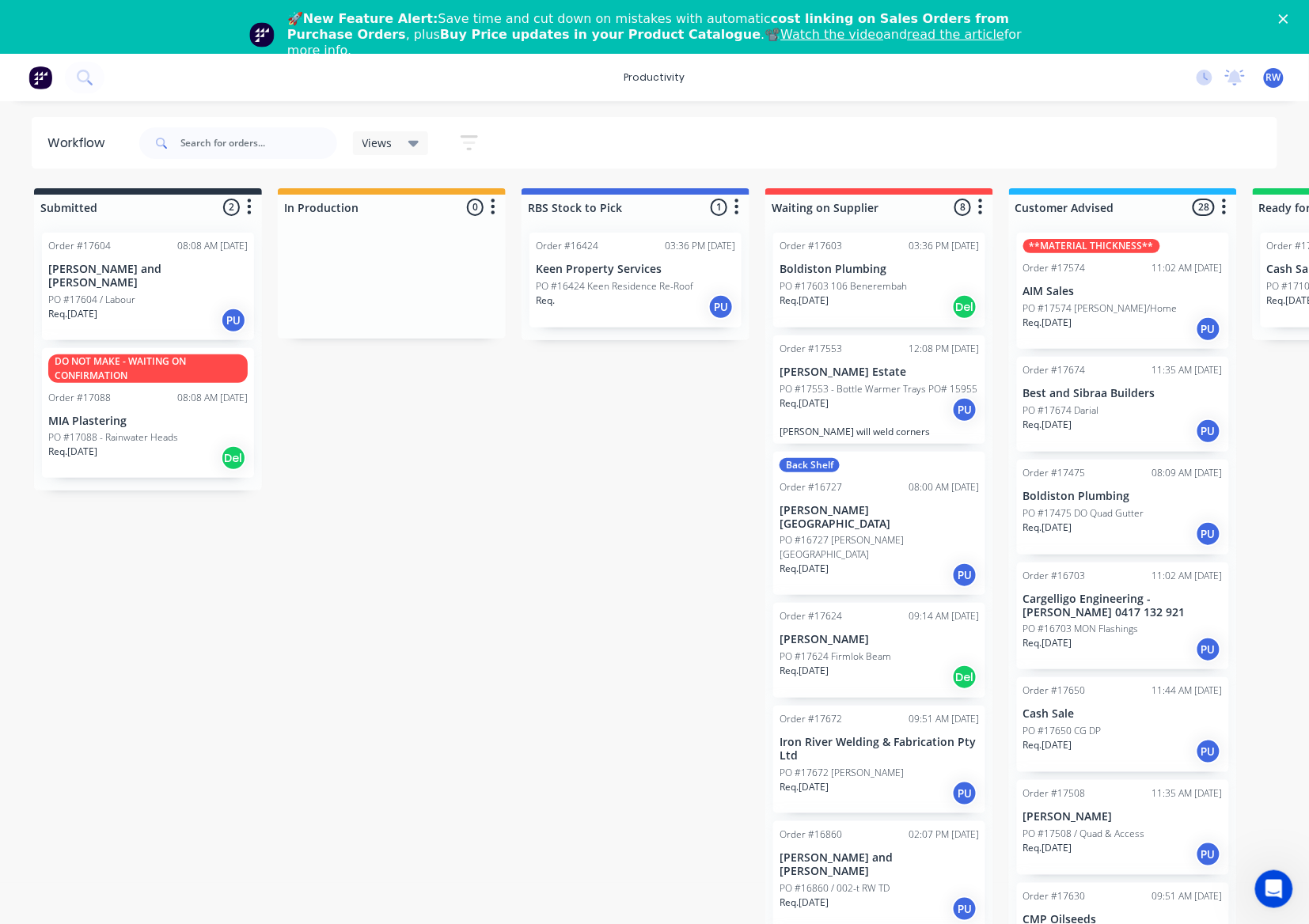
click at [880, 664] on div "Req. [DATE] Del" at bounding box center [879, 677] width 199 height 27
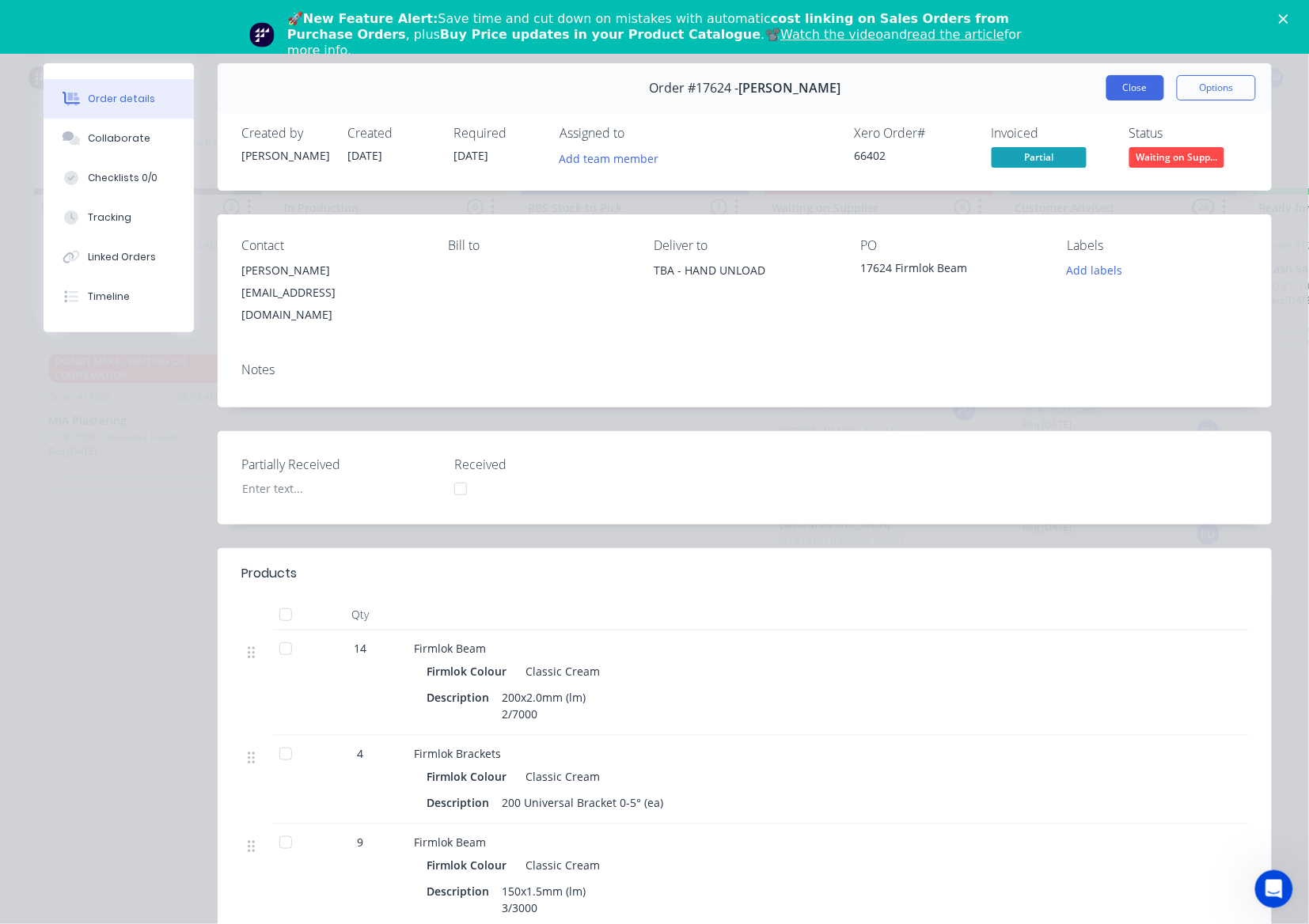
click at [1125, 83] on button "Close" at bounding box center [1135, 88] width 58 height 26
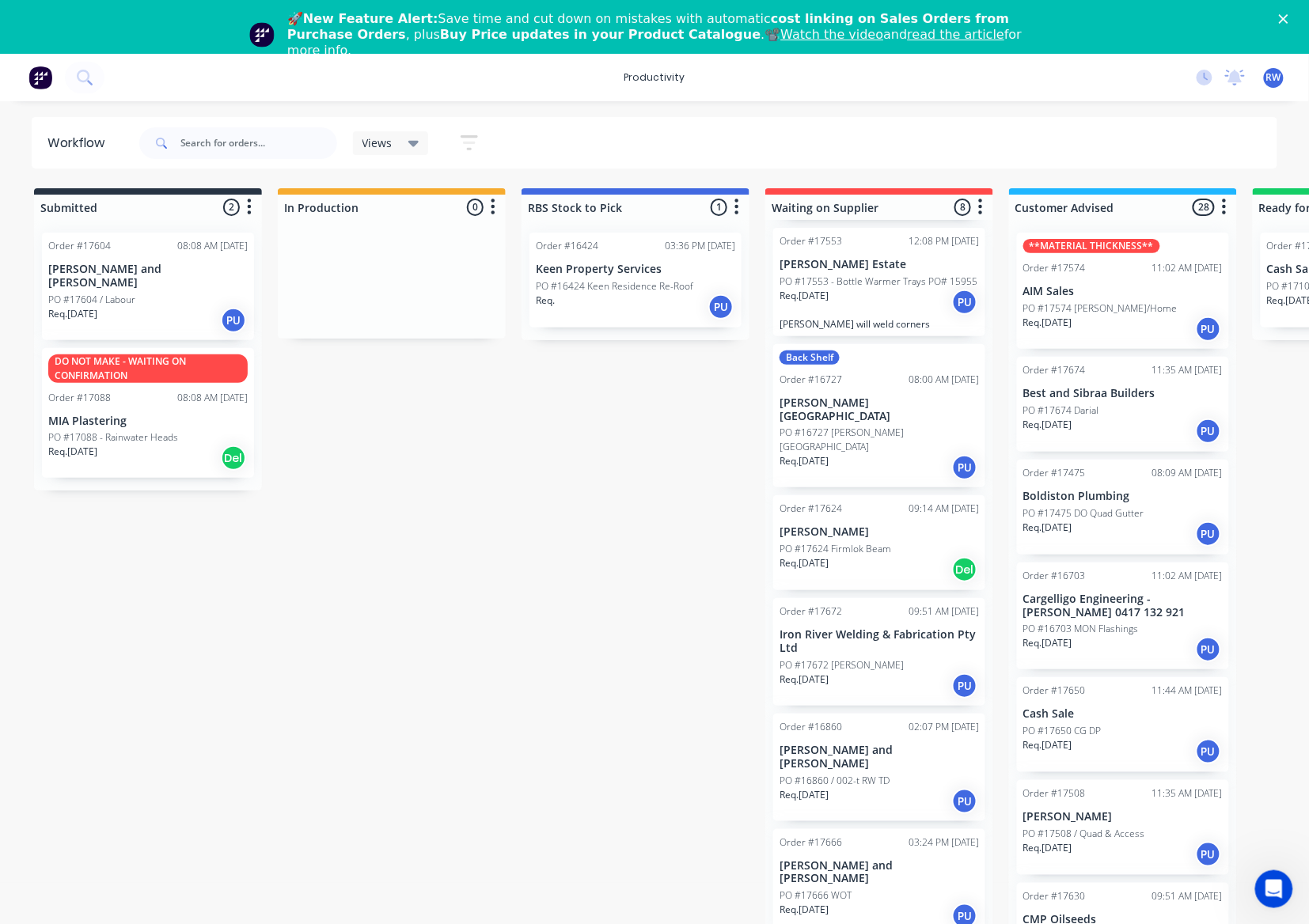
scroll to position [151, 0]
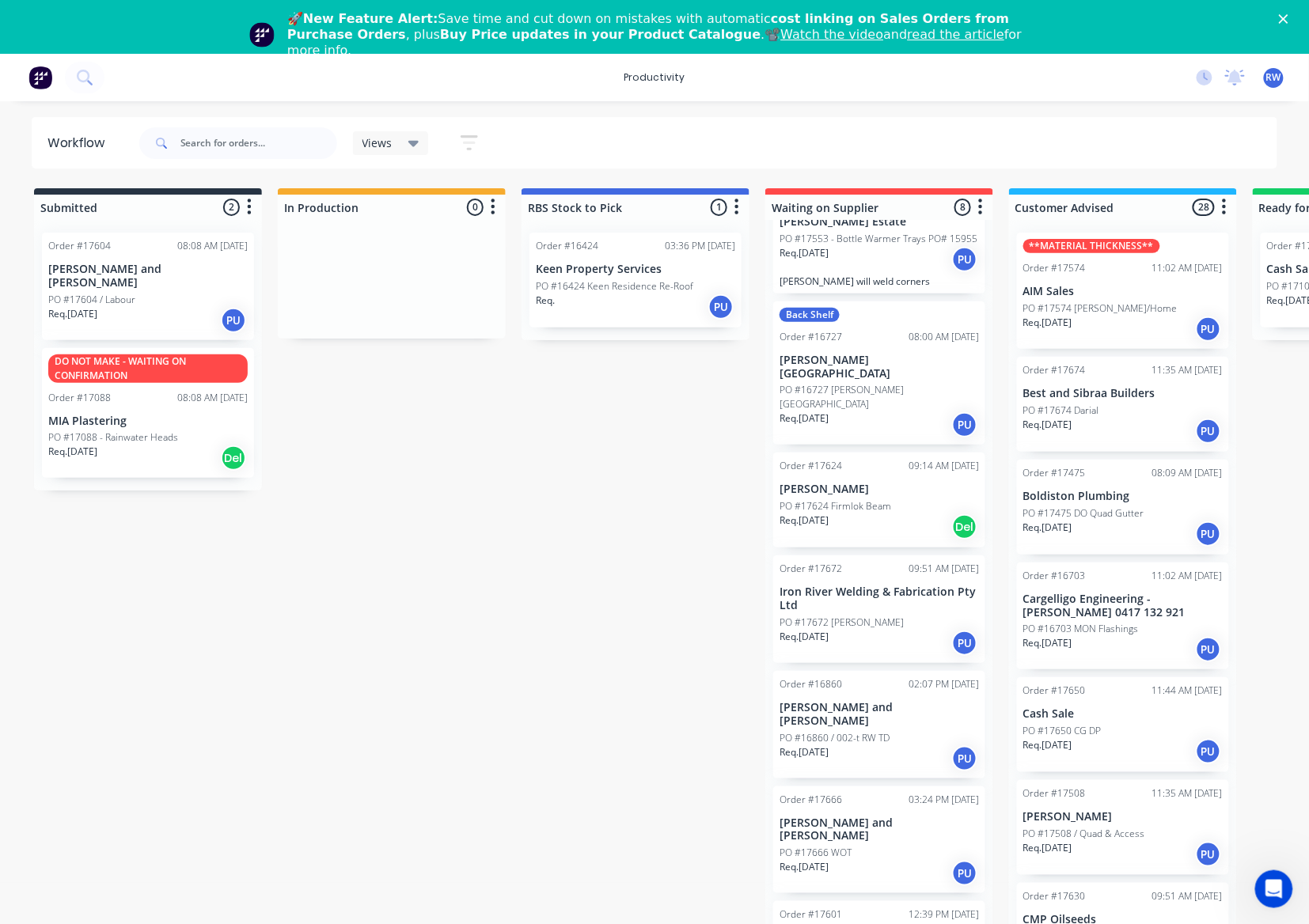
click at [877, 731] on p "PO #16860 / 002-t RW TD" at bounding box center [834, 738] width 110 height 14
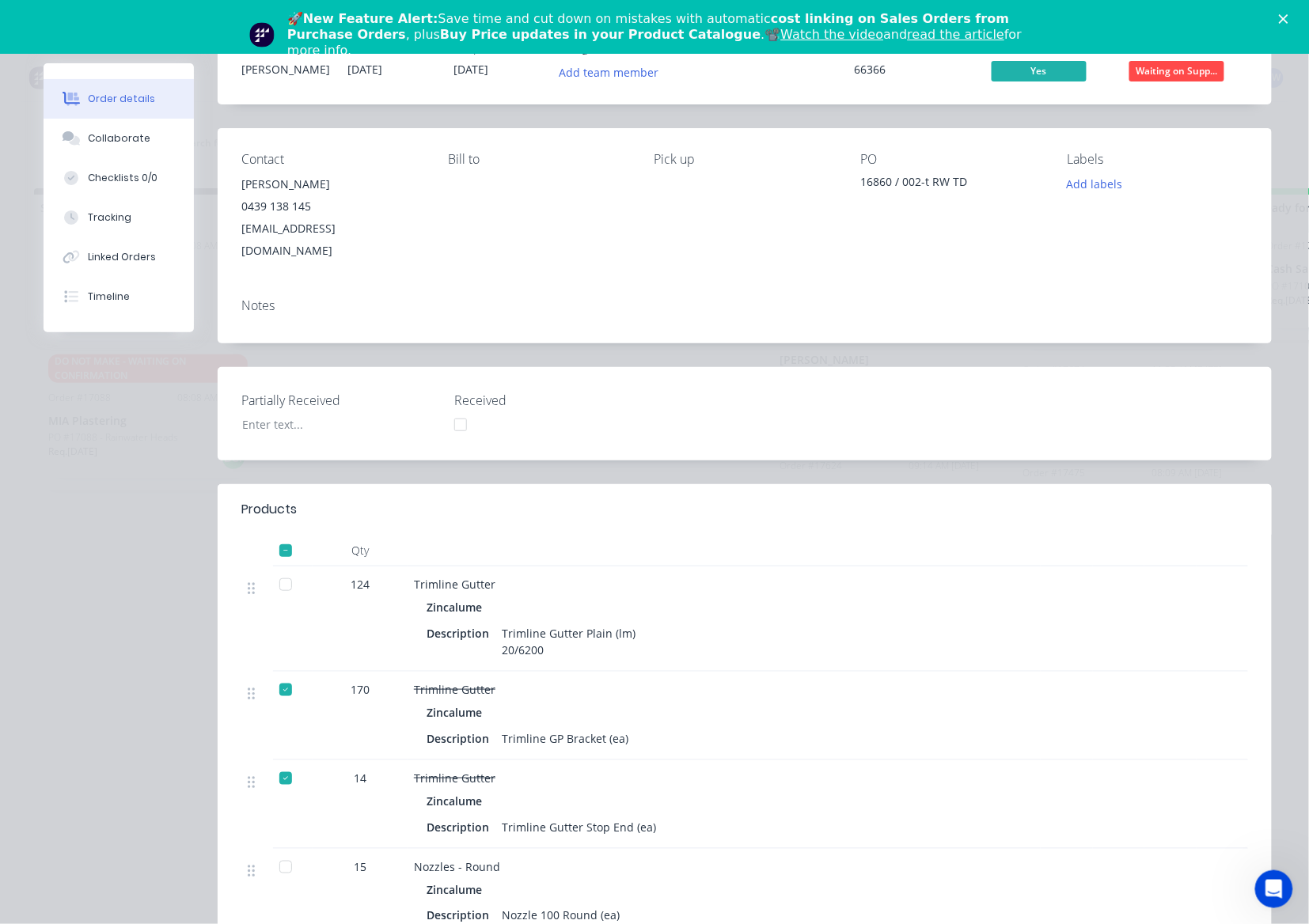
scroll to position [0, 0]
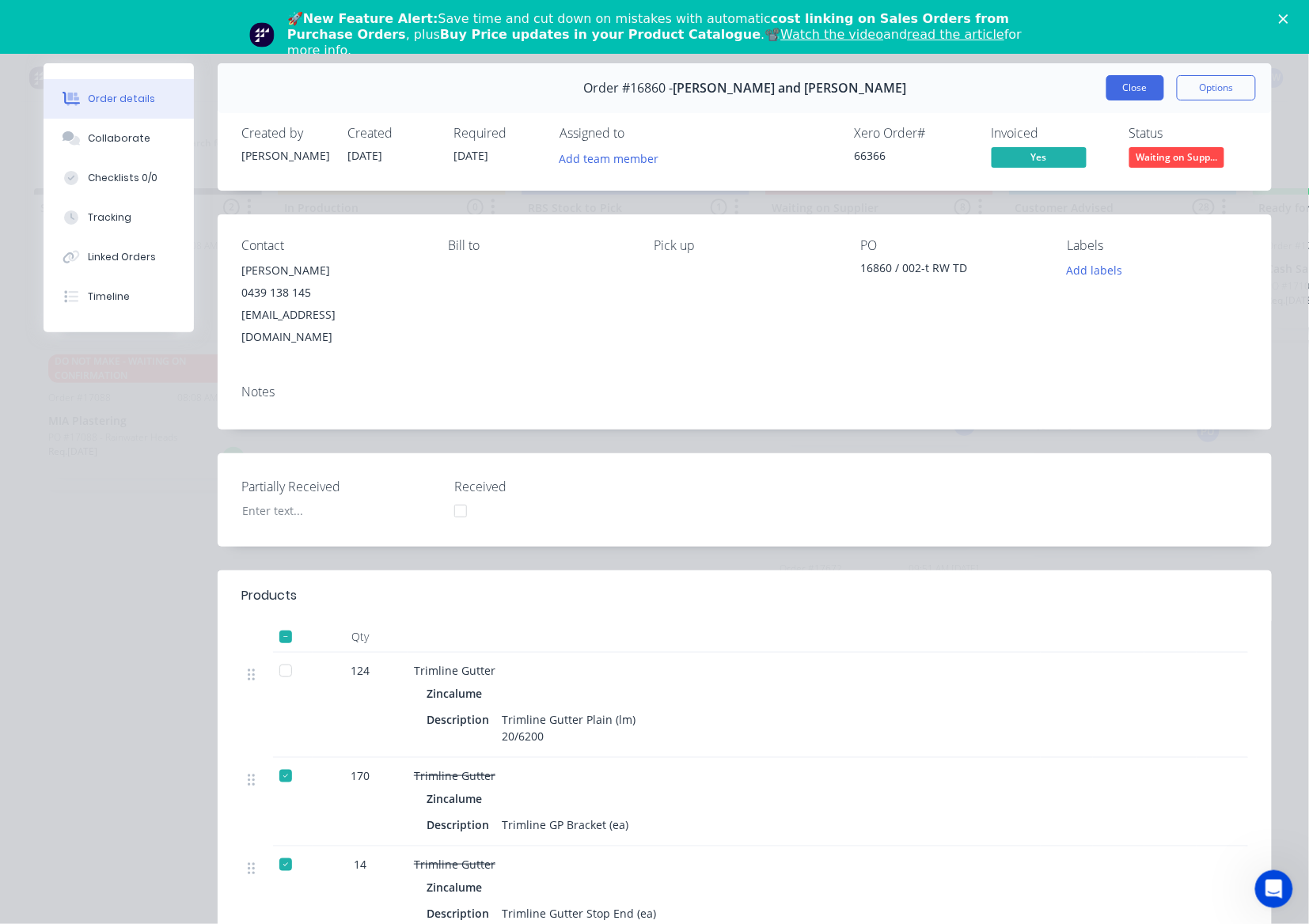
click at [1109, 86] on button "Close" at bounding box center [1135, 88] width 58 height 26
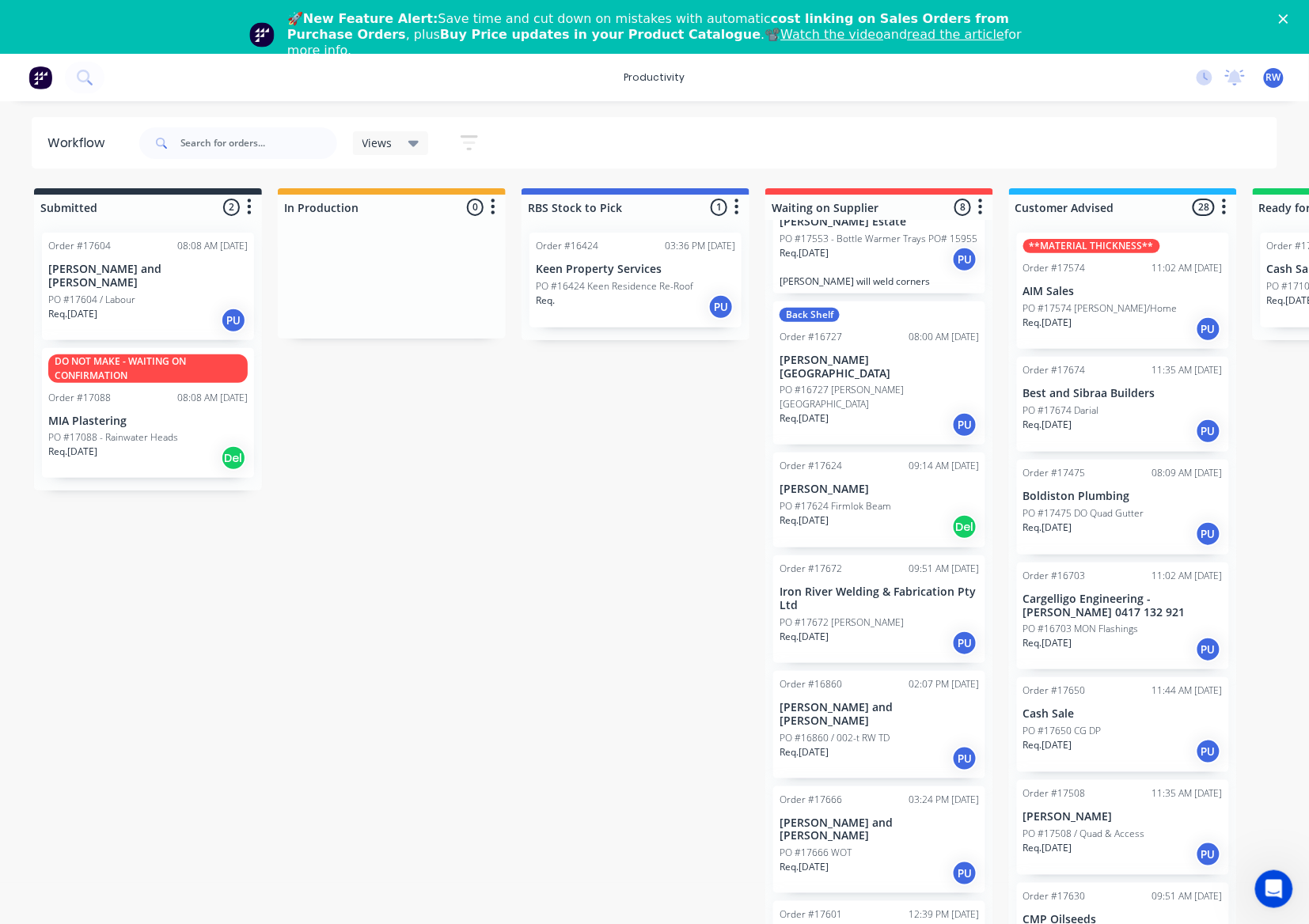
click at [850, 860] on div "Req. 25/09/25 PU" at bounding box center [879, 873] width 199 height 27
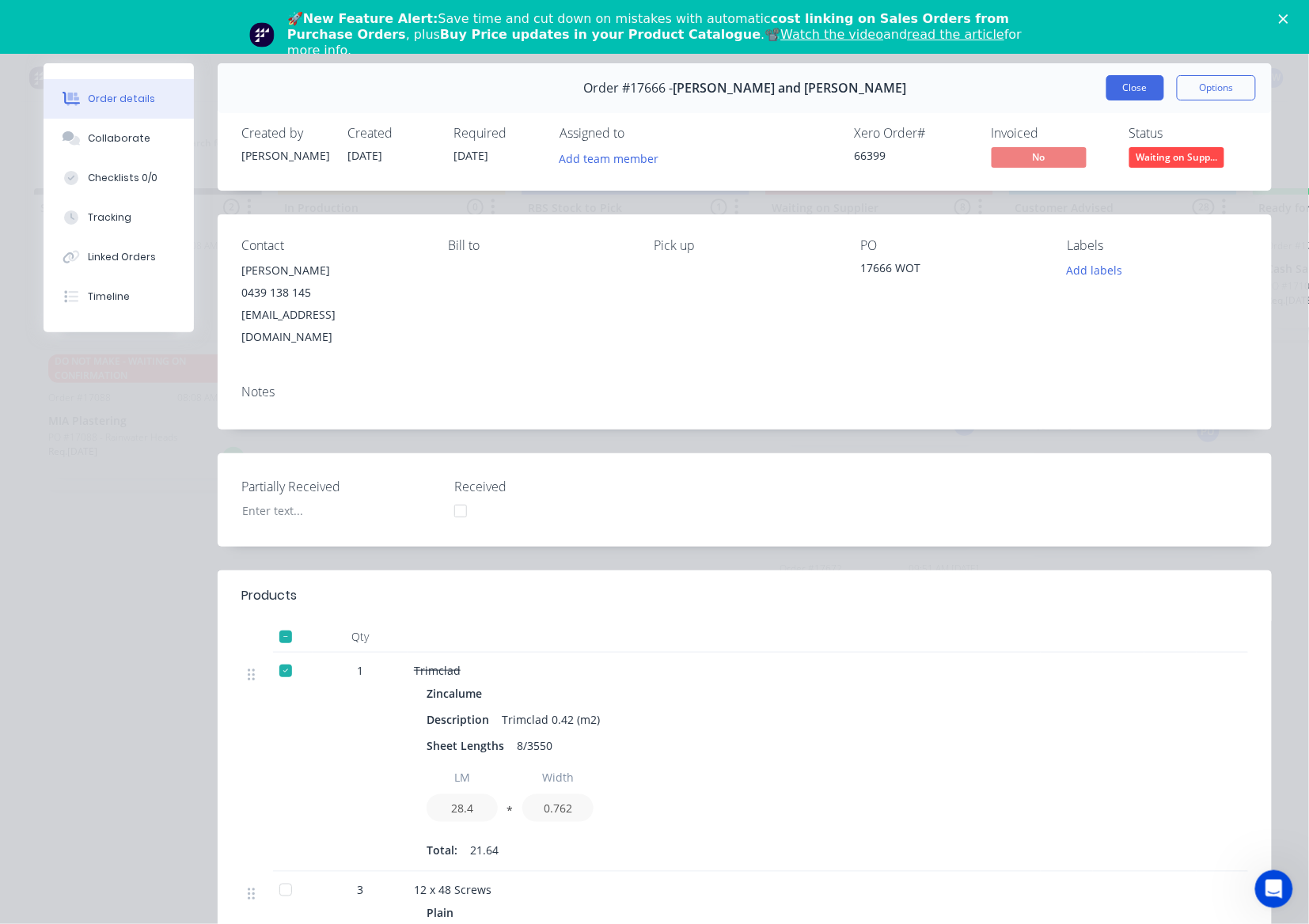
click at [1144, 83] on button "Close" at bounding box center [1135, 88] width 58 height 26
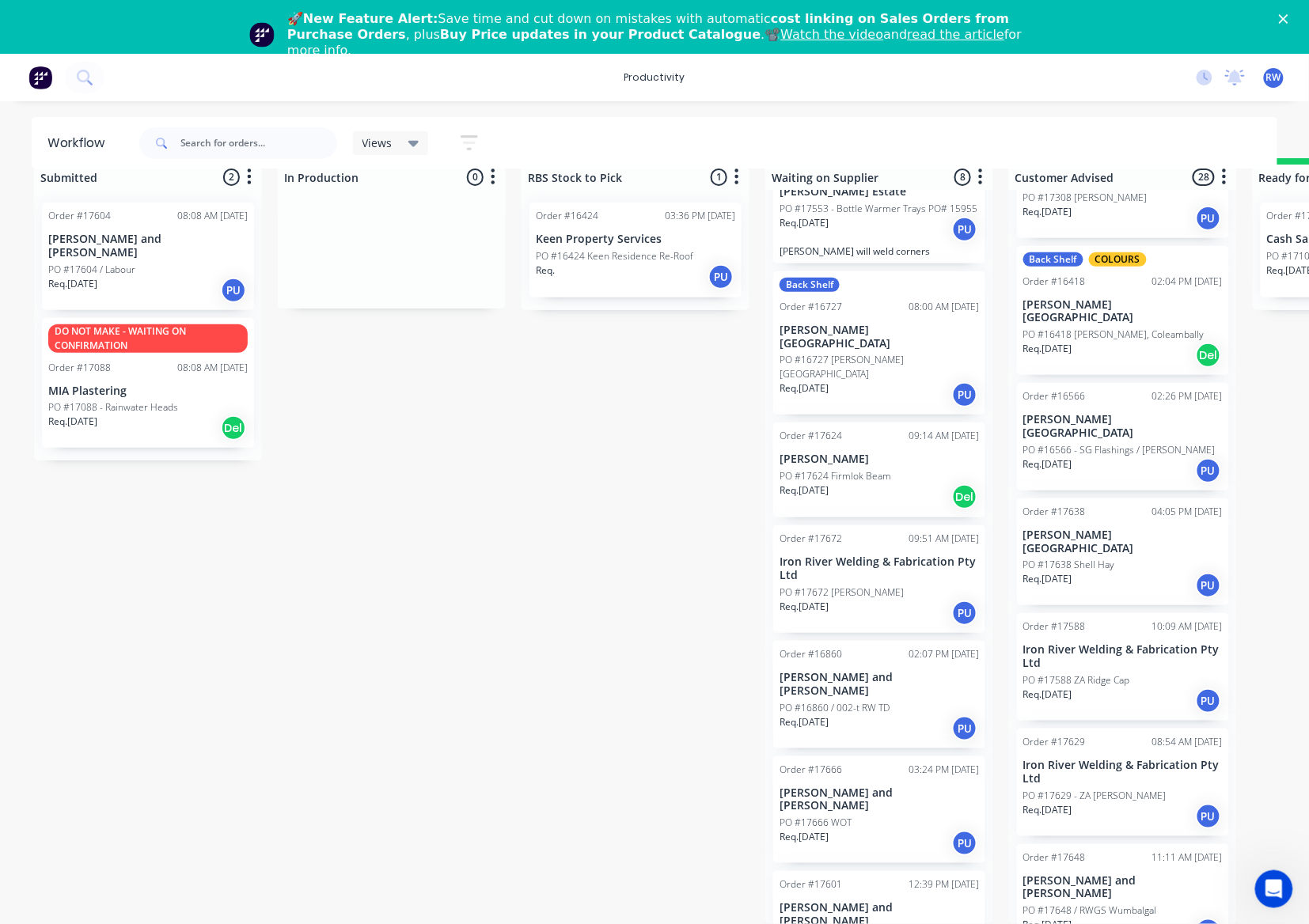
scroll to position [950, 0]
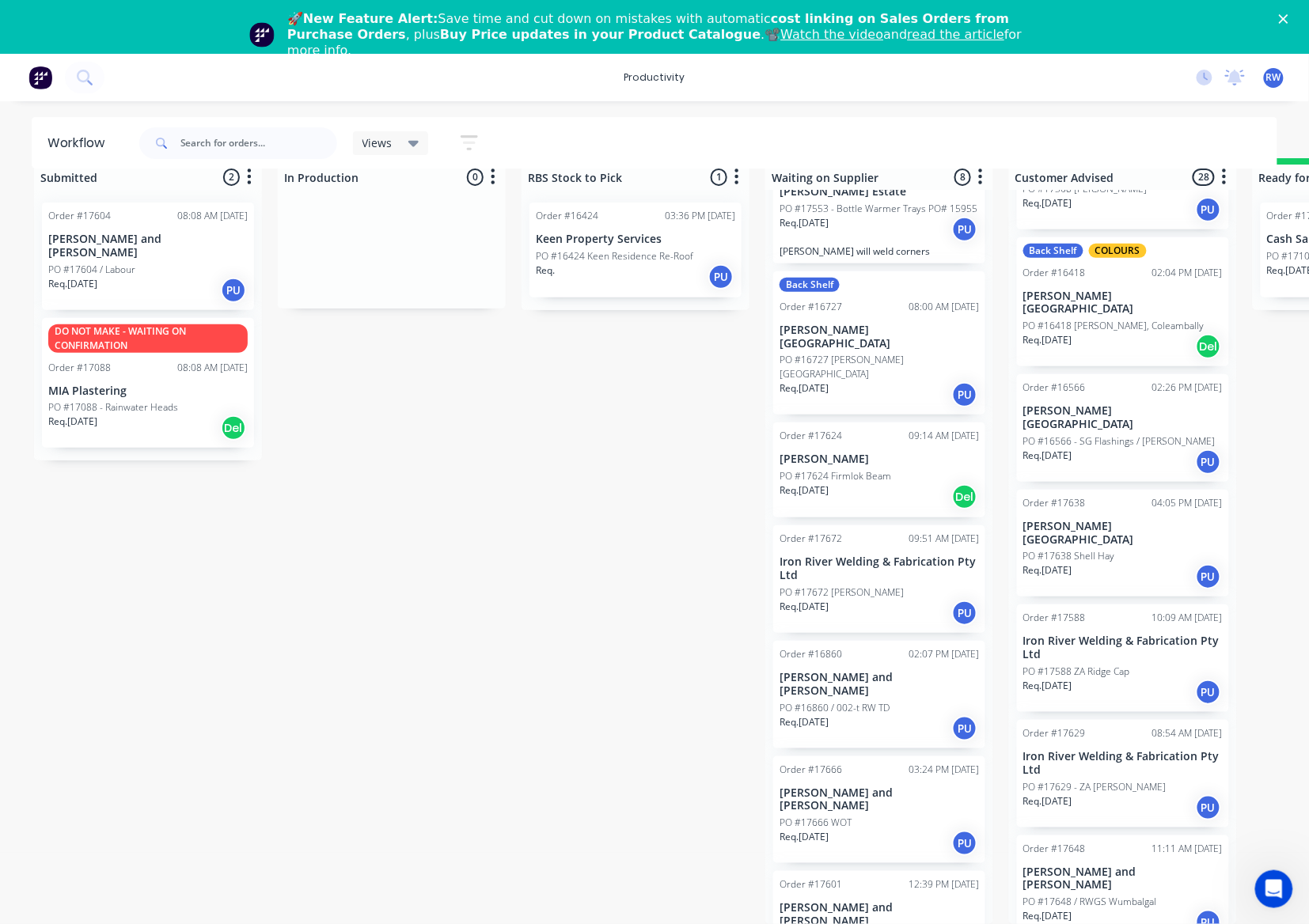
click at [1119, 894] on p "PO #17648 / RWGS Wumbalgal" at bounding box center [1090, 901] width 134 height 14
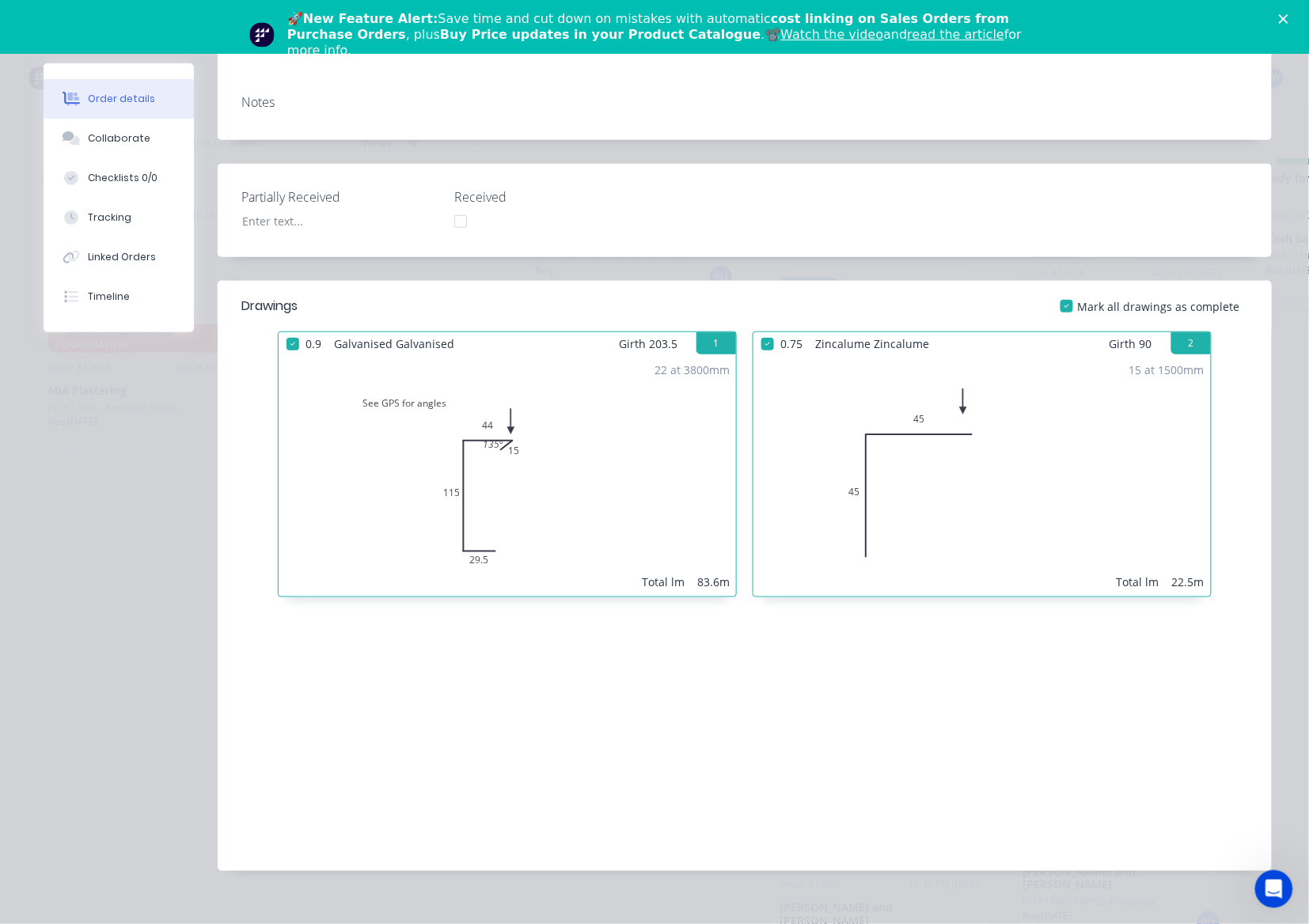
scroll to position [0, 0]
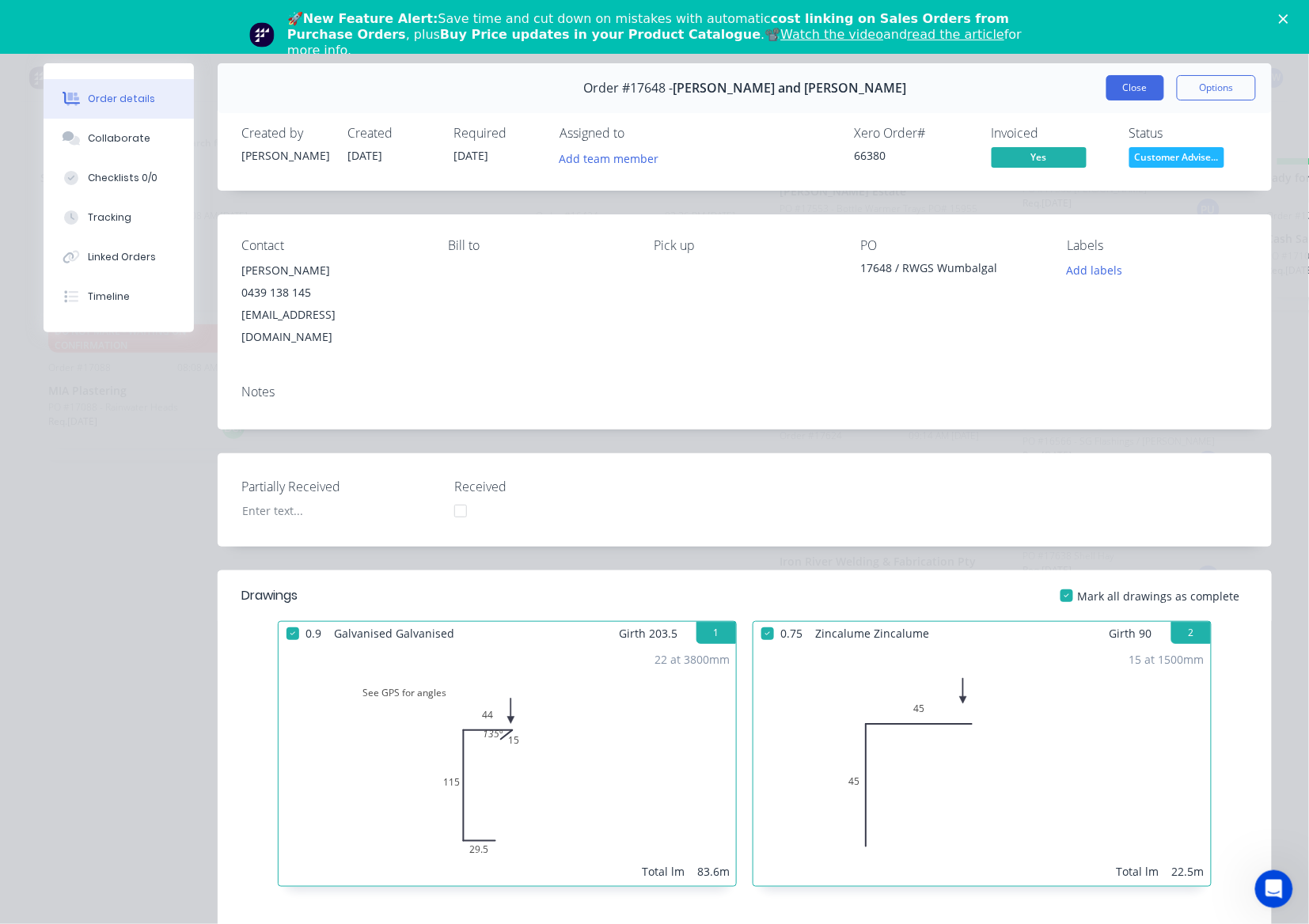
click at [1127, 89] on button "Close" at bounding box center [1135, 88] width 58 height 26
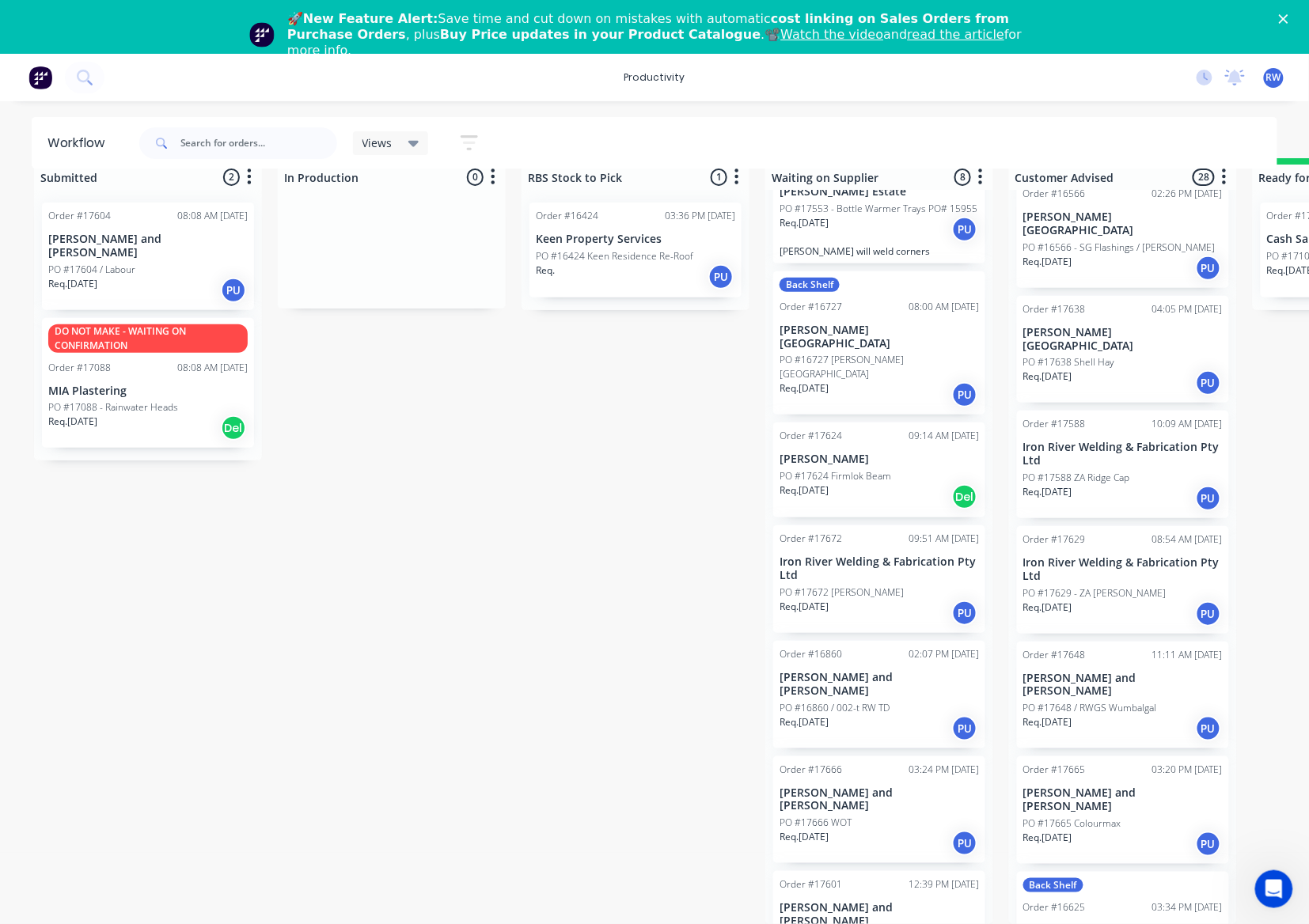
scroll to position [1160, 0]
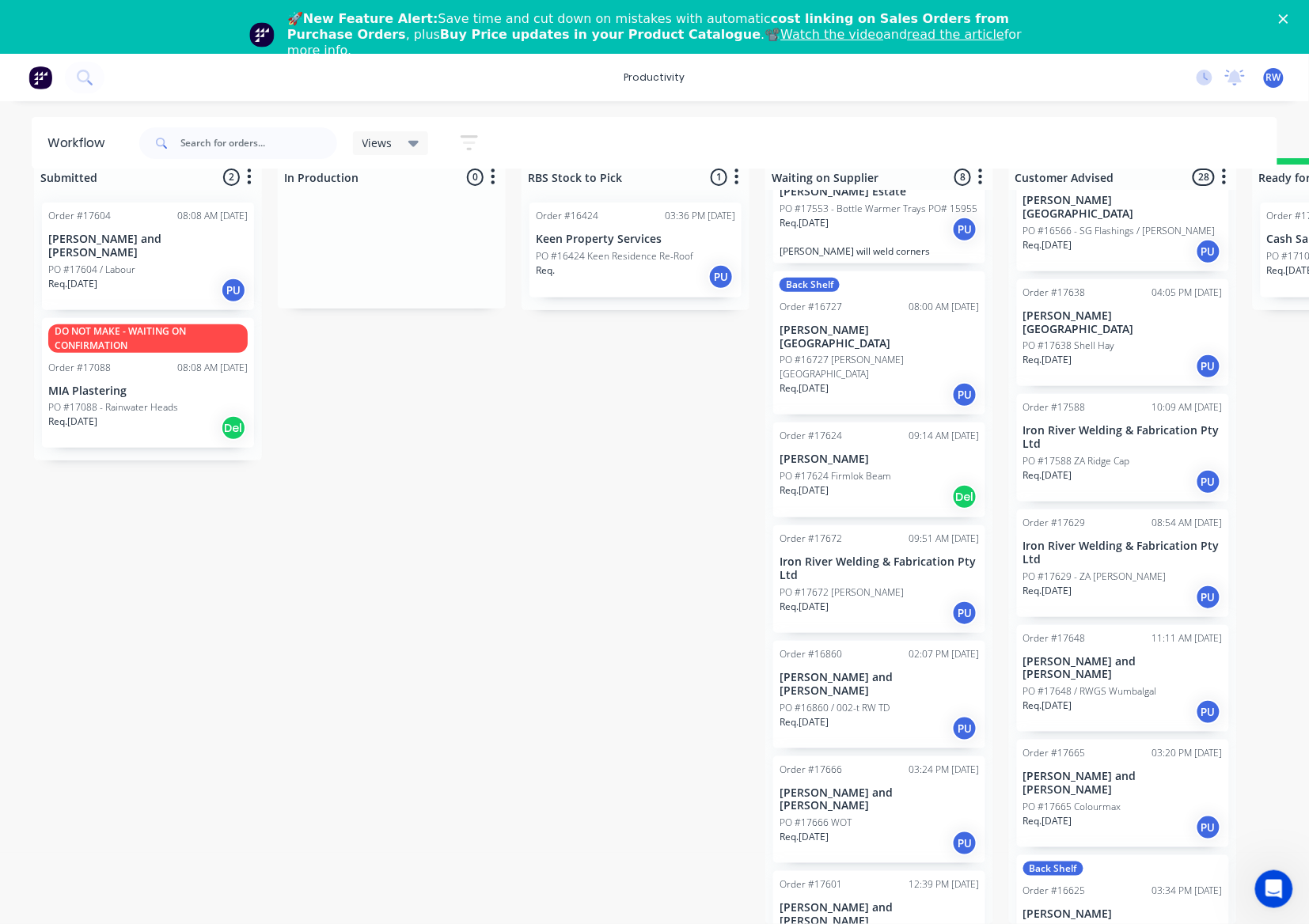
click at [1141, 815] on div "Req. 25/09/25 PU" at bounding box center [1123, 827] width 199 height 27
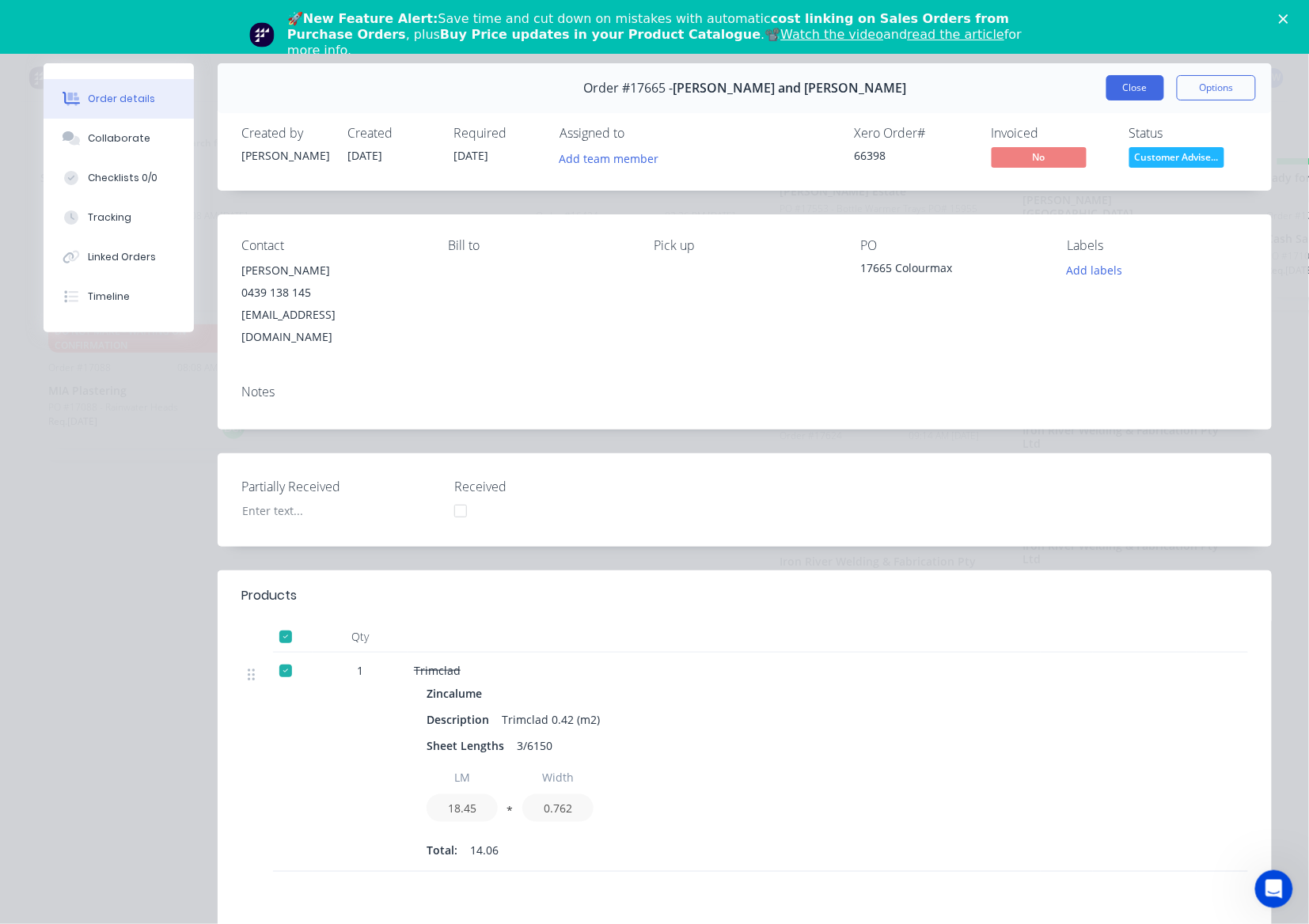
click at [1108, 87] on button "Close" at bounding box center [1135, 88] width 58 height 26
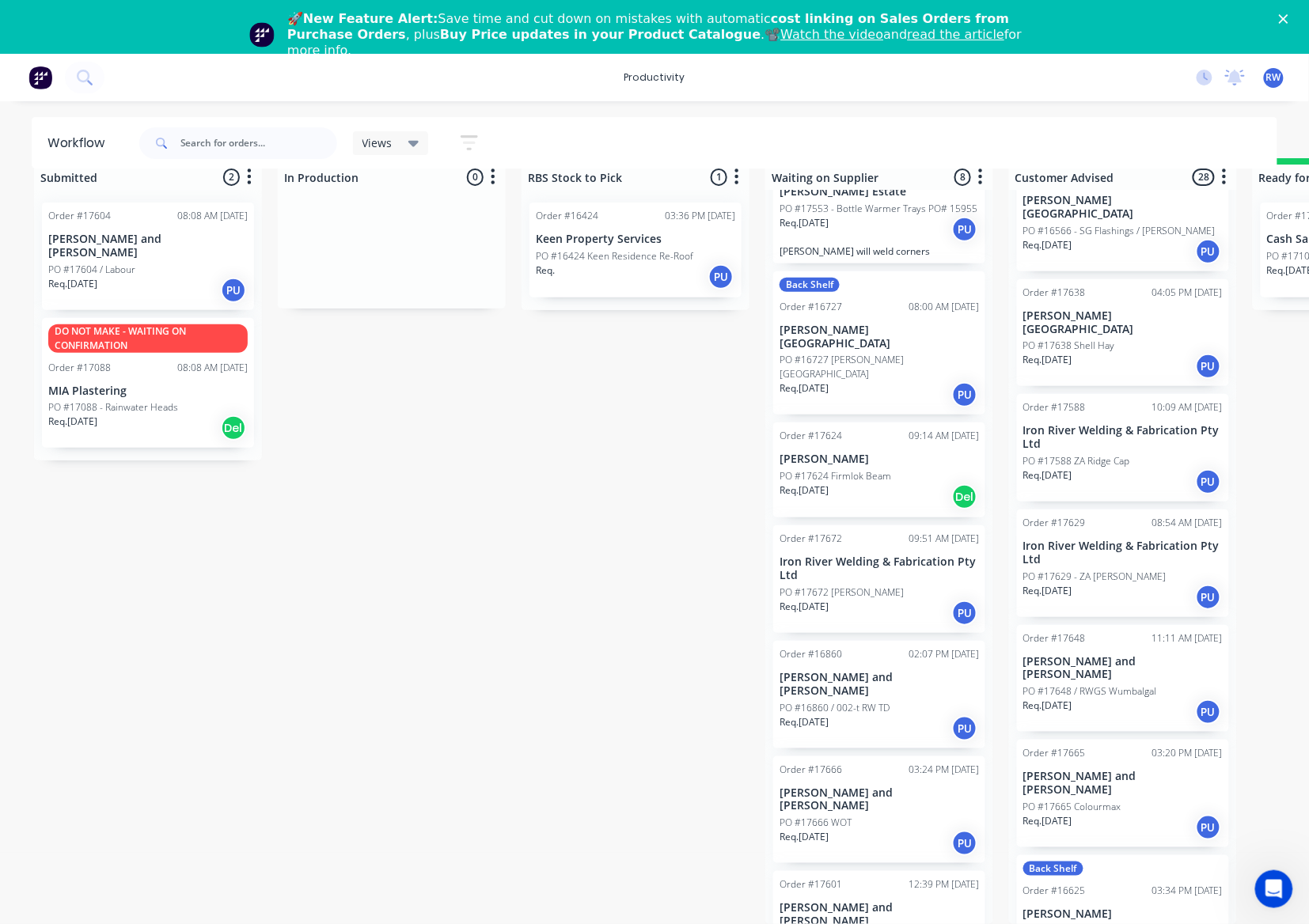
click at [1071, 569] on p "PO #17629 - ZA [PERSON_NAME]" at bounding box center [1094, 576] width 143 height 14
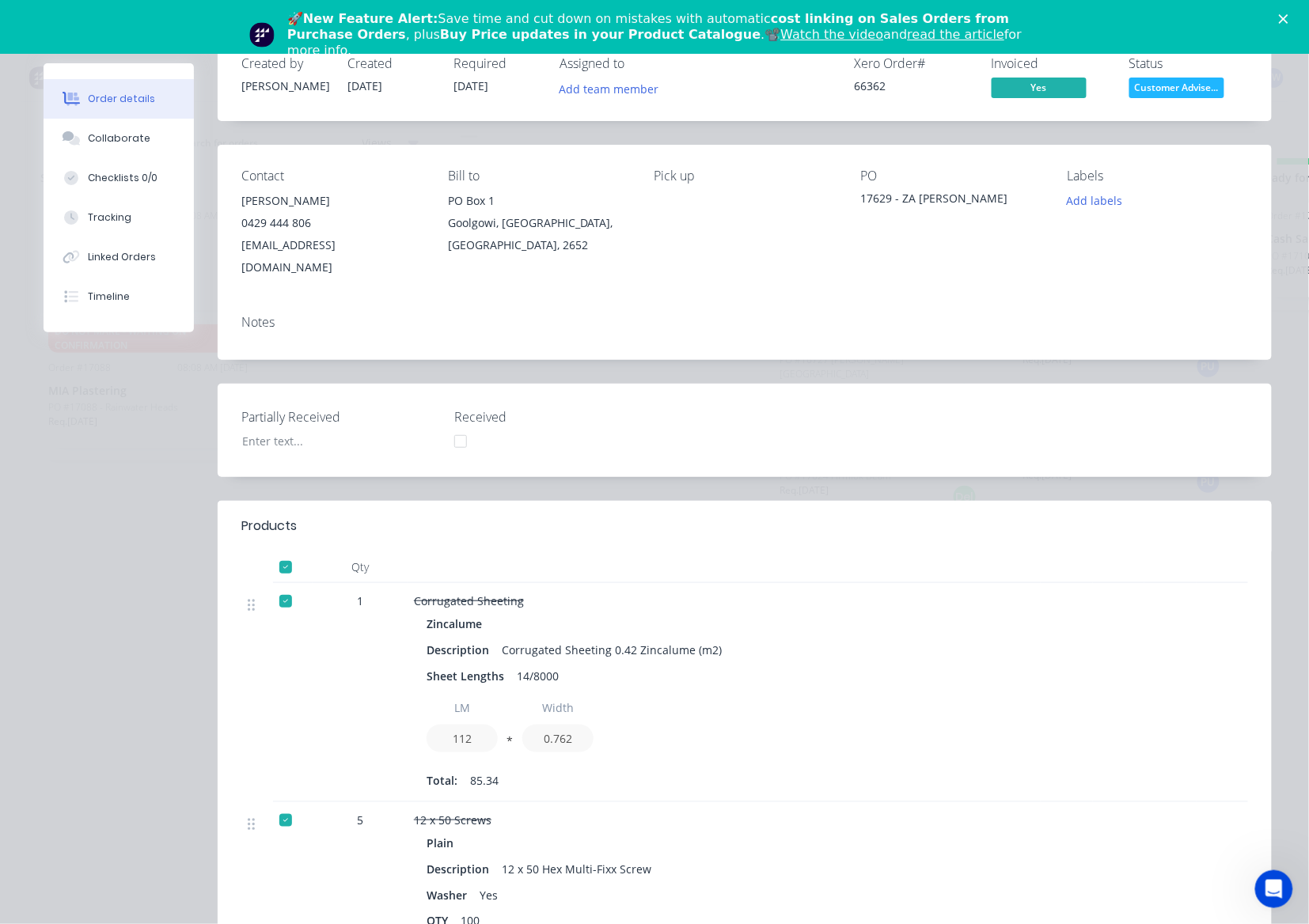
scroll to position [0, 0]
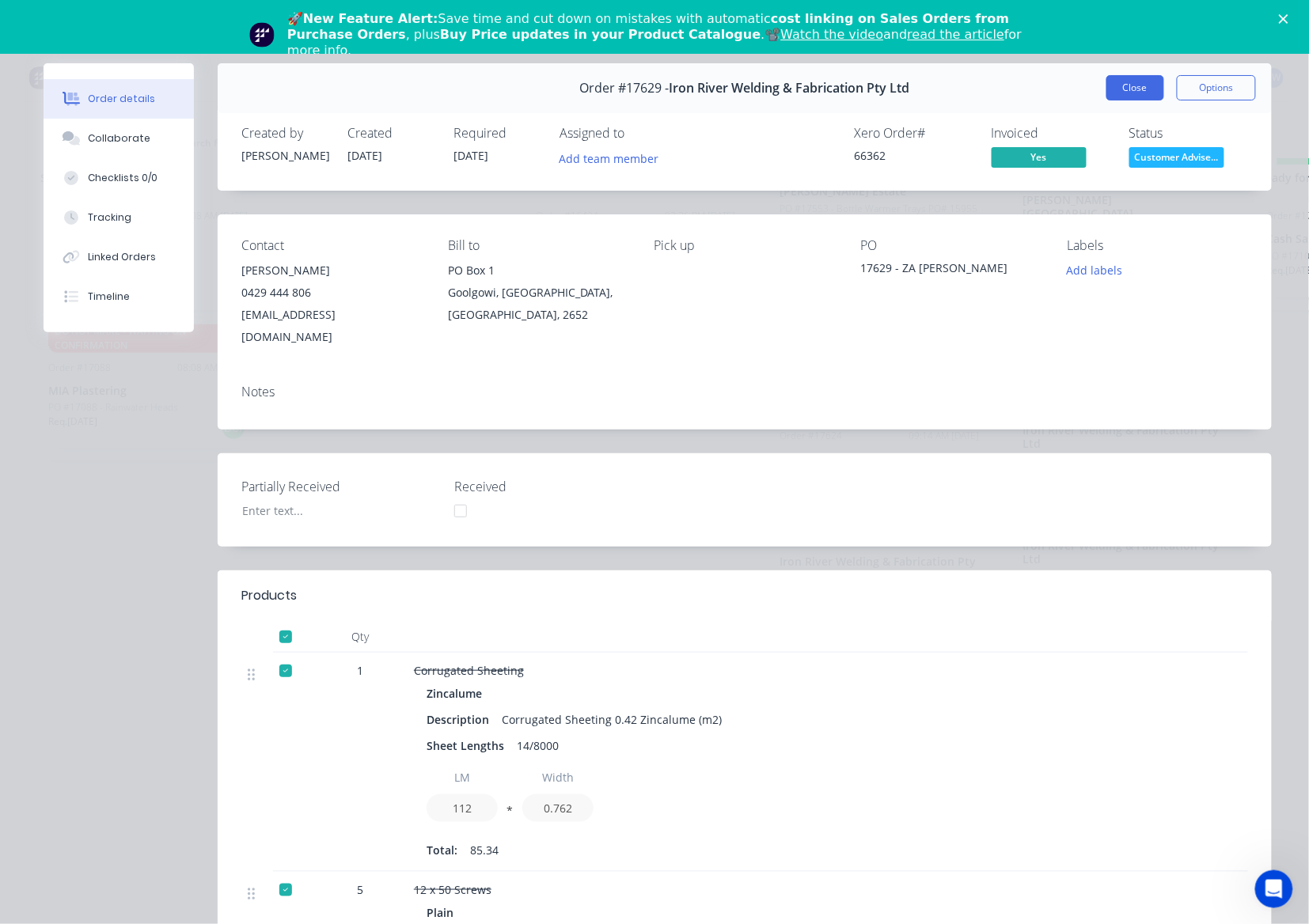
click at [1124, 99] on button "Close" at bounding box center [1135, 88] width 58 height 26
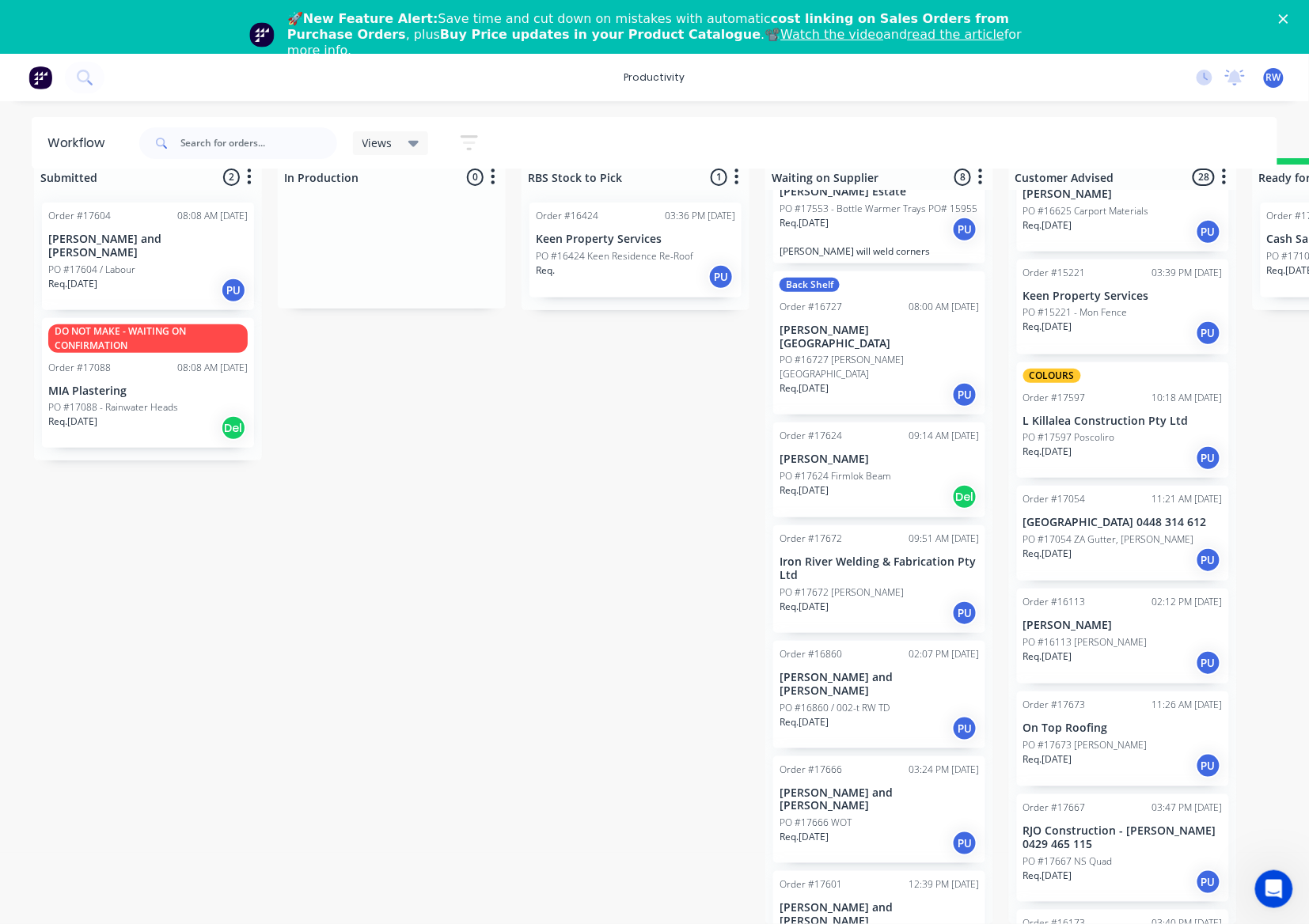
scroll to position [1899, 0]
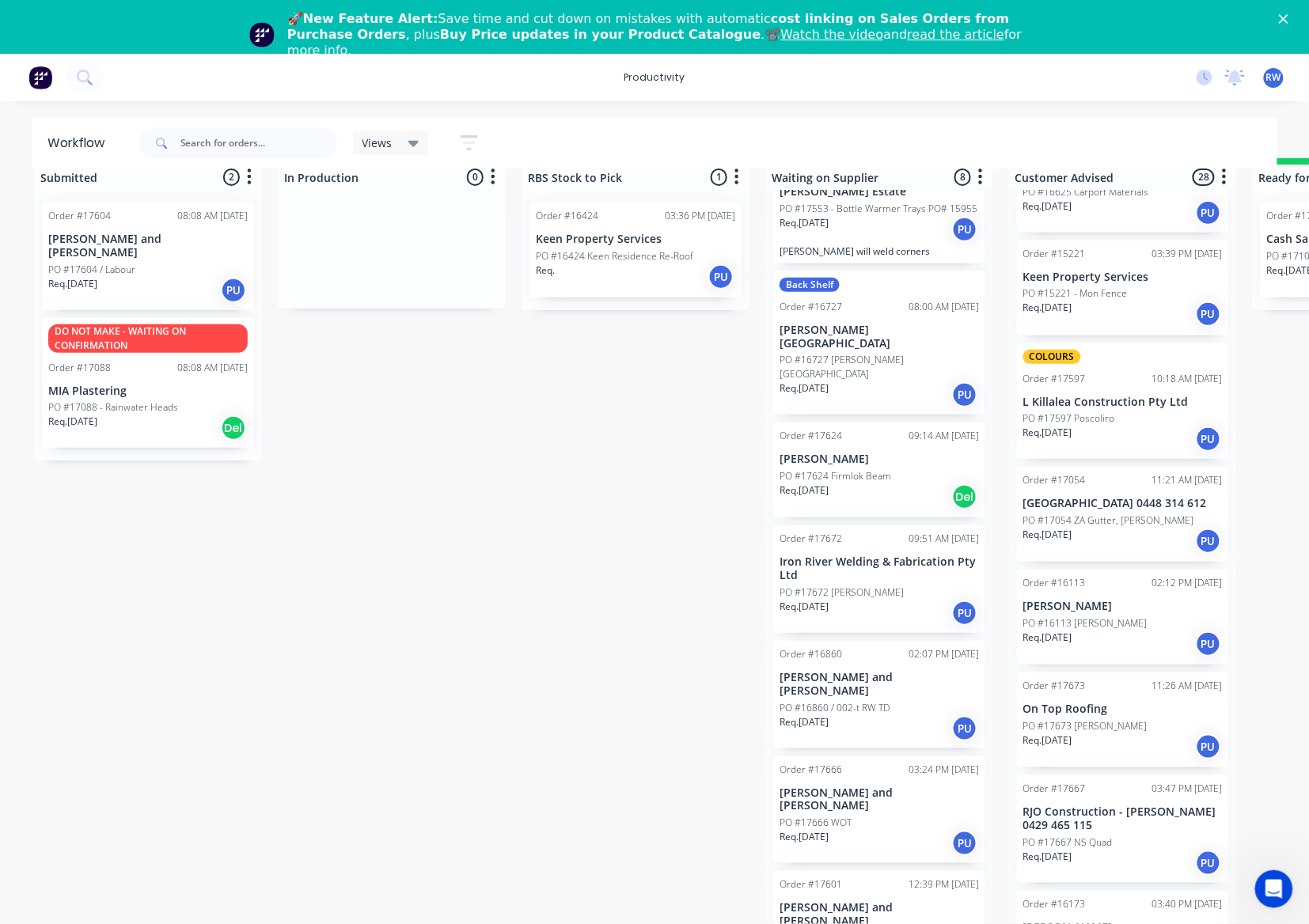
click at [1116, 850] on div "Req. 30/09/25 PU" at bounding box center [1123, 863] width 199 height 27
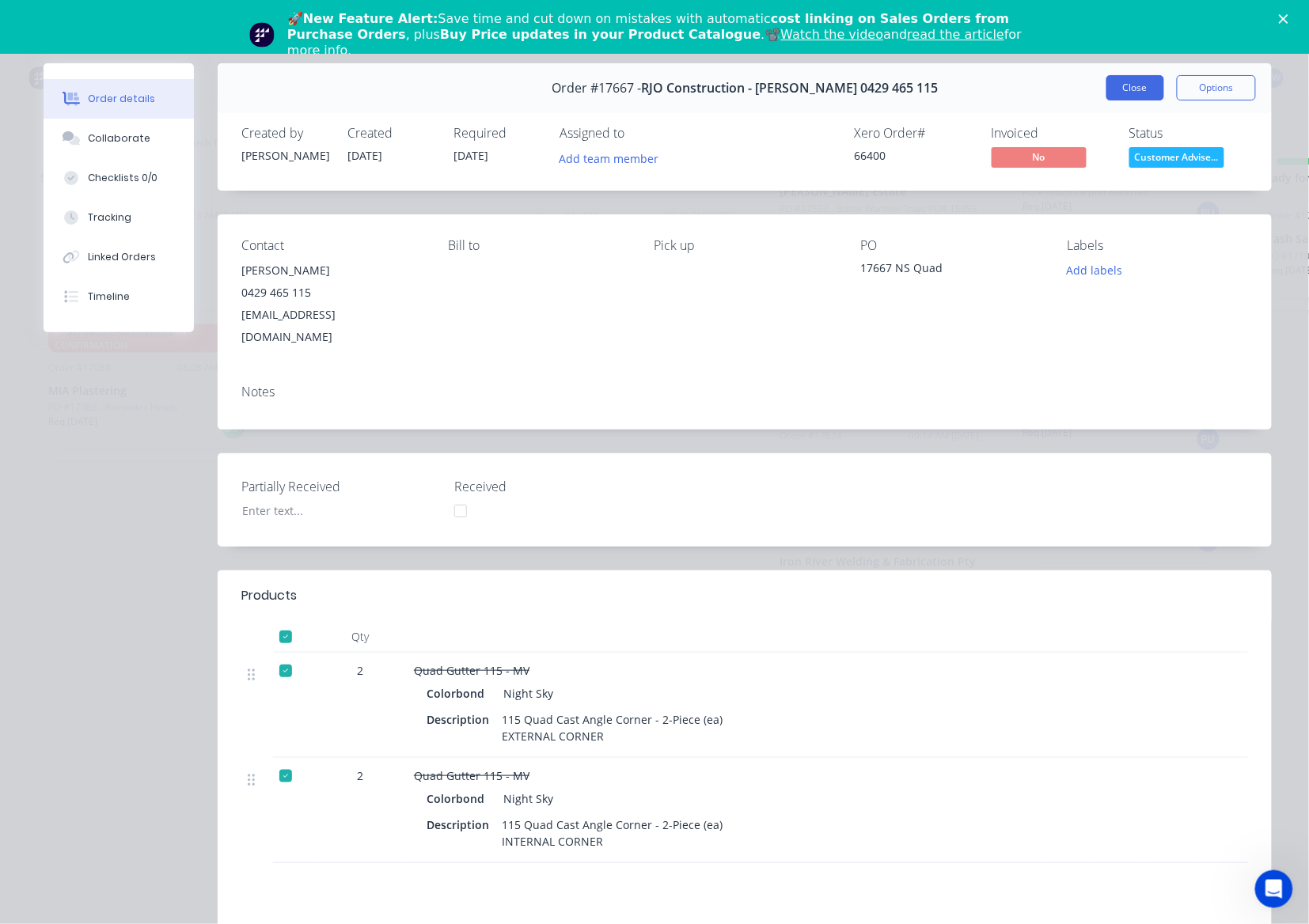
click at [1106, 95] on button "Close" at bounding box center [1135, 88] width 58 height 26
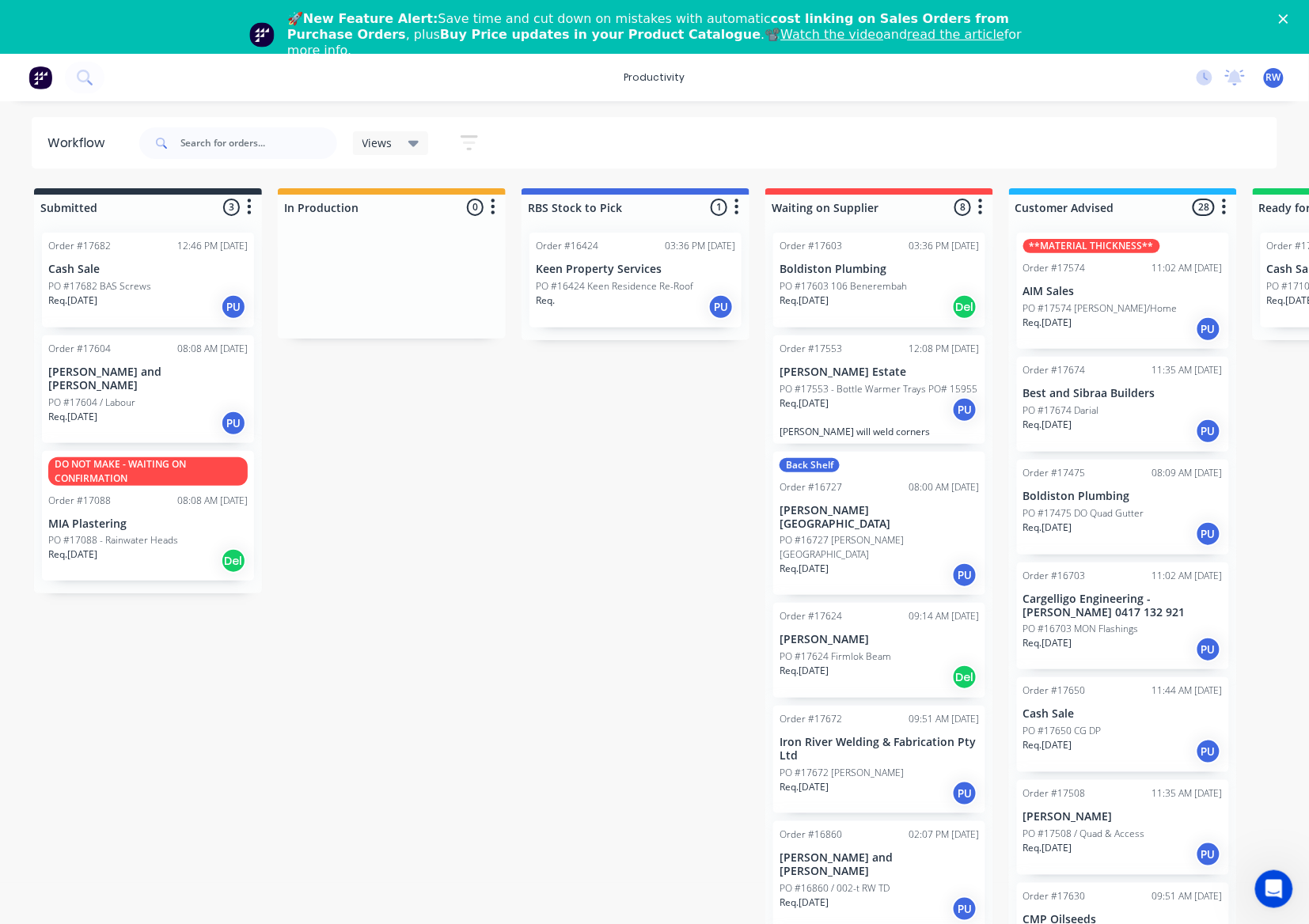
click at [150, 307] on div "Req. [DATE] PU" at bounding box center [148, 306] width 199 height 27
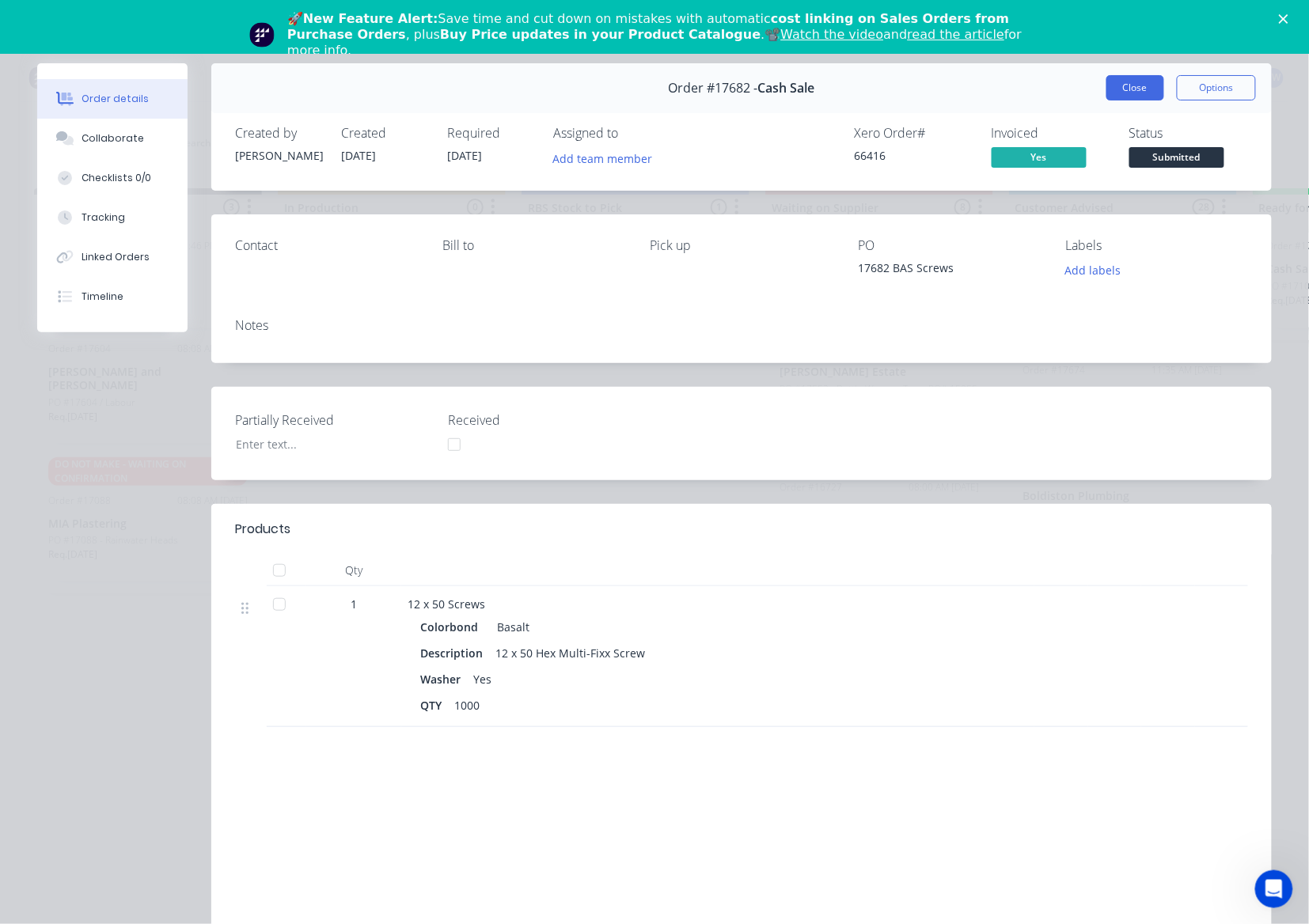
click at [1135, 89] on button "Close" at bounding box center [1135, 88] width 58 height 26
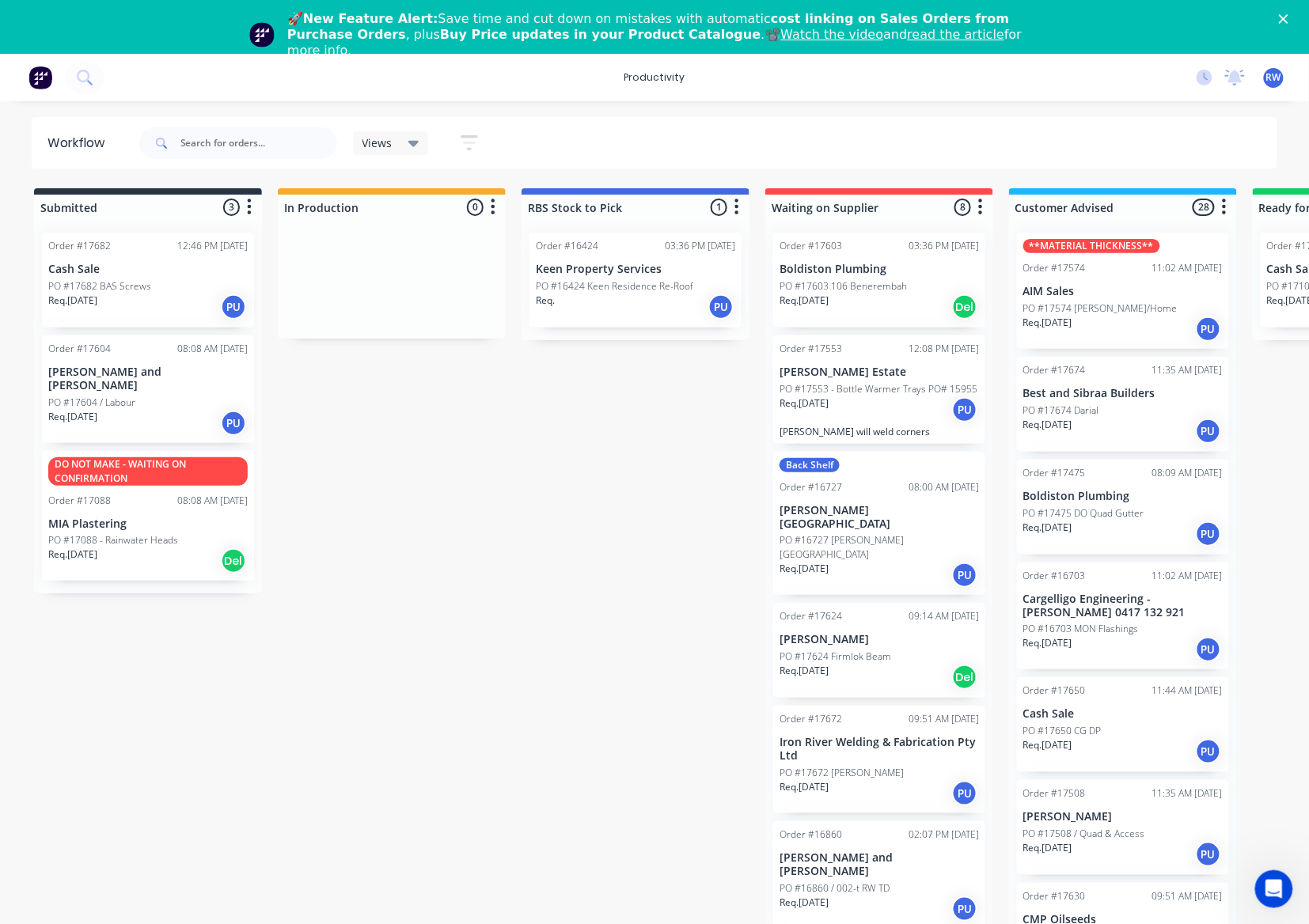
click at [112, 298] on div "Req. [DATE] PU" at bounding box center [148, 306] width 199 height 27
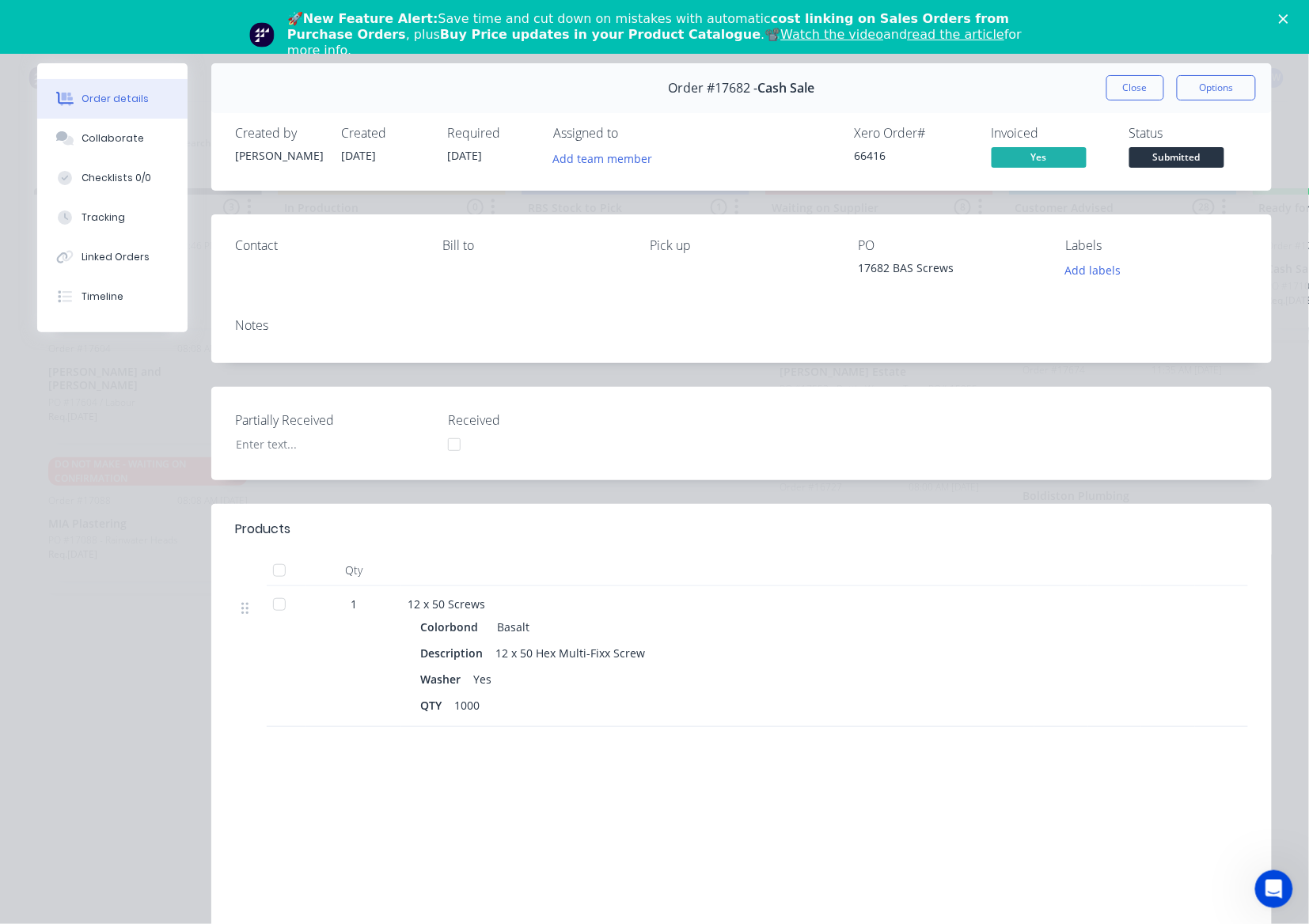
click at [447, 448] on div at bounding box center [454, 444] width 32 height 32
click at [441, 446] on div at bounding box center [454, 444] width 32 height 32
click at [272, 571] on div at bounding box center [279, 570] width 32 height 32
click at [1161, 163] on span "Submitted" at bounding box center [1176, 157] width 95 height 20
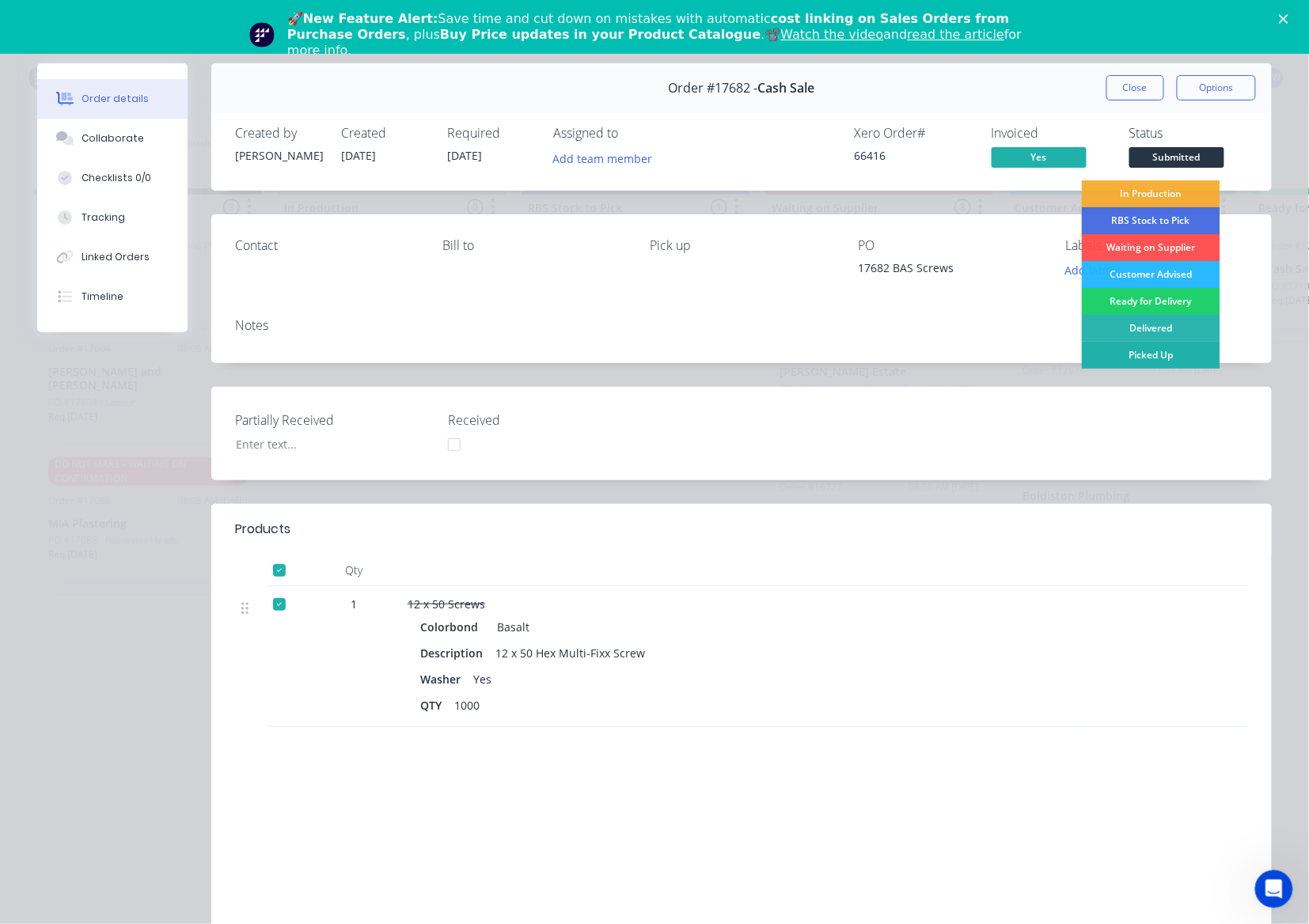
click at [1168, 356] on div "Picked Up" at bounding box center [1150, 355] width 139 height 27
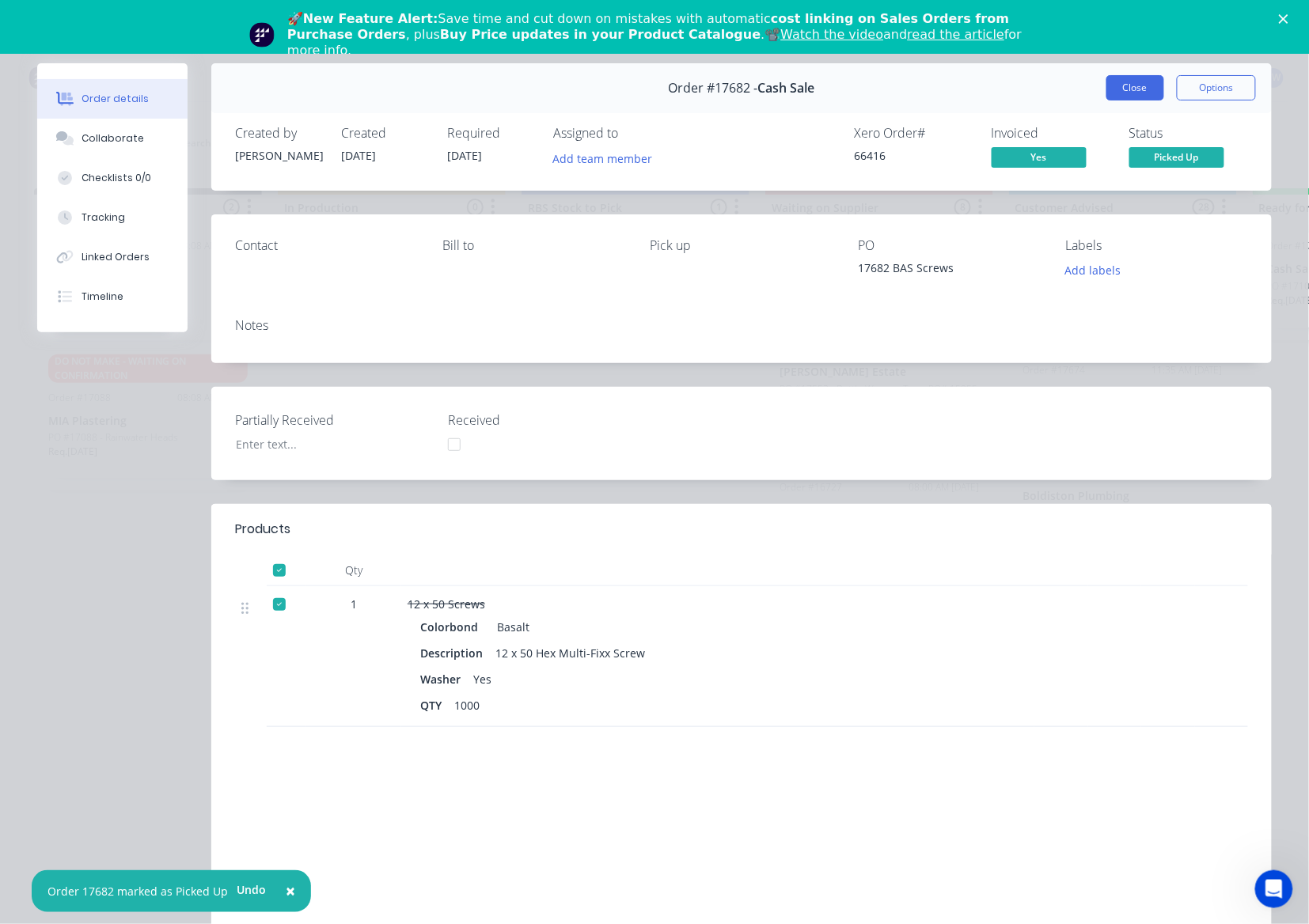
click at [1130, 80] on button "Close" at bounding box center [1135, 88] width 58 height 26
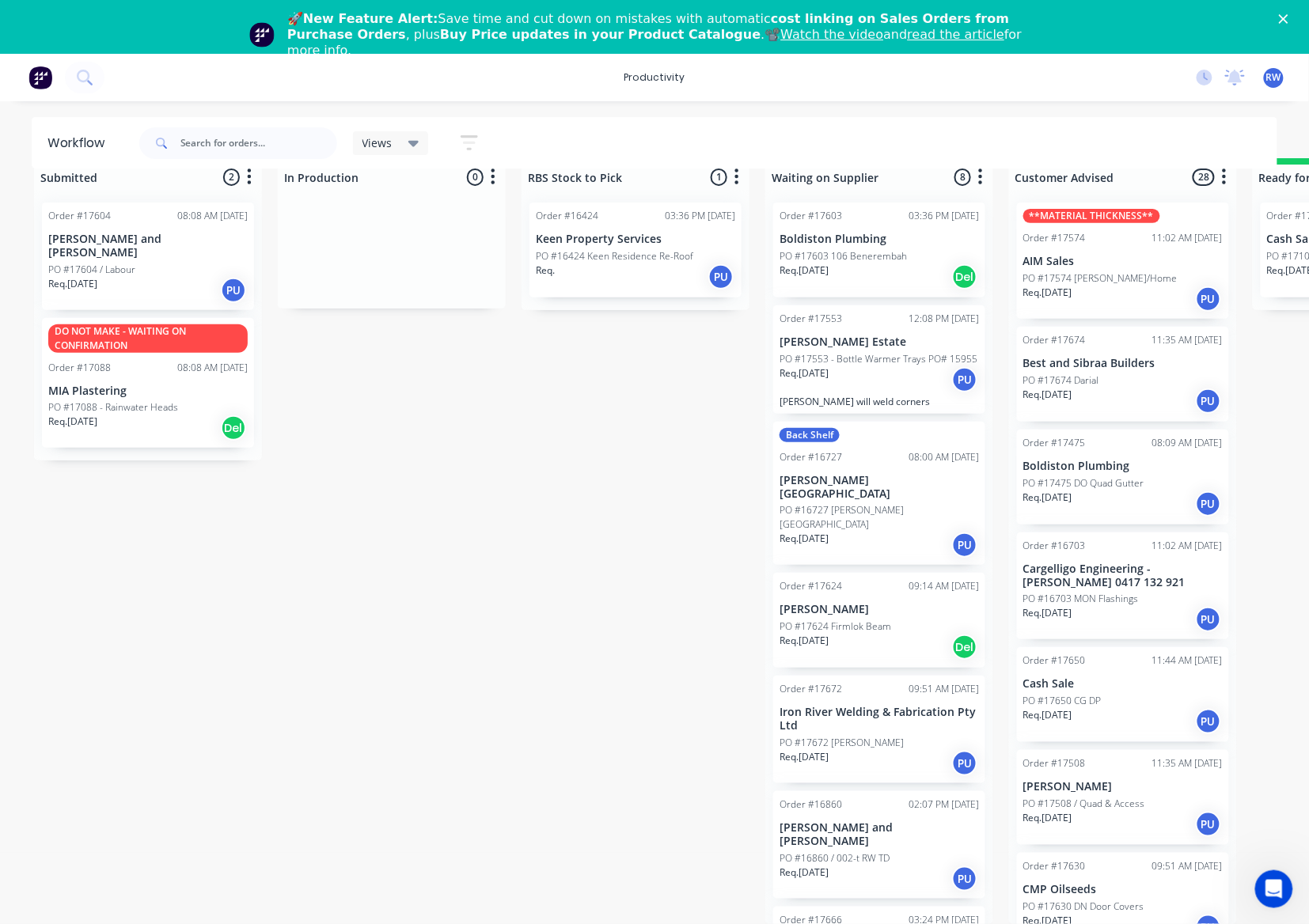
click at [1132, 388] on div "Req. [DATE] PU" at bounding box center [1123, 401] width 199 height 27
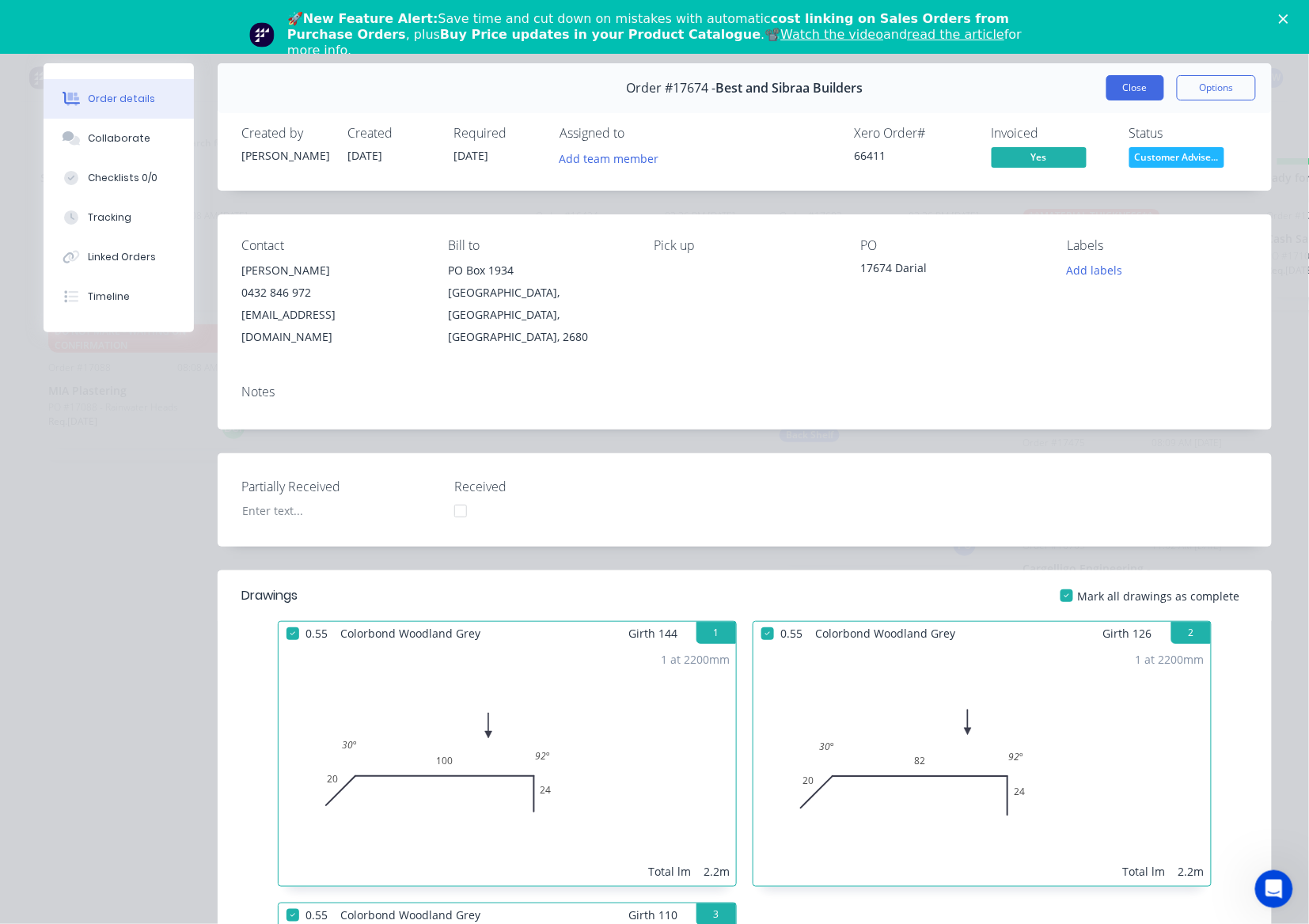
click at [1131, 90] on button "Close" at bounding box center [1135, 88] width 58 height 26
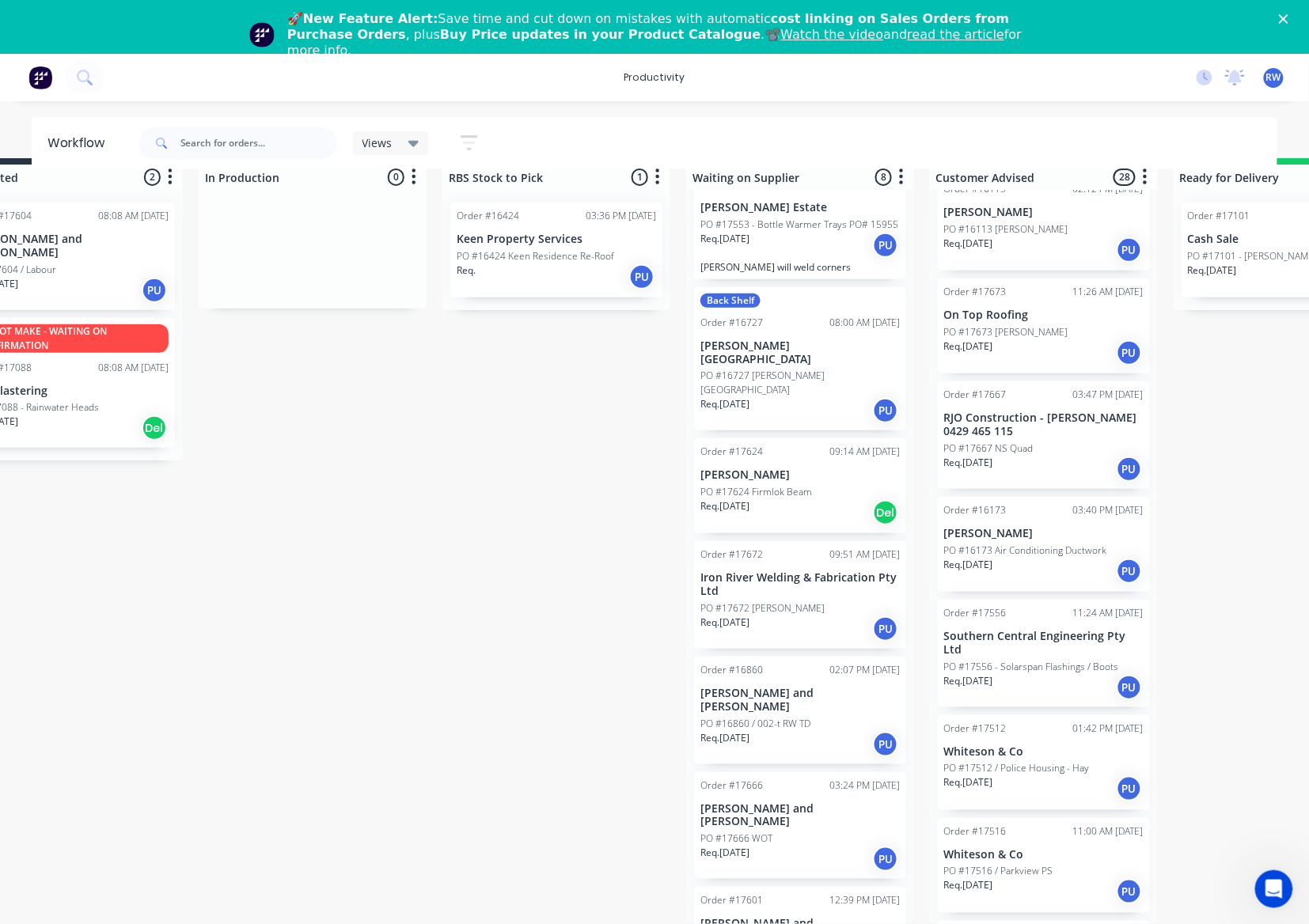
scroll to position [151, 0]
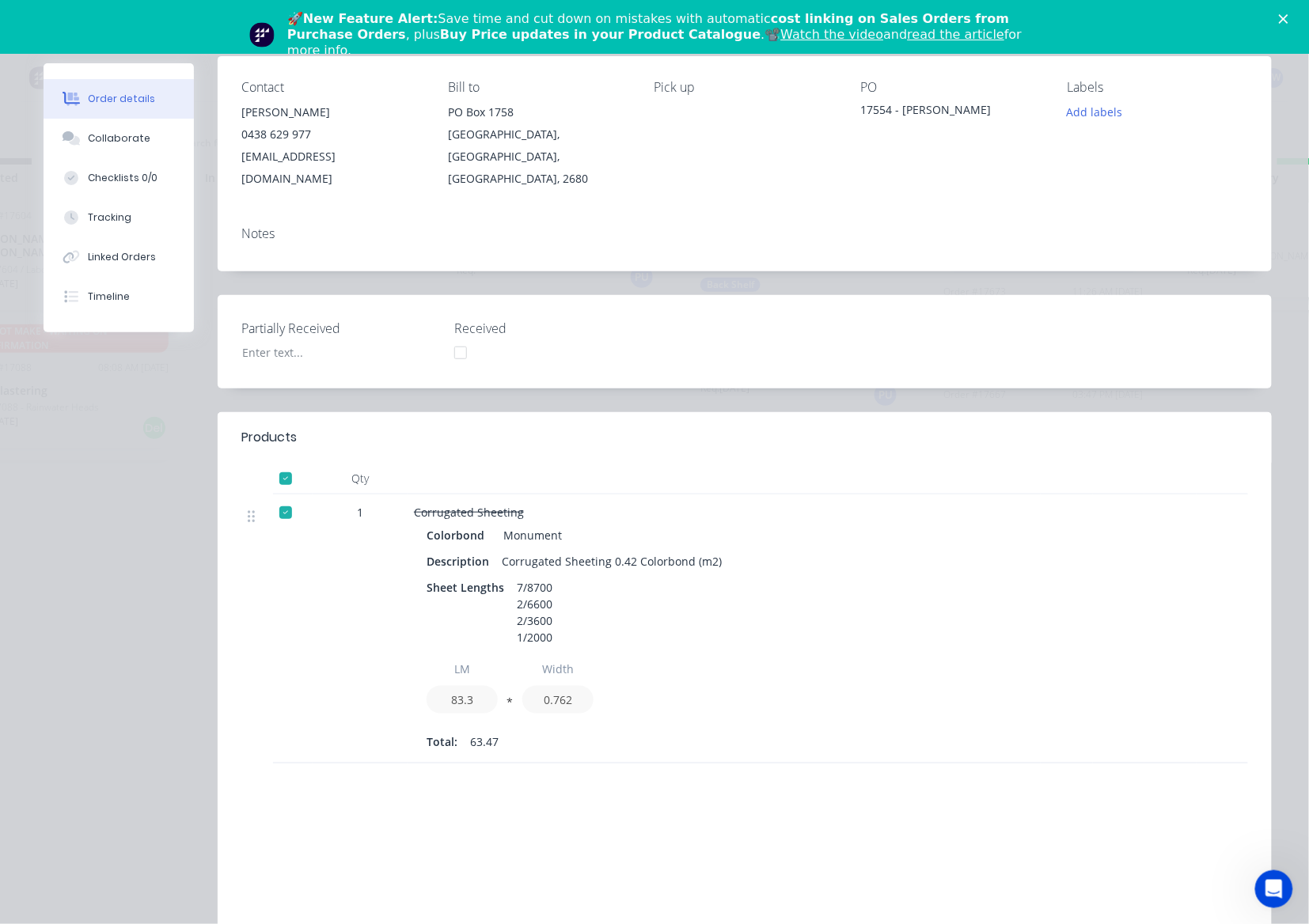
scroll to position [0, 0]
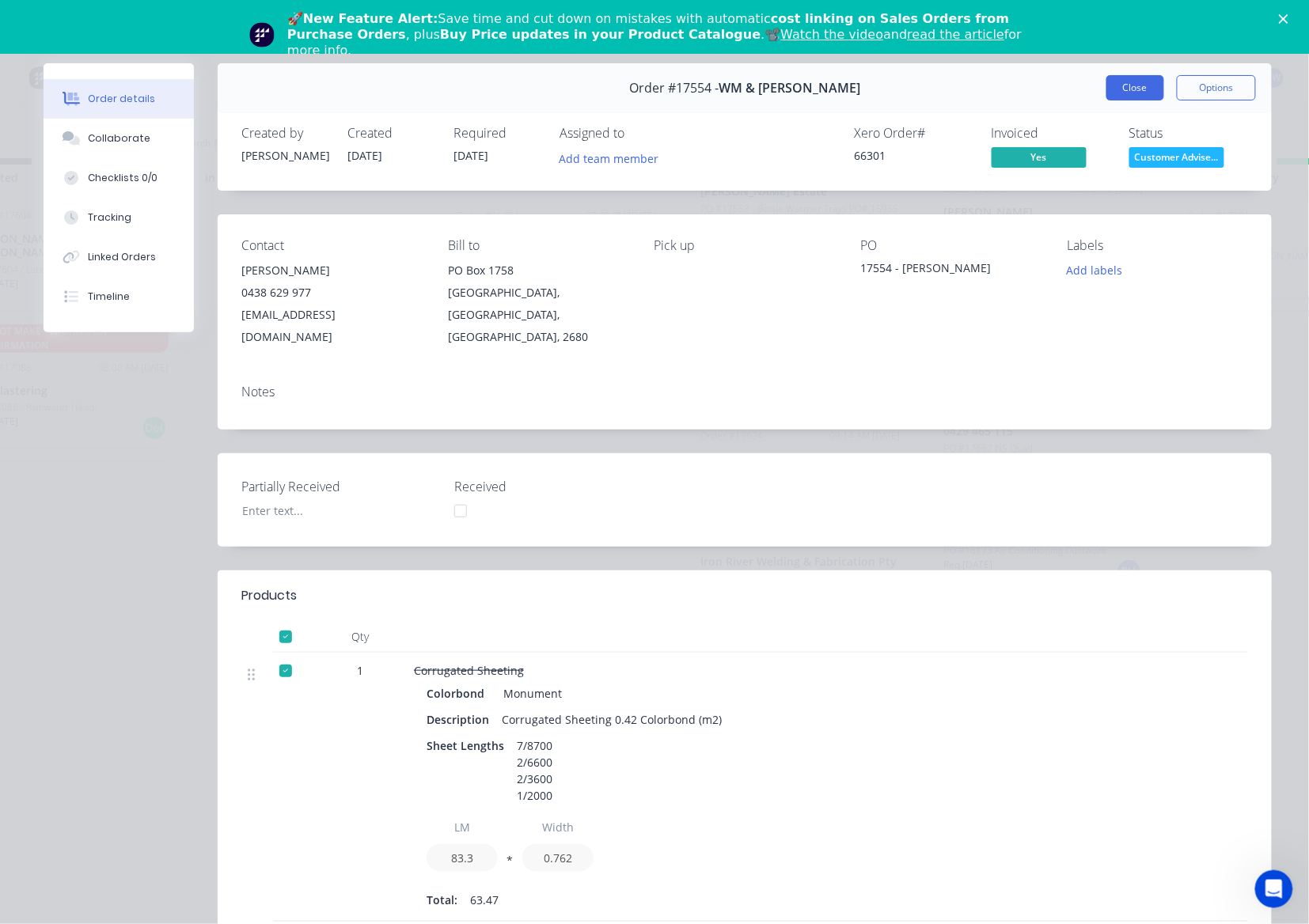
click at [1134, 79] on button "Close" at bounding box center [1135, 88] width 58 height 26
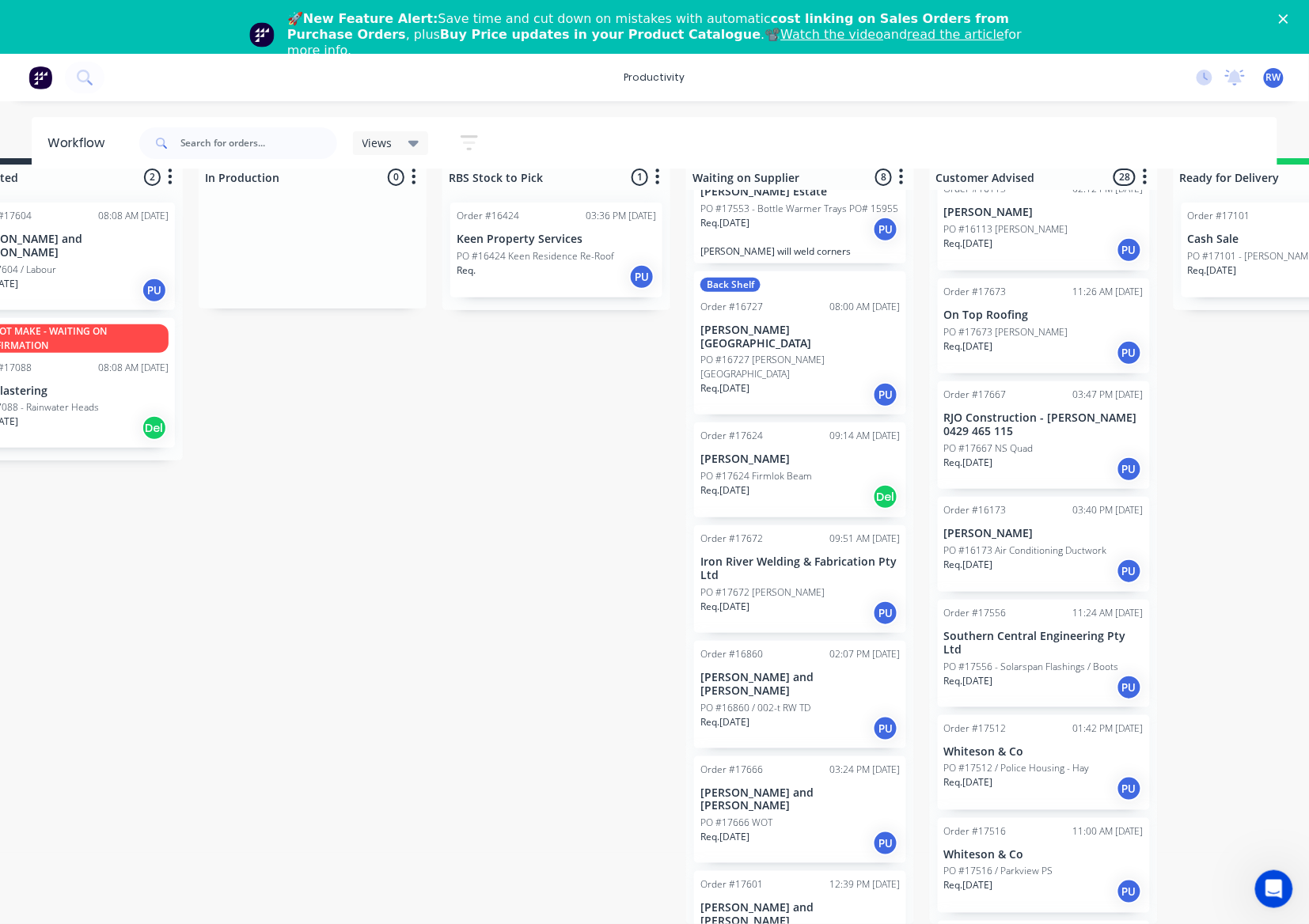
click at [1056, 879] on div "Req. 08/09/25 PU" at bounding box center [1043, 891] width 199 height 27
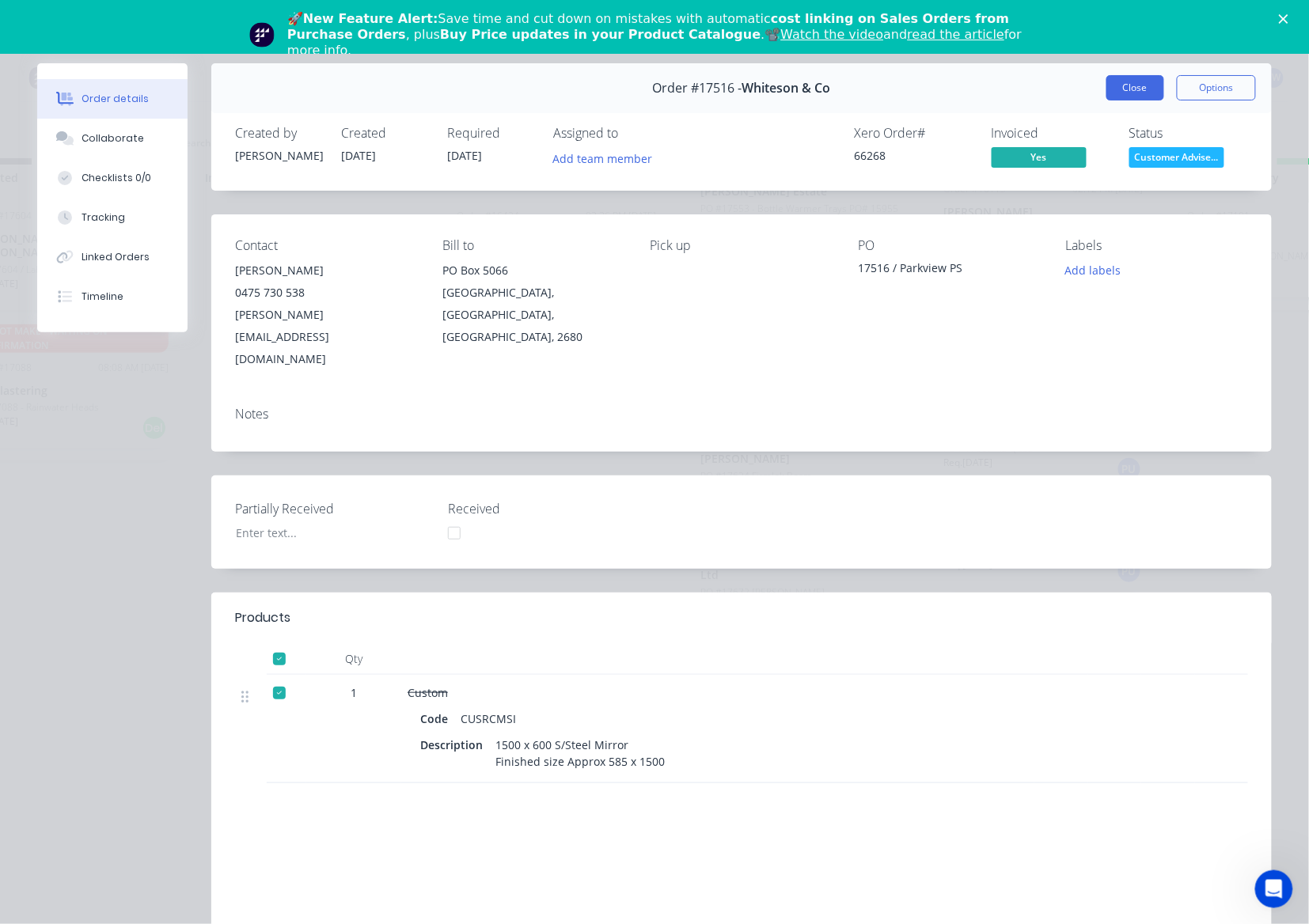
click at [1133, 79] on button "Close" at bounding box center [1135, 88] width 58 height 26
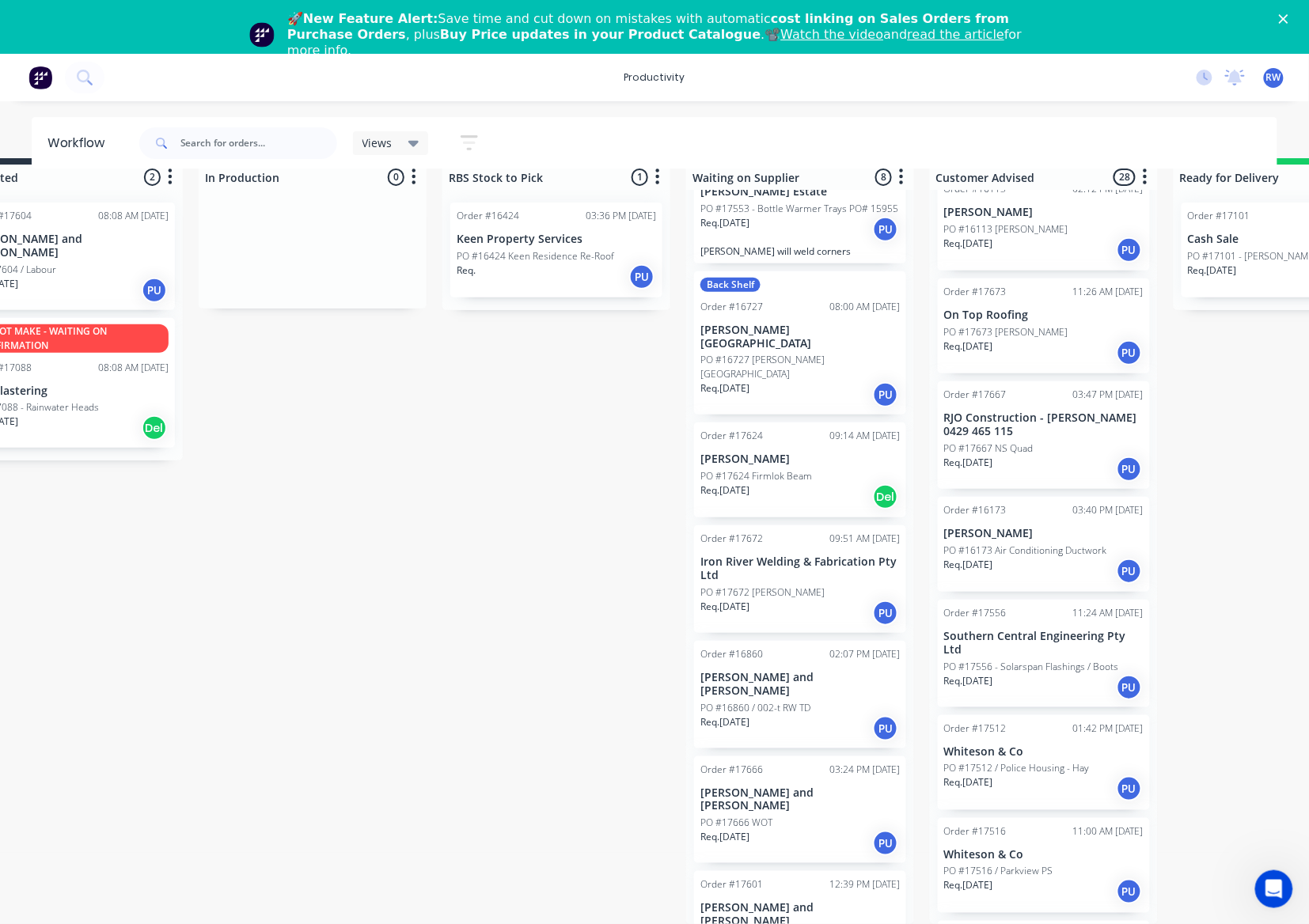
click at [820, 830] on div "Req. 25/09/25 PU" at bounding box center [800, 843] width 199 height 27
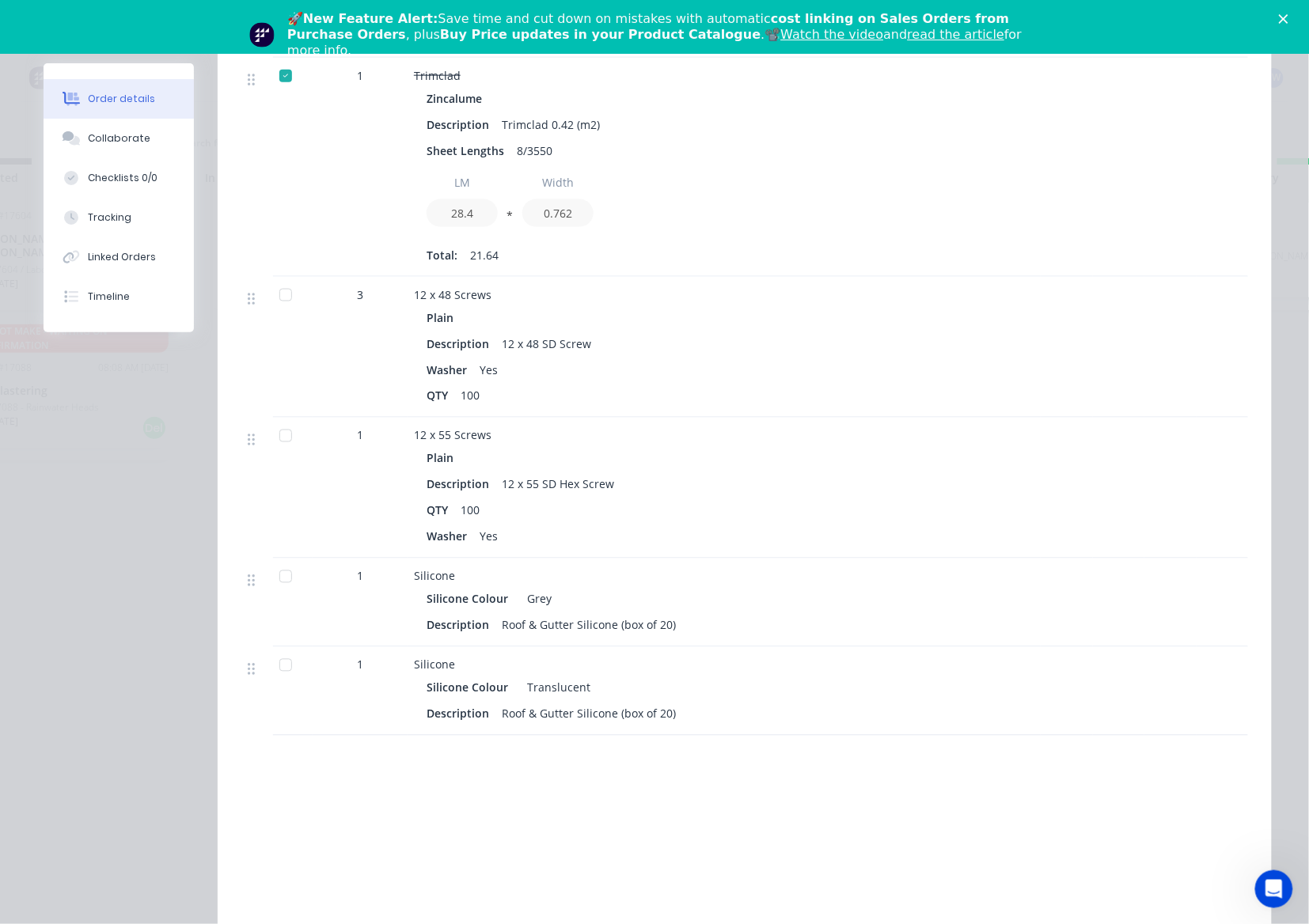
scroll to position [633, 0]
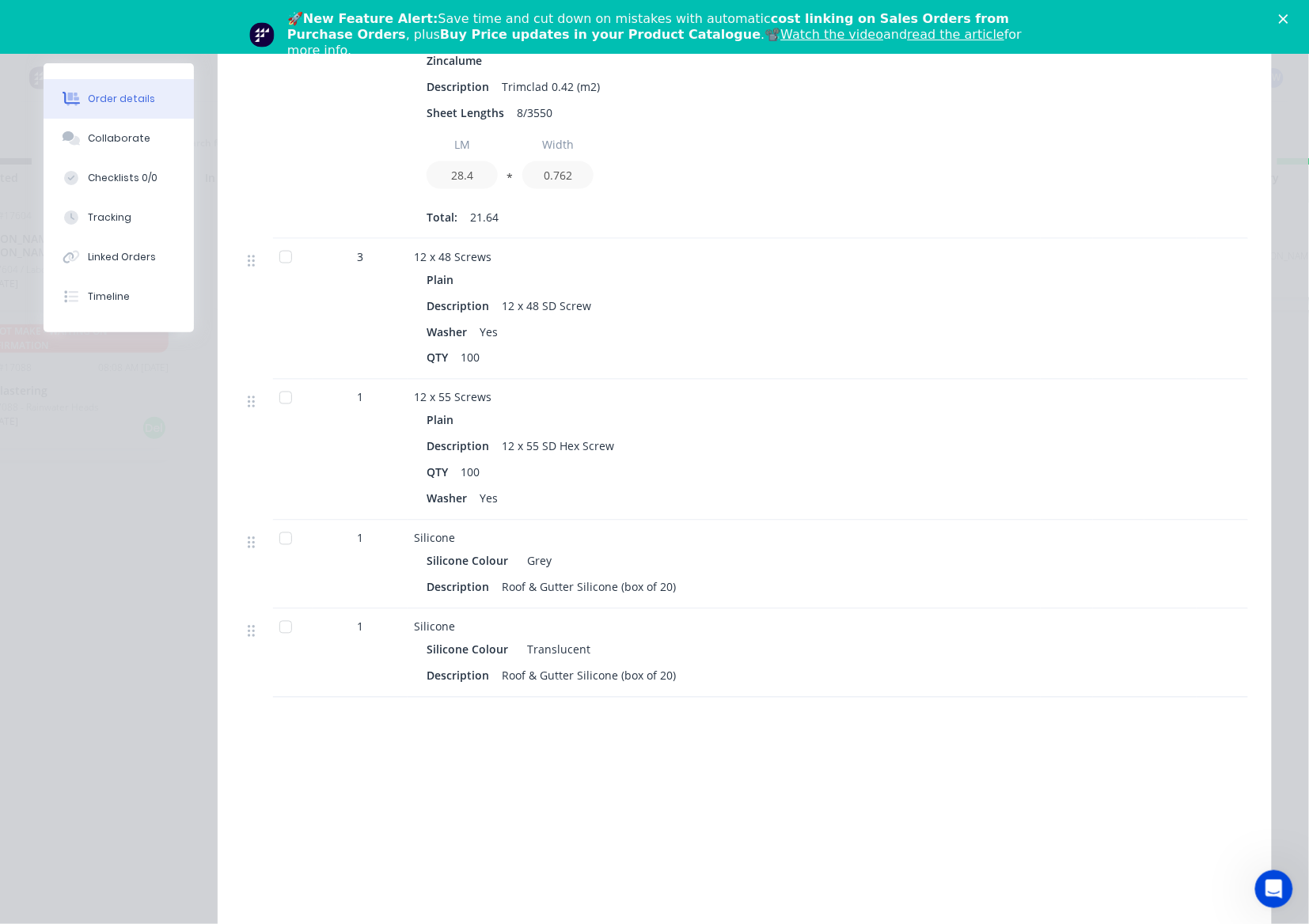
click at [280, 241] on div at bounding box center [286, 257] width 32 height 32
click at [280, 382] on div at bounding box center [286, 398] width 32 height 32
click at [280, 523] on div at bounding box center [286, 539] width 32 height 32
click at [276, 612] on div at bounding box center [286, 627] width 32 height 32
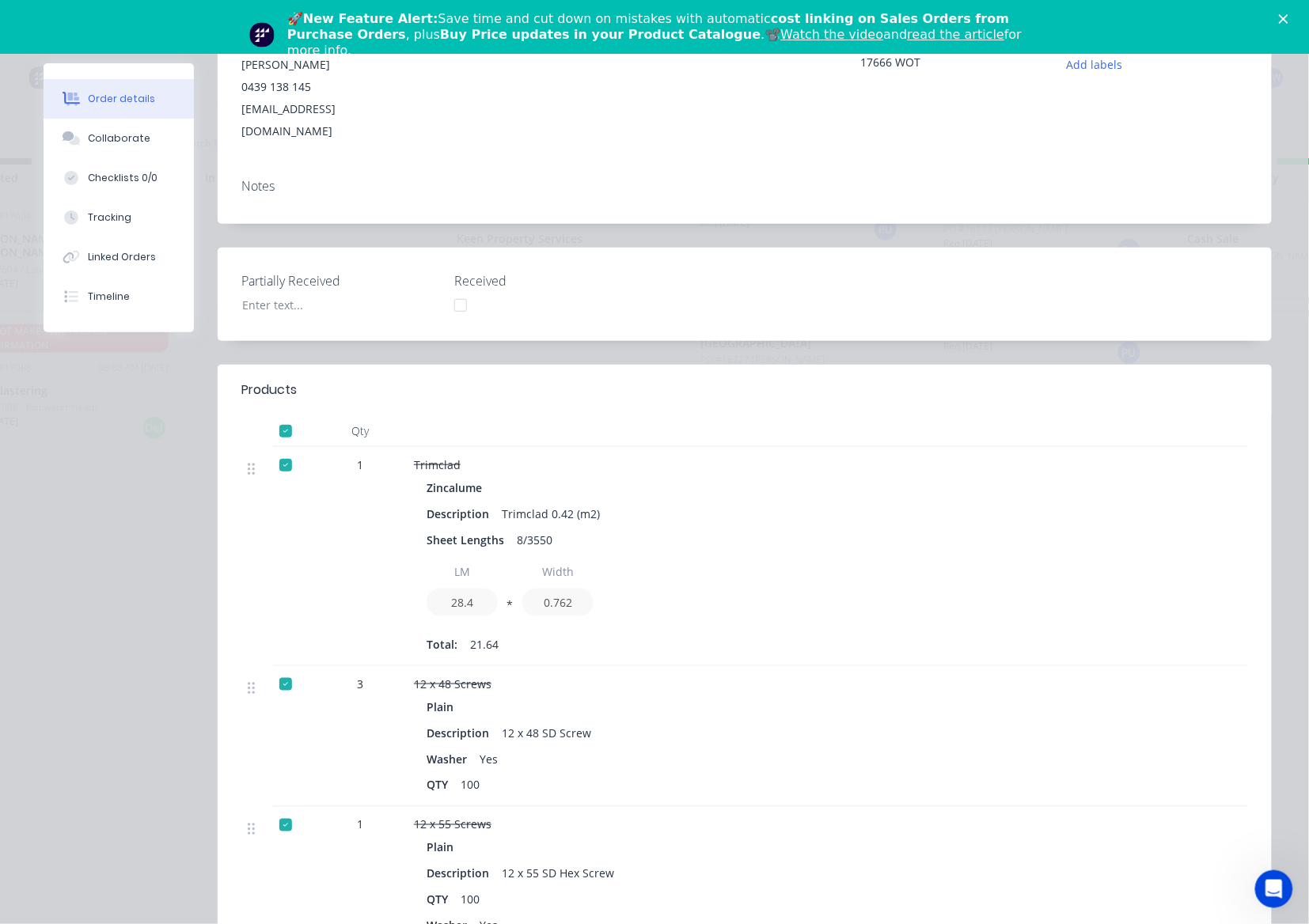
scroll to position [0, 0]
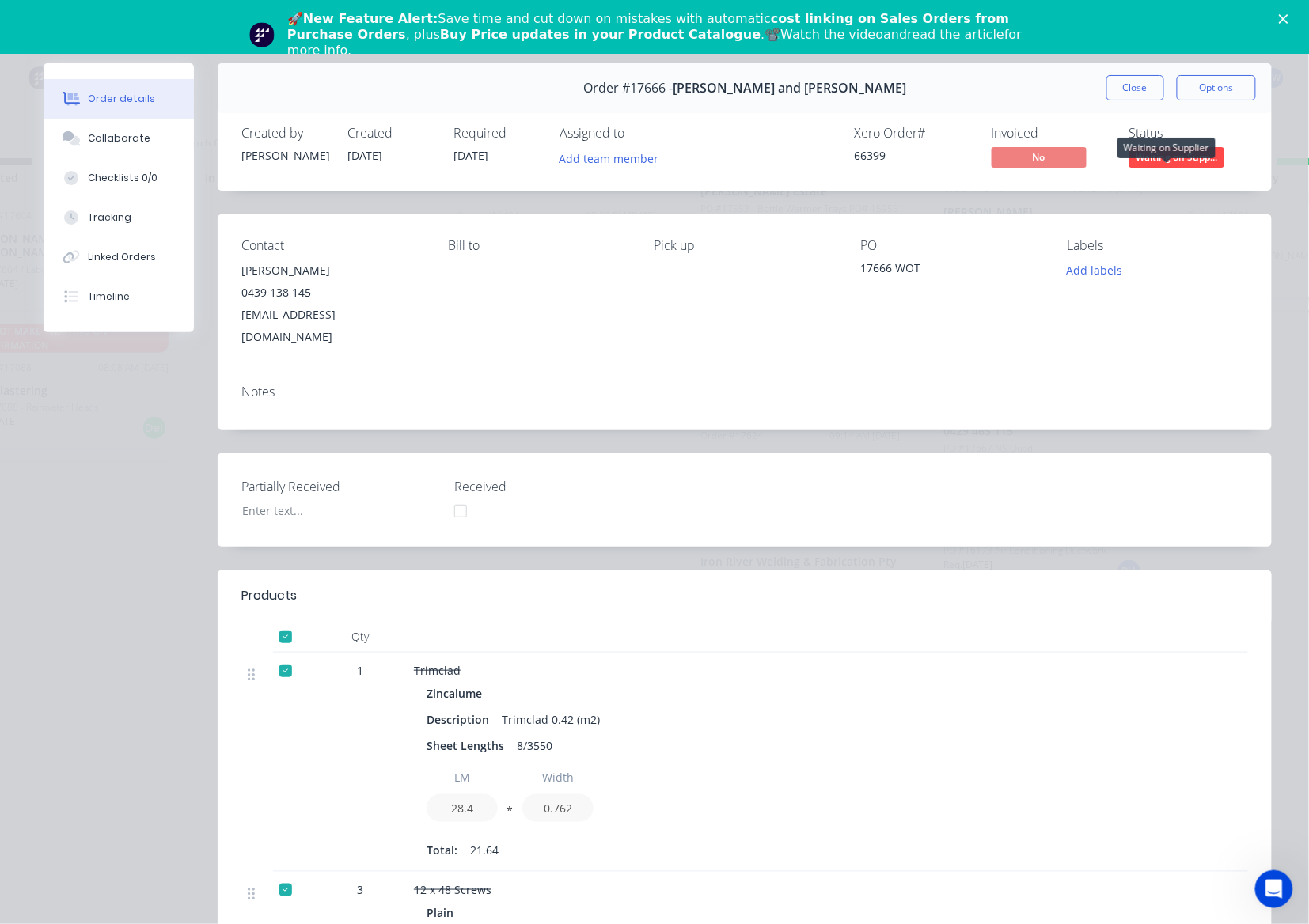
click at [1190, 159] on span "Waiting on Supp..." at bounding box center [1176, 157] width 95 height 20
click at [1008, 372] on div "Notes" at bounding box center [745, 401] width 1054 height 58
click at [1101, 267] on button "Add labels" at bounding box center [1094, 270] width 73 height 22
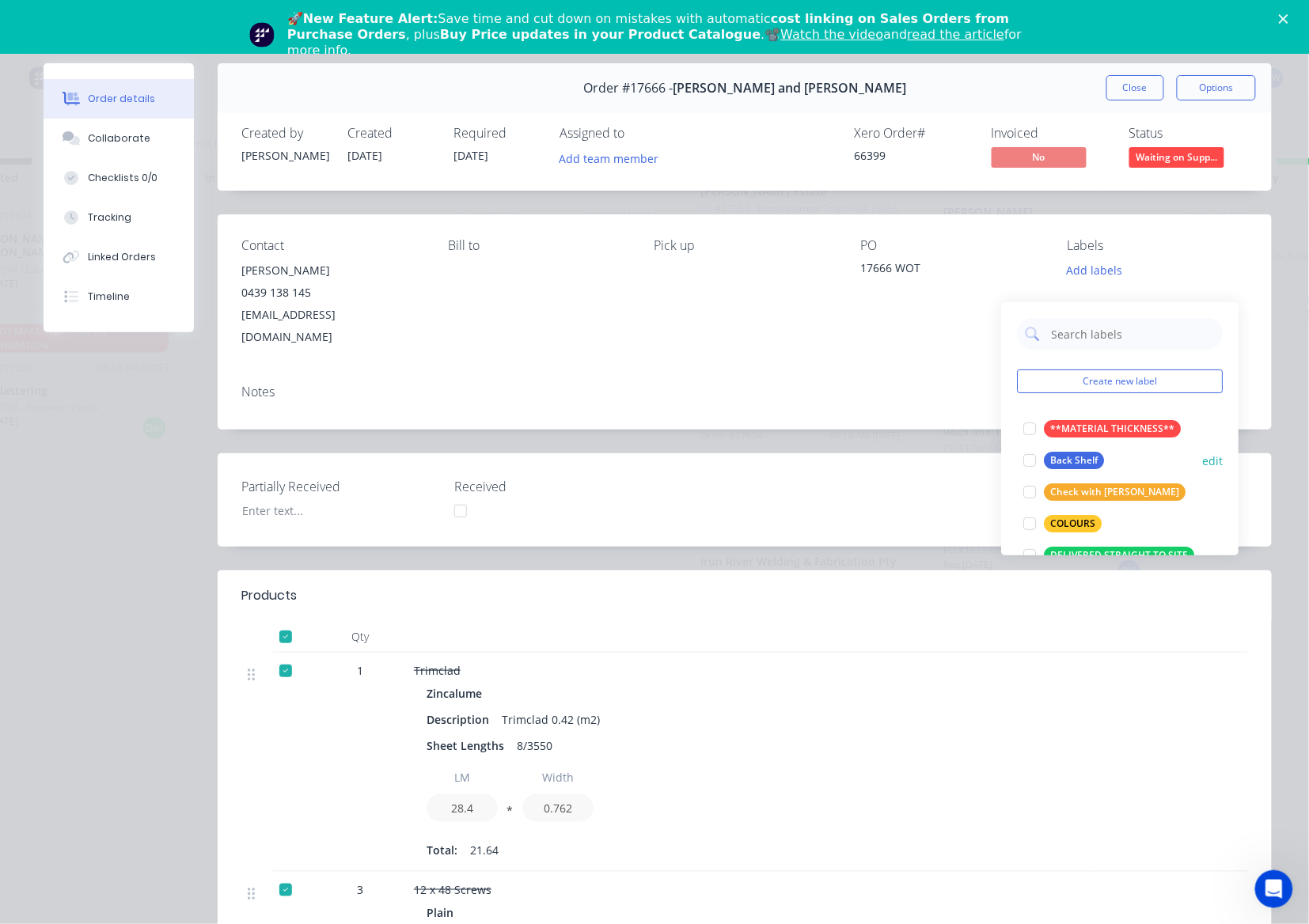
click at [1092, 452] on div "Back Shelf" at bounding box center [1073, 461] width 60 height 18
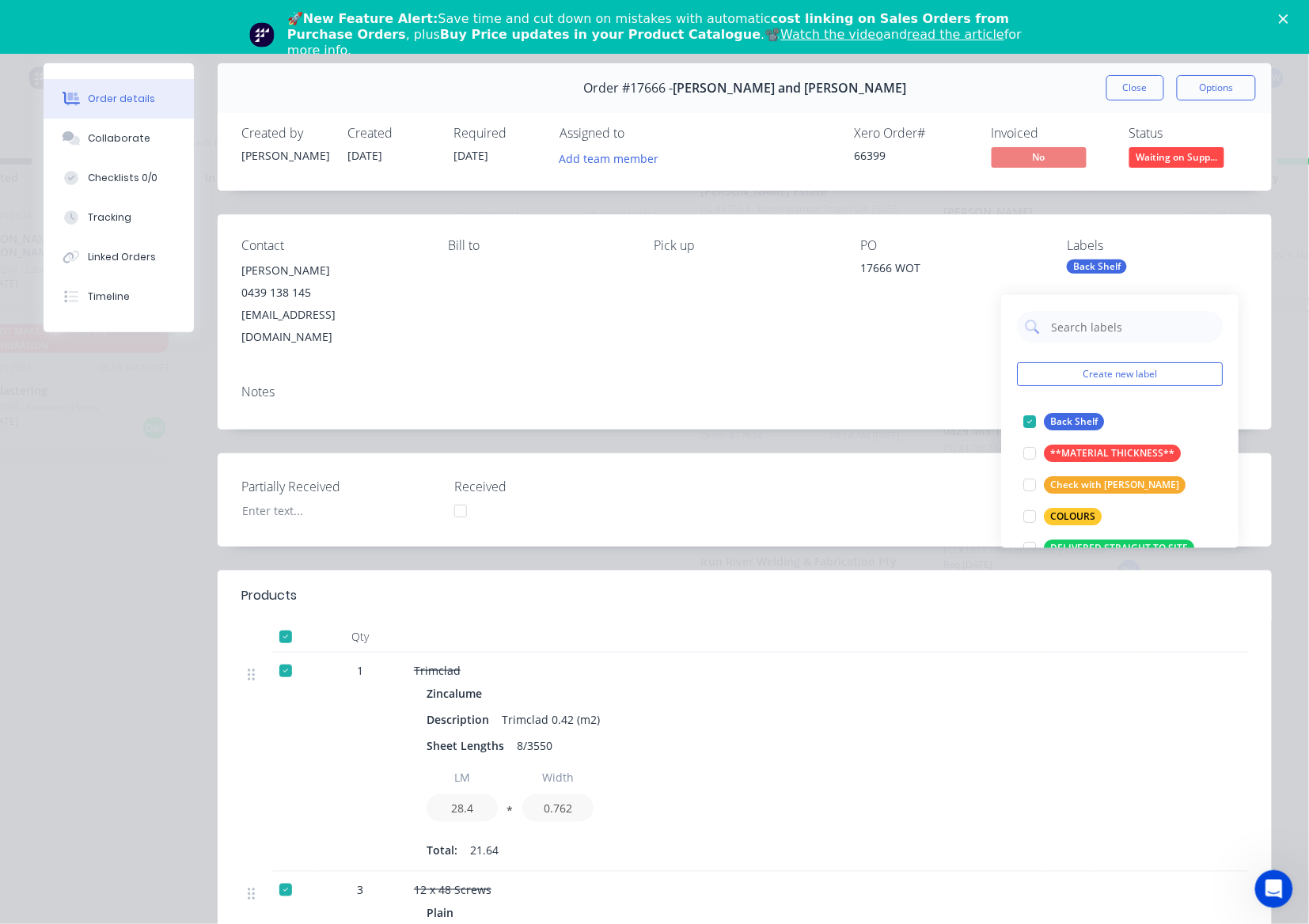
click at [924, 317] on div "PO 17666 WOT" at bounding box center [950, 294] width 181 height 110
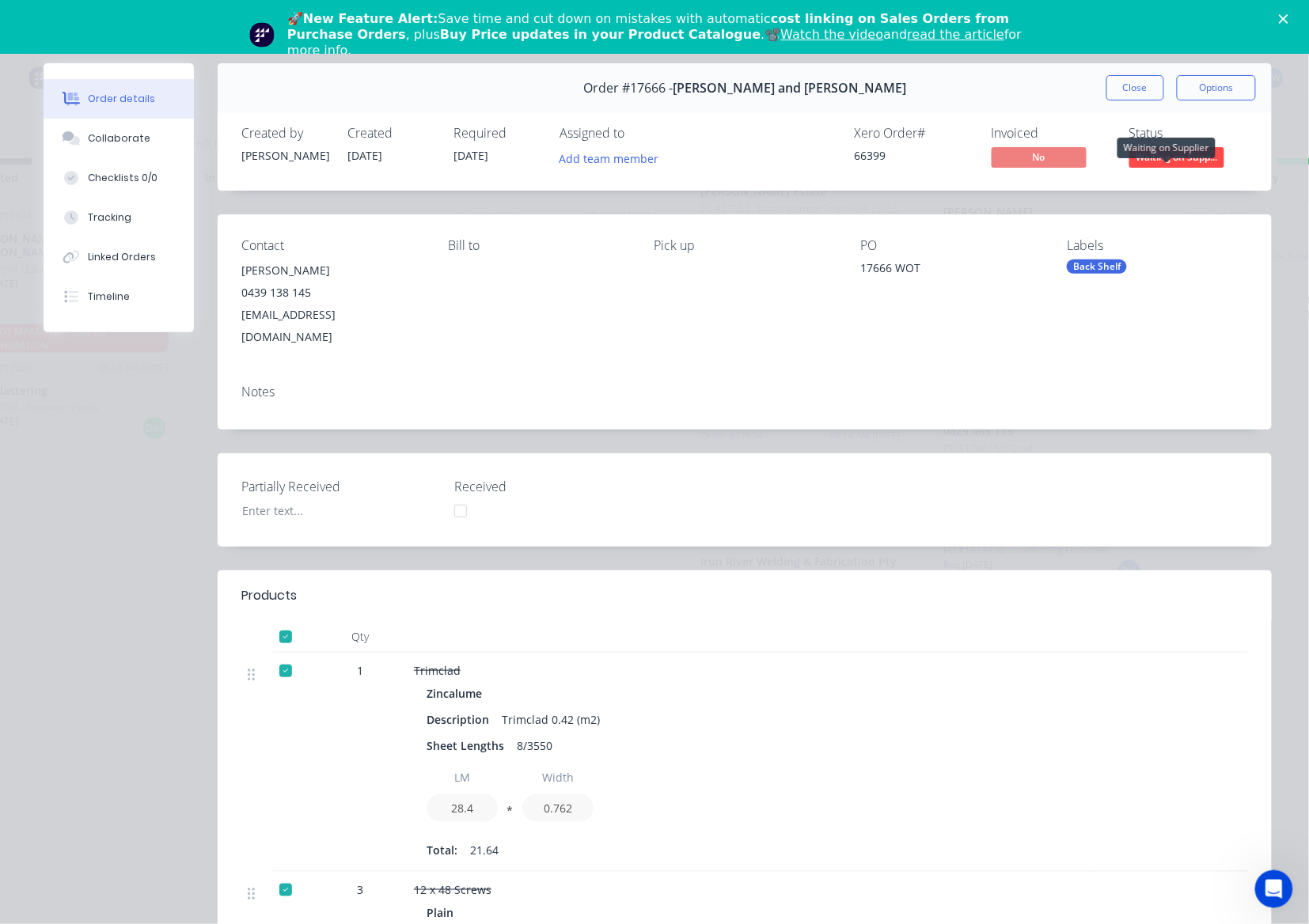
click at [1162, 163] on span "Waiting on Supp..." at bounding box center [1176, 157] width 95 height 20
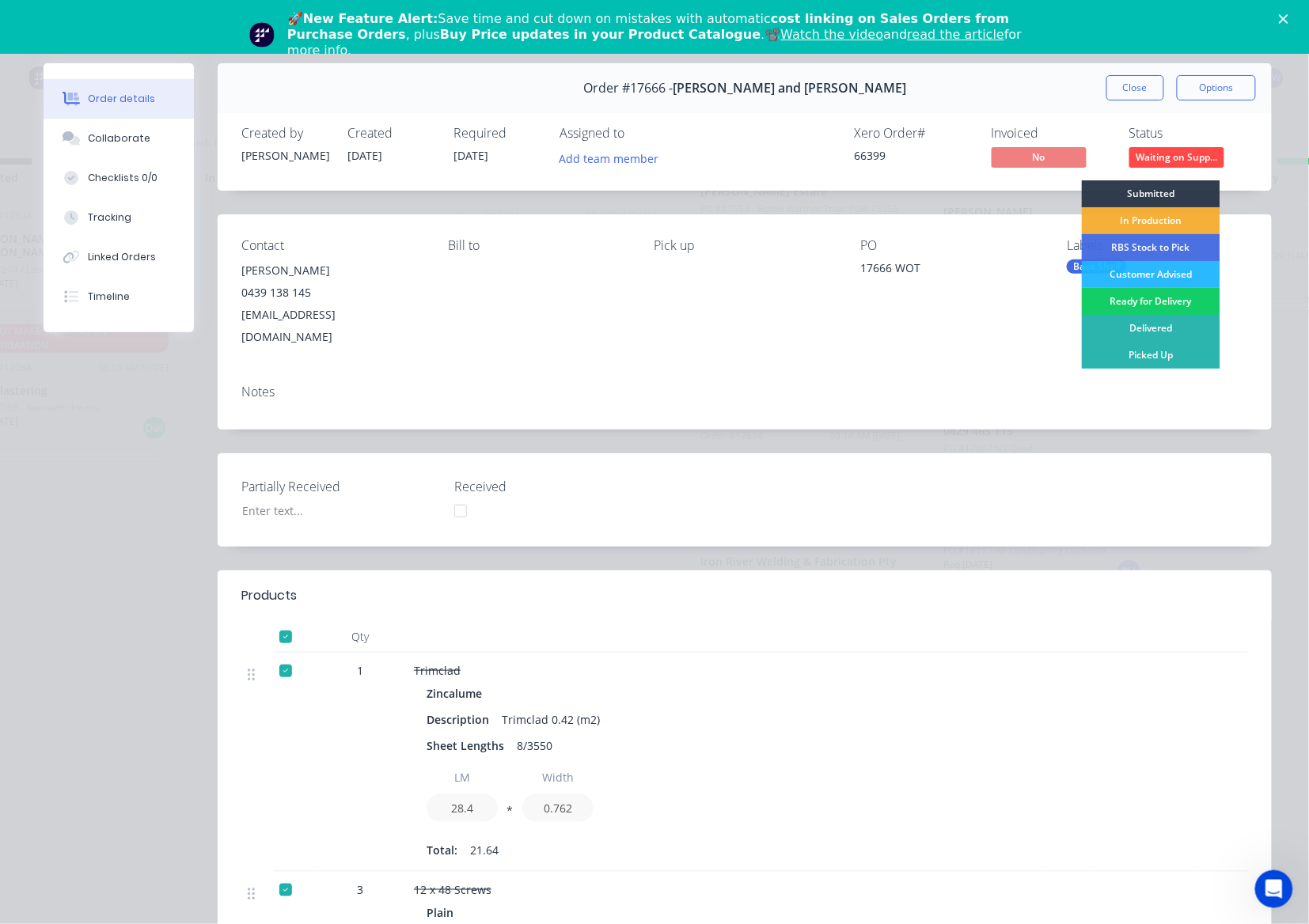
click at [1159, 307] on div "Ready for Delivery" at bounding box center [1150, 300] width 139 height 27
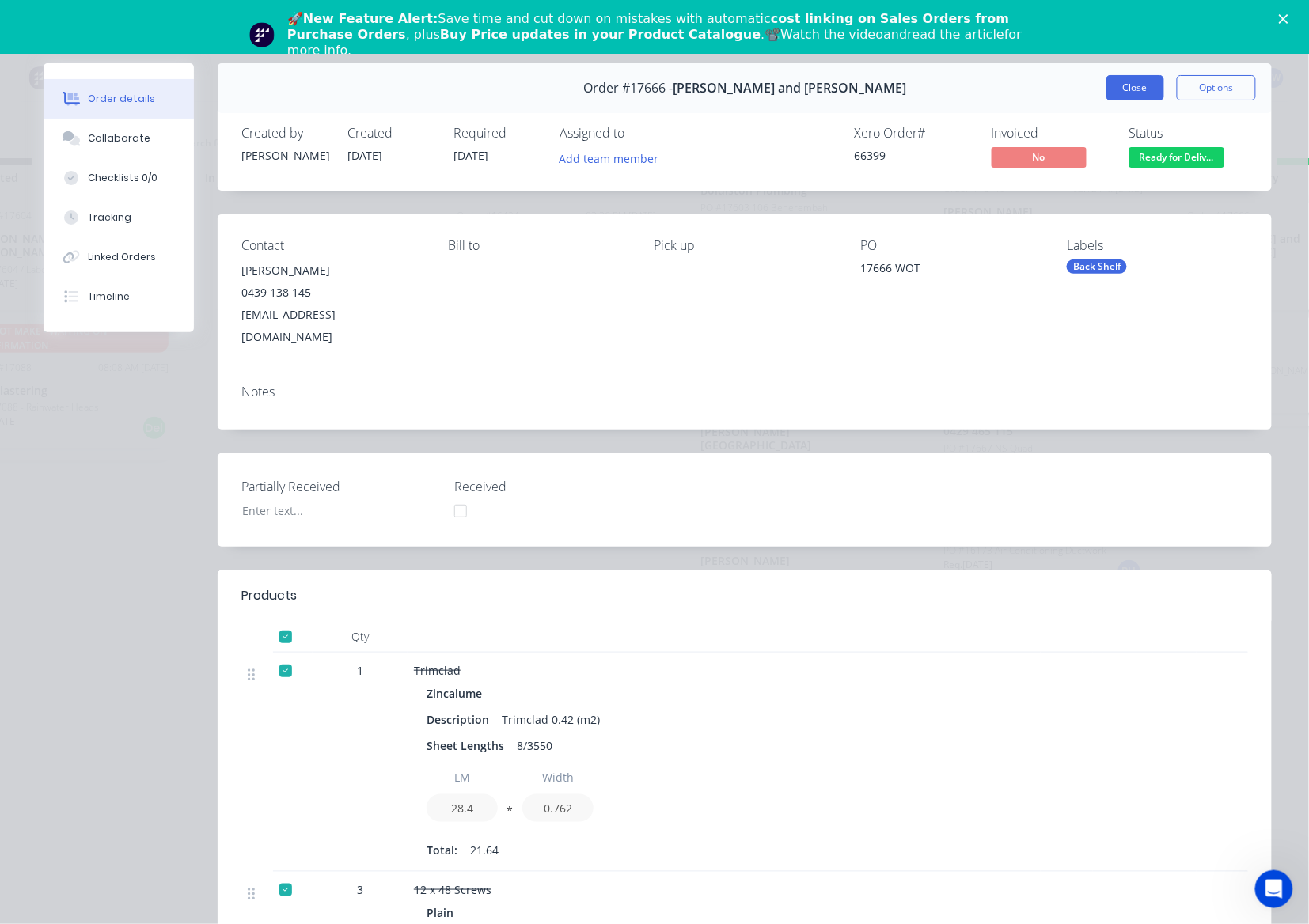
click at [1112, 83] on button "Close" at bounding box center [1135, 88] width 58 height 26
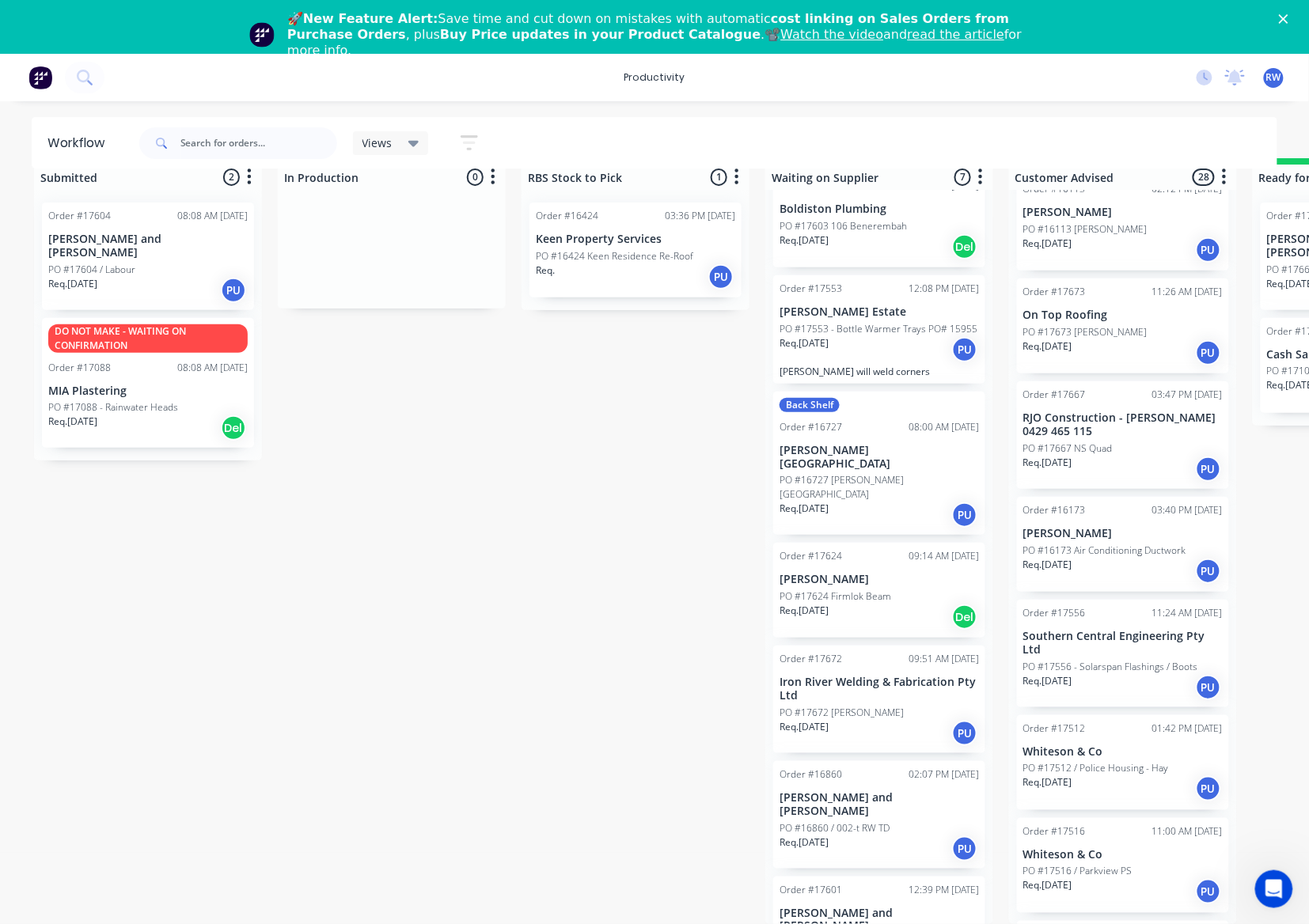
scroll to position [47, 0]
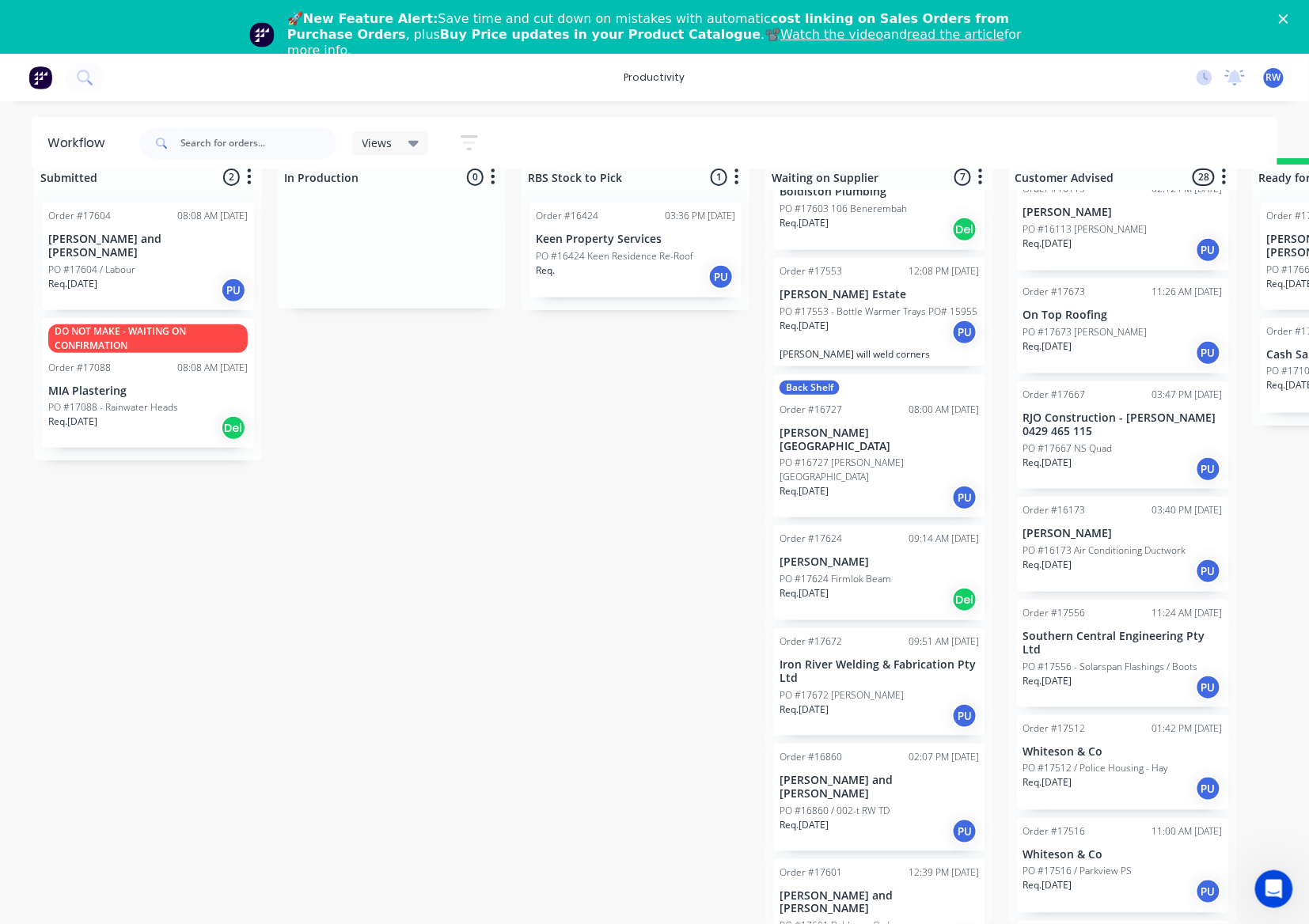
click at [1298, 263] on p "PO #17666 WOT" at bounding box center [1302, 270] width 72 height 14
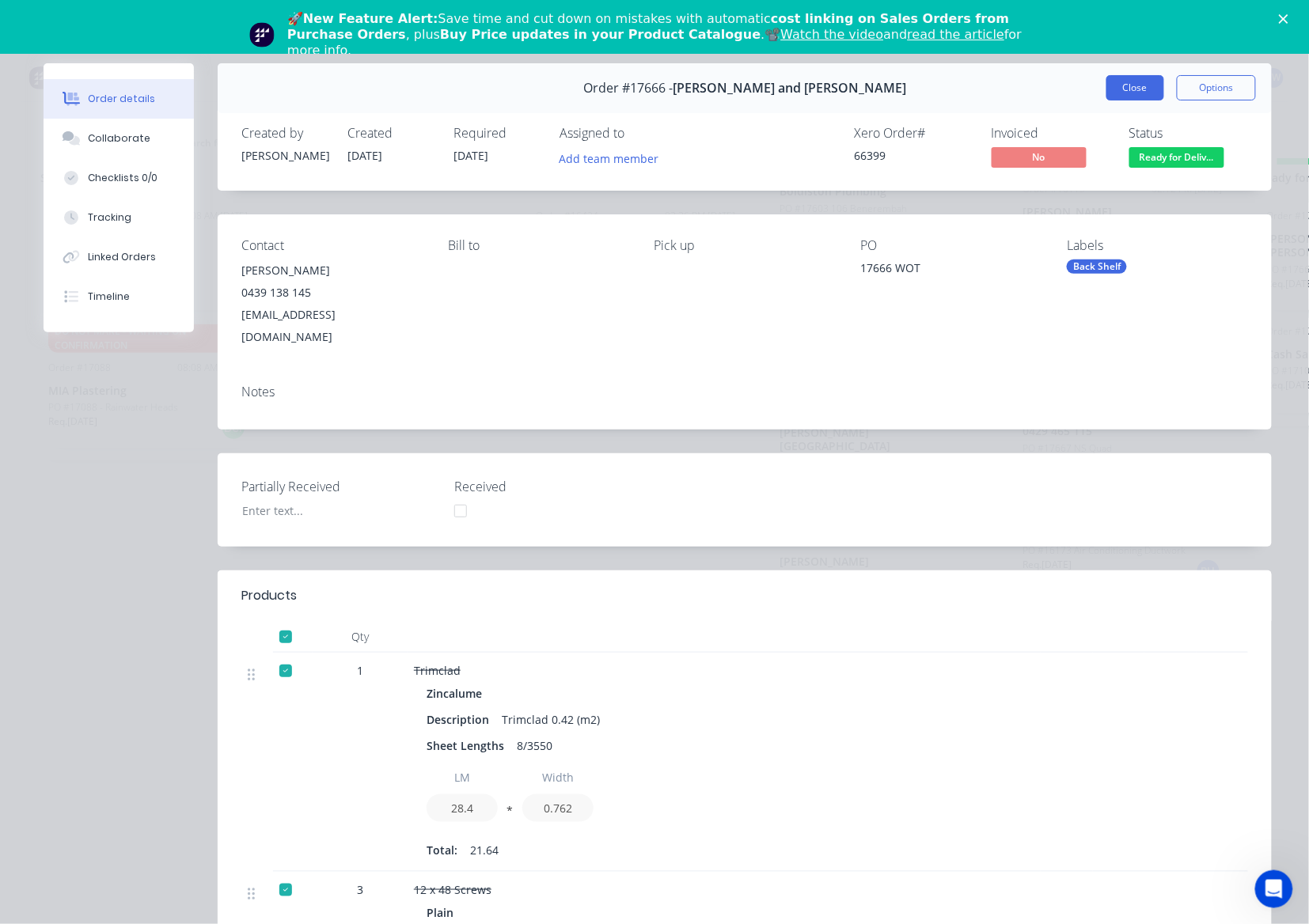
click at [1120, 84] on button "Close" at bounding box center [1135, 88] width 58 height 26
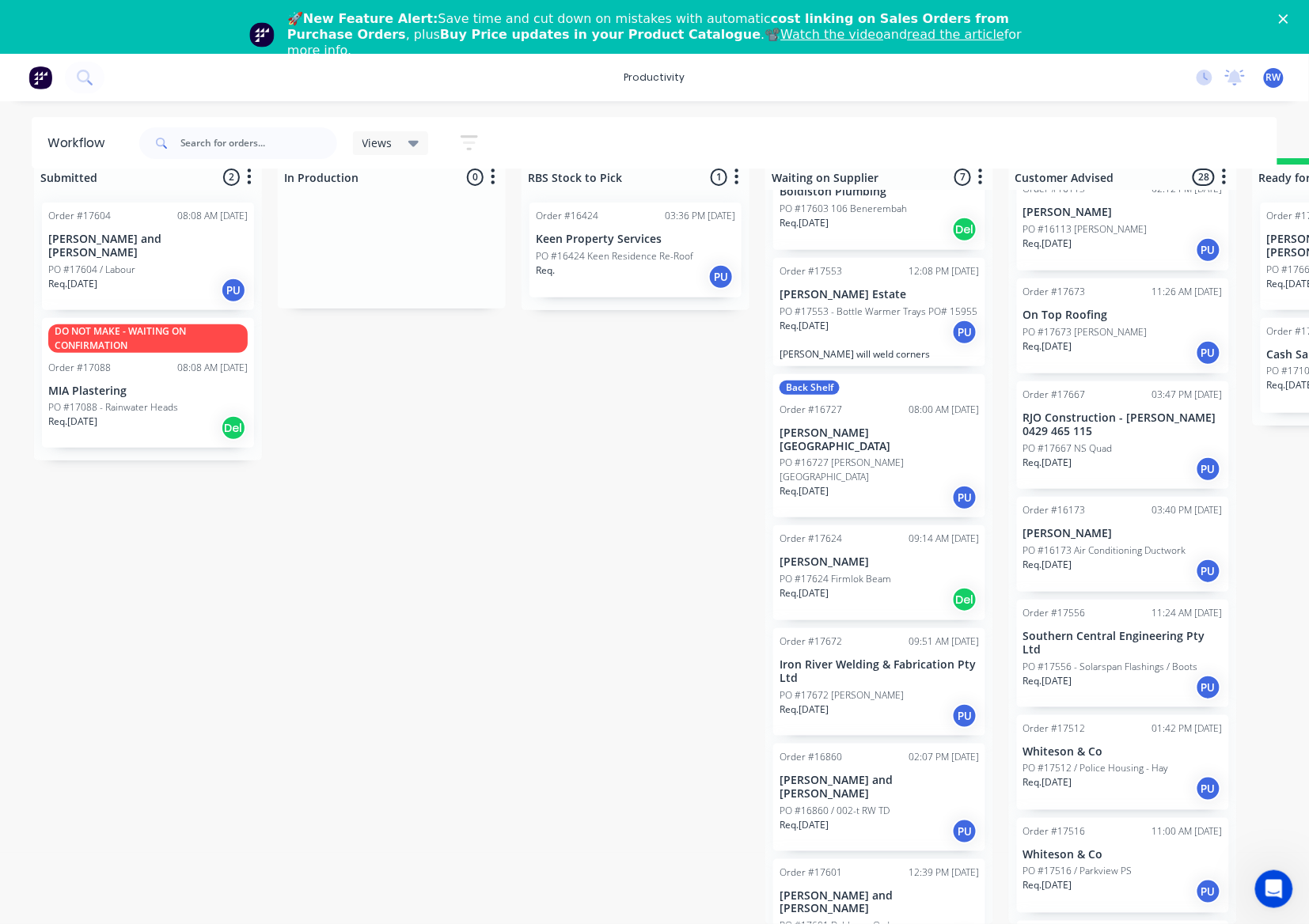
click at [890, 586] on div "Req. 22/09/25 Del" at bounding box center [879, 599] width 199 height 27
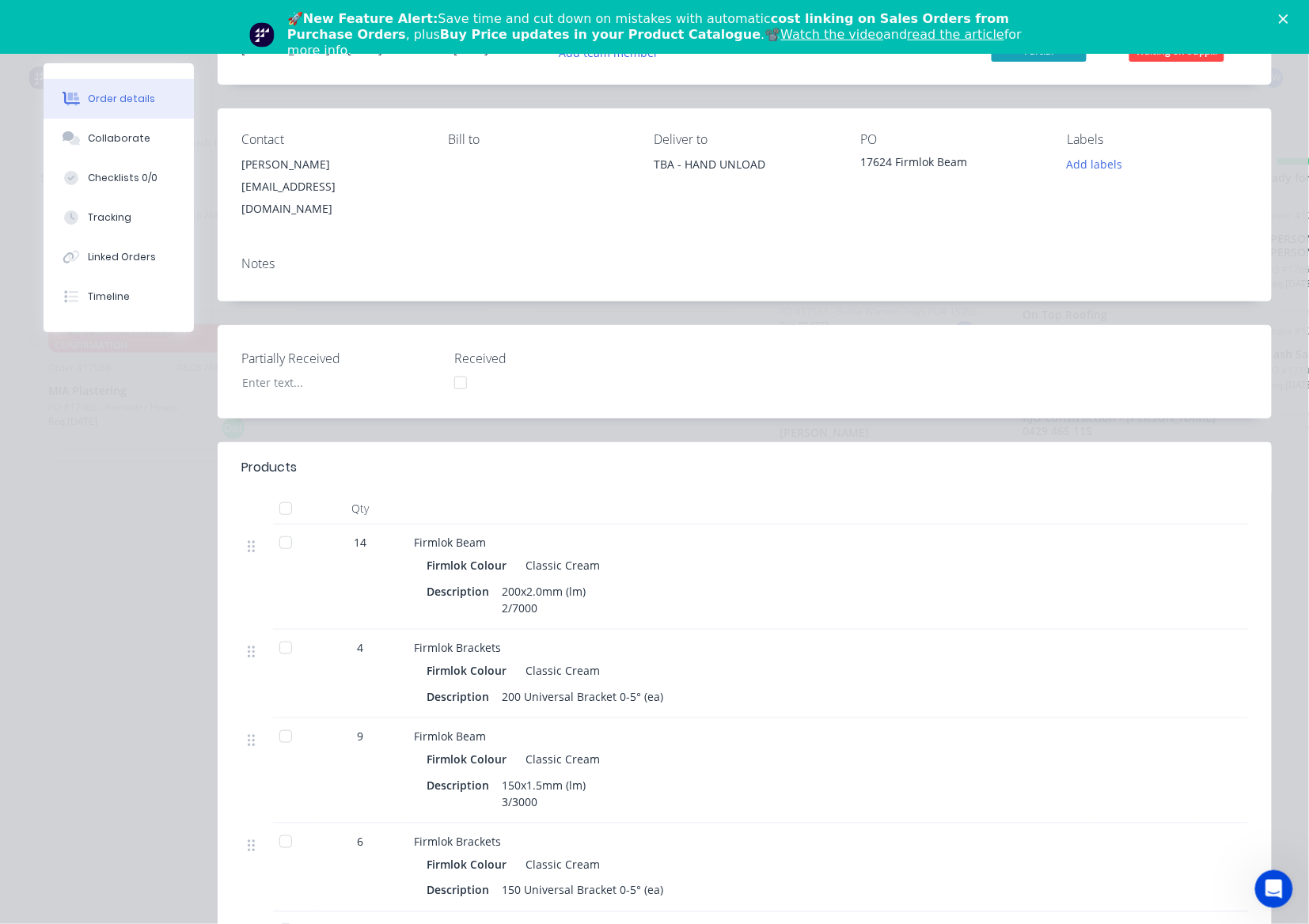
scroll to position [0, 0]
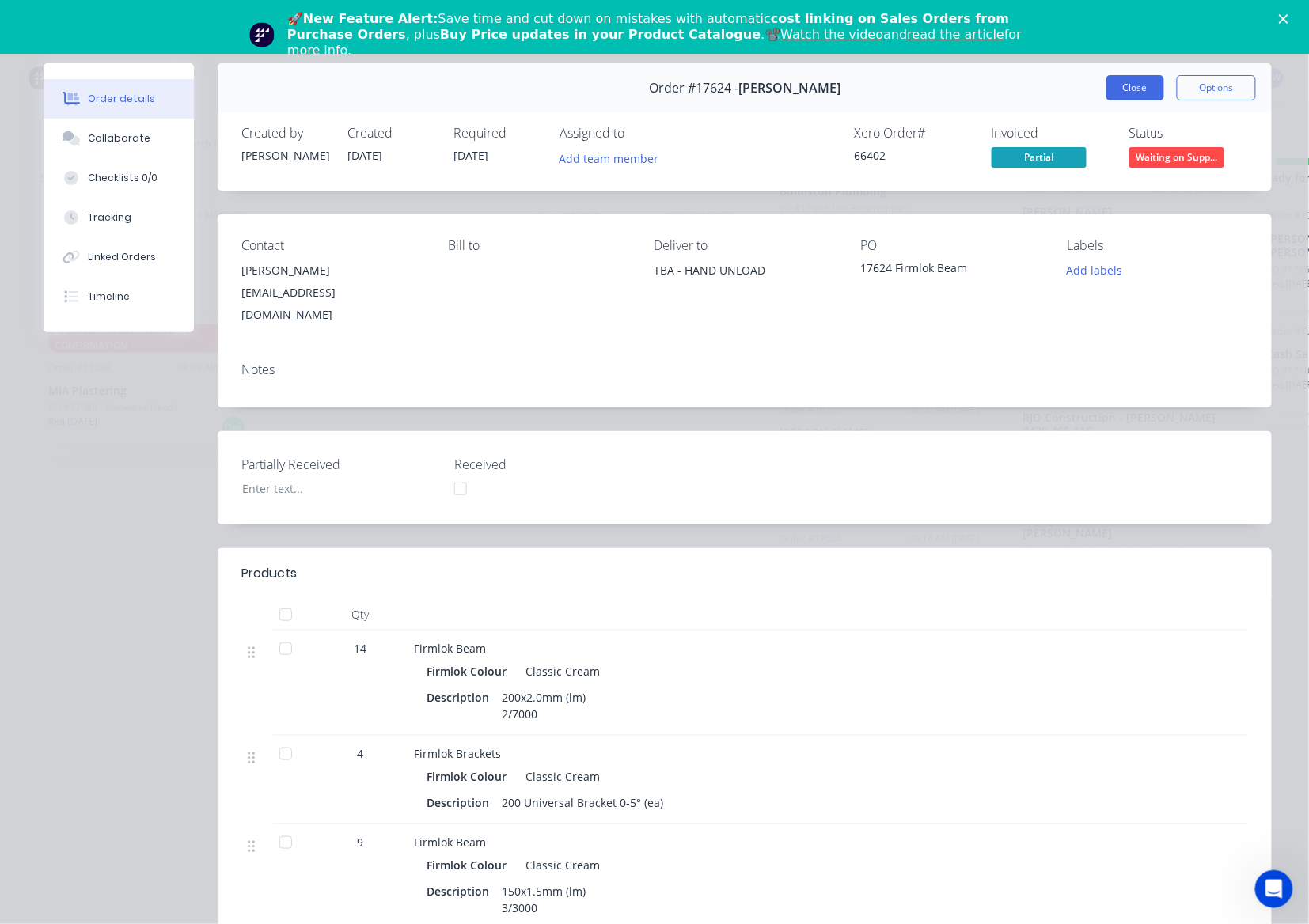
click at [1112, 91] on button "Close" at bounding box center [1135, 88] width 58 height 26
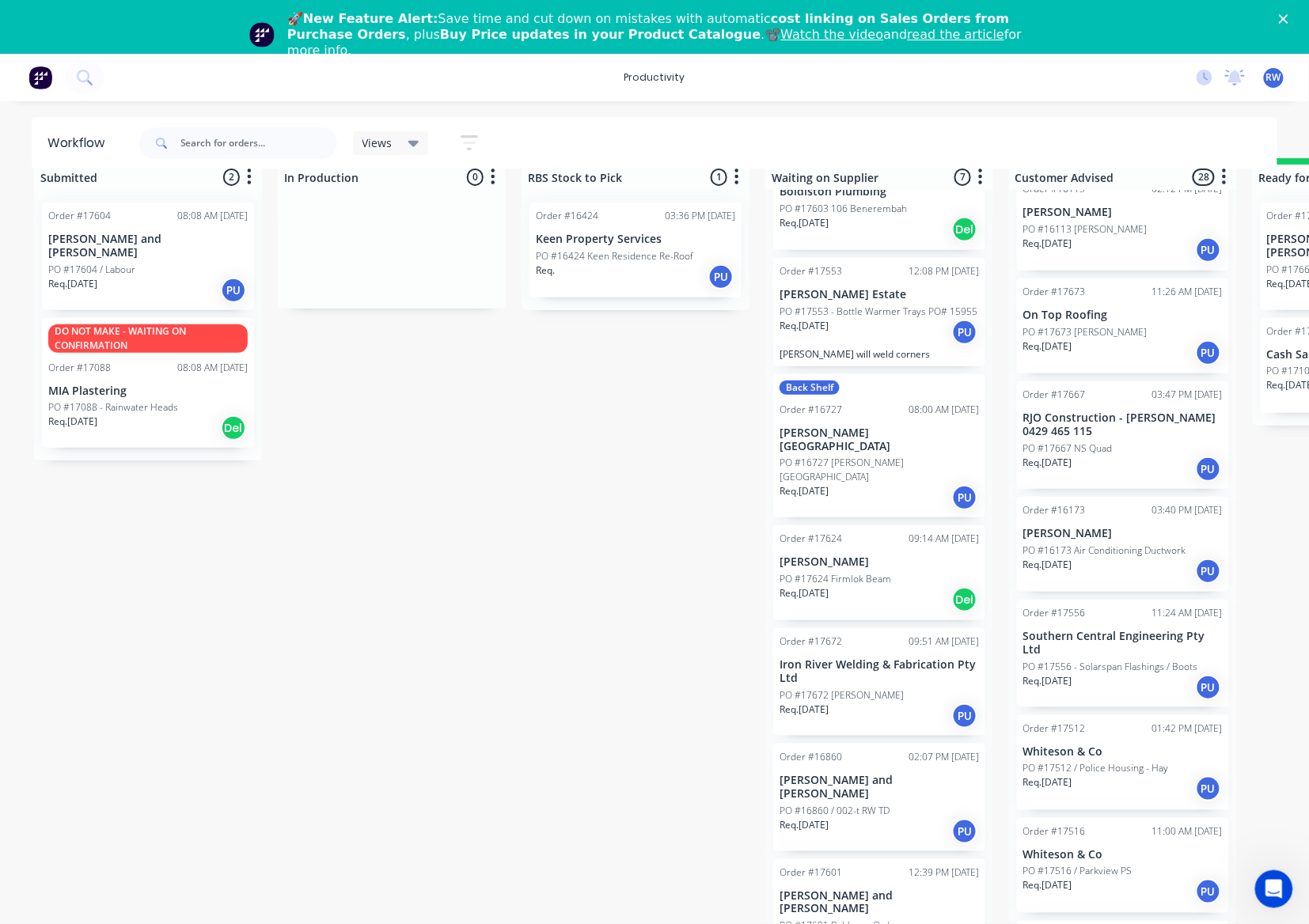
click at [850, 702] on div "Req. 29/09/25 PU" at bounding box center [879, 715] width 199 height 27
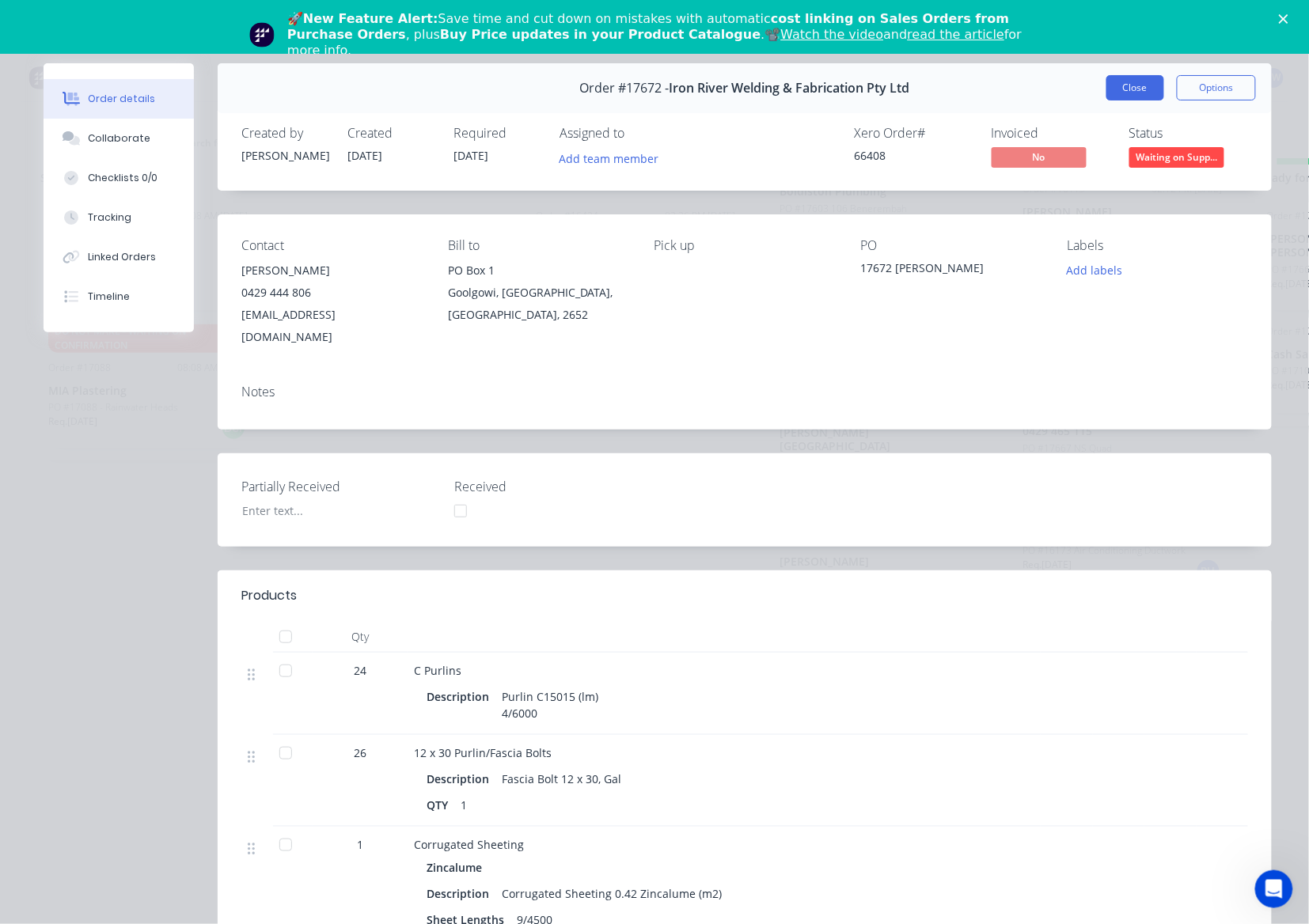
click at [1138, 89] on button "Close" at bounding box center [1135, 88] width 58 height 26
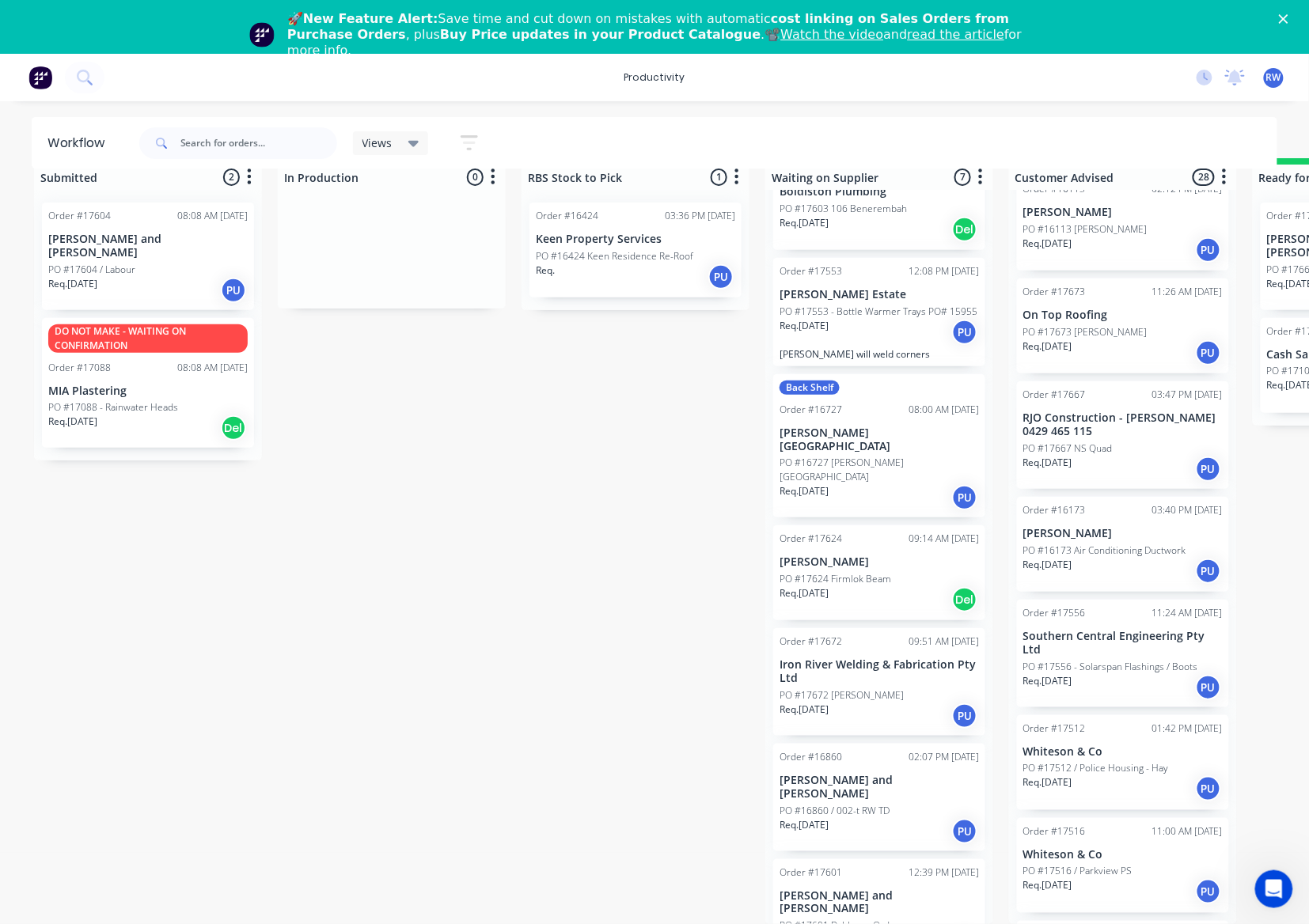
click at [1141, 412] on p "RJO Construction - [PERSON_NAME] 0429 465 115" at bounding box center [1123, 425] width 199 height 27
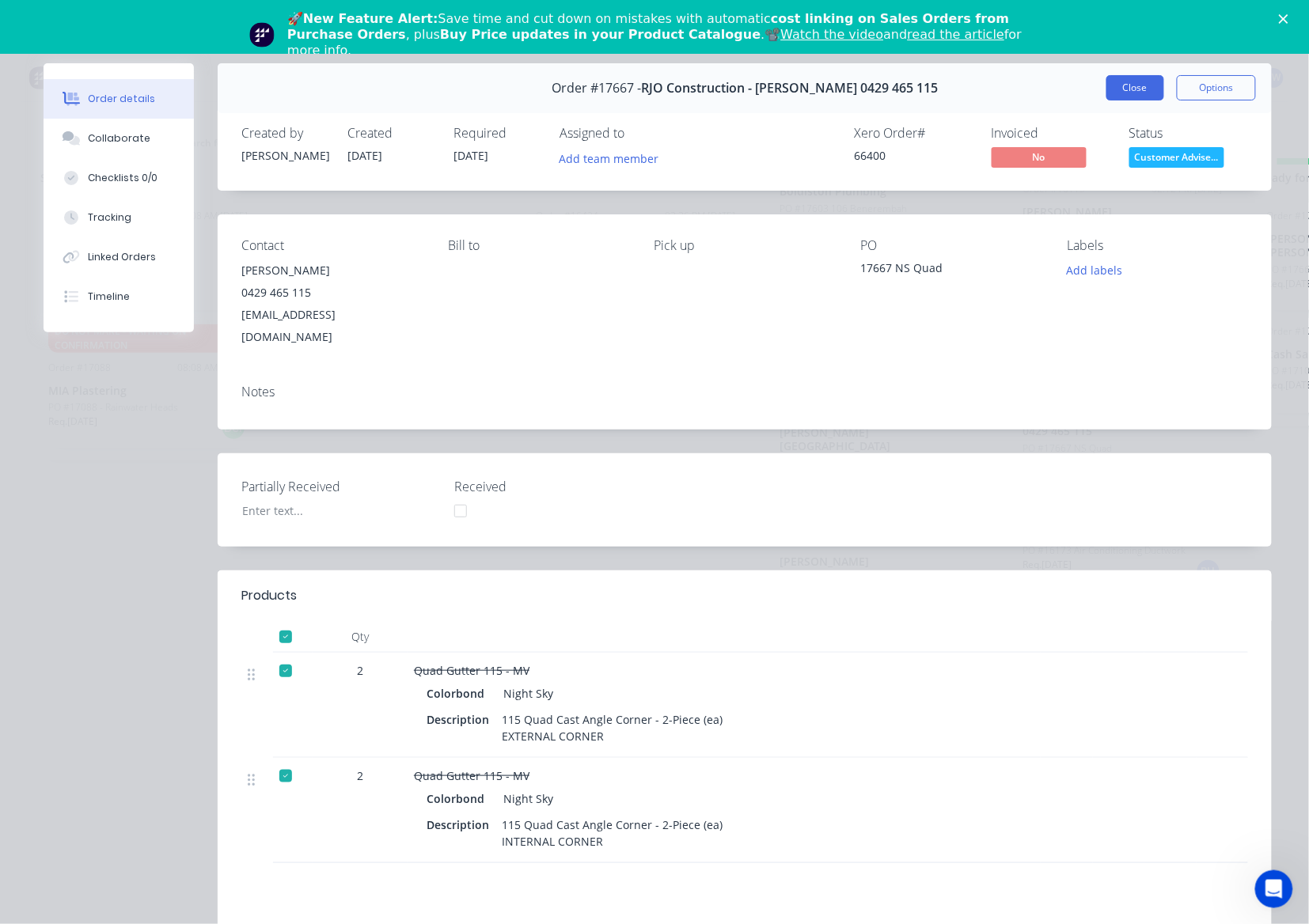
click at [1111, 80] on button "Close" at bounding box center [1135, 88] width 58 height 26
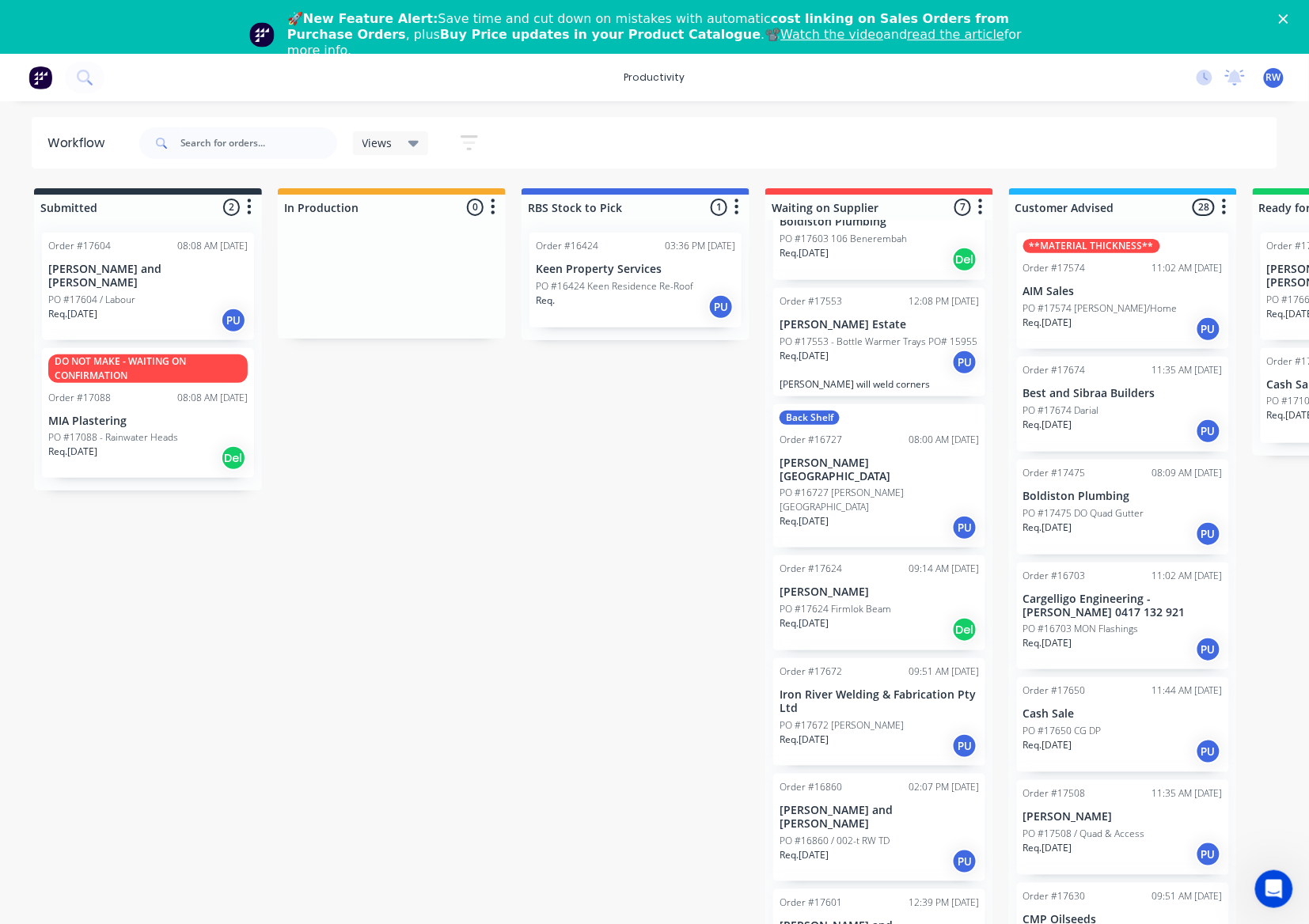
click at [1095, 437] on div "Req. 29/09/25 PU" at bounding box center [1123, 430] width 199 height 27
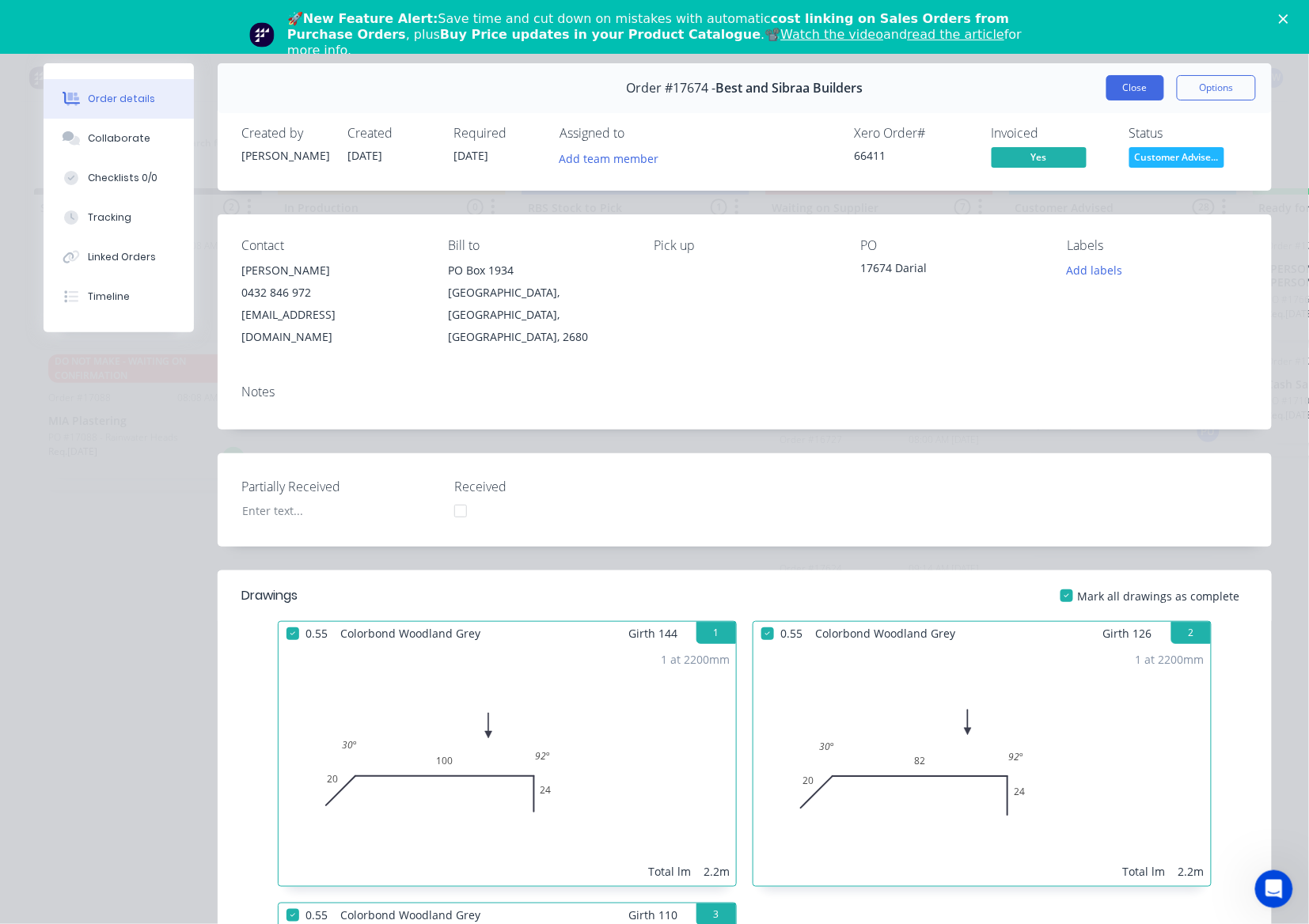
click at [1131, 84] on button "Close" at bounding box center [1135, 88] width 58 height 26
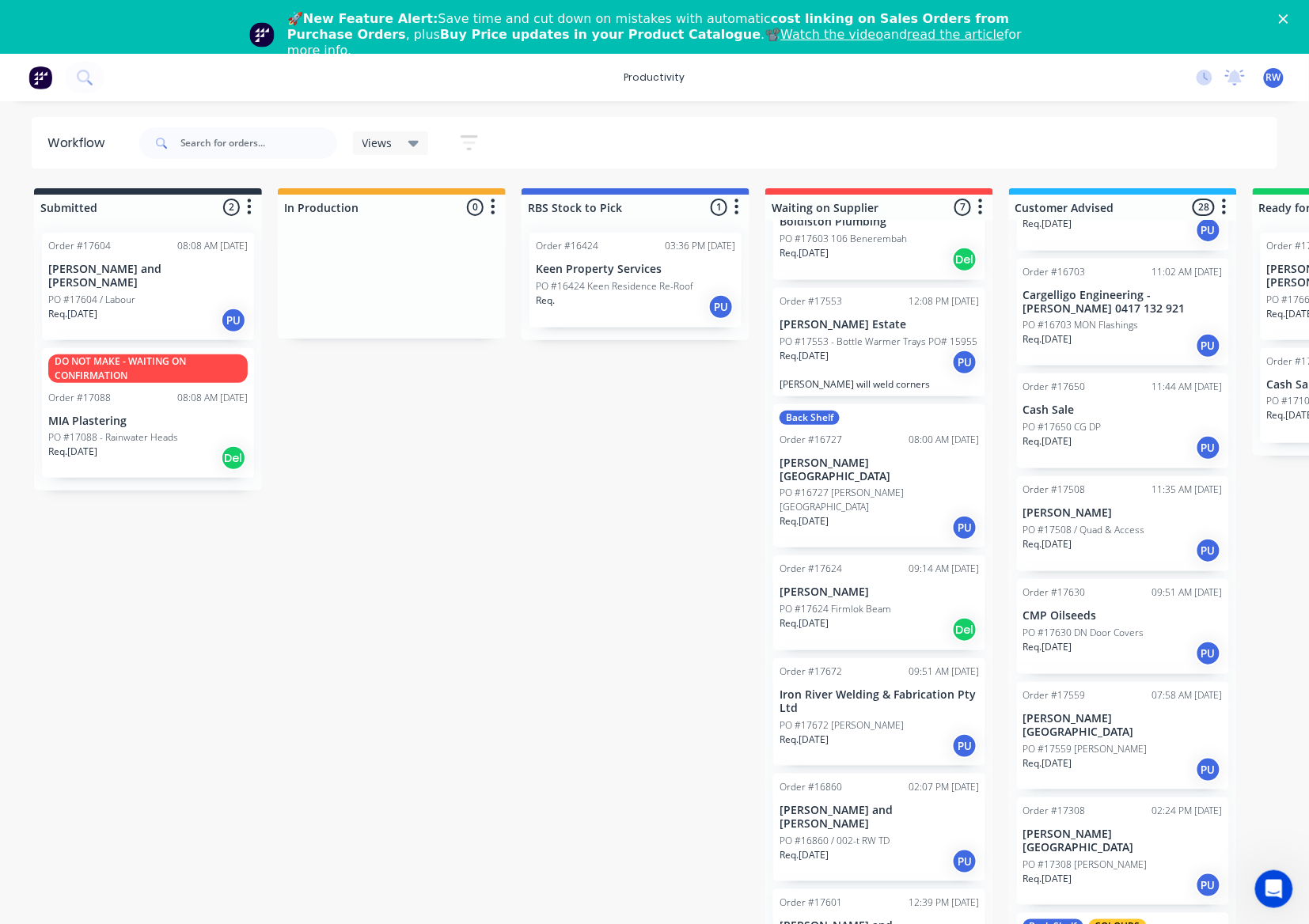
scroll to position [316, 0]
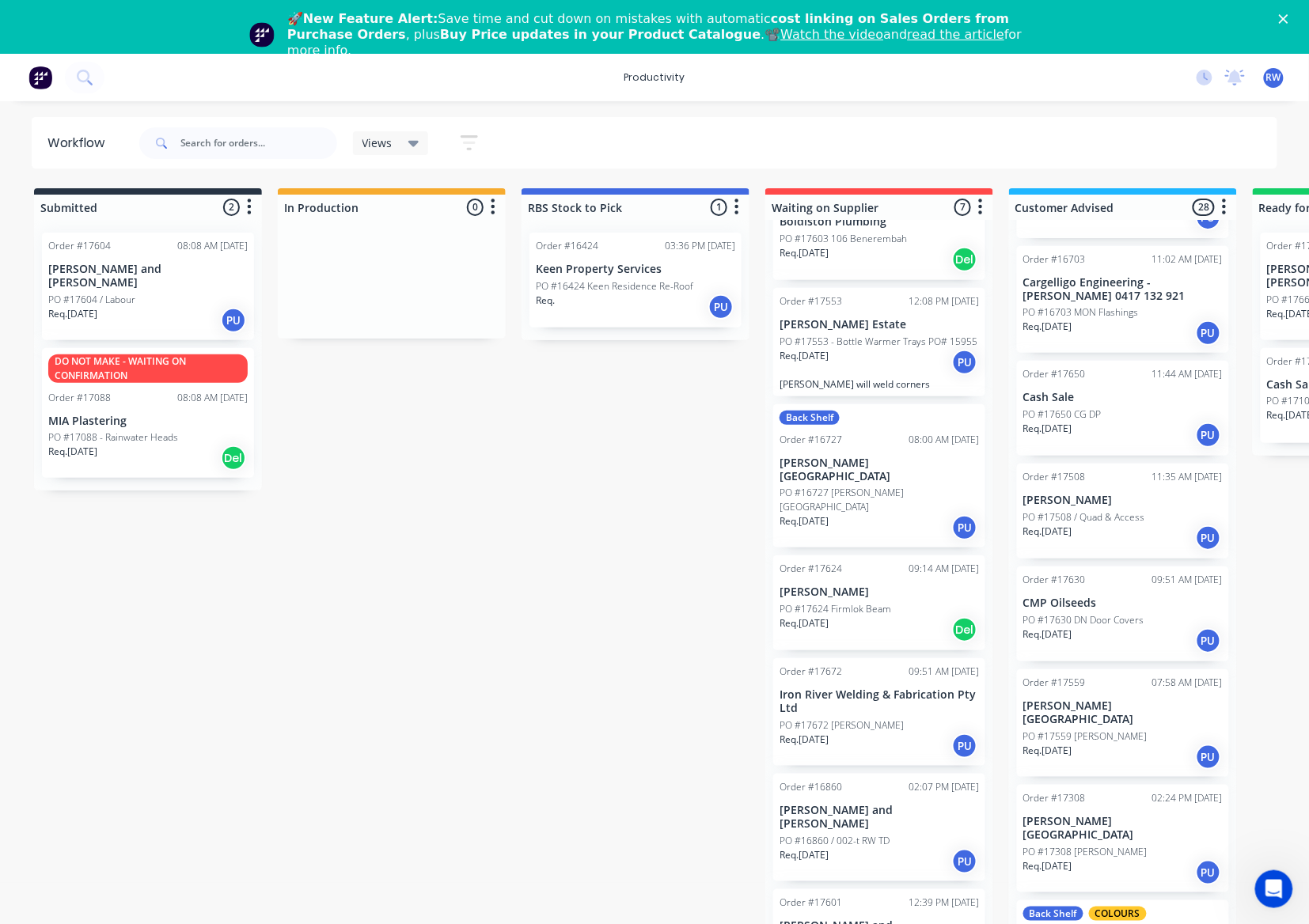
click at [1117, 521] on p "PO #17508 / Quad & Access" at bounding box center [1084, 517] width 122 height 14
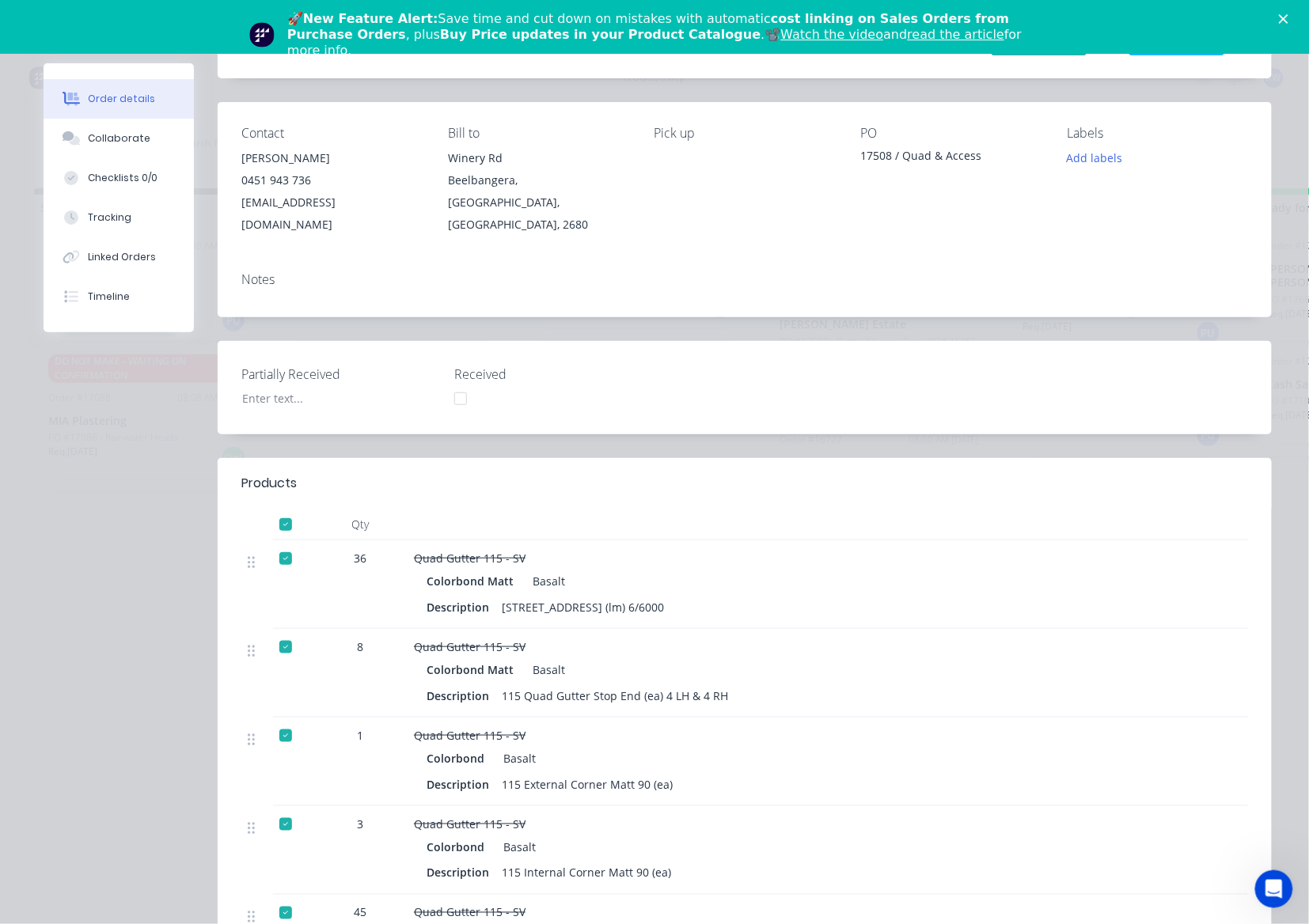
scroll to position [0, 0]
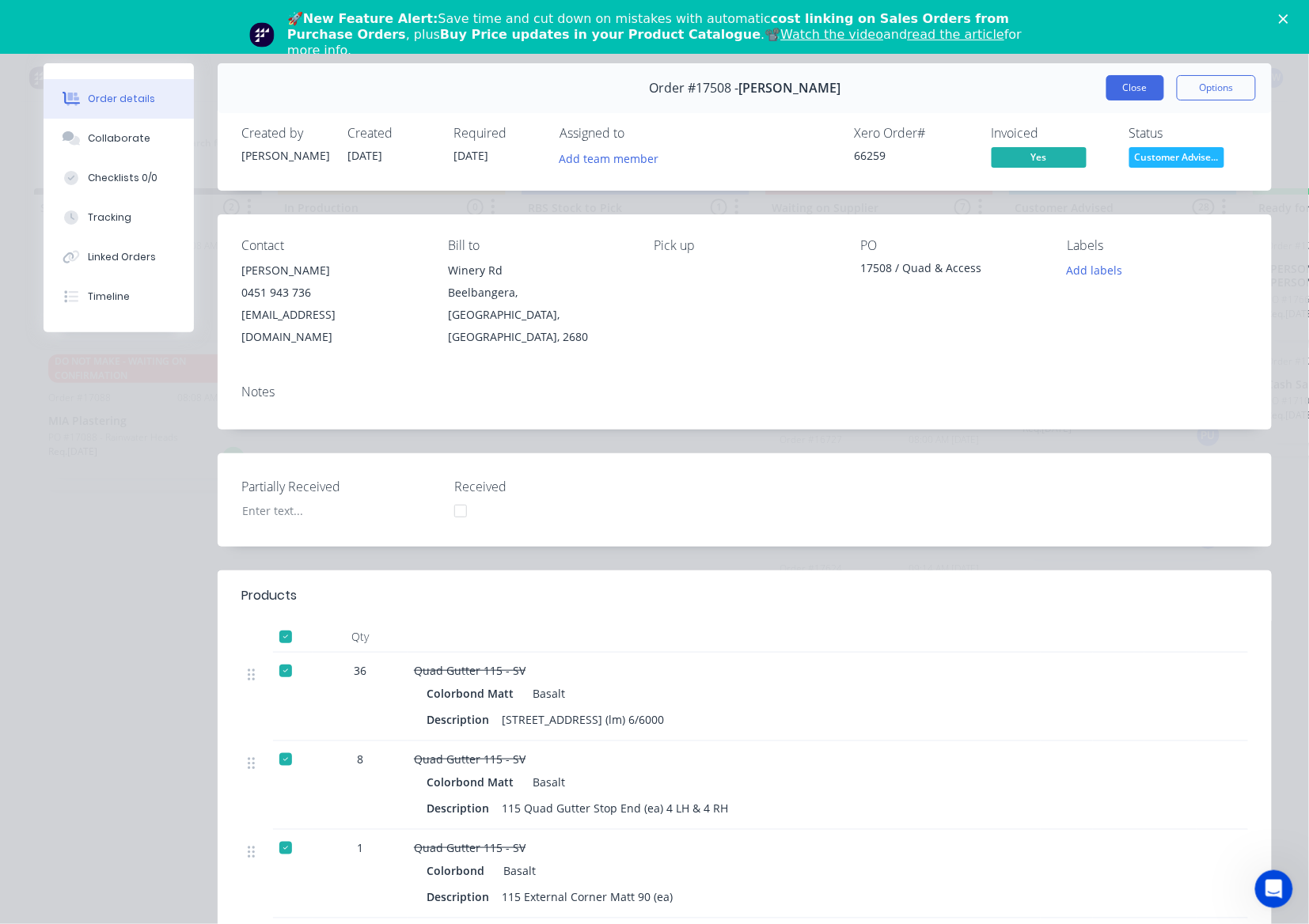
click at [1112, 95] on button "Close" at bounding box center [1135, 88] width 58 height 26
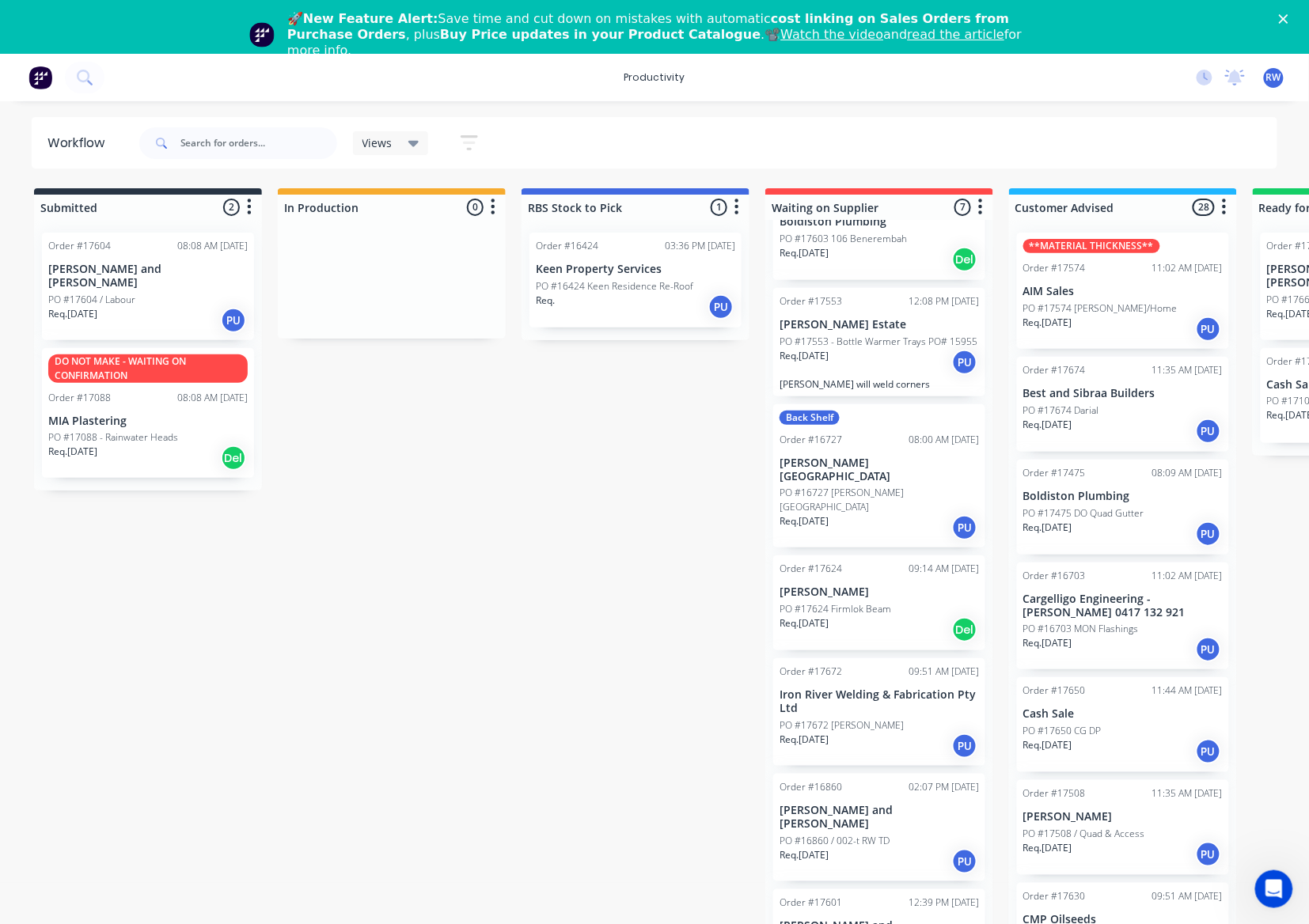
click at [1088, 745] on div "Req. 24/09/25 PU" at bounding box center [1123, 751] width 199 height 27
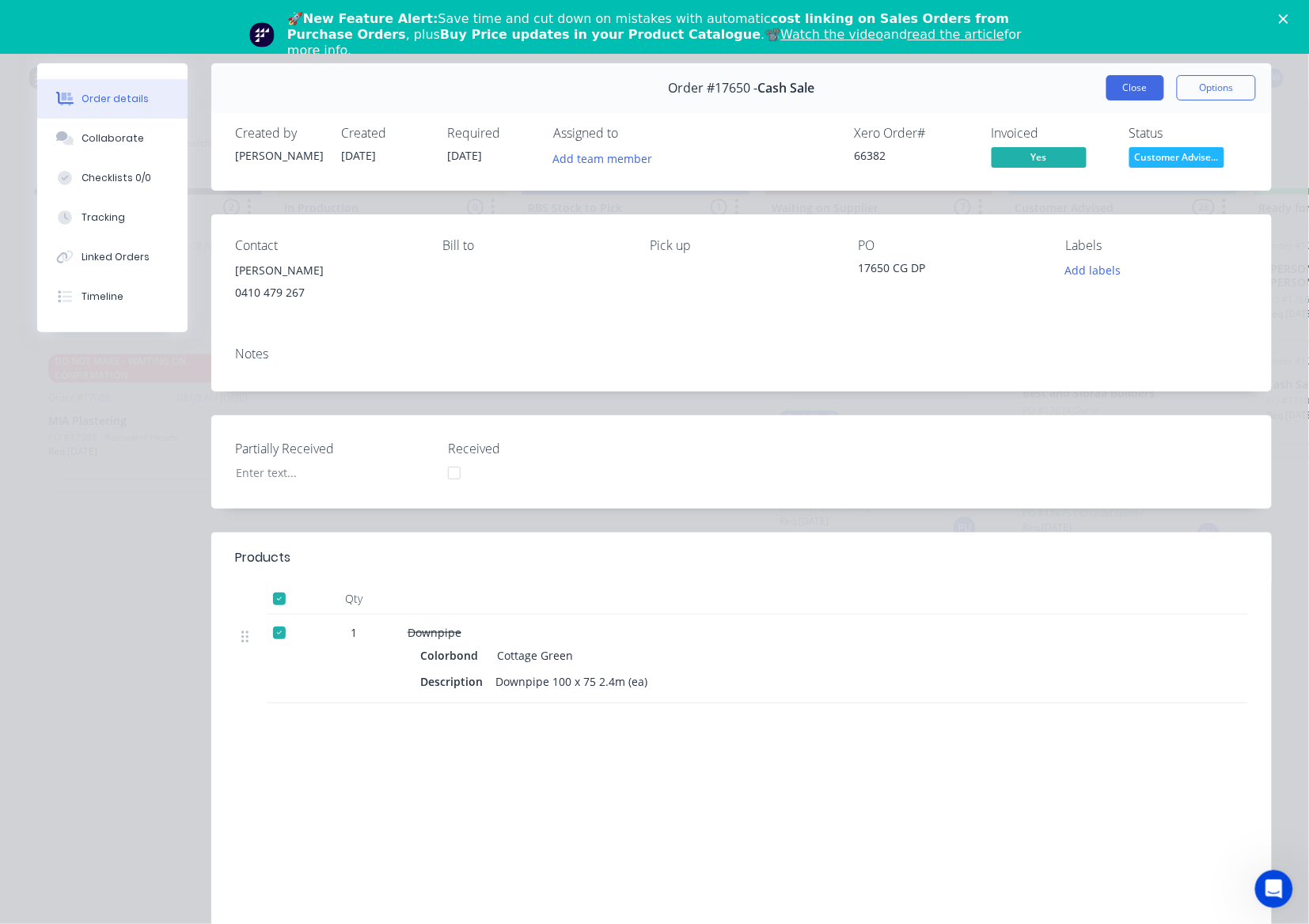
click at [1106, 89] on button "Close" at bounding box center [1135, 88] width 58 height 26
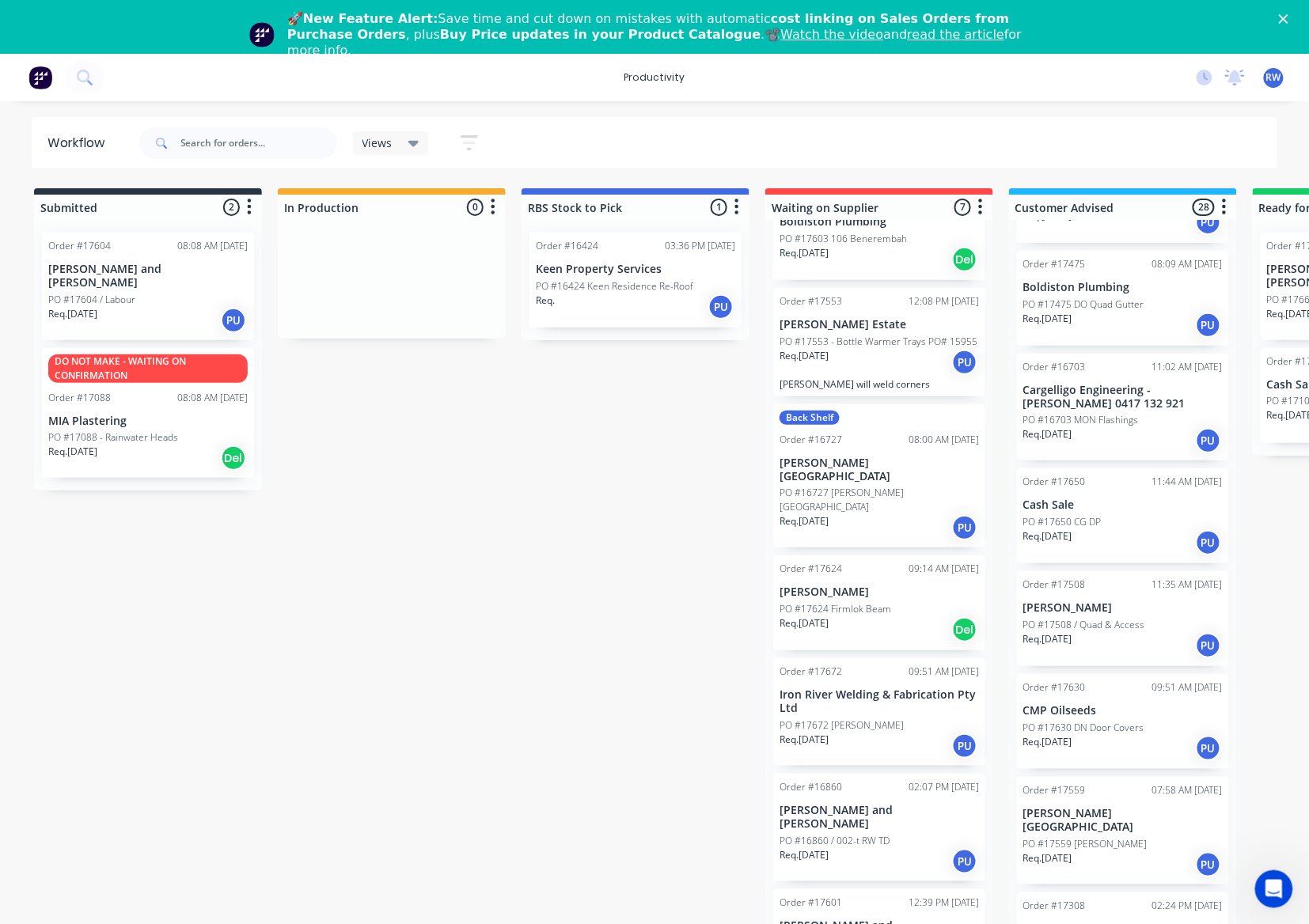
scroll to position [211, 0]
click at [1098, 649] on div "Req. 05/09/25 PU" at bounding box center [1123, 643] width 199 height 27
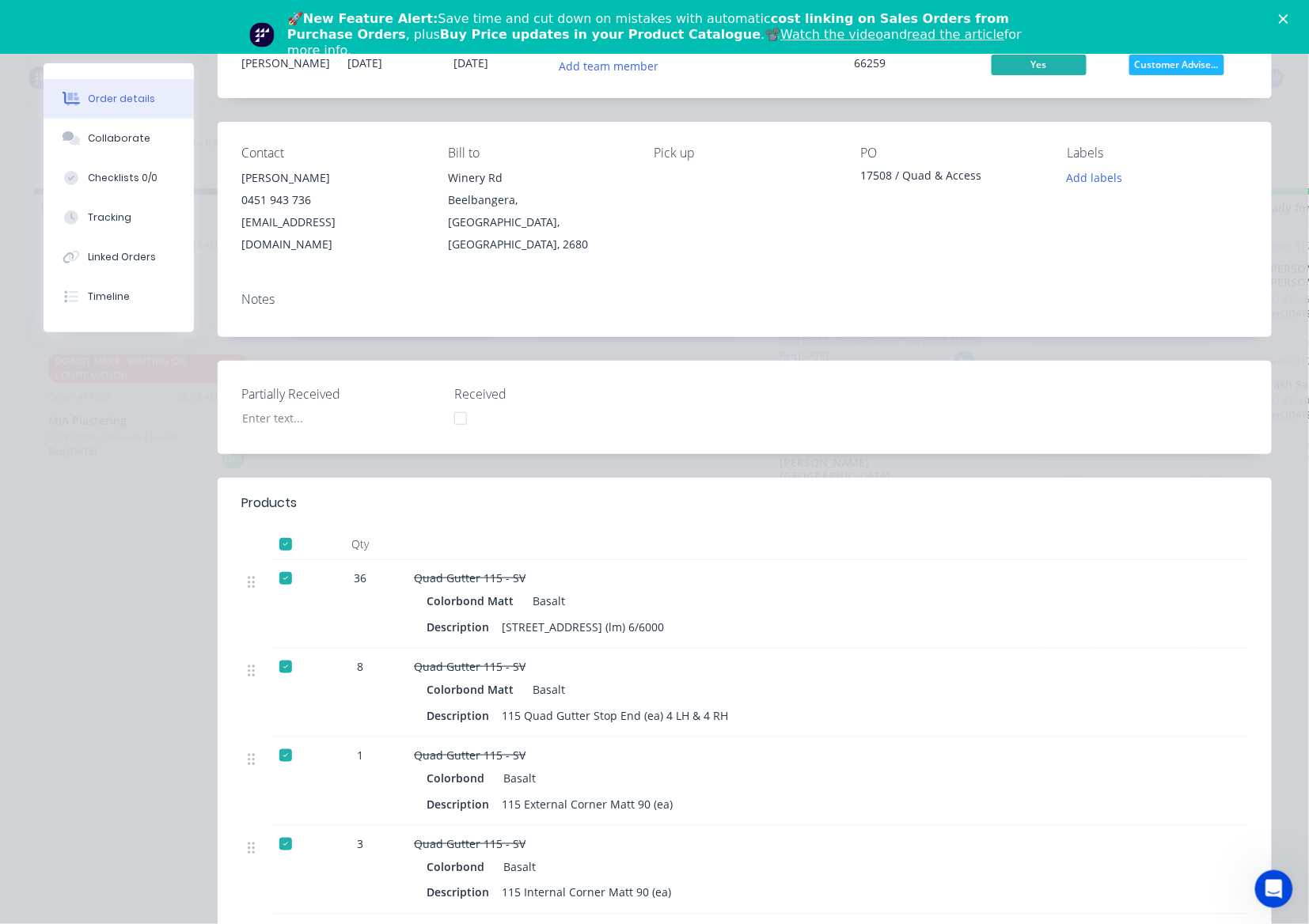
scroll to position [0, 0]
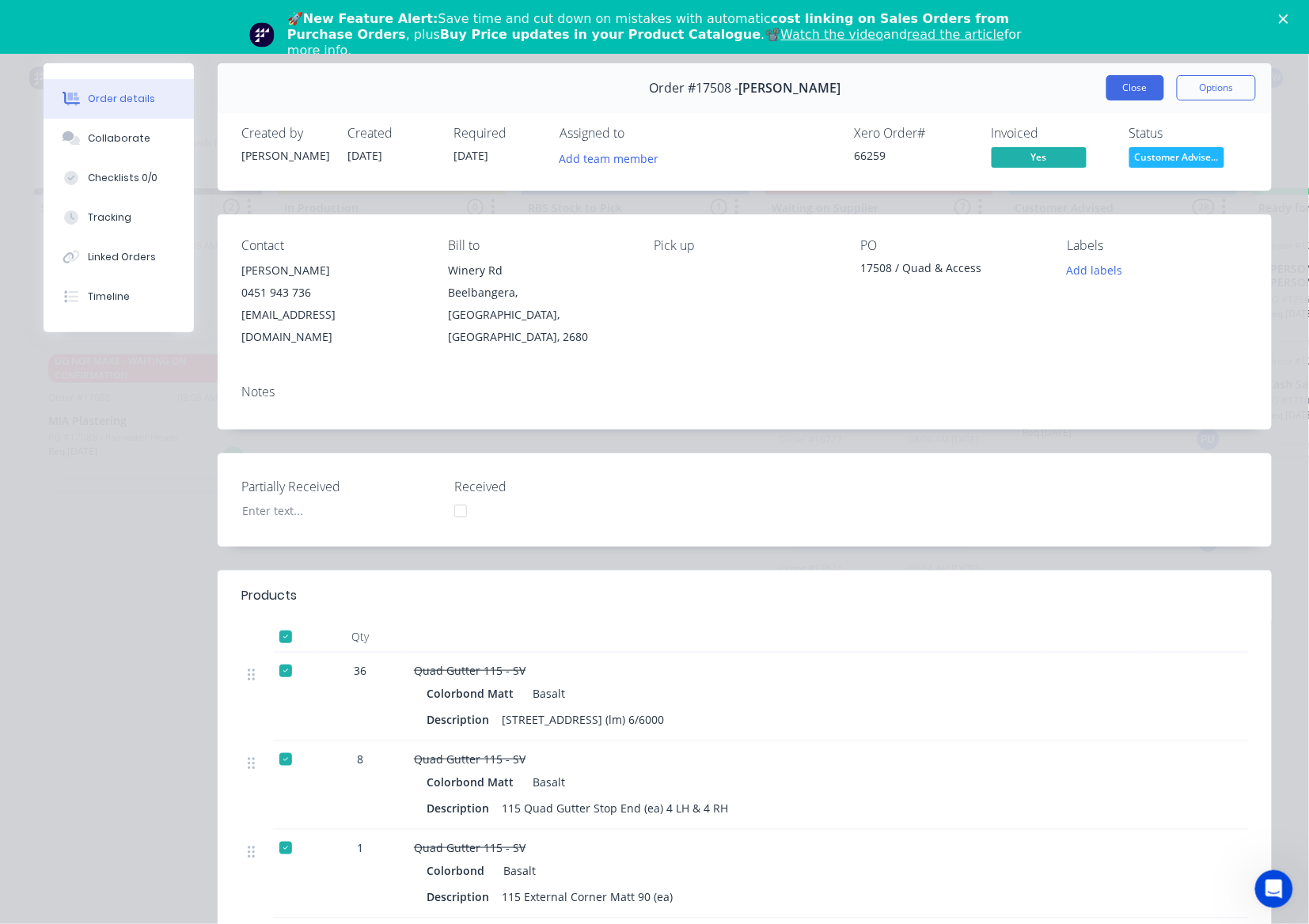
click at [1122, 90] on button "Close" at bounding box center [1135, 88] width 58 height 26
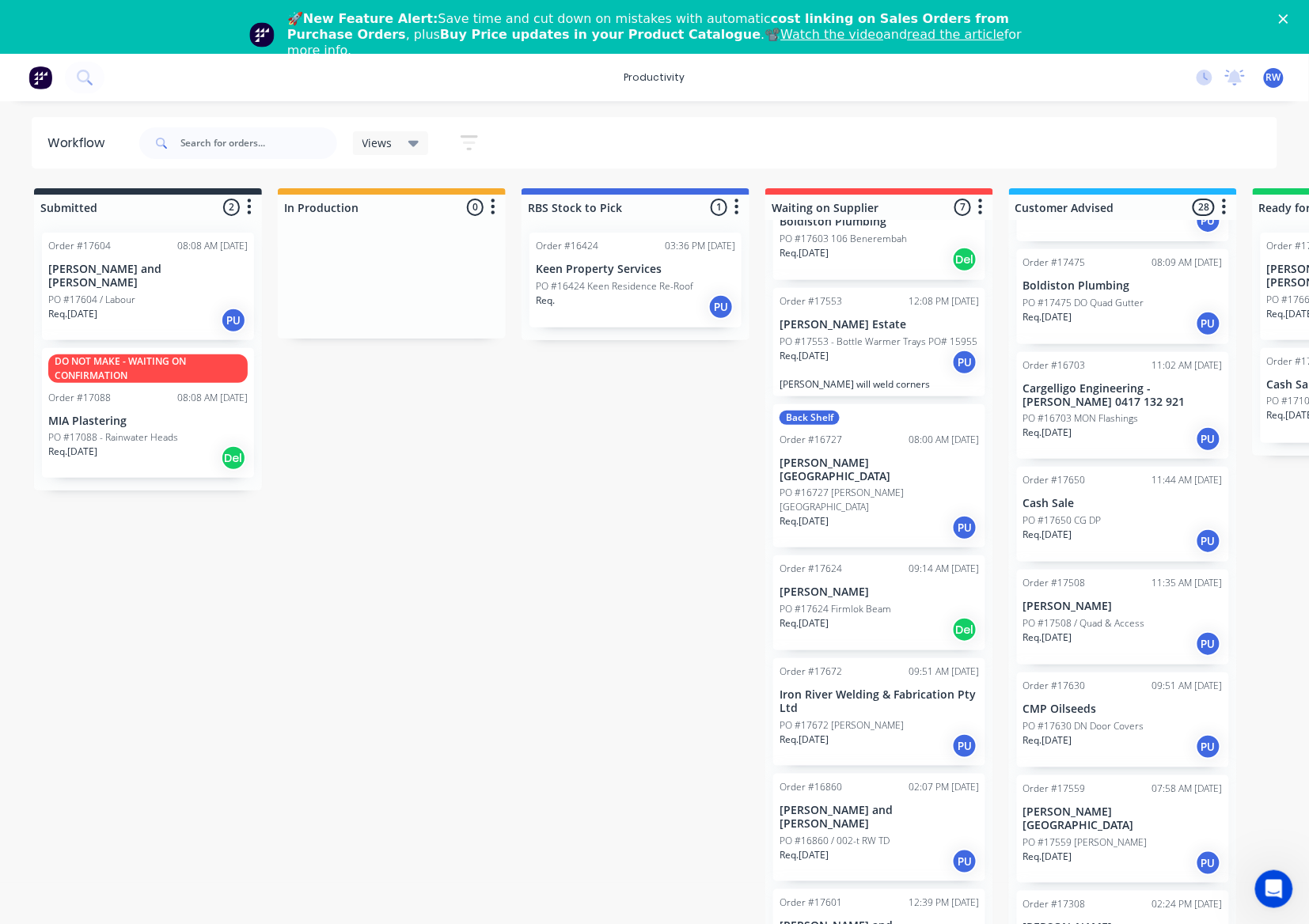
click at [1140, 850] on div "Req. 15/09/25 PU" at bounding box center [1123, 863] width 199 height 27
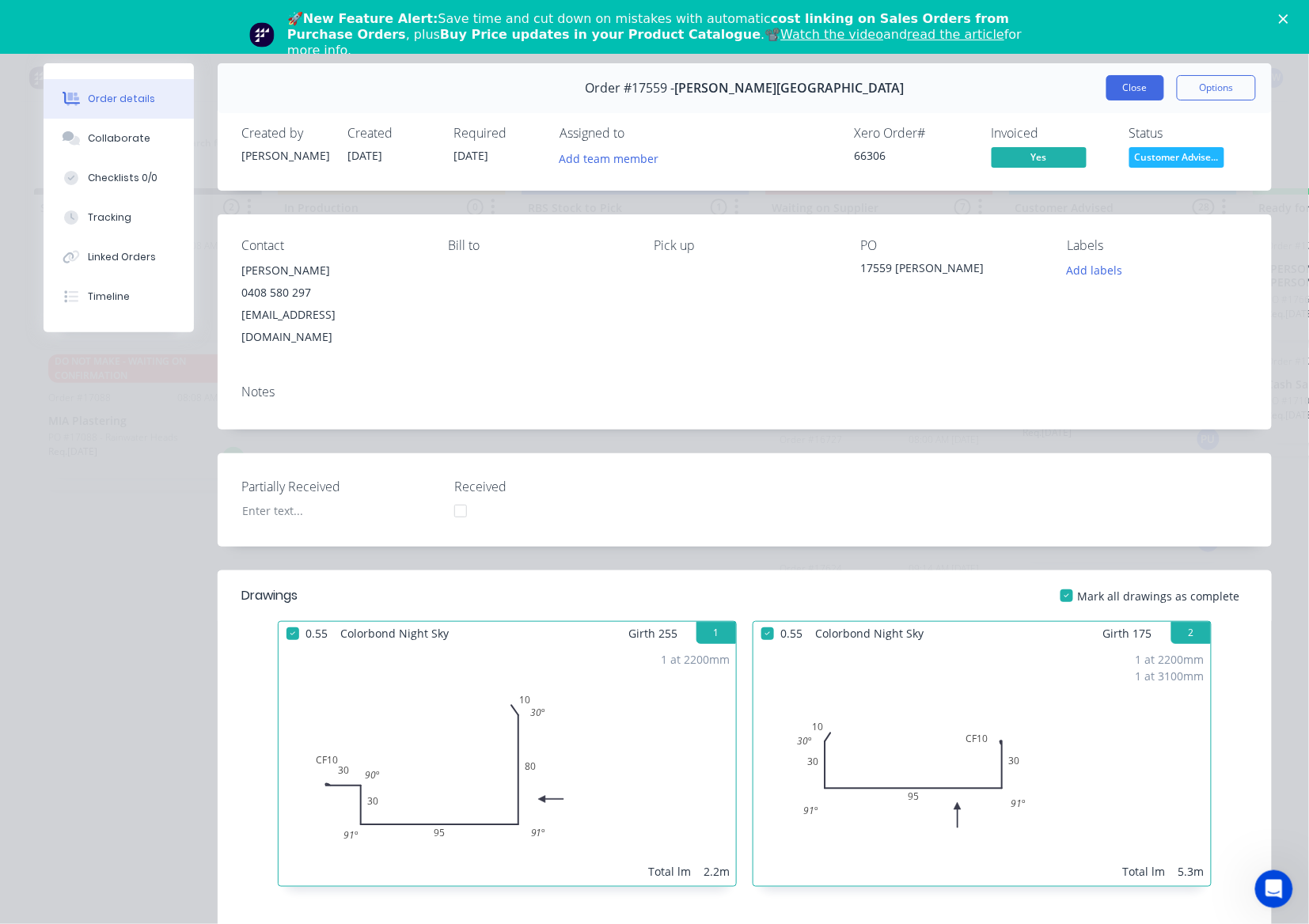
click at [1117, 91] on button "Close" at bounding box center [1135, 88] width 58 height 26
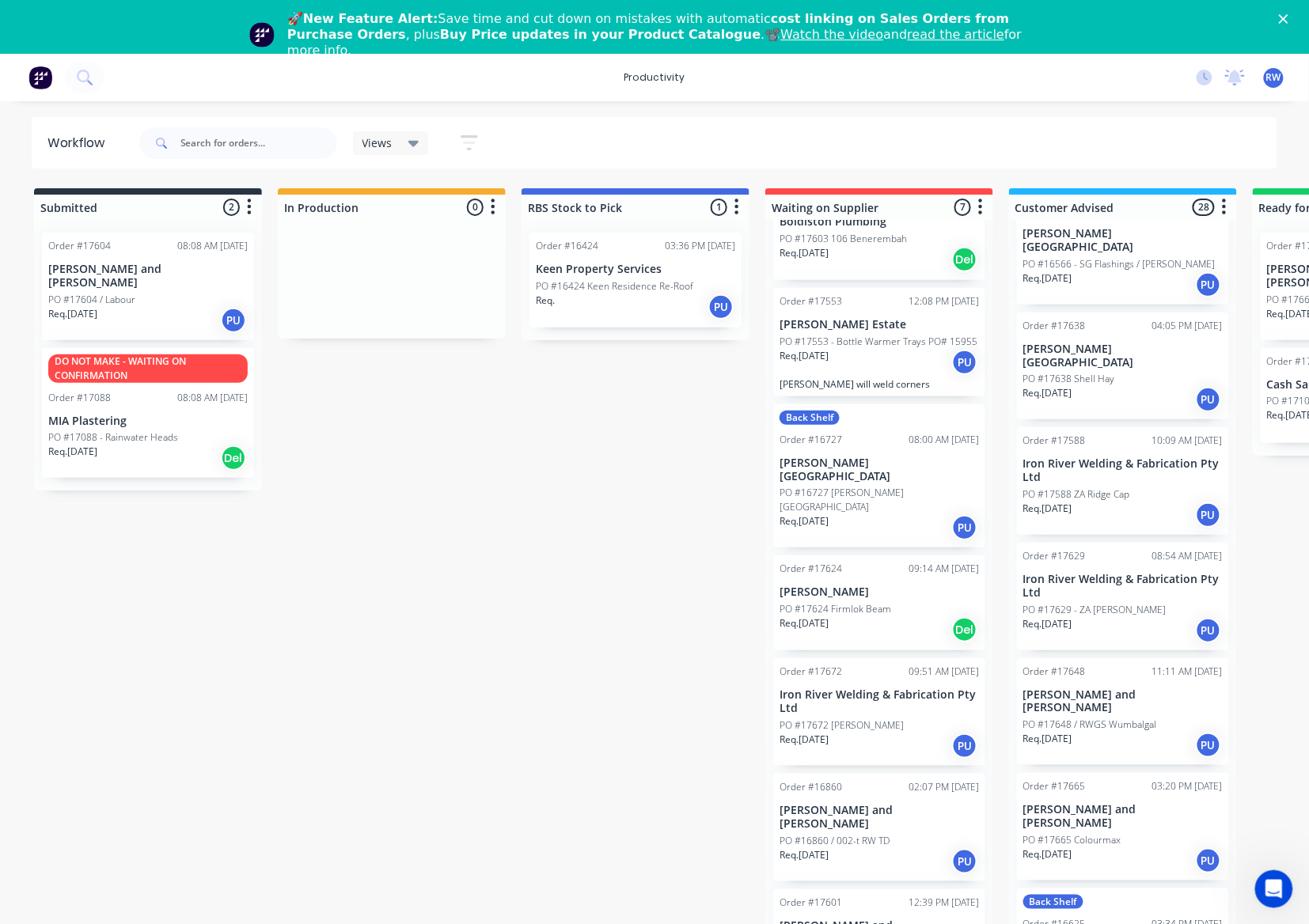
scroll to position [1160, 0]
click at [1153, 614] on div "Req. 23/09/25 PU" at bounding box center [1123, 627] width 199 height 27
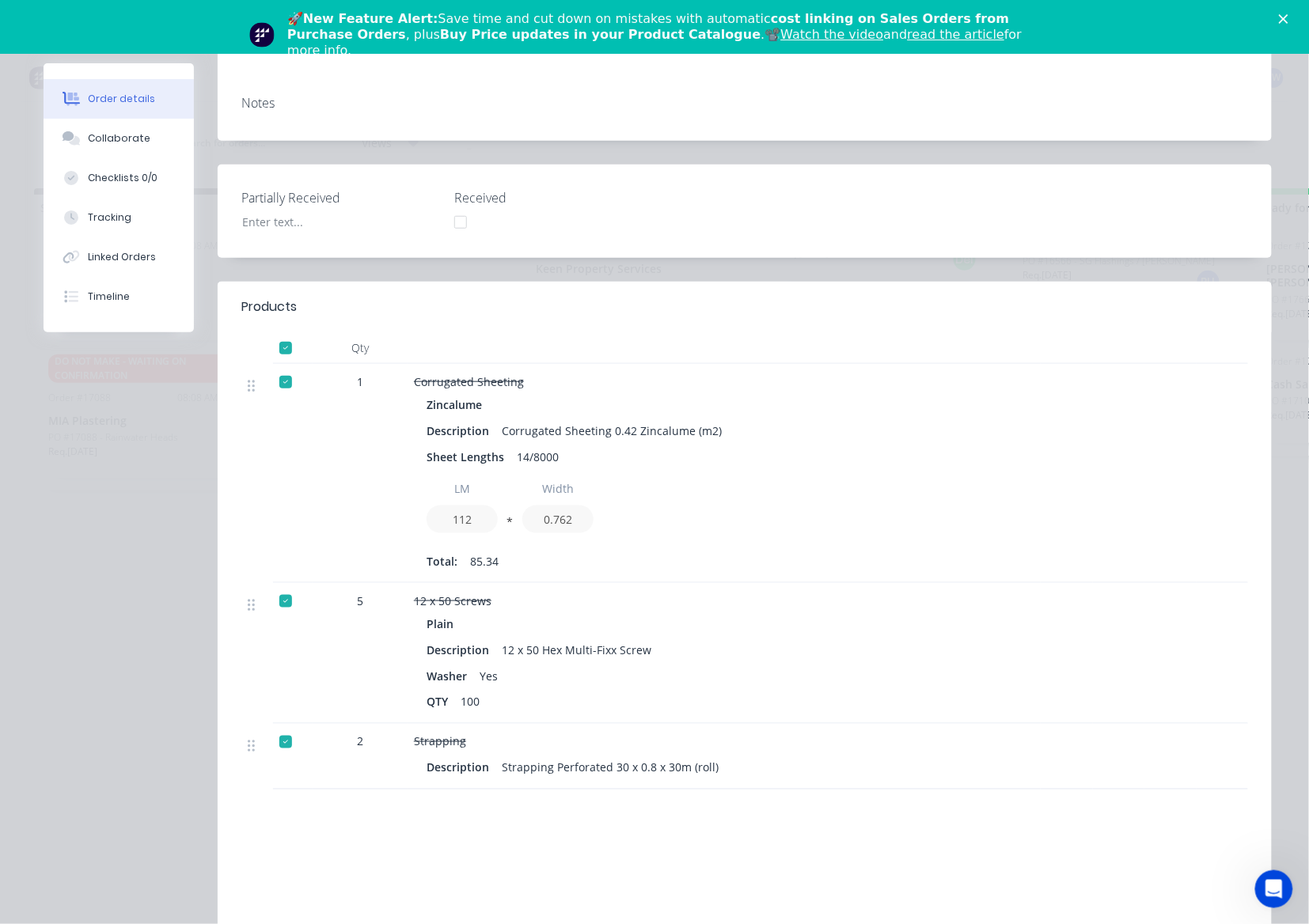
scroll to position [0, 0]
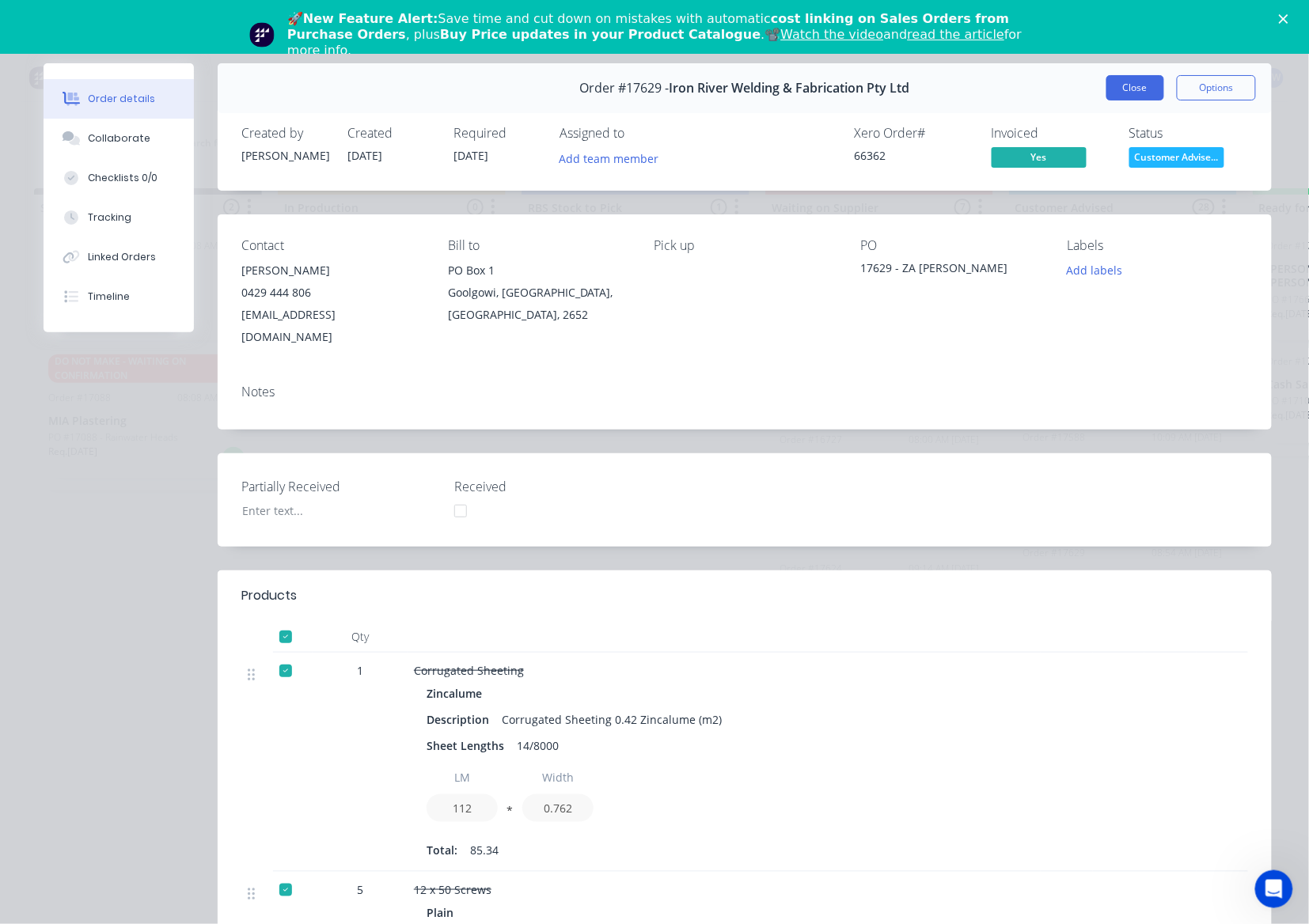
click at [1106, 86] on button "Close" at bounding box center [1135, 88] width 58 height 26
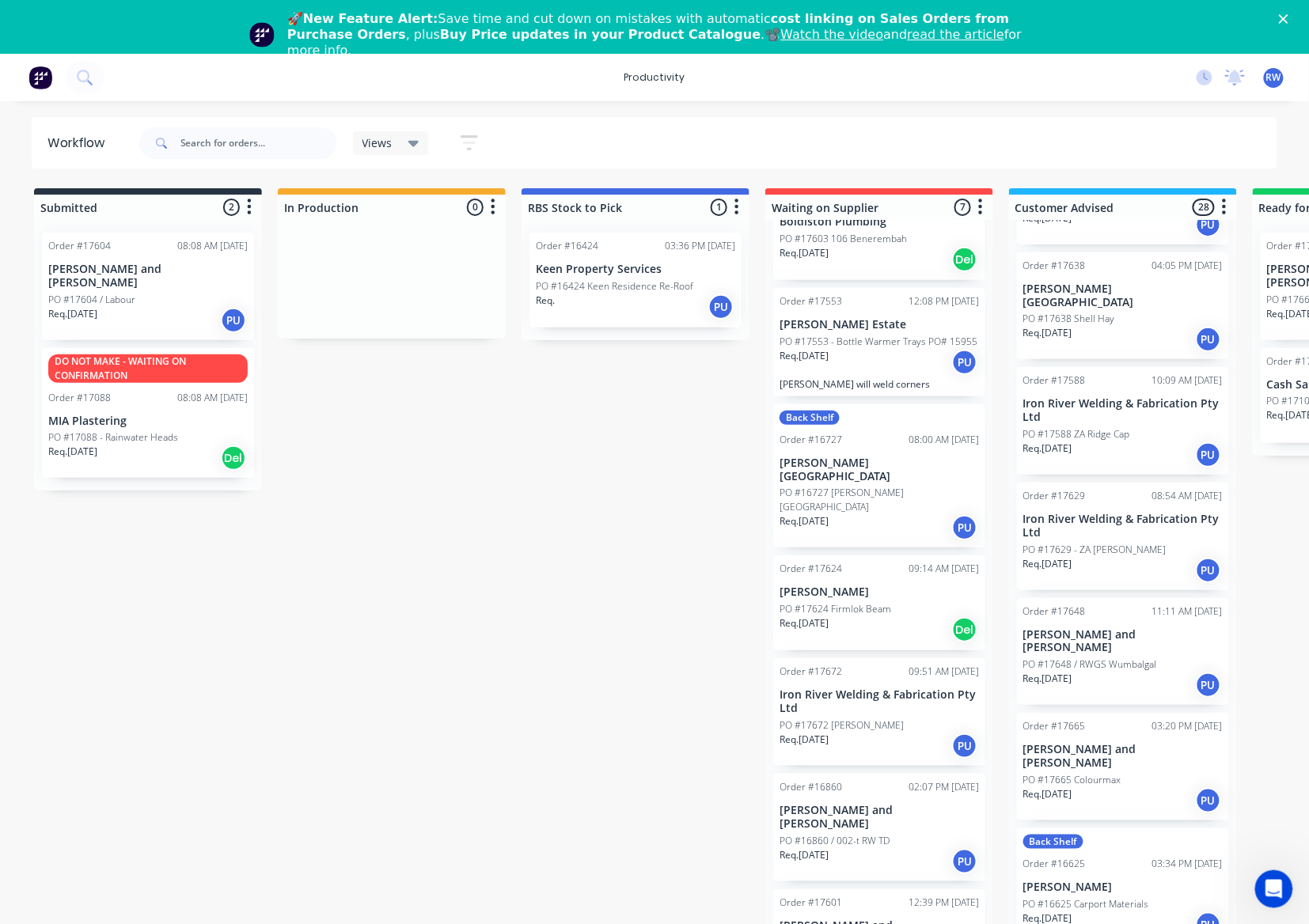
scroll to position [1266, 0]
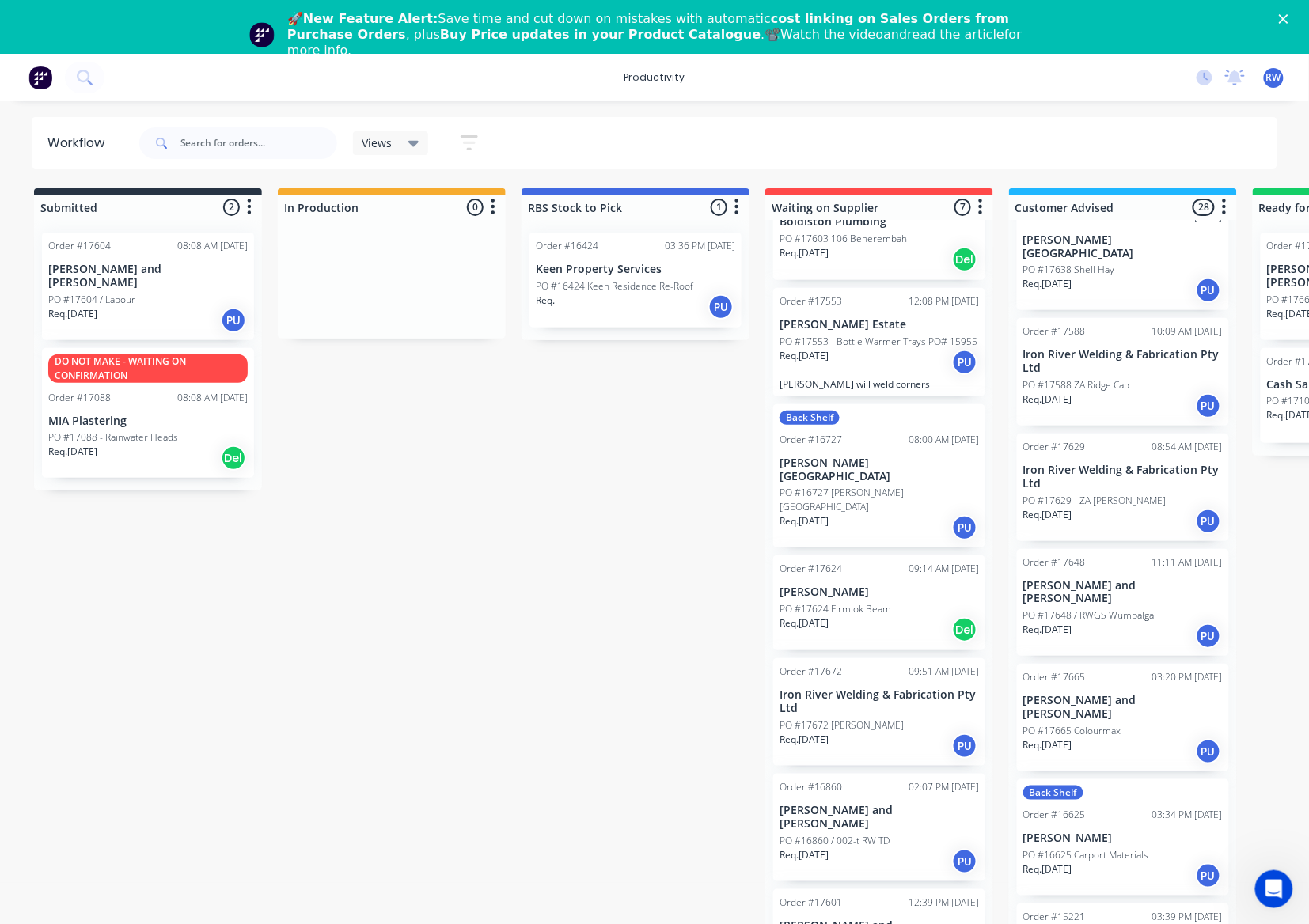
click at [1122, 378] on p "PO #17588 ZA Ridge Cap" at bounding box center [1077, 385] width 106 height 14
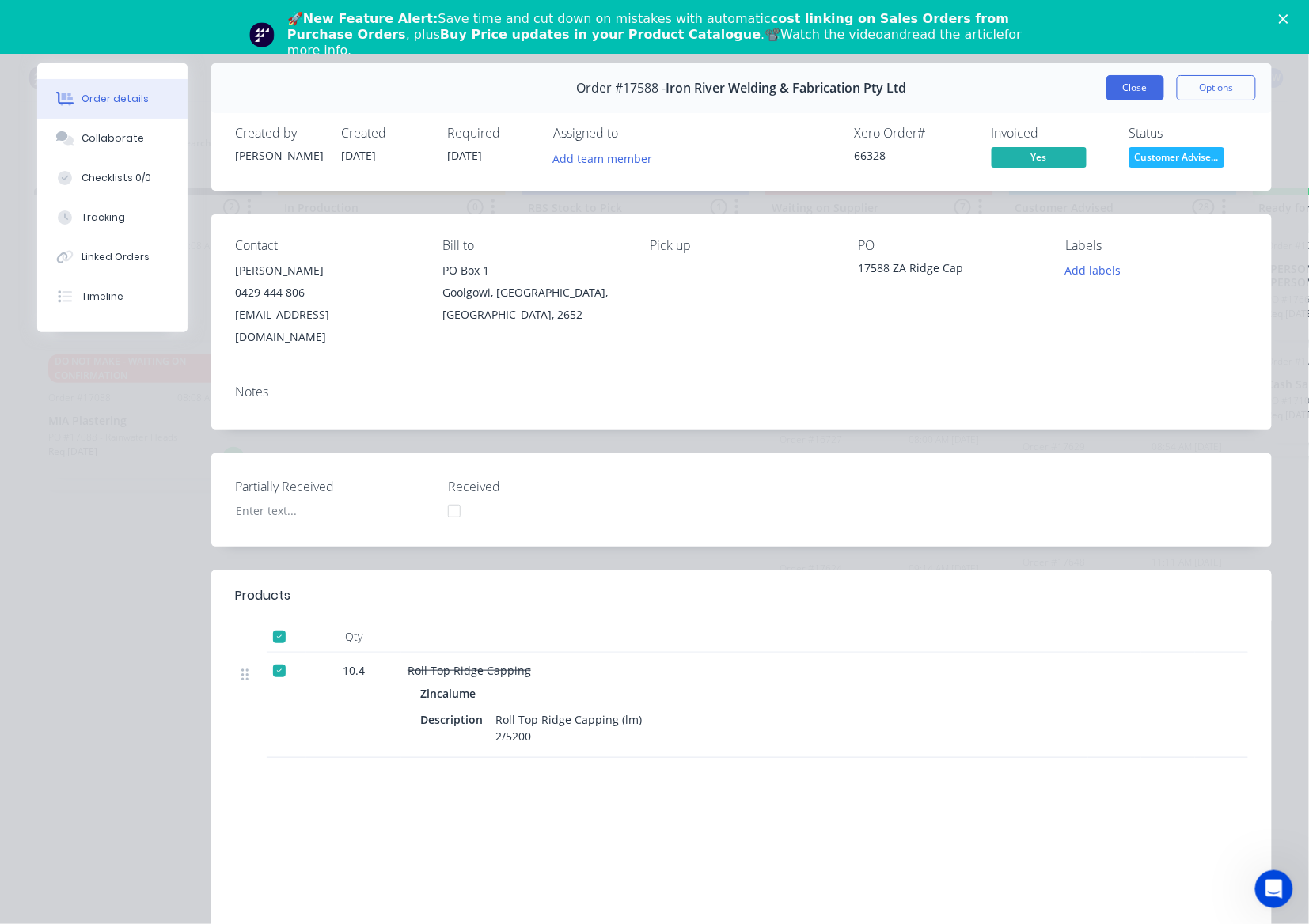
click at [1115, 87] on button "Close" at bounding box center [1135, 88] width 58 height 26
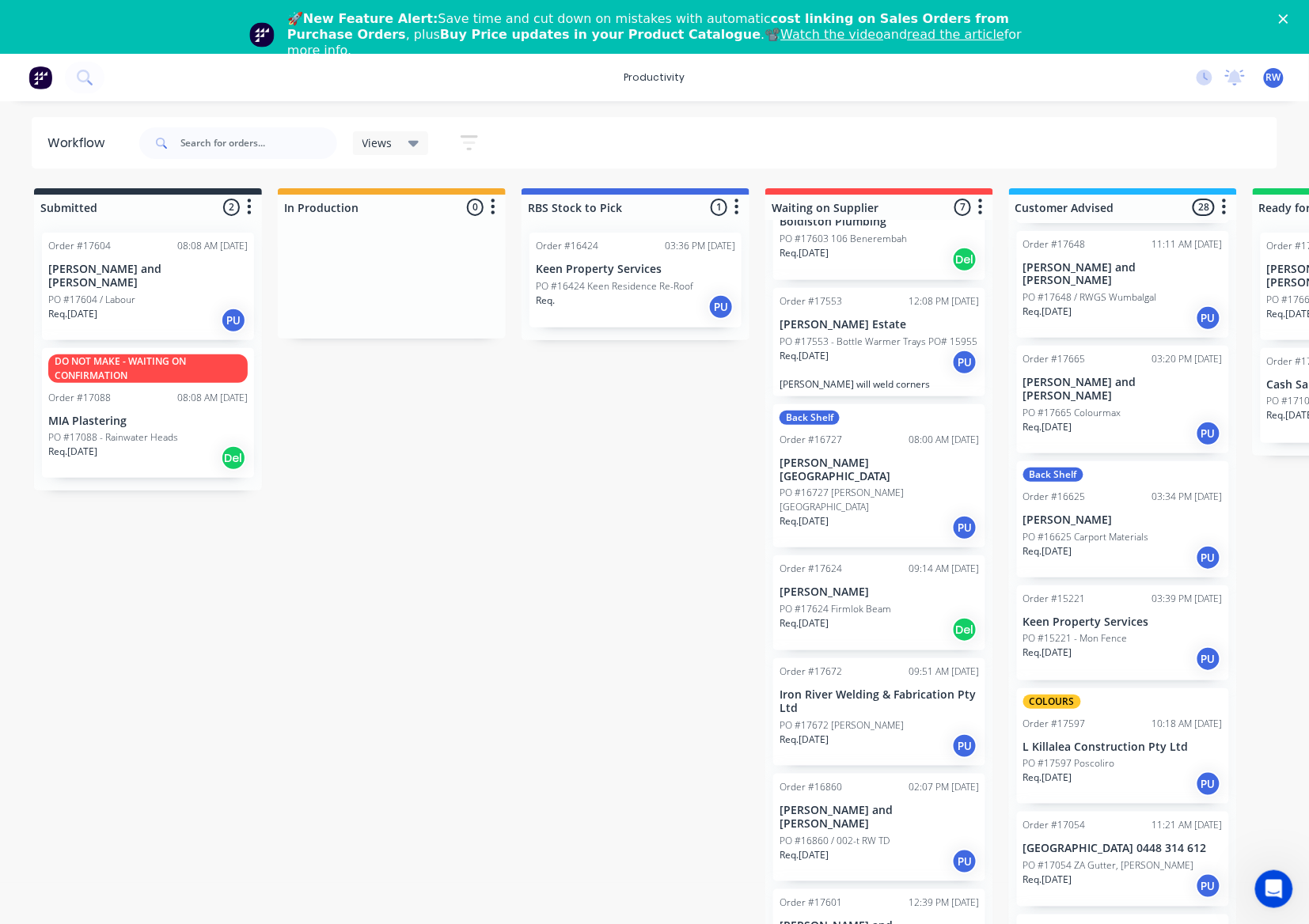
scroll to position [1687, 0]
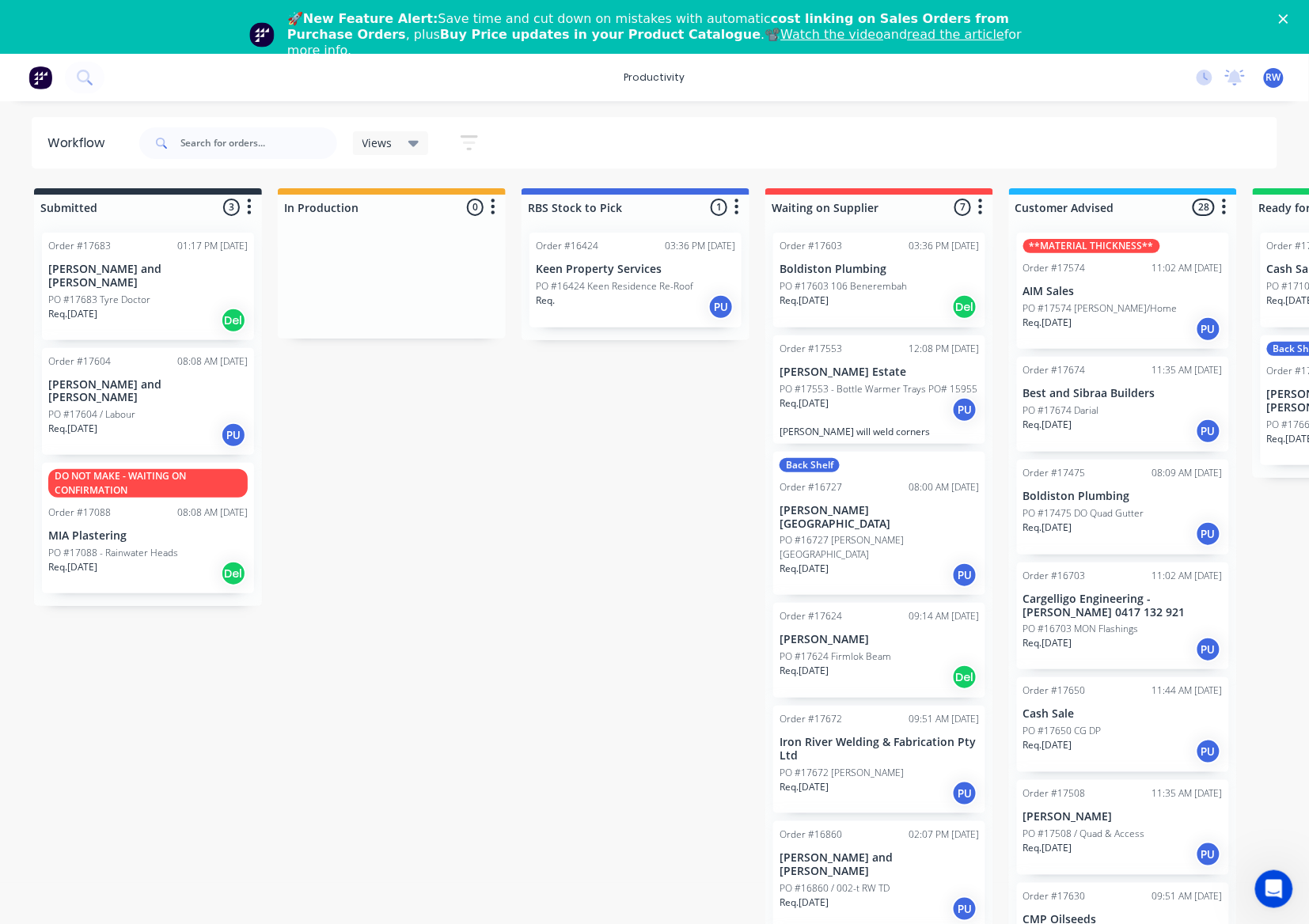
click at [121, 272] on p "[PERSON_NAME] and [PERSON_NAME]" at bounding box center [148, 276] width 199 height 27
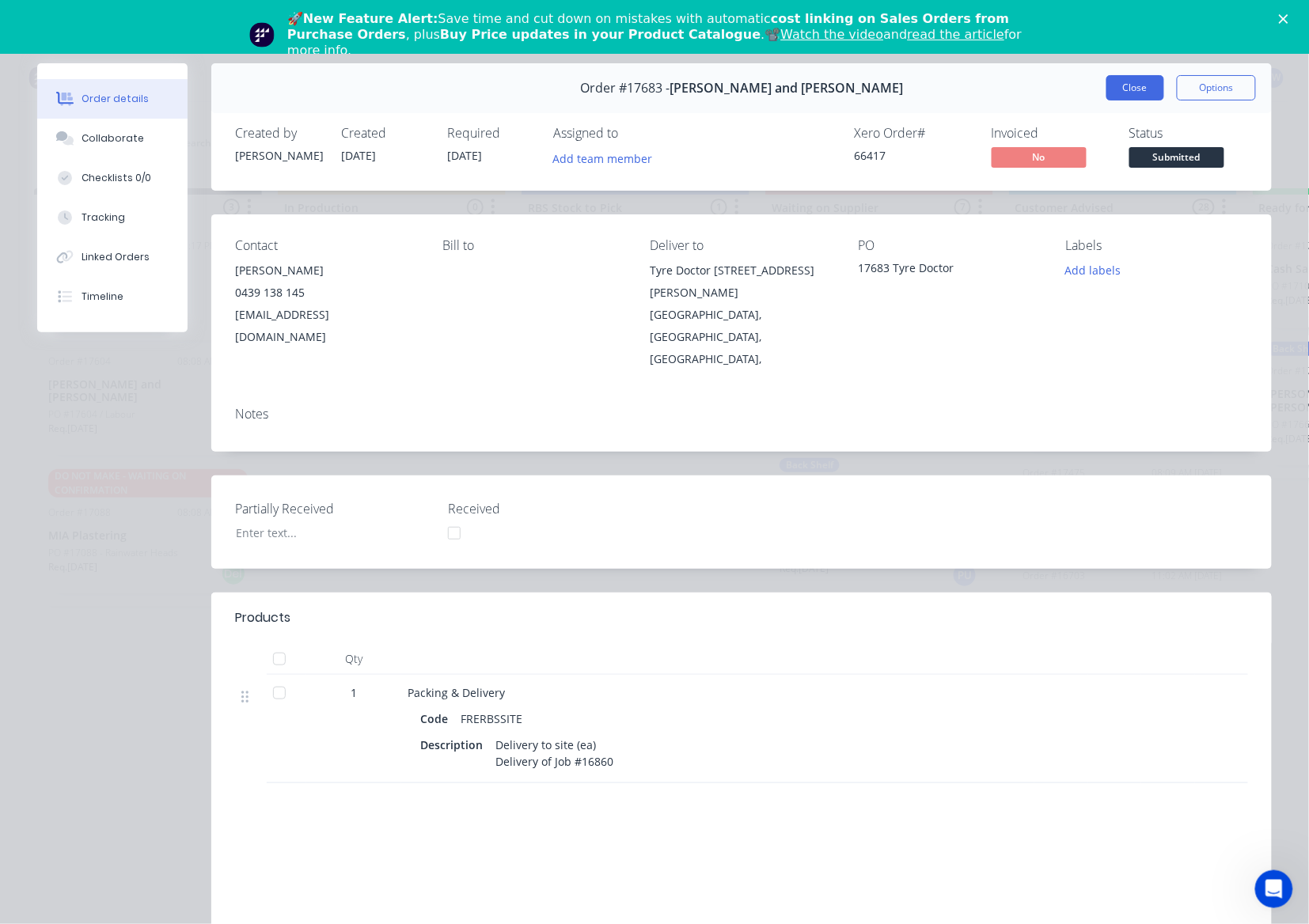
click at [1128, 94] on button "Close" at bounding box center [1135, 88] width 58 height 26
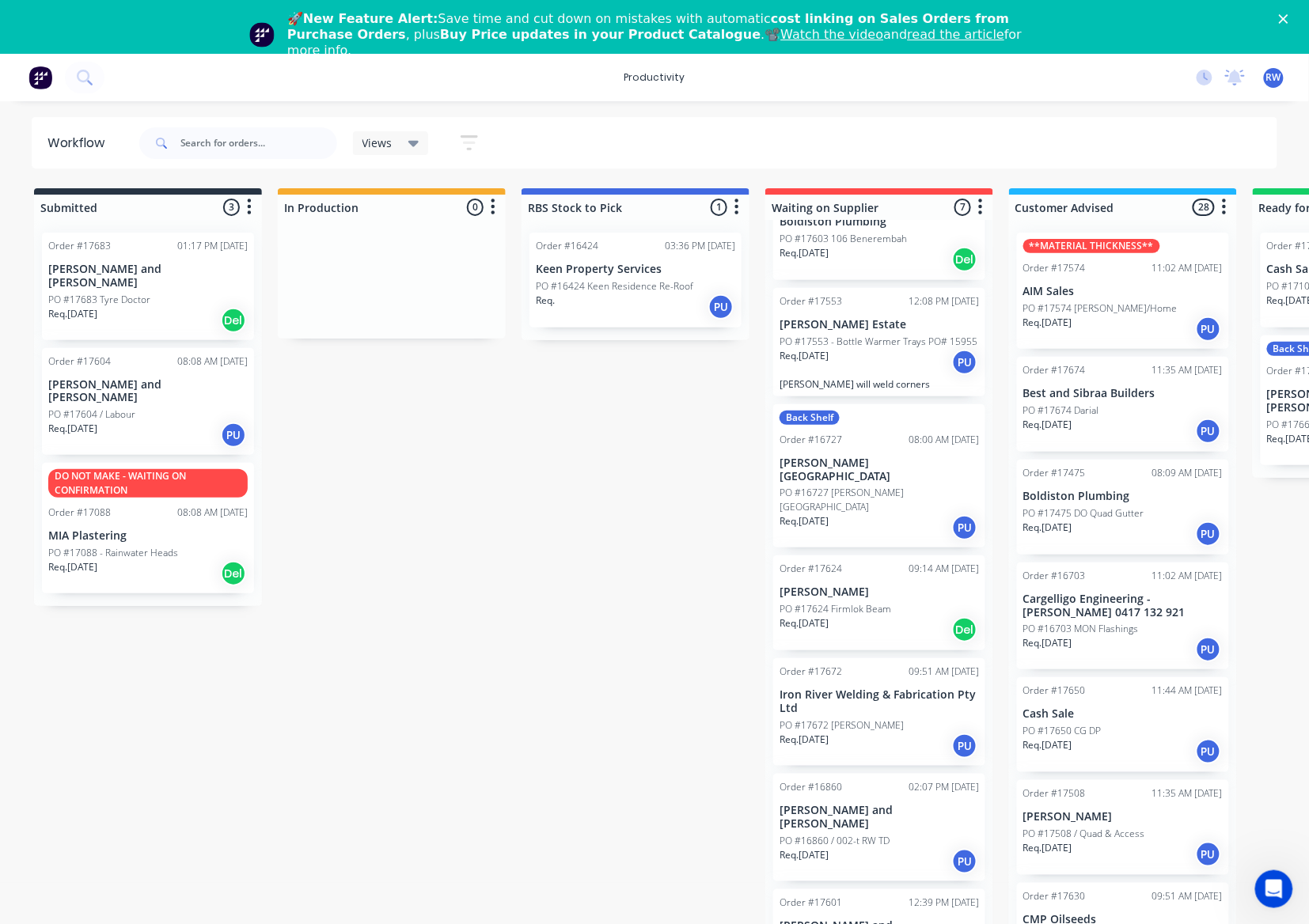
scroll to position [46, 0]
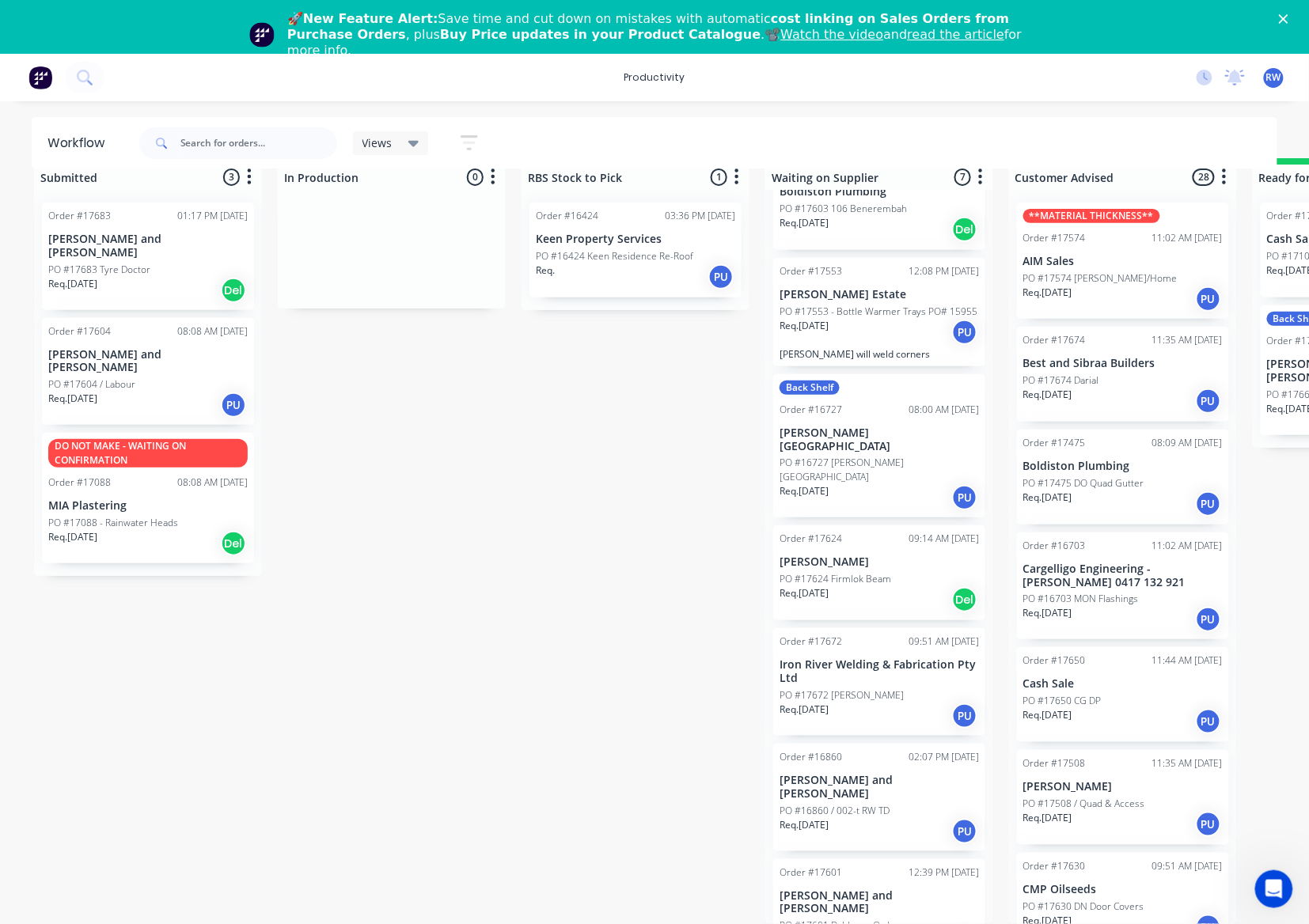
click at [828, 819] on p "Req. [DATE]" at bounding box center [804, 825] width 49 height 14
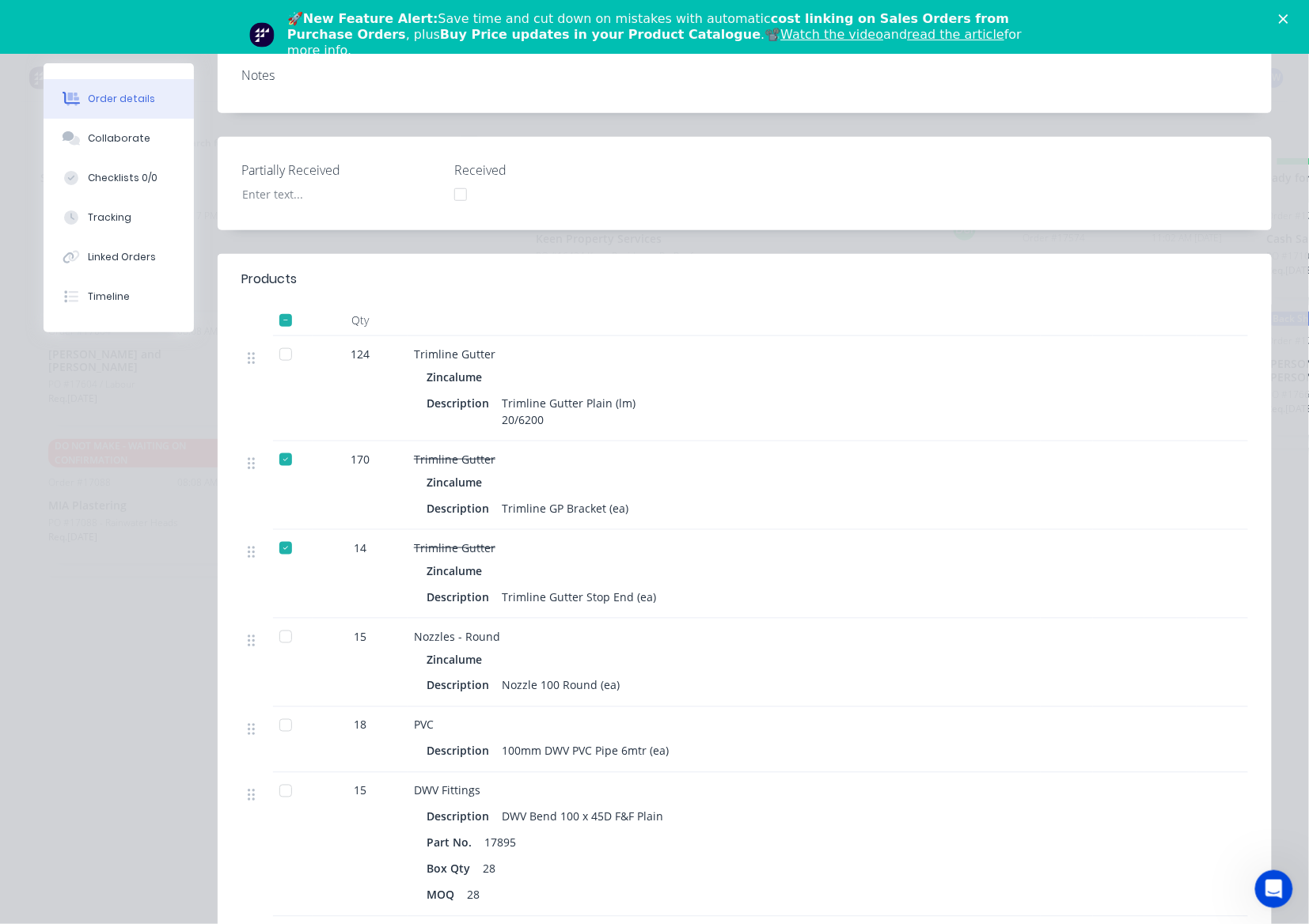
scroll to position [0, 0]
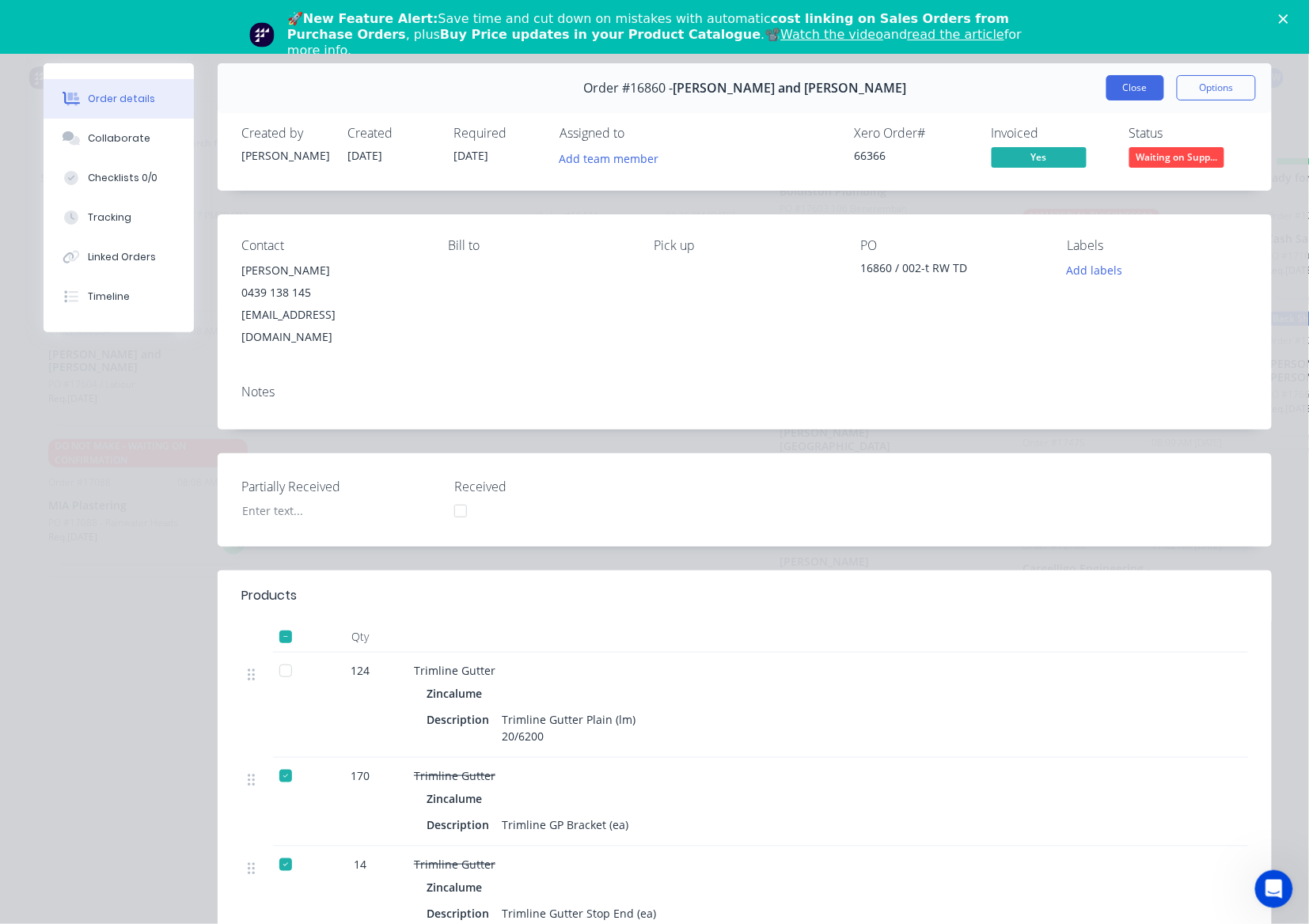
click at [1114, 79] on button "Close" at bounding box center [1135, 88] width 58 height 26
